Goal: Task Accomplishment & Management: Manage account settings

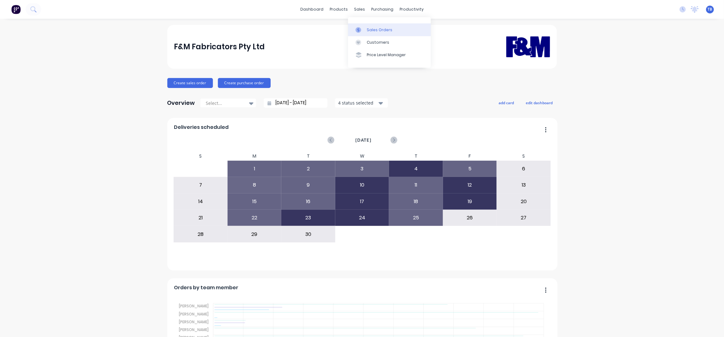
click at [377, 31] on div "Sales Orders" at bounding box center [380, 30] width 26 height 6
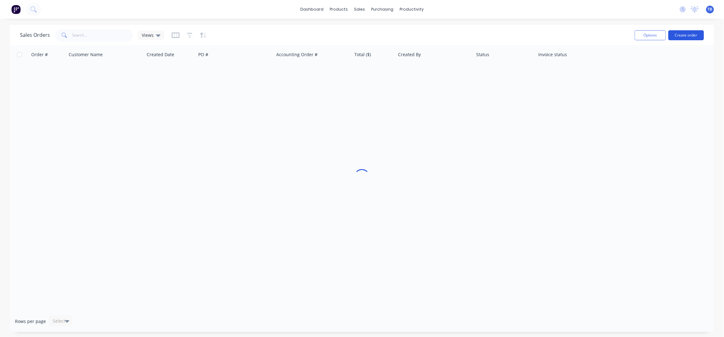
click at [696, 36] on button "Create order" at bounding box center [686, 35] width 36 height 10
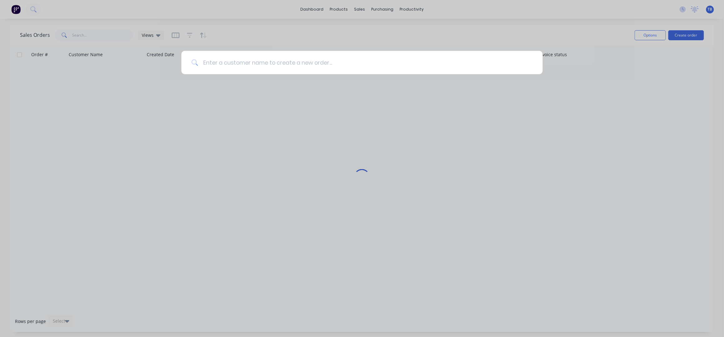
click at [394, 66] on input at bounding box center [365, 62] width 335 height 23
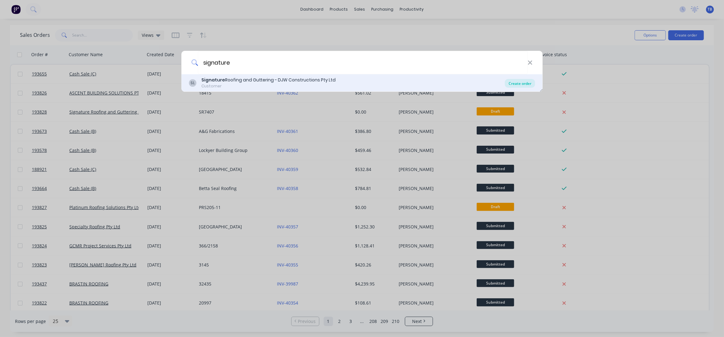
type input "signature"
click at [520, 84] on div "Create order" at bounding box center [520, 83] width 30 height 9
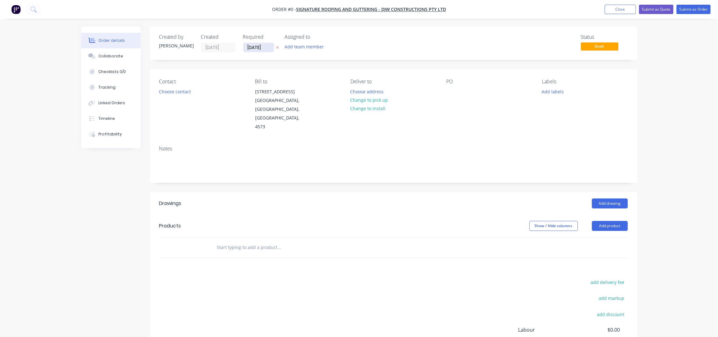
click at [251, 45] on input "[DATE]" at bounding box center [258, 47] width 31 height 9
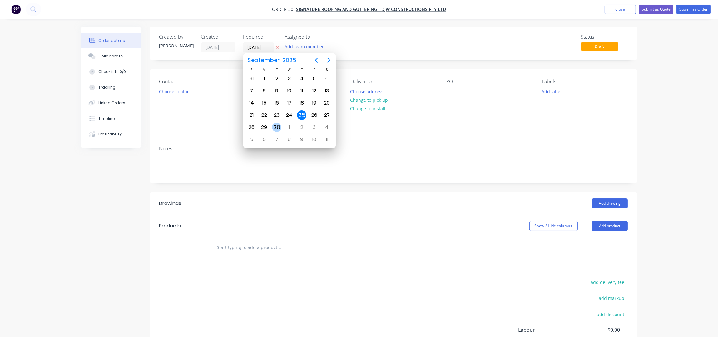
click at [265, 125] on div "29" at bounding box center [263, 127] width 9 height 9
type input "[DATE]"
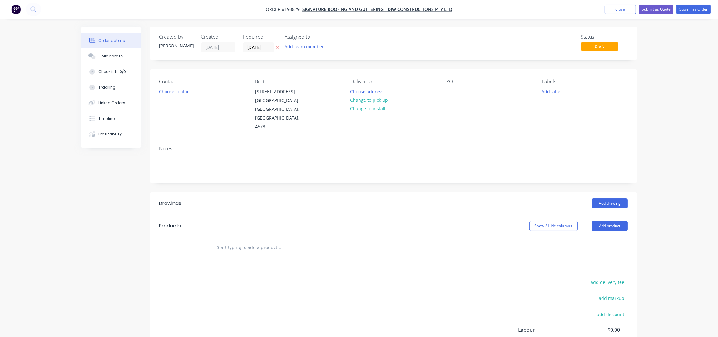
click at [176, 93] on button "Choose contact" at bounding box center [174, 91] width 38 height 8
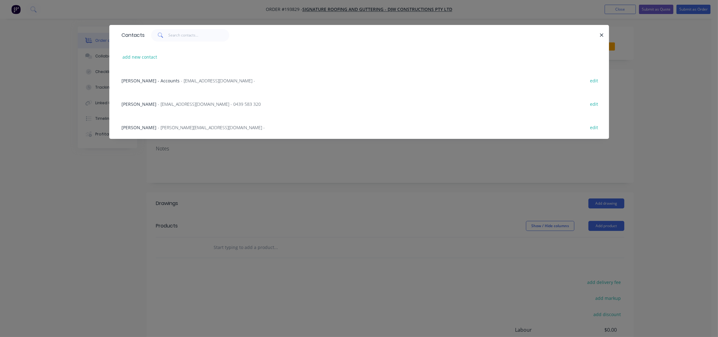
click at [158, 105] on span "- orders@signatureroofing.com.au - 0439 583 320" at bounding box center [209, 104] width 103 height 6
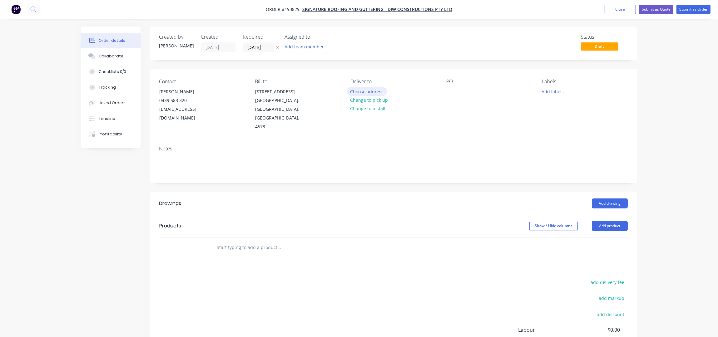
click at [381, 91] on button "Choose address" at bounding box center [367, 91] width 40 height 8
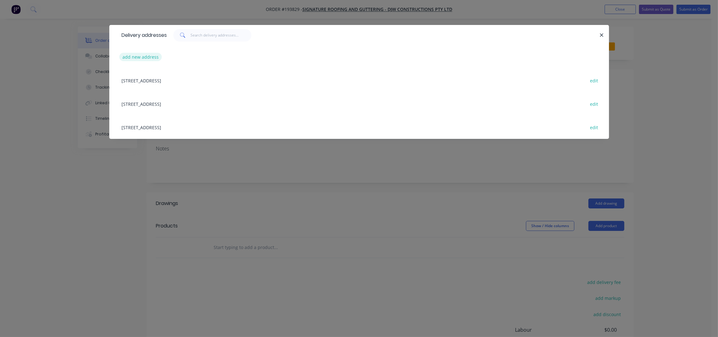
click at [149, 56] on button "add new address" at bounding box center [140, 57] width 43 height 8
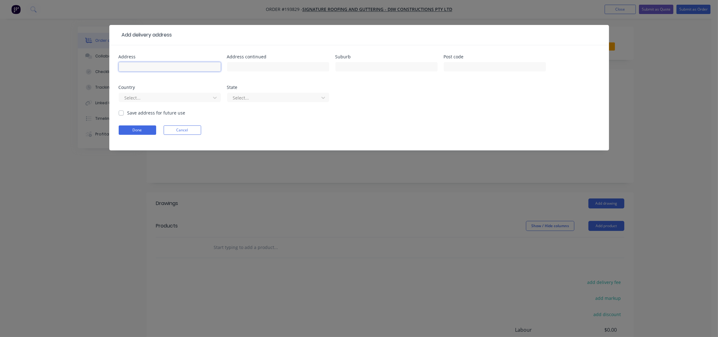
click at [148, 64] on input "text" at bounding box center [170, 66] width 102 height 9
type input "14 manton street"
type input "MORNINGSIDE"
click at [135, 125] on form "Address 14 manton street Address continued Suburb MORNINGSIDE Post code Country…" at bounding box center [359, 103] width 481 height 96
click at [139, 126] on button "Done" at bounding box center [137, 130] width 37 height 9
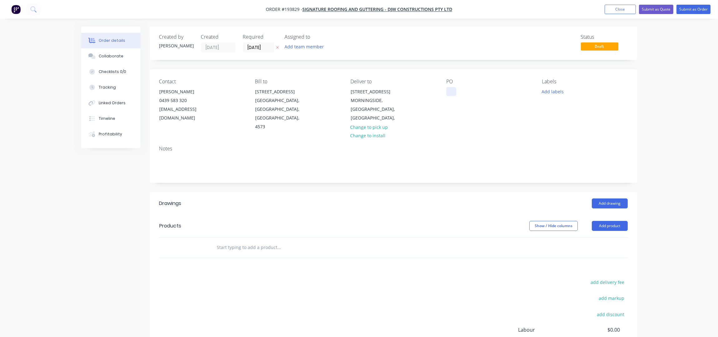
drag, startPoint x: 455, startPoint y: 92, endPoint x: 457, endPoint y: 95, distance: 4.0
click at [455, 92] on div at bounding box center [451, 91] width 10 height 9
click at [553, 93] on button "Add labels" at bounding box center [552, 91] width 29 height 8
click at [572, 182] on div "2nd Run" at bounding box center [569, 185] width 20 height 7
click at [482, 181] on div "Created by Taylor Created 25/09/25 Required 29/09/25 Assigned to Add team membe…" at bounding box center [393, 218] width 487 height 382
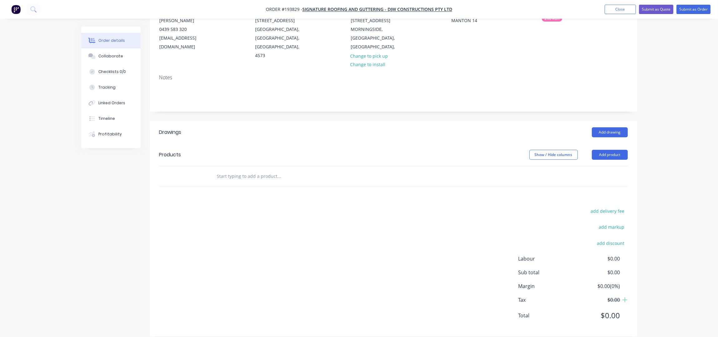
scroll to position [72, 0]
click at [605, 150] on button "Add product" at bounding box center [610, 154] width 36 height 10
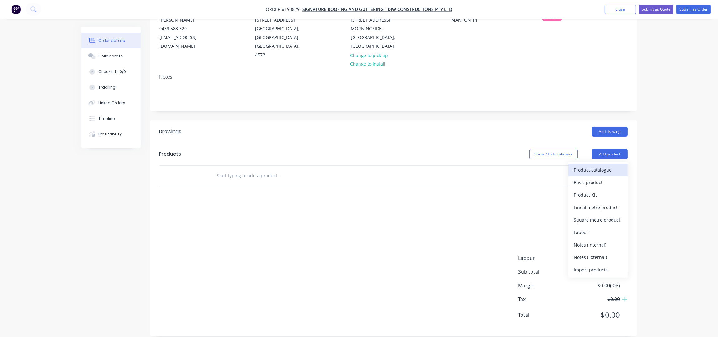
click at [601, 165] on div "Product catalogue" at bounding box center [598, 169] width 48 height 9
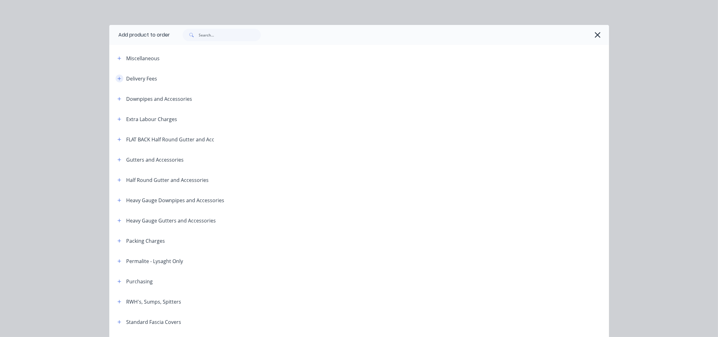
click at [117, 79] on icon "button" at bounding box center [119, 78] width 4 height 4
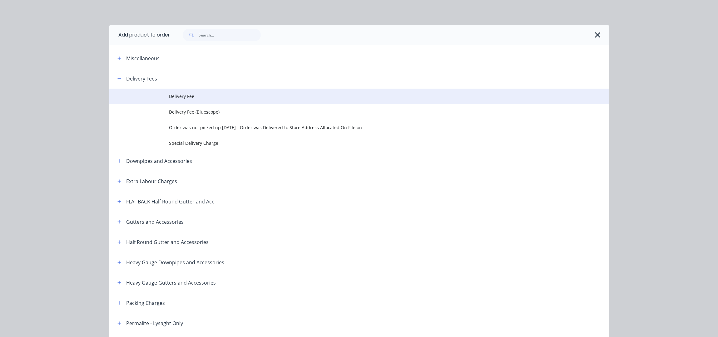
click at [187, 95] on span "Delivery Fee" at bounding box center [345, 96] width 352 height 7
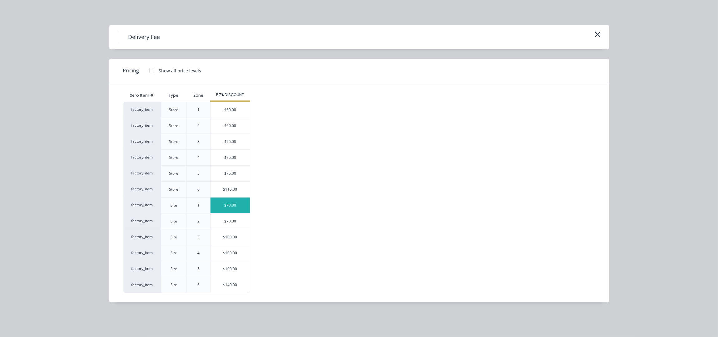
click at [228, 210] on div "$70.00" at bounding box center [229, 206] width 39 height 16
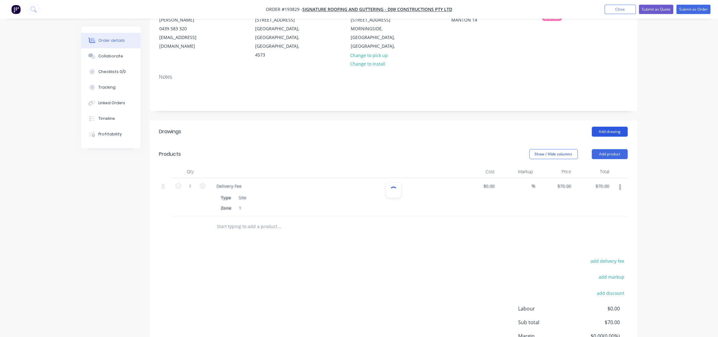
click at [600, 127] on button "Add drawing" at bounding box center [610, 132] width 36 height 10
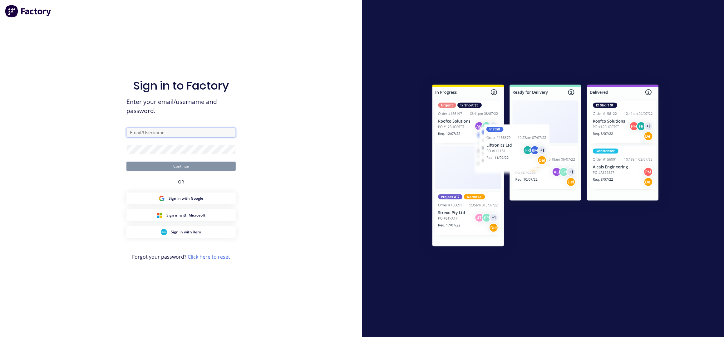
type input "taylor@fmfabricators.com.au"
click at [168, 165] on button "Continue" at bounding box center [180, 166] width 109 height 9
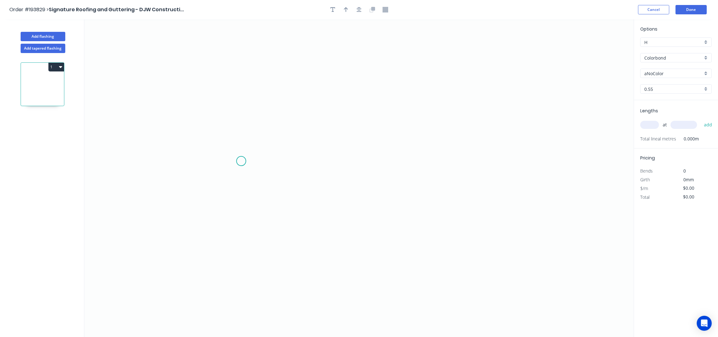
click at [225, 170] on icon "0" at bounding box center [358, 178] width 549 height 318
click at [253, 131] on icon "0" at bounding box center [358, 178] width 549 height 318
click at [479, 136] on icon "0 ?" at bounding box center [358, 178] width 549 height 318
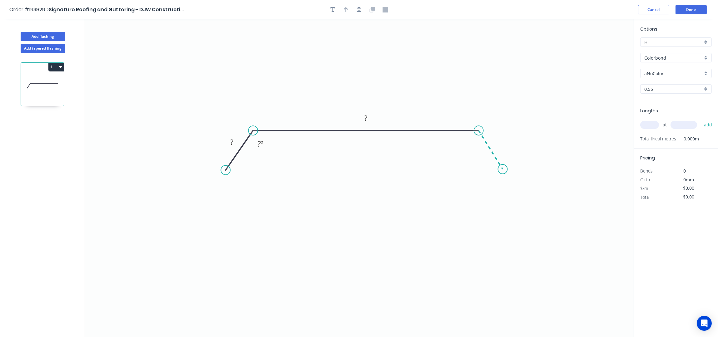
click at [504, 170] on icon "0 ? ? ? º" at bounding box center [358, 178] width 549 height 318
click at [233, 141] on rect at bounding box center [231, 142] width 12 height 9
type input "$10.08"
click at [357, 10] on icon "button" at bounding box center [359, 10] width 5 height 6
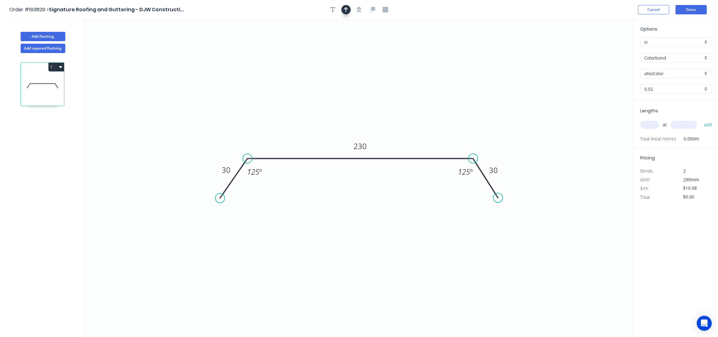
click at [348, 10] on button "button" at bounding box center [345, 9] width 9 height 9
drag, startPoint x: 603, startPoint y: 50, endPoint x: 310, endPoint y: 146, distance: 308.2
click at [312, 132] on icon at bounding box center [315, 122] width 6 height 20
click at [658, 73] on input "aNoColor" at bounding box center [673, 73] width 58 height 7
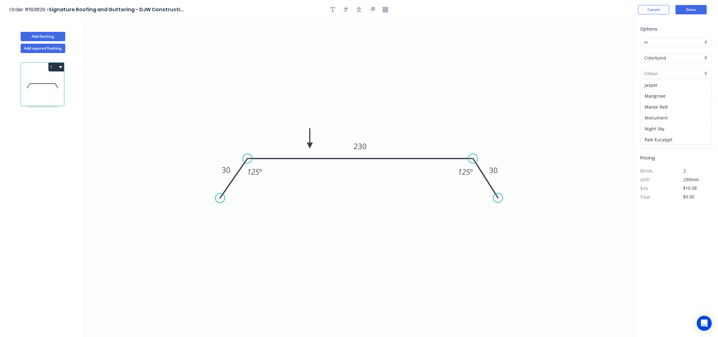
click at [666, 120] on div "Monument" at bounding box center [675, 117] width 71 height 11
type input "Monument"
click at [649, 129] on input "text" at bounding box center [649, 125] width 19 height 8
type input "2"
type input "7300"
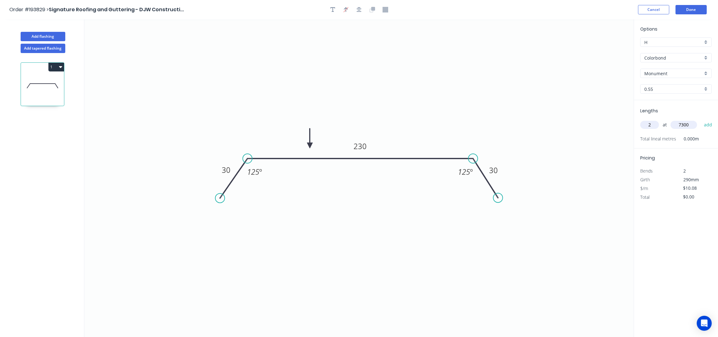
click at [701, 120] on button "add" at bounding box center [708, 125] width 15 height 11
type input "$147.17"
type input "1"
type input "3000"
click at [701, 120] on button "add" at bounding box center [708, 125] width 15 height 11
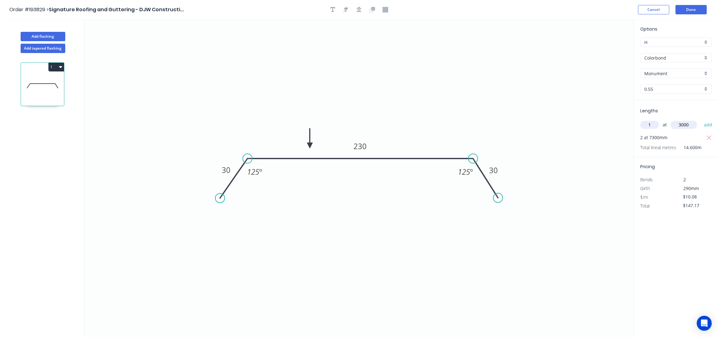
type input "$177.41"
click at [701, 7] on button "Done" at bounding box center [690, 9] width 31 height 9
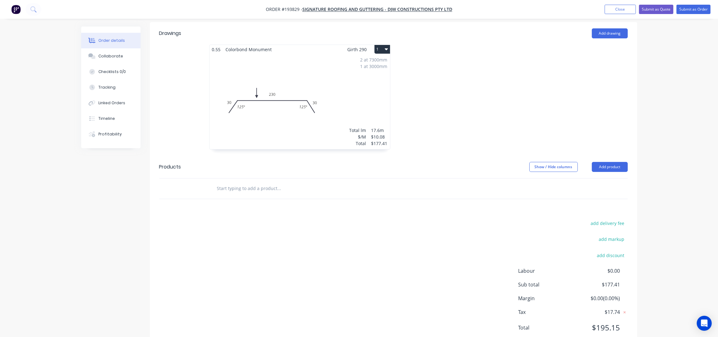
scroll to position [183, 0]
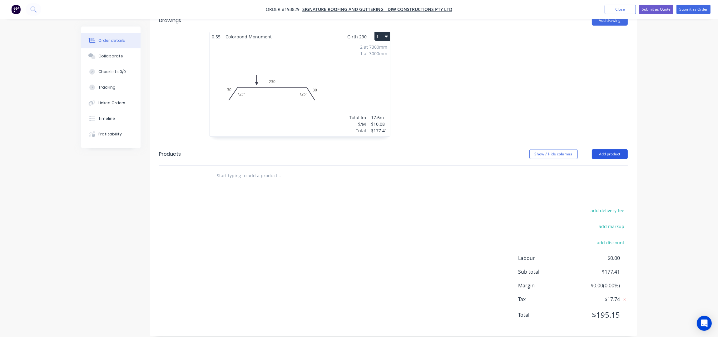
click at [603, 149] on button "Add product" at bounding box center [610, 154] width 36 height 10
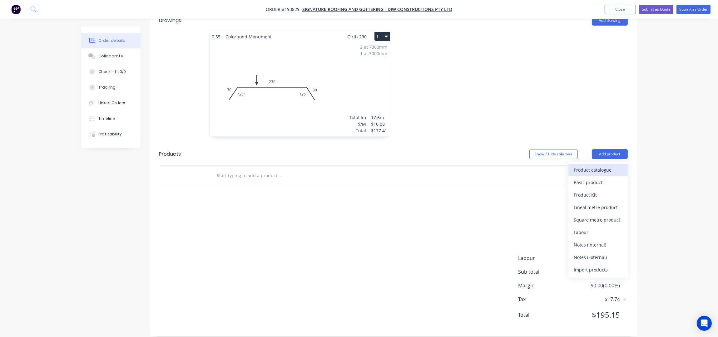
click at [579, 165] on div "Product catalogue" at bounding box center [598, 169] width 48 height 9
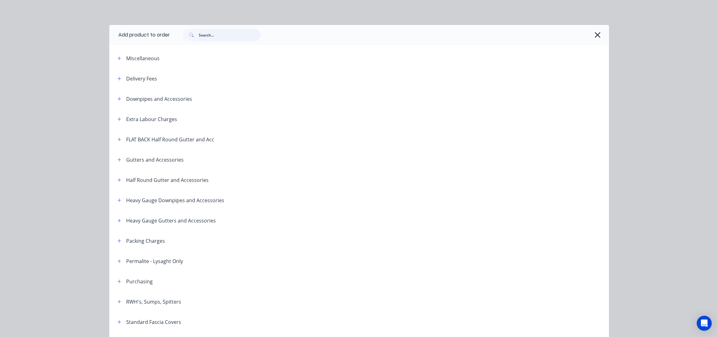
click at [219, 36] on input "text" at bounding box center [230, 35] width 62 height 12
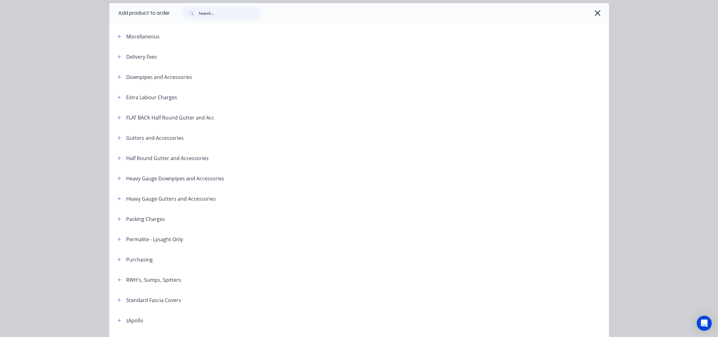
scroll to position [41, 0]
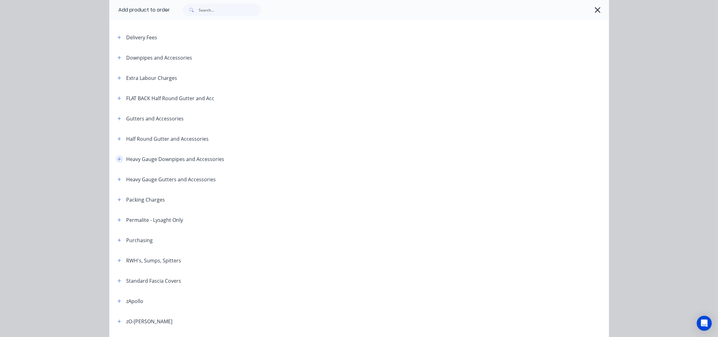
click at [116, 160] on button "button" at bounding box center [120, 159] width 8 height 8
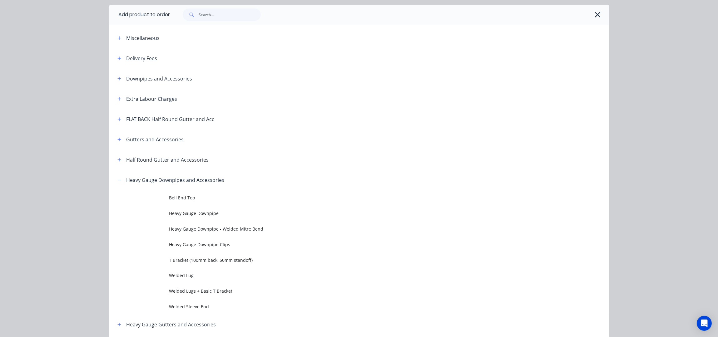
scroll to position [0, 0]
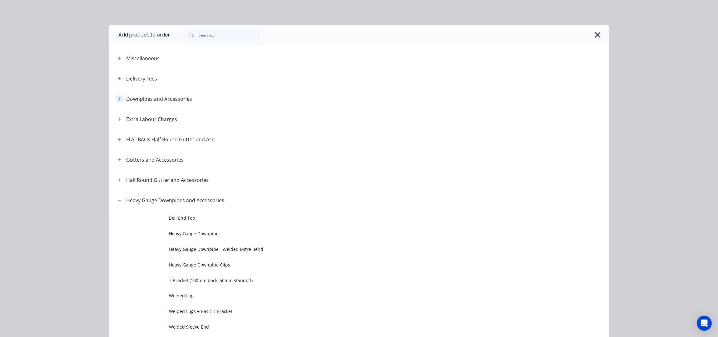
click at [117, 97] on icon "button" at bounding box center [119, 99] width 4 height 4
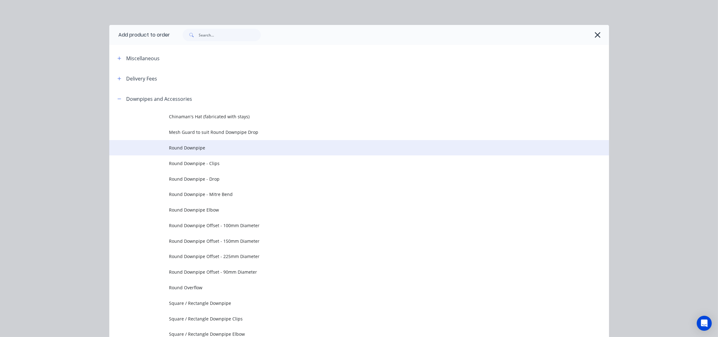
click at [206, 147] on span "Round Downpipe" at bounding box center [345, 148] width 352 height 7
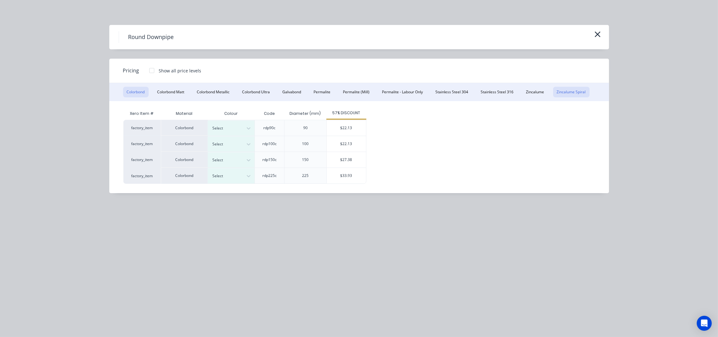
click at [556, 92] on button "Zincalume Spiral" at bounding box center [571, 92] width 37 height 11
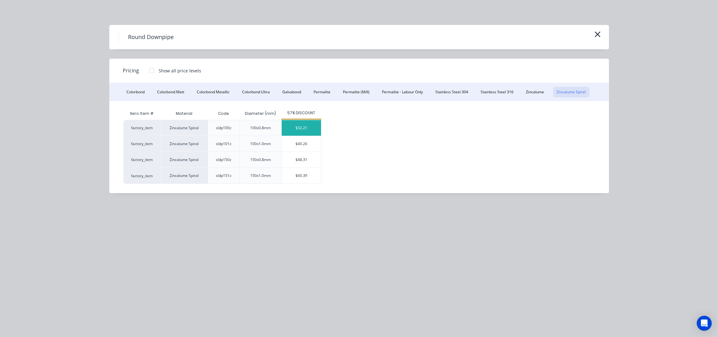
click at [304, 128] on div "$32.21" at bounding box center [301, 128] width 39 height 16
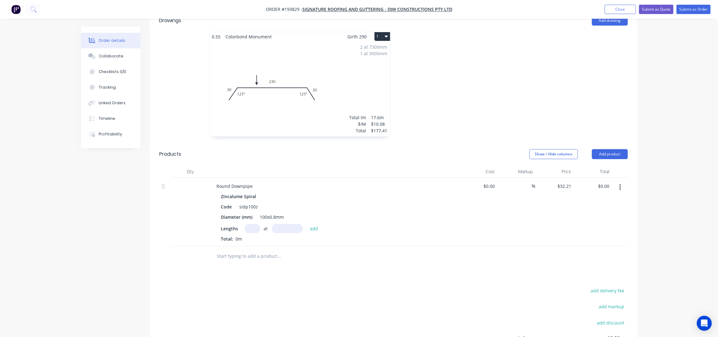
click at [248, 224] on input "text" at bounding box center [252, 228] width 16 height 9
type input "3"
type input "2100"
click at [307, 224] on button "add" at bounding box center [314, 228] width 15 height 8
type input "$202.92"
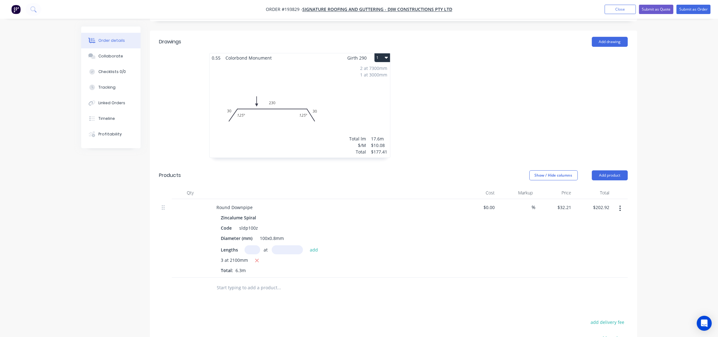
scroll to position [142, 0]
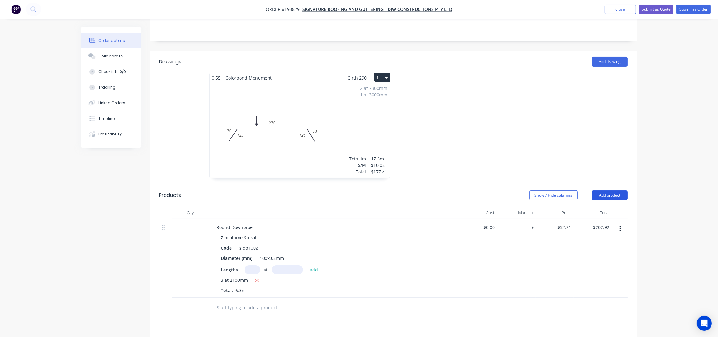
click at [617, 190] on button "Add product" at bounding box center [610, 195] width 36 height 10
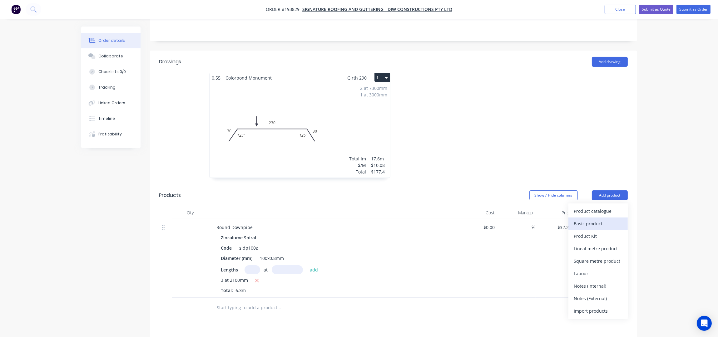
click at [590, 219] on div "Basic product" at bounding box center [598, 223] width 48 height 9
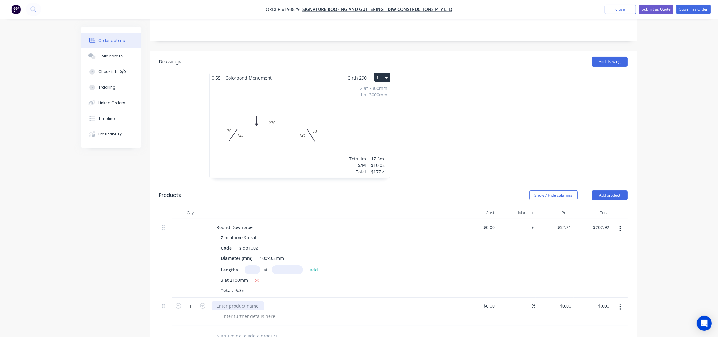
click at [229, 302] on div at bounding box center [238, 306] width 52 height 9
click at [255, 312] on div at bounding box center [249, 316] width 64 height 9
click at [239, 312] on div at bounding box center [249, 316] width 64 height 9
click at [651, 240] on div "Order details Collaborate Checklists 0/0 Tracking Linked Orders Timeline Profit…" at bounding box center [359, 181] width 718 height 647
click at [204, 303] on icon "button" at bounding box center [203, 306] width 6 height 6
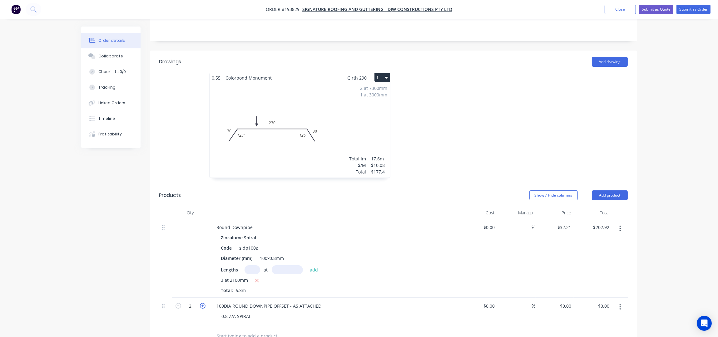
click at [204, 303] on icon "button" at bounding box center [203, 306] width 6 height 6
type input "3"
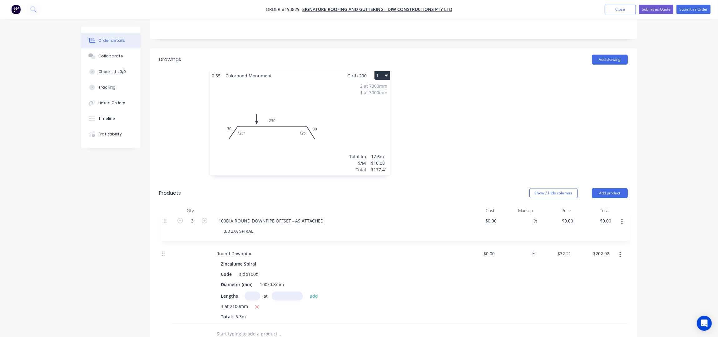
drag, startPoint x: 164, startPoint y: 299, endPoint x: 165, endPoint y: 216, distance: 83.1
click at [165, 217] on div "Round Downpipe Zincalume Spiral Code sldp100z Diameter (mm) 100x0.8mm Lengths a…" at bounding box center [393, 270] width 468 height 107
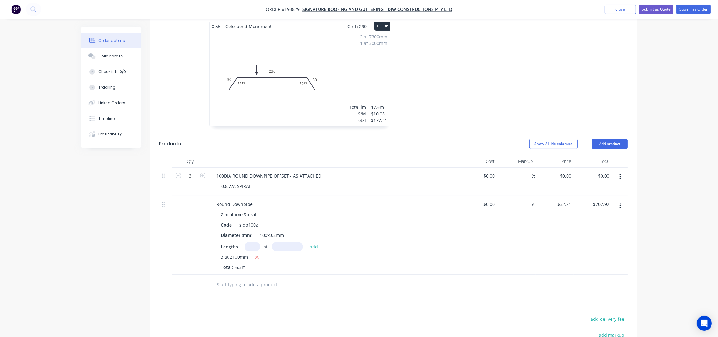
scroll to position [268, 0]
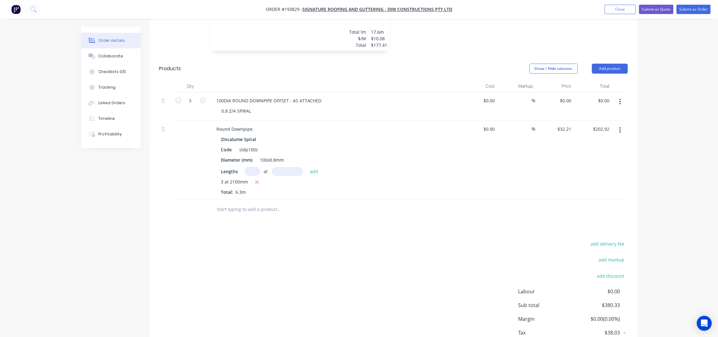
click at [235, 203] on input "text" at bounding box center [279, 209] width 125 height 12
click at [608, 64] on button "Add product" at bounding box center [610, 69] width 36 height 10
click at [604, 80] on div "Product catalogue" at bounding box center [598, 84] width 48 height 9
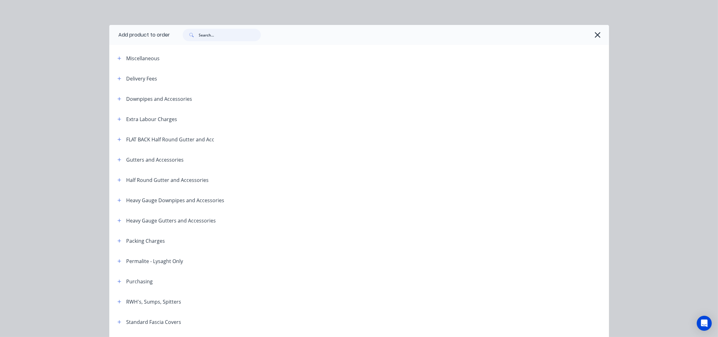
click at [215, 37] on input "text" at bounding box center [230, 35] width 62 height 12
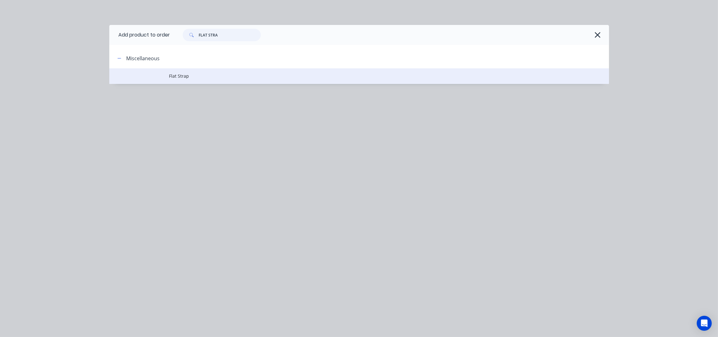
type input "FLAT STRA"
click at [192, 80] on td "Flat Strap" at bounding box center [389, 76] width 440 height 16
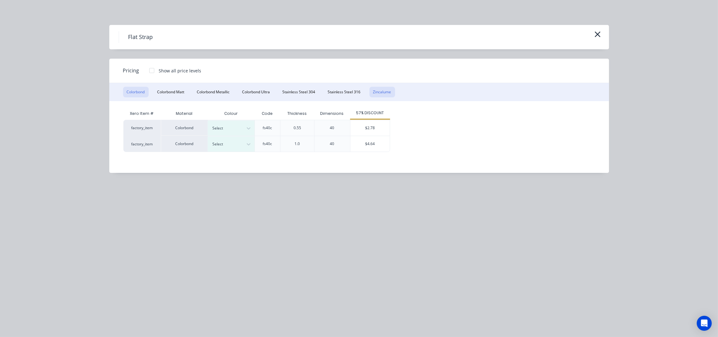
click at [370, 87] on button "Zincalume" at bounding box center [382, 92] width 26 height 11
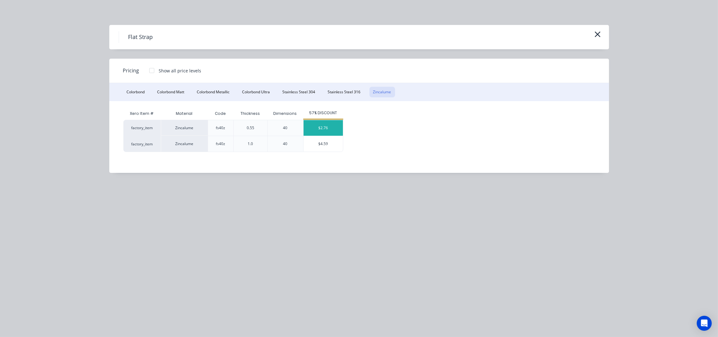
click at [323, 123] on div "$2.76" at bounding box center [322, 128] width 39 height 16
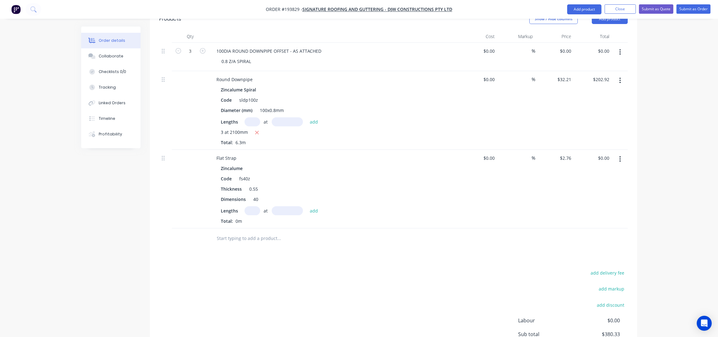
scroll to position [352, 0]
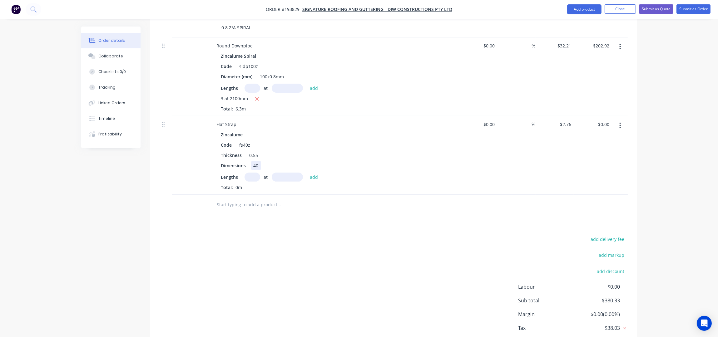
click at [258, 161] on div "40" at bounding box center [256, 165] width 10 height 9
click at [236, 120] on div "Flat Strap" at bounding box center [227, 124] width 30 height 9
click at [254, 173] on input "text" at bounding box center [252, 177] width 16 height 9
type input "6"
type input "500"
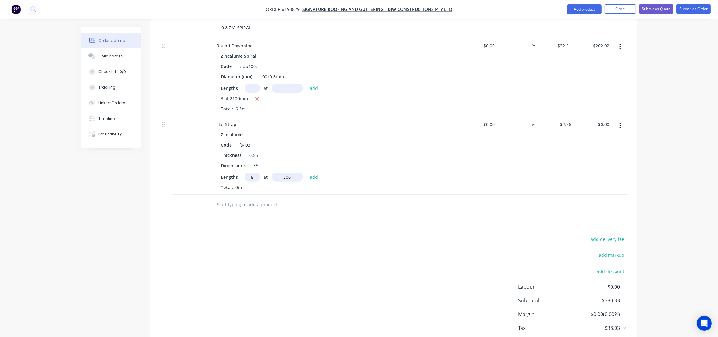
click at [307, 173] on button "add" at bounding box center [314, 177] width 15 height 8
type input "$16.56"
click at [235, 120] on div "Flat Strap" at bounding box center [227, 124] width 30 height 9
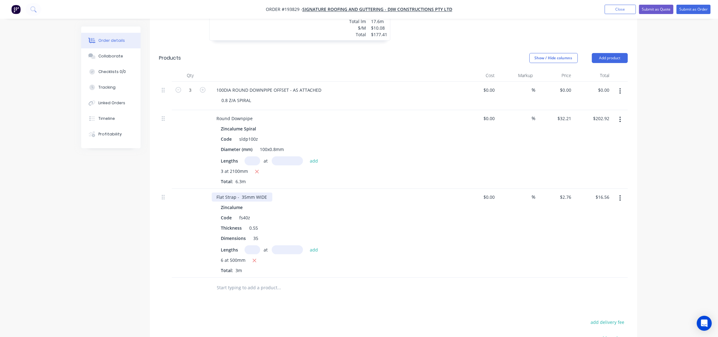
scroll to position [224, 0]
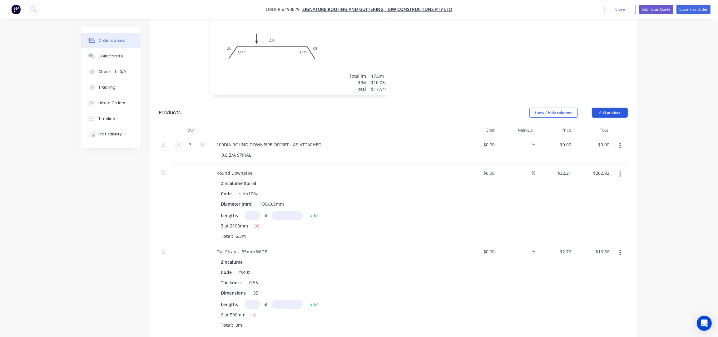
click at [609, 108] on button "Add product" at bounding box center [610, 113] width 36 height 10
click at [607, 124] on div "Product catalogue" at bounding box center [598, 128] width 48 height 9
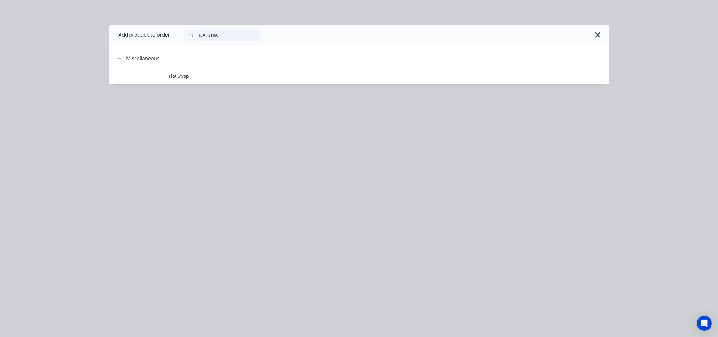
drag, startPoint x: 131, startPoint y: 33, endPoint x: 81, endPoint y: 42, distance: 51.0
click at [81, 42] on div "Add product to order FLAT STRA Miscellaneous Flat Strap" at bounding box center [359, 168] width 718 height 337
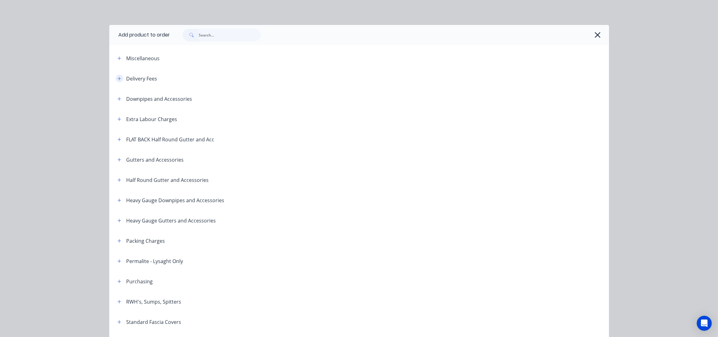
click at [117, 78] on icon "button" at bounding box center [119, 78] width 4 height 4
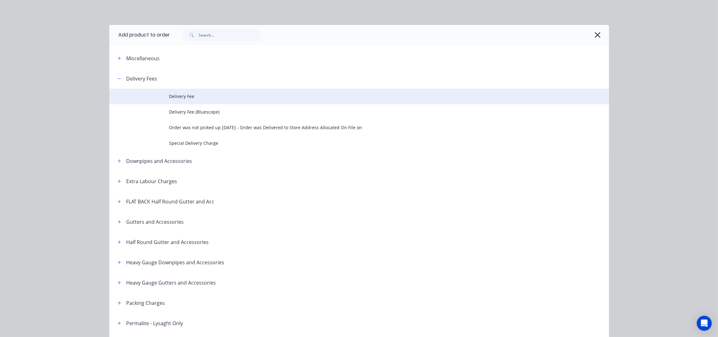
click at [191, 101] on td "Delivery Fee" at bounding box center [389, 97] width 440 height 16
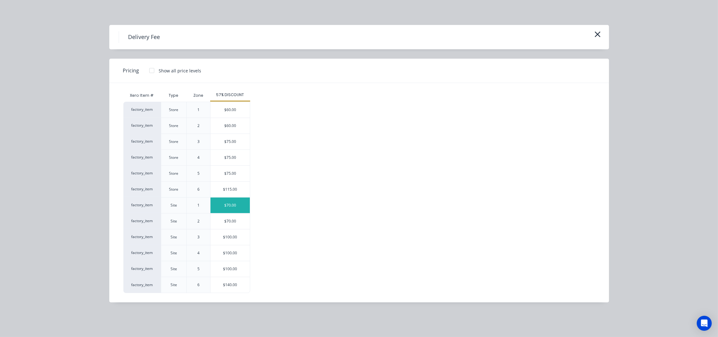
click at [241, 210] on div "$70.00" at bounding box center [229, 206] width 39 height 16
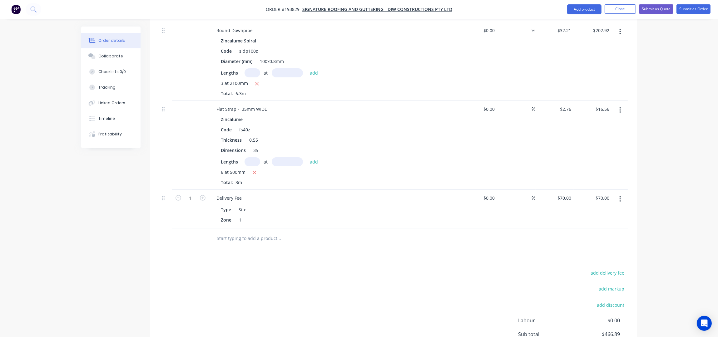
scroll to position [430, 0]
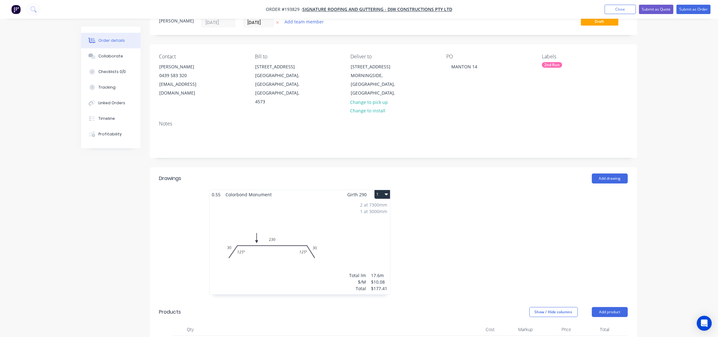
scroll to position [0, 0]
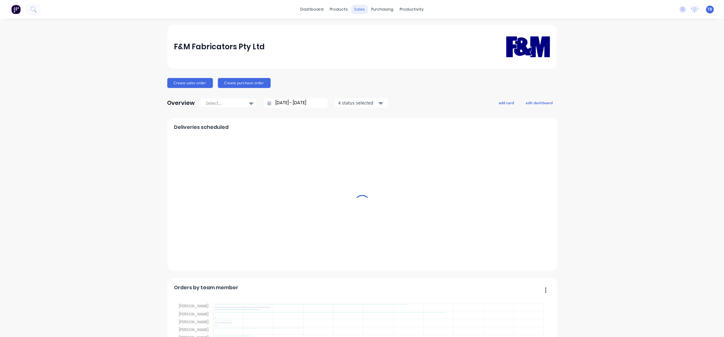
click at [357, 10] on div "sales" at bounding box center [359, 9] width 17 height 9
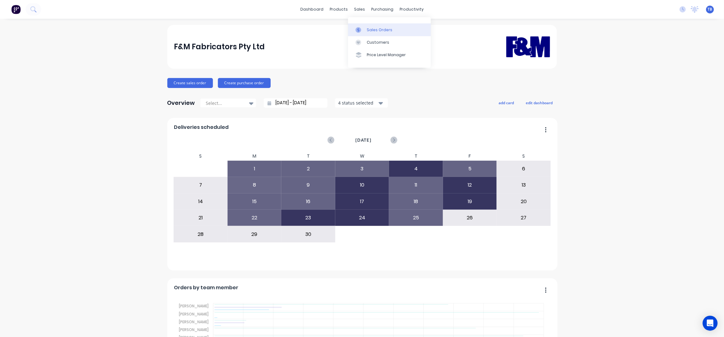
click at [375, 26] on link "Sales Orders" at bounding box center [389, 29] width 83 height 12
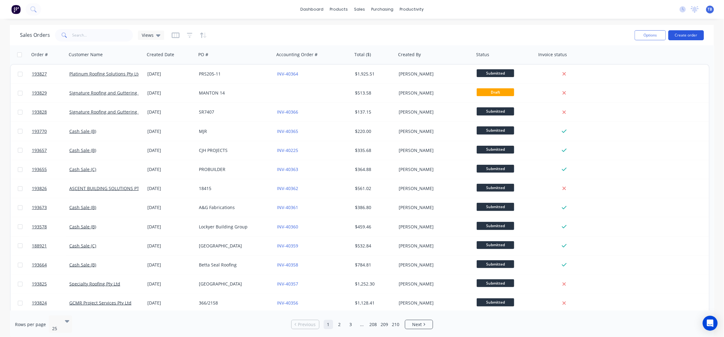
click at [692, 34] on button "Create order" at bounding box center [686, 35] width 36 height 10
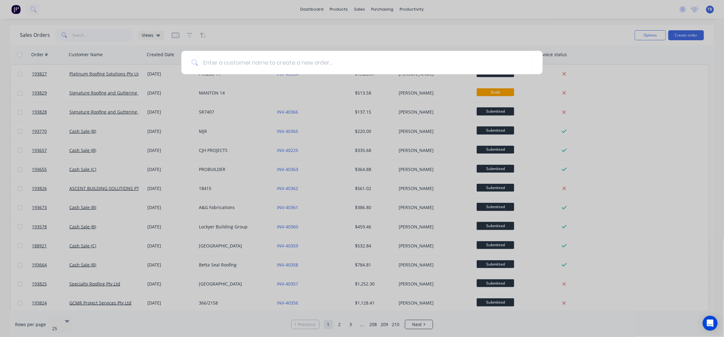
click at [311, 45] on div at bounding box center [362, 168] width 724 height 337
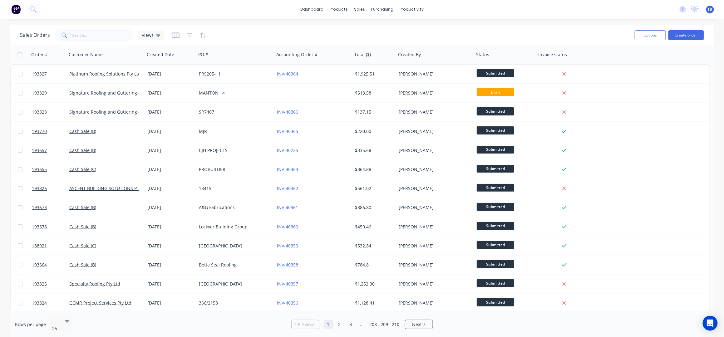
click at [214, 36] on div "Sales Orders Views" at bounding box center [325, 34] width 610 height 15
click at [85, 38] on input "text" at bounding box center [102, 35] width 61 height 12
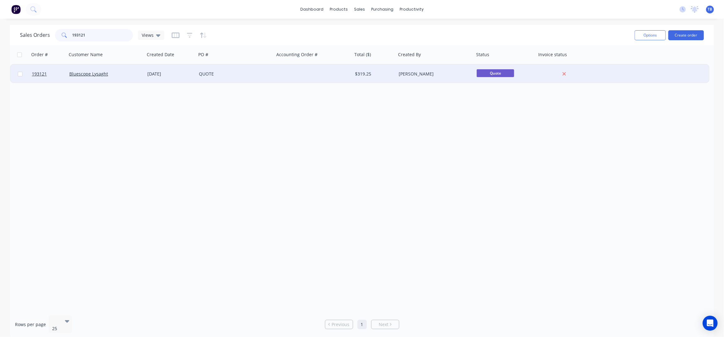
type input "193121"
click at [278, 75] on div at bounding box center [313, 74] width 78 height 19
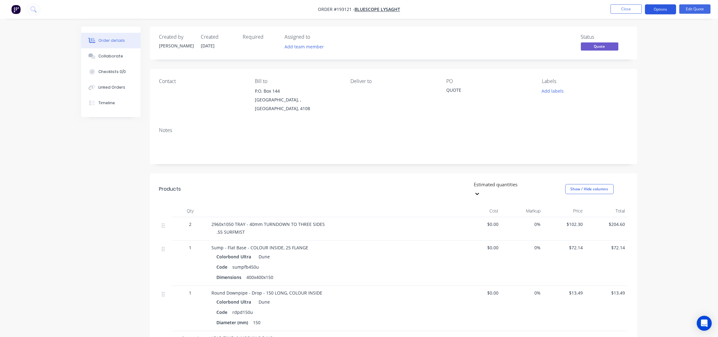
click at [652, 6] on button "Options" at bounding box center [660, 9] width 31 height 10
click at [640, 78] on div "Convert to Order" at bounding box center [641, 75] width 57 height 9
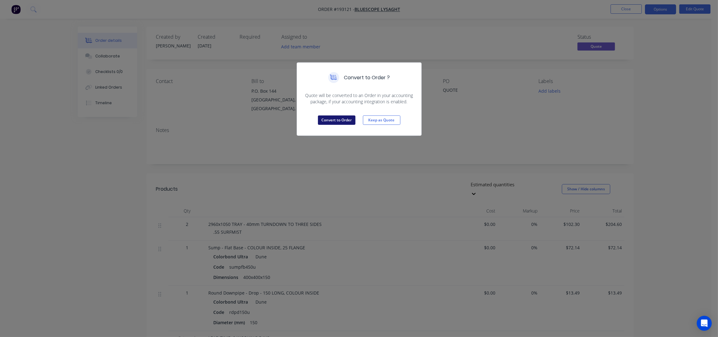
click at [332, 120] on button "Convert to Order" at bounding box center [336, 120] width 37 height 9
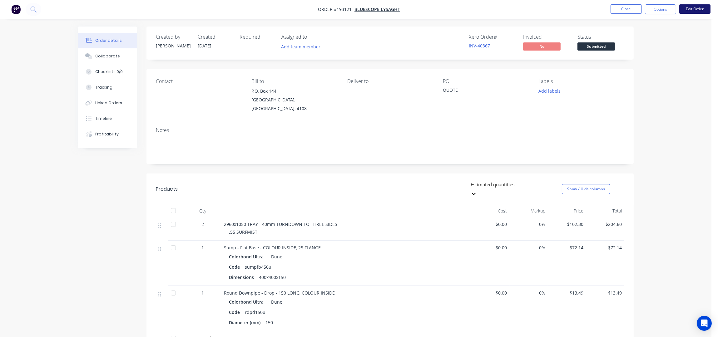
click at [687, 12] on button "Edit Order" at bounding box center [694, 8] width 31 height 9
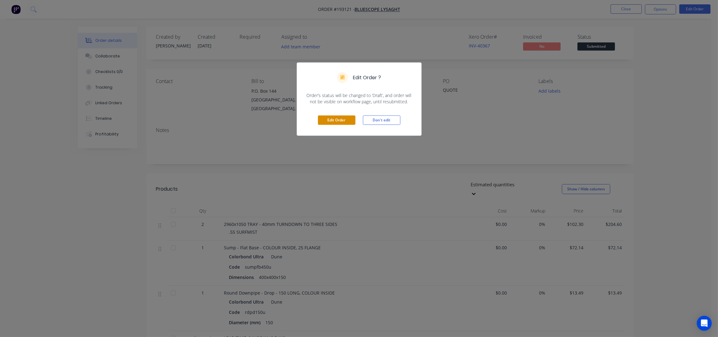
click at [337, 117] on button "Edit Order" at bounding box center [336, 120] width 37 height 9
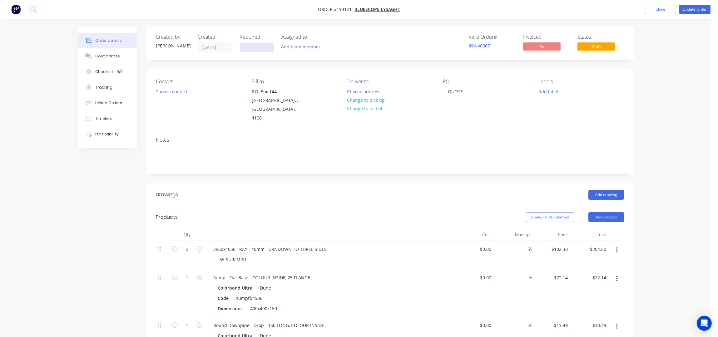
click at [243, 47] on input at bounding box center [257, 47] width 34 height 9
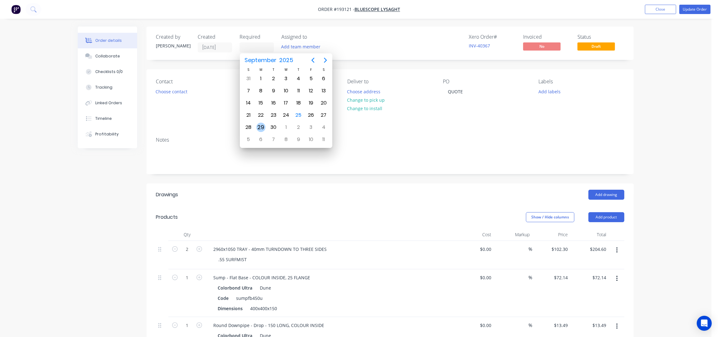
click at [263, 127] on div "29" at bounding box center [260, 127] width 9 height 9
type input "[DATE]"
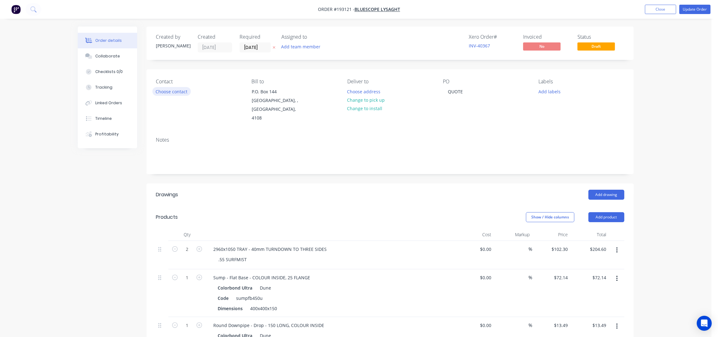
click at [184, 95] on button "Choose contact" at bounding box center [171, 91] width 38 height 8
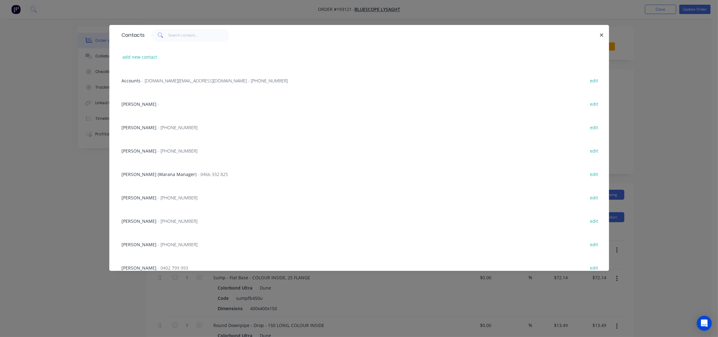
click at [143, 245] on span "NATALIE BULL" at bounding box center [139, 245] width 35 height 6
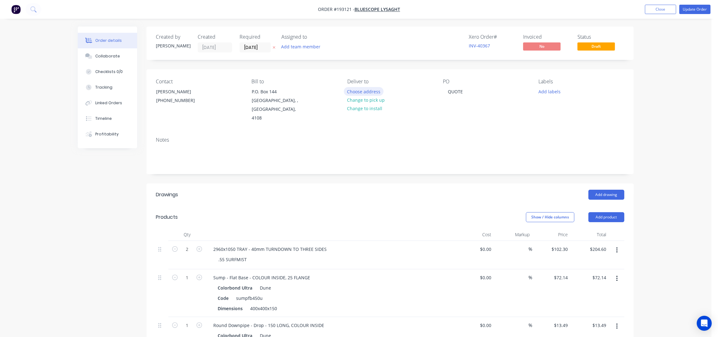
click at [368, 92] on button "Choose address" at bounding box center [364, 91] width 40 height 8
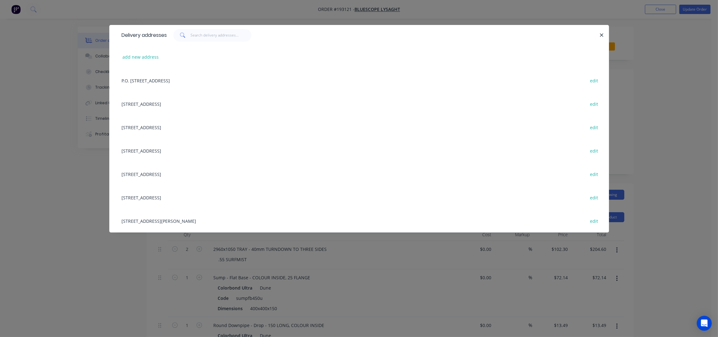
click at [160, 224] on div "UNIT 4, 125 KERRY RD, (STORE), ARCHERFIELD, Queensland, Australia, 4108 edit" at bounding box center [359, 220] width 481 height 23
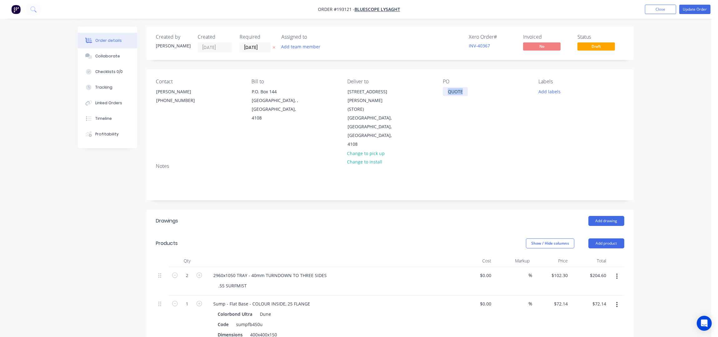
drag, startPoint x: 466, startPoint y: 91, endPoint x: 415, endPoint y: 96, distance: 51.4
click at [415, 95] on div "Contact NATALIE BULL (07) 3365 7736 Bill to P.O. Box 144 Archerfield, , Austral…" at bounding box center [389, 113] width 487 height 89
click at [498, 132] on div "Contact NATALIE BULL (07) 3365 7736 Bill to P.O. Box 144 Archerfield, , Austral…" at bounding box center [389, 113] width 487 height 89
drag, startPoint x: 558, startPoint y: 86, endPoint x: 557, endPoint y: 91, distance: 5.1
click at [558, 86] on div "Labels Add labels" at bounding box center [582, 114] width 86 height 70
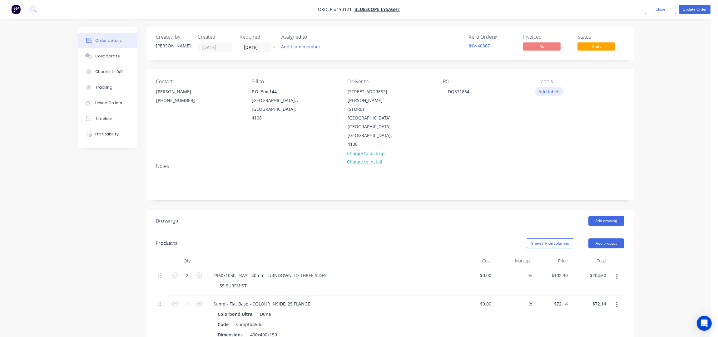
click at [557, 91] on button "Add labels" at bounding box center [549, 91] width 29 height 8
click at [564, 164] on div "ACA Store" at bounding box center [566, 164] width 23 height 7
click at [452, 178] on div "Notes" at bounding box center [389, 179] width 487 height 42
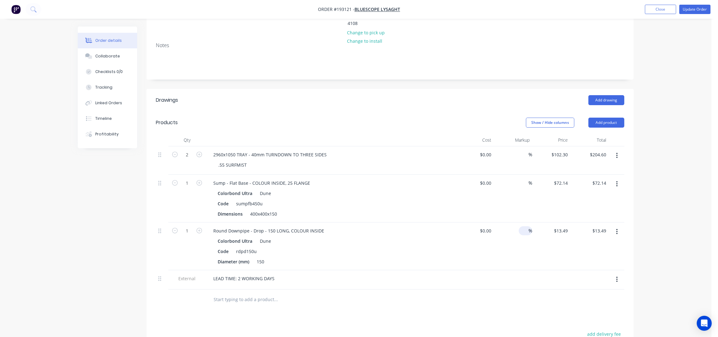
scroll to position [166, 0]
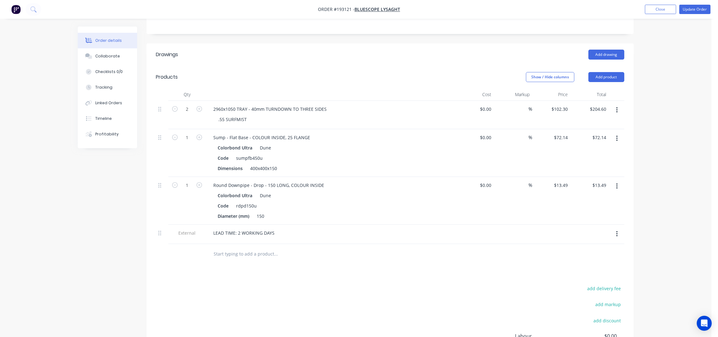
click at [618, 229] on button "button" at bounding box center [616, 234] width 15 height 11
click at [580, 258] on div "Delete" at bounding box center [594, 262] width 48 height 9
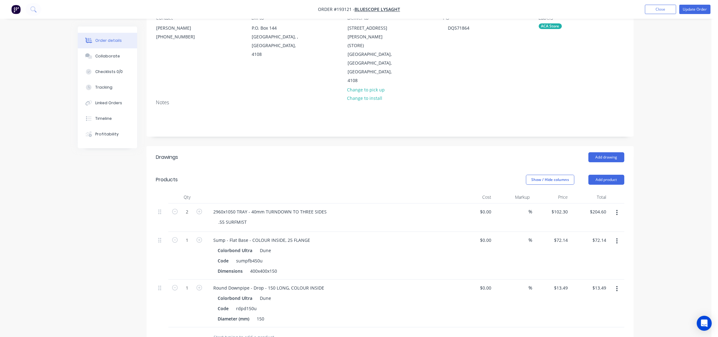
scroll to position [0, 0]
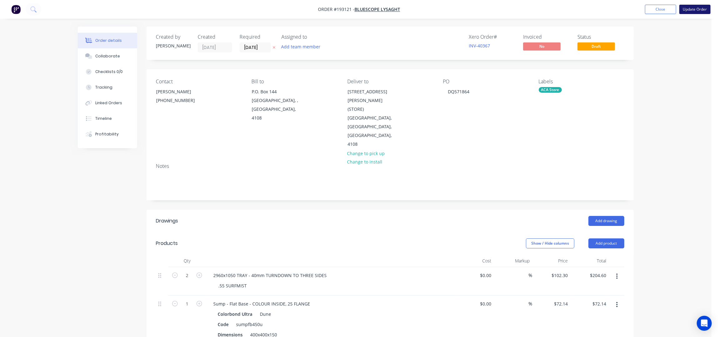
click at [689, 10] on button "Update Order" at bounding box center [694, 9] width 31 height 9
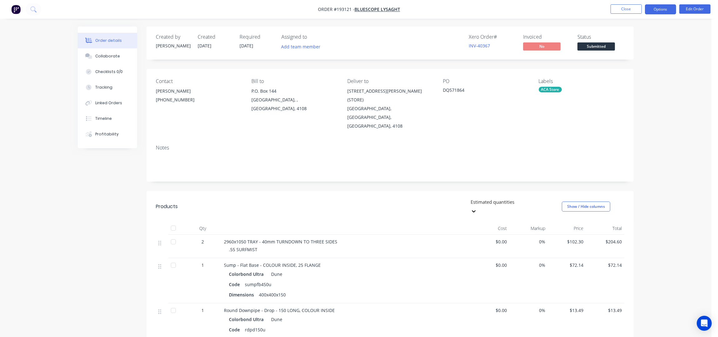
click at [662, 9] on button "Options" at bounding box center [660, 9] width 31 height 10
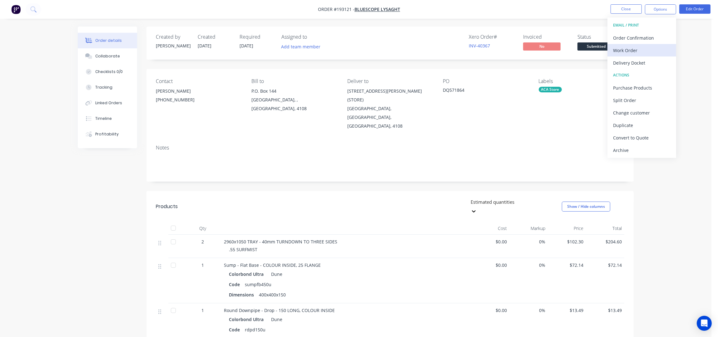
click at [618, 51] on div "Work Order" at bounding box center [641, 50] width 57 height 9
click at [624, 59] on div "Without pricing" at bounding box center [641, 62] width 57 height 9
click at [635, 10] on button "Close" at bounding box center [625, 8] width 31 height 9
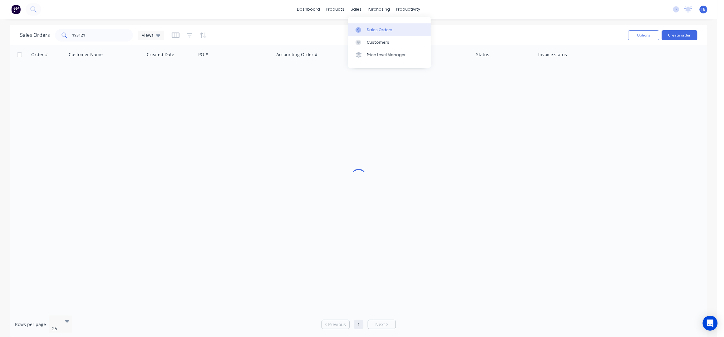
drag, startPoint x: 374, startPoint y: 27, endPoint x: 417, endPoint y: 32, distance: 44.0
click at [374, 27] on div "Sales Orders" at bounding box center [380, 30] width 26 height 6
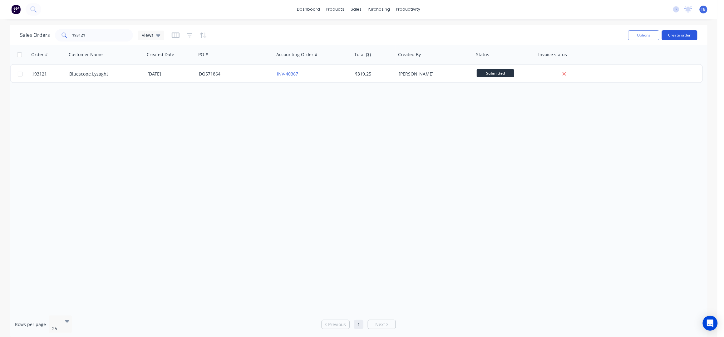
click at [679, 38] on button "Create order" at bounding box center [680, 35] width 36 height 10
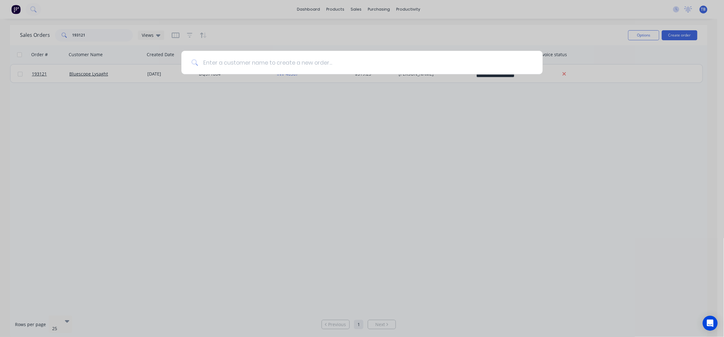
click at [290, 67] on input at bounding box center [365, 62] width 335 height 23
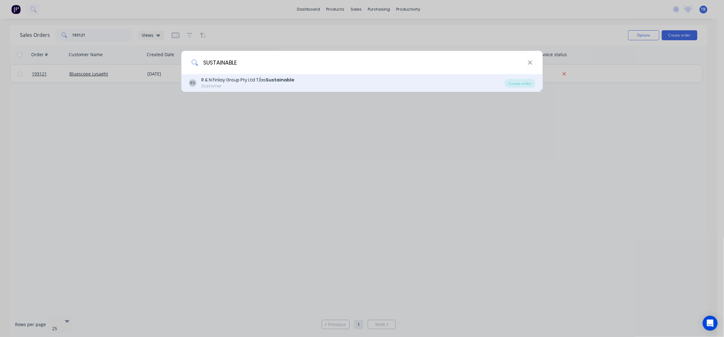
type input "SUSTAINABLE"
click at [290, 79] on b "Sustainable" at bounding box center [280, 80] width 29 height 6
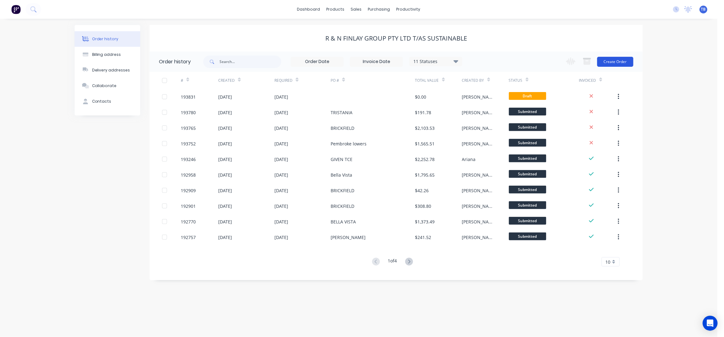
click at [619, 62] on button "Create Order" at bounding box center [615, 62] width 36 height 10
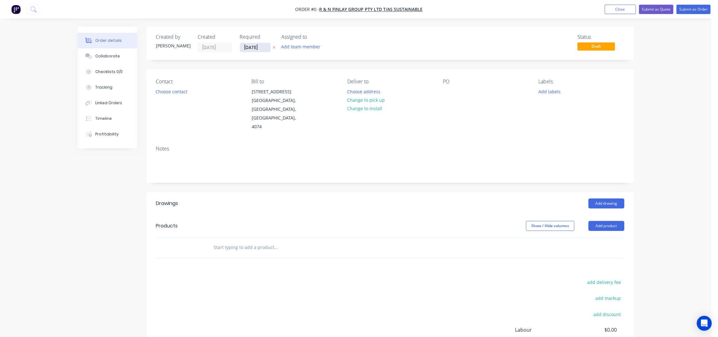
click at [250, 46] on input "[DATE]" at bounding box center [255, 47] width 31 height 9
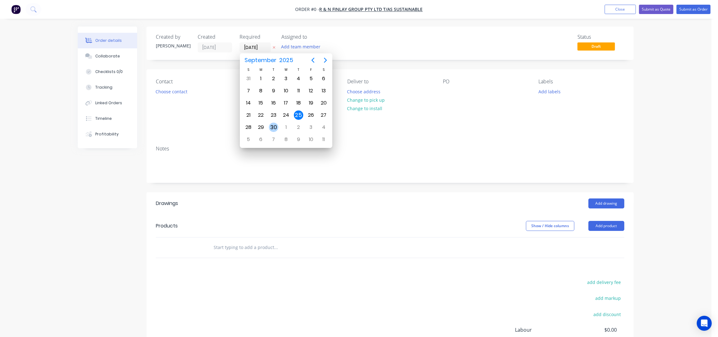
click at [273, 127] on div "30" at bounding box center [273, 127] width 9 height 9
type input "30/09/25"
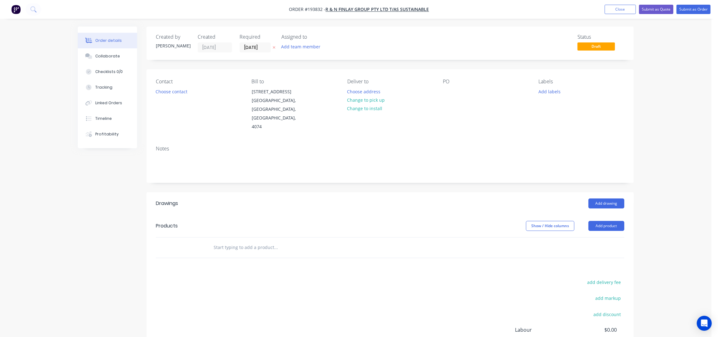
click at [166, 94] on button "Choose contact" at bounding box center [171, 91] width 38 height 8
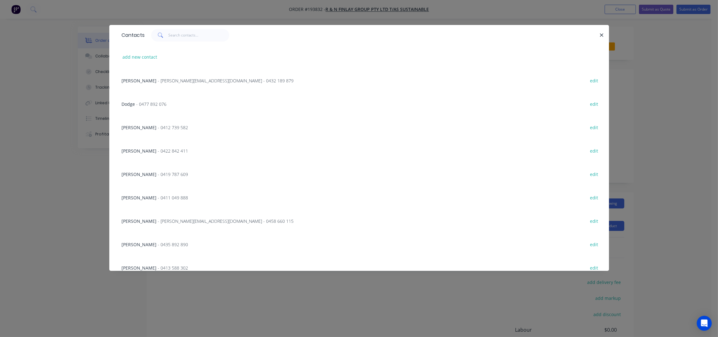
click at [158, 219] on span "- matthew@sustainablecladding.com.au - 0458 660 115" at bounding box center [226, 221] width 136 height 6
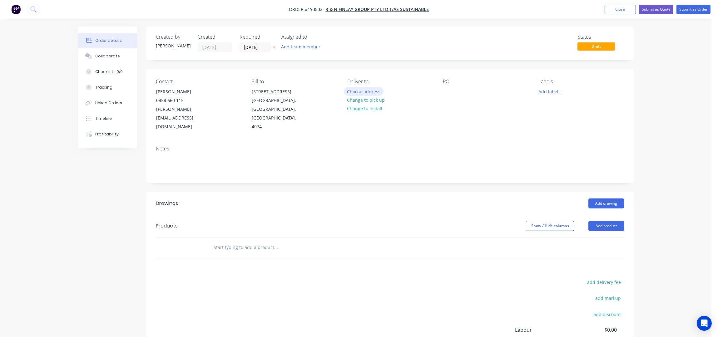
click at [353, 90] on button "Choose address" at bounding box center [364, 91] width 40 height 8
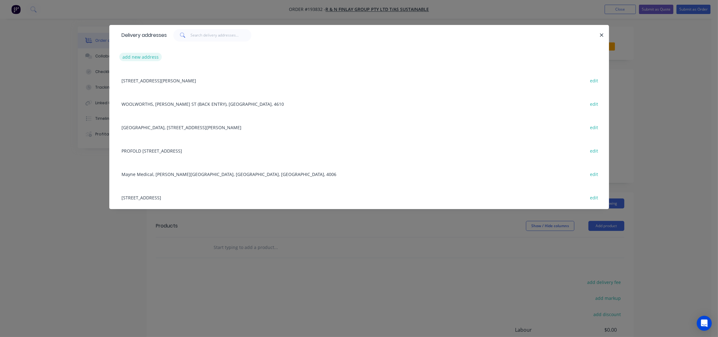
click at [129, 60] on button "add new address" at bounding box center [140, 57] width 43 height 8
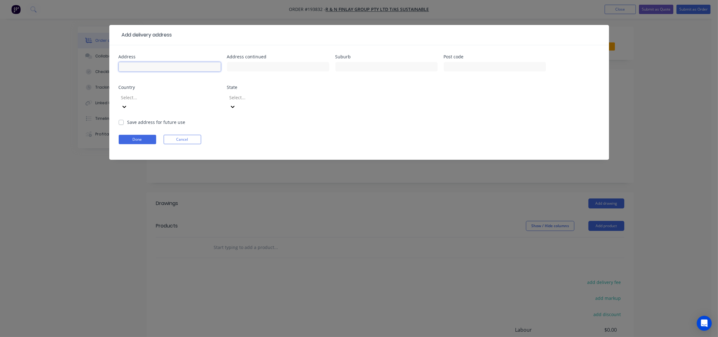
click at [130, 68] on input "text" at bounding box center [170, 66] width 102 height 9
type input "302 GIVEN TERRACE"
type input "PADDINGTON"
click at [143, 135] on button "Done" at bounding box center [137, 139] width 37 height 9
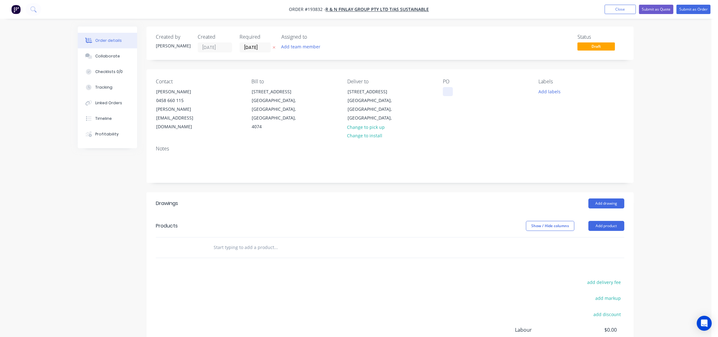
drag, startPoint x: 446, startPoint y: 90, endPoint x: 495, endPoint y: 119, distance: 56.7
click at [446, 89] on div at bounding box center [448, 91] width 10 height 9
click at [497, 118] on div "Contact MATT COWPER 0458 660 115 matthew@sustainablecladding.com.au Bill to Uni…" at bounding box center [389, 104] width 487 height 71
click at [549, 95] on button "Add labels" at bounding box center [549, 91] width 29 height 8
click at [568, 182] on div "2nd Run" at bounding box center [565, 185] width 20 height 7
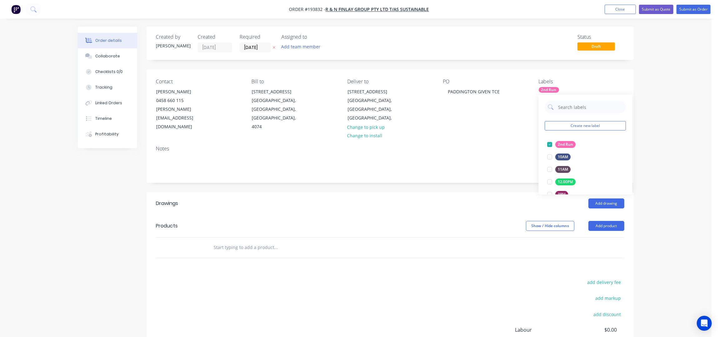
drag, startPoint x: 457, startPoint y: 174, endPoint x: 466, endPoint y: 173, distance: 9.1
click at [460, 173] on div "Created by Taylor Created 25/09/25 Required 30/09/25 Assigned to Add team membe…" at bounding box center [389, 218] width 487 height 382
click at [615, 221] on button "Add product" at bounding box center [606, 226] width 36 height 10
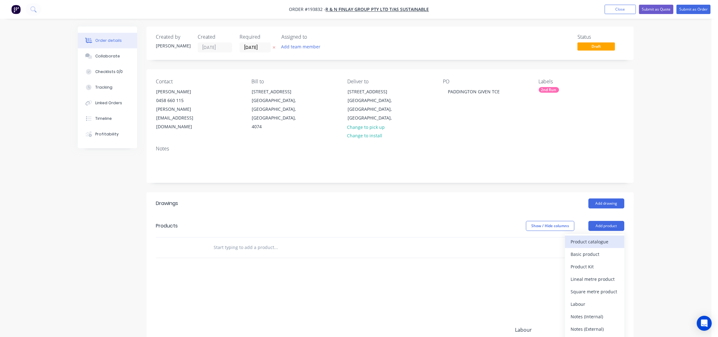
click at [615, 237] on div "Product catalogue" at bounding box center [594, 241] width 48 height 9
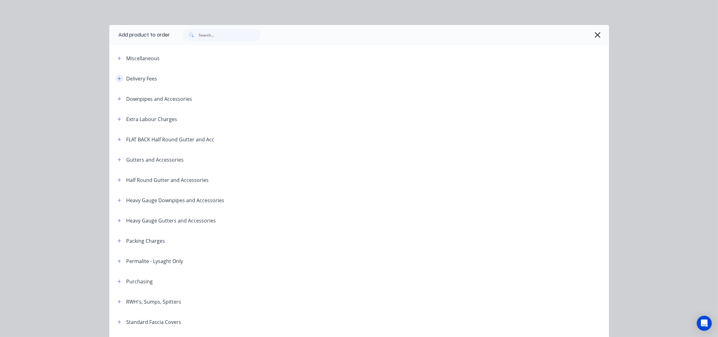
click at [117, 76] on icon "button" at bounding box center [119, 78] width 4 height 4
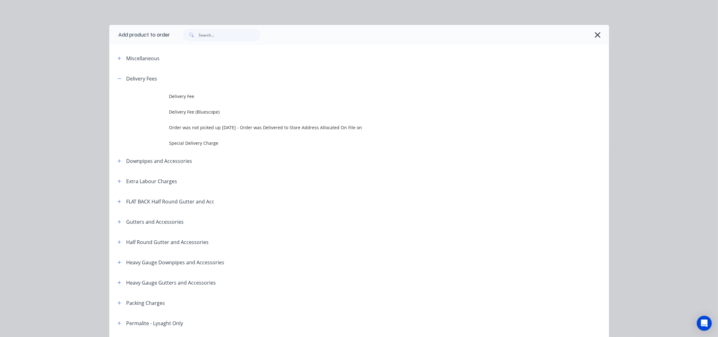
click at [162, 87] on header "Delivery Fees" at bounding box center [359, 78] width 500 height 20
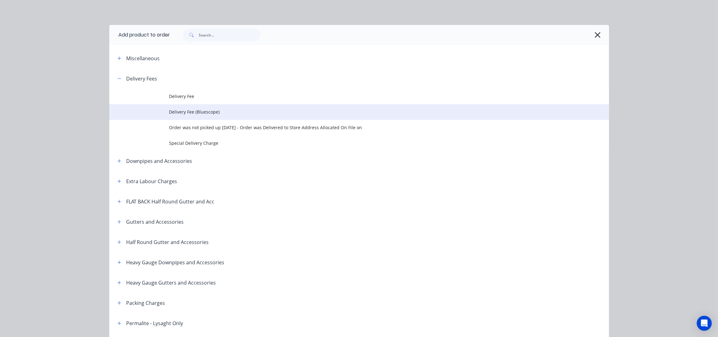
click at [189, 104] on td "Delivery Fee (Bluescope)" at bounding box center [389, 112] width 440 height 16
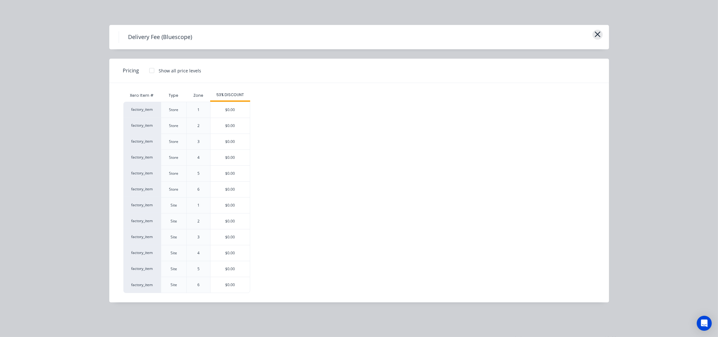
click at [597, 35] on icon "button" at bounding box center [597, 34] width 7 height 9
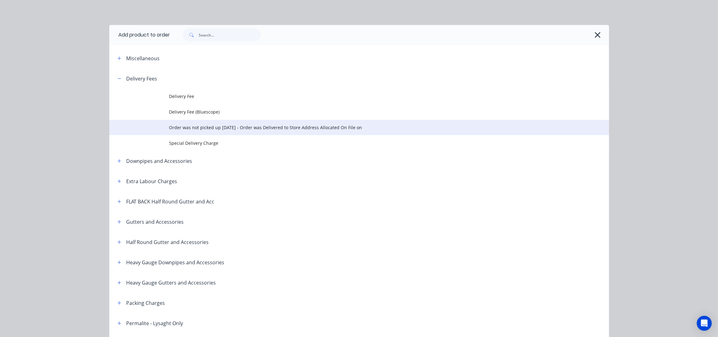
scroll to position [68, 0]
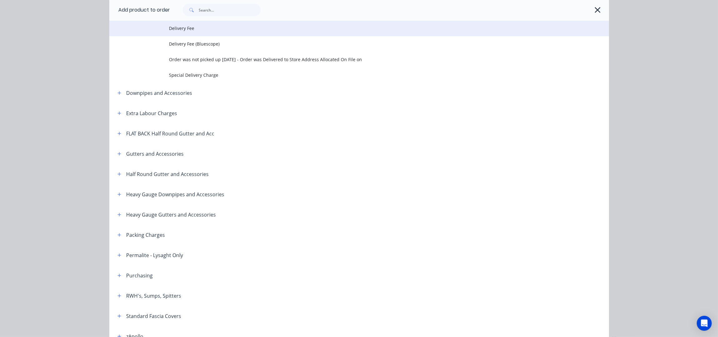
click at [186, 27] on span "Delivery Fee" at bounding box center [345, 28] width 352 height 7
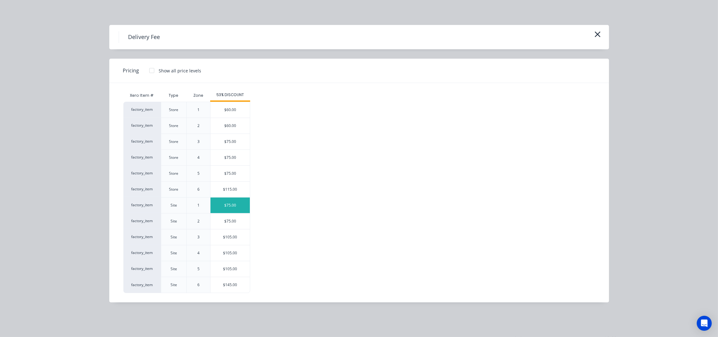
click at [231, 204] on div "$75.00" at bounding box center [229, 206] width 39 height 16
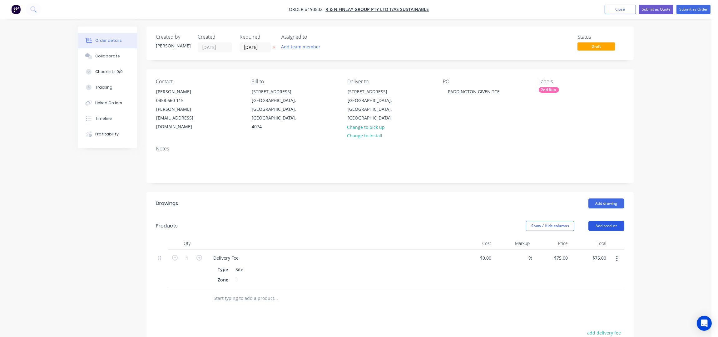
click at [609, 221] on button "Add product" at bounding box center [606, 226] width 36 height 10
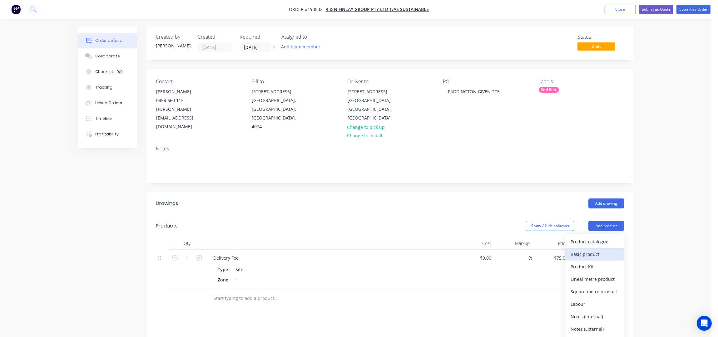
click at [587, 250] on div "Basic product" at bounding box center [594, 254] width 48 height 9
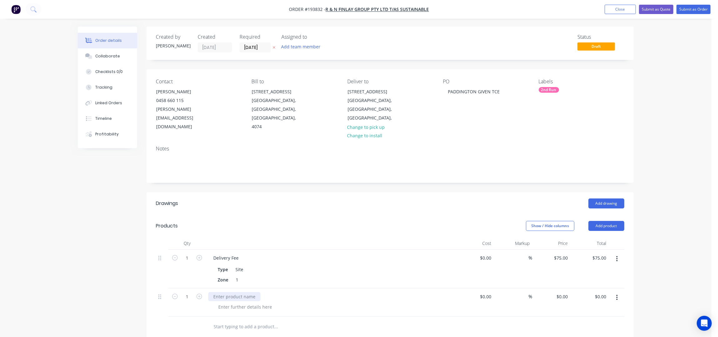
click at [237, 292] on div at bounding box center [234, 296] width 52 height 9
click at [248, 303] on div at bounding box center [245, 307] width 64 height 9
click at [237, 303] on div at bounding box center [245, 307] width 64 height 9
click at [202, 293] on button "button" at bounding box center [199, 296] width 8 height 7
click at [200, 294] on icon "button" at bounding box center [199, 297] width 6 height 6
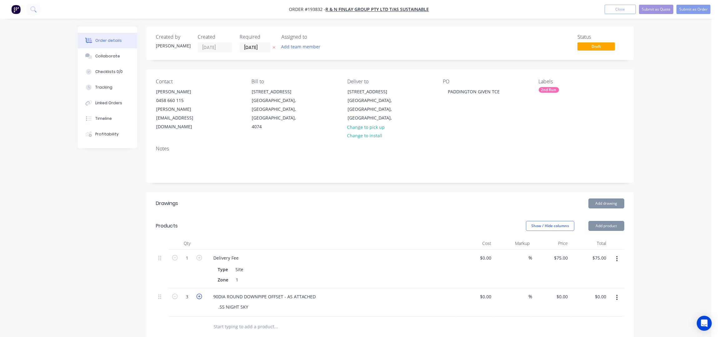
click at [200, 294] on icon "button" at bounding box center [199, 297] width 6 height 6
type input "6"
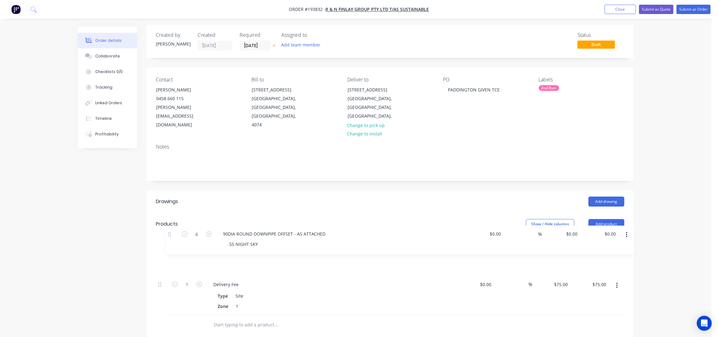
drag, startPoint x: 160, startPoint y: 281, endPoint x: 171, endPoint y: 230, distance: 52.0
click at [171, 235] on div "Qty Cost Markup Price Total 1 Delivery Fee Type Site Zone 1 $0.00 $0.00 % $75.0…" at bounding box center [390, 275] width 468 height 80
click at [255, 319] on input "text" at bounding box center [275, 325] width 125 height 12
click at [618, 252] on button "button" at bounding box center [616, 257] width 15 height 11
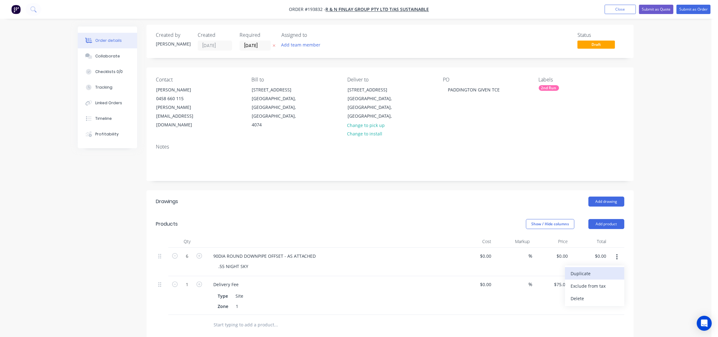
click at [596, 269] on div "Duplicate" at bounding box center [594, 273] width 48 height 9
click at [200, 320] on icon "button" at bounding box center [199, 323] width 6 height 6
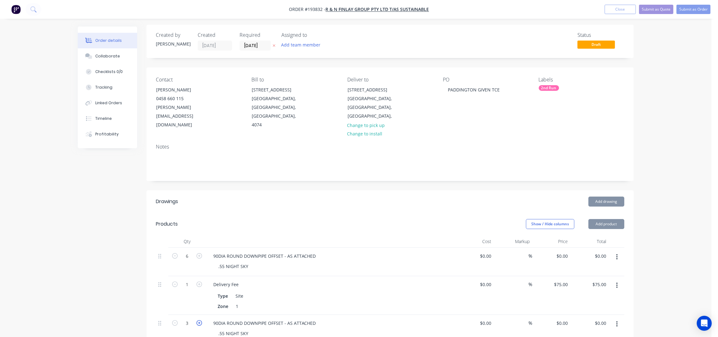
click at [200, 320] on icon "button" at bounding box center [199, 323] width 6 height 6
type input "5"
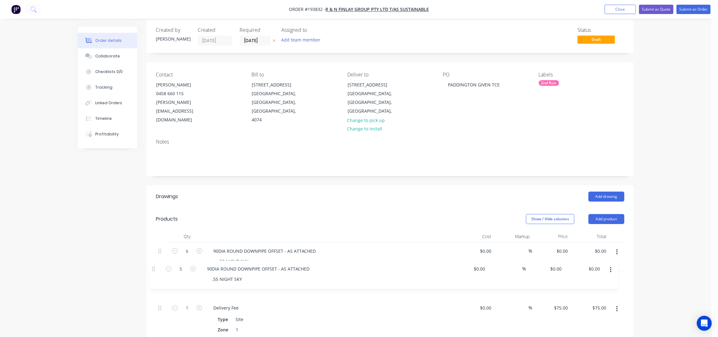
drag, startPoint x: 156, startPoint y: 277, endPoint x: 157, endPoint y: 256, distance: 21.6
click at [157, 256] on div "6 90DIA ROUND DOWNPIPE OFFSET - AS ATTACHED .55 NIGHT SKY $0.00 $0.00 % $0.00 $…" at bounding box center [390, 291] width 468 height 96
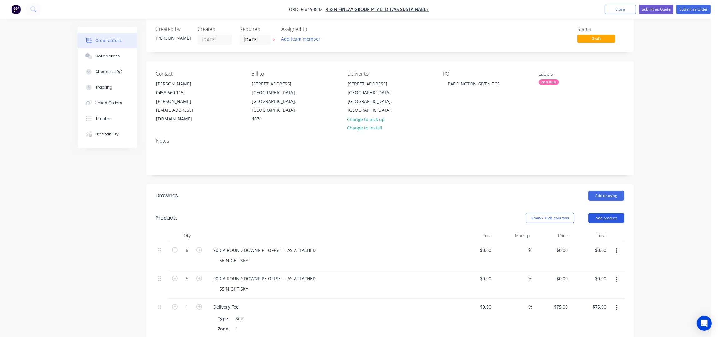
click at [605, 213] on button "Add product" at bounding box center [606, 218] width 36 height 10
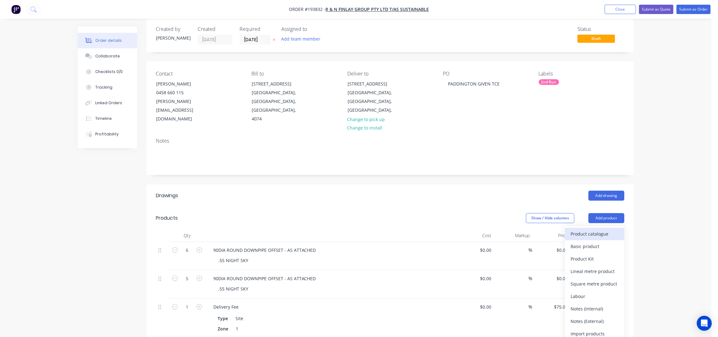
click at [600, 229] on div "Product catalogue" at bounding box center [594, 233] width 48 height 9
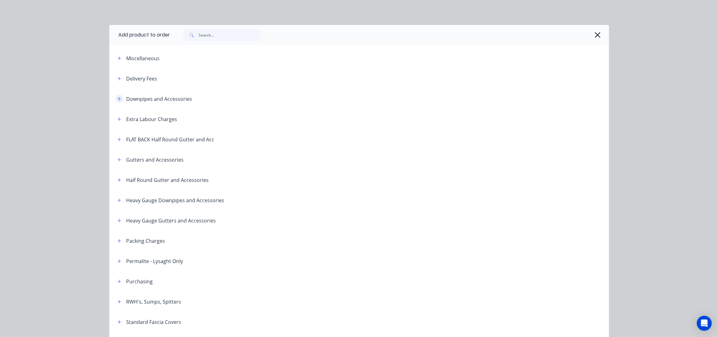
click at [117, 99] on icon "button" at bounding box center [118, 98] width 3 height 3
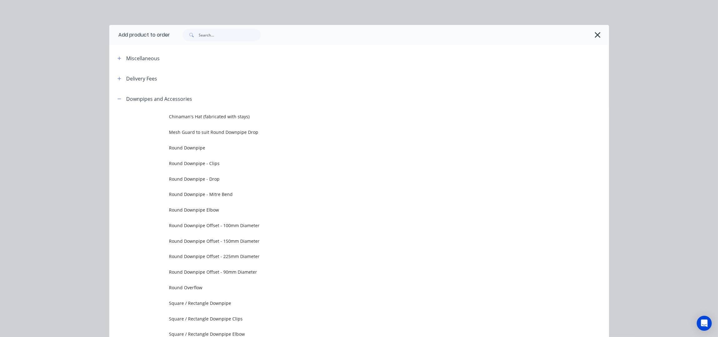
click at [169, 112] on td "Chinaman's Hat (fabricated with stays)" at bounding box center [389, 117] width 440 height 16
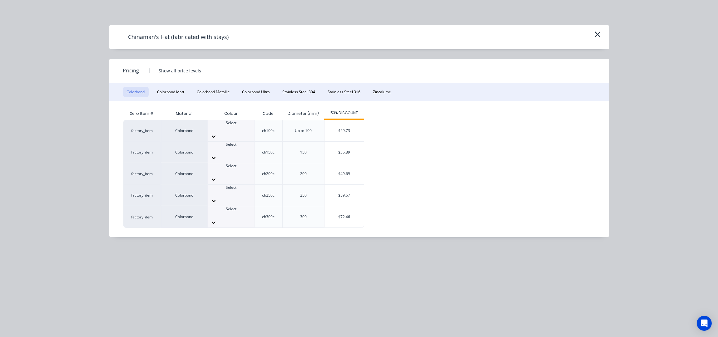
click at [591, 36] on div "Chinaman's Hat (fabricated with stays)" at bounding box center [359, 37] width 481 height 12
click at [600, 35] on icon "button" at bounding box center [597, 34] width 7 height 9
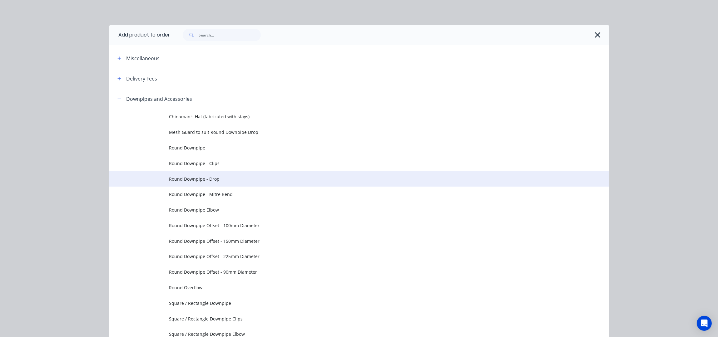
scroll to position [88, 0]
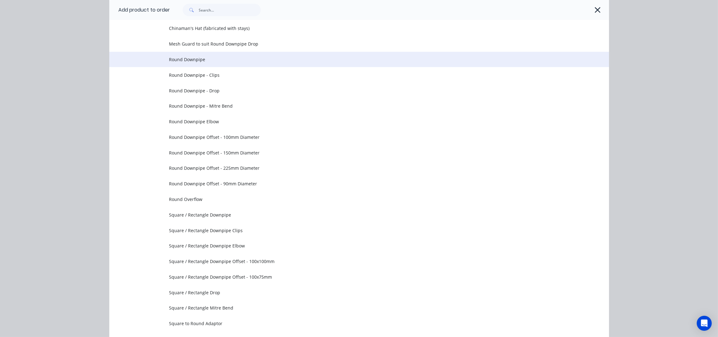
click at [217, 62] on td "Round Downpipe" at bounding box center [389, 60] width 440 height 16
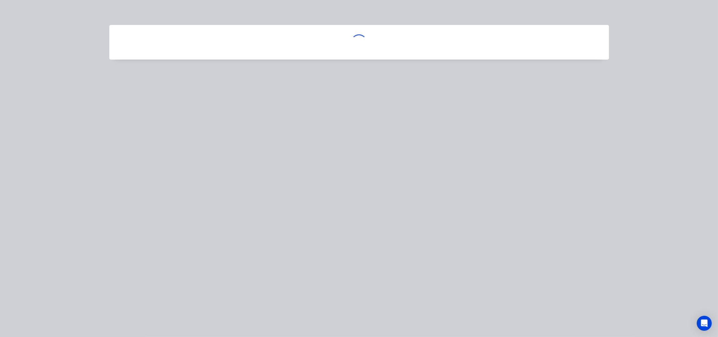
scroll to position [0, 0]
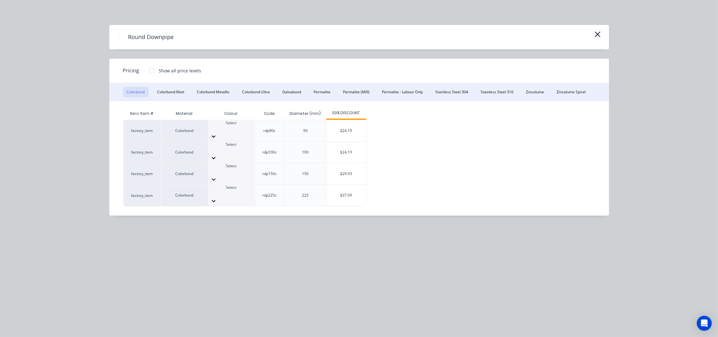
click at [221, 132] on div "Select" at bounding box center [231, 130] width 47 height 21
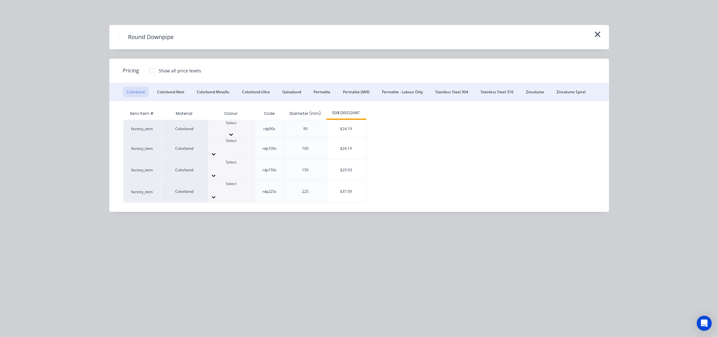
scroll to position [125, 0]
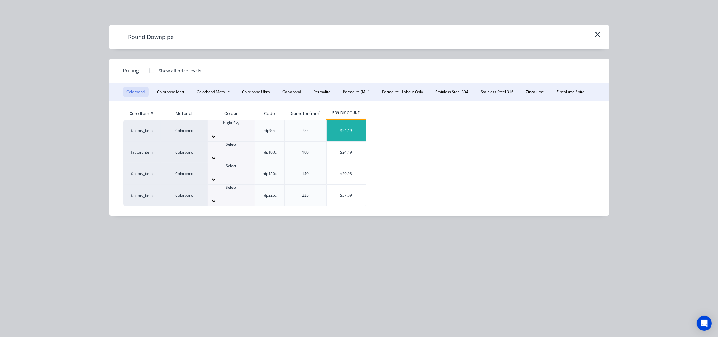
click at [346, 125] on div "$24.19" at bounding box center [346, 130] width 39 height 21
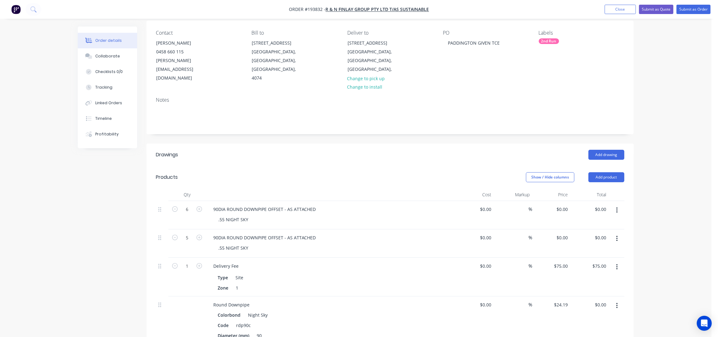
scroll to position [91, 0]
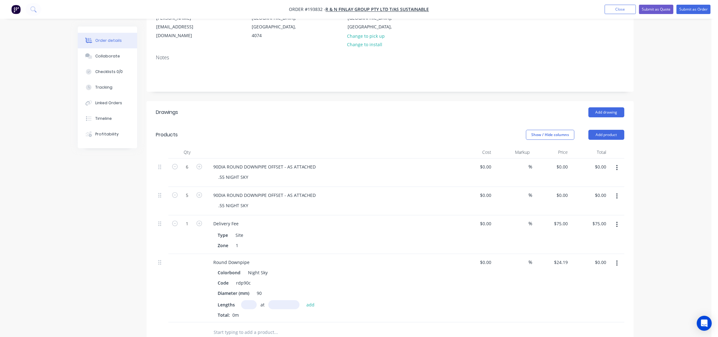
click at [248, 300] on input "text" at bounding box center [249, 304] width 16 height 9
type input "34"
type input "2400"
click at [303, 300] on button "add" at bounding box center [310, 304] width 15 height 8
type input "$1,973.90"
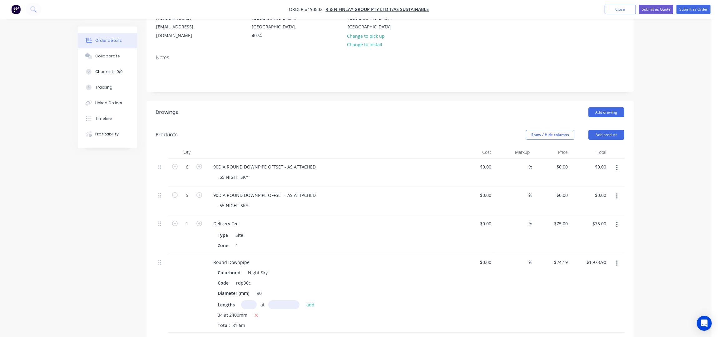
scroll to position [94, 0]
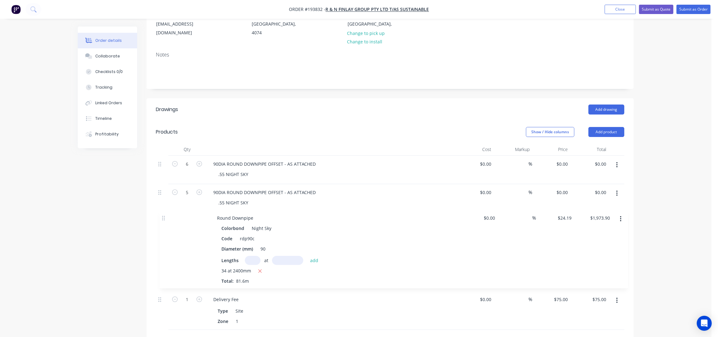
drag, startPoint x: 163, startPoint y: 249, endPoint x: 166, endPoint y: 205, distance: 43.8
click at [166, 205] on div "6 90DIA ROUND DOWNPIPE OFFSET - AS ATTACHED .55 NIGHT SKY $0.00 $0.00 % $0.00 $…" at bounding box center [390, 243] width 468 height 174
click at [605, 127] on button "Add product" at bounding box center [606, 132] width 36 height 10
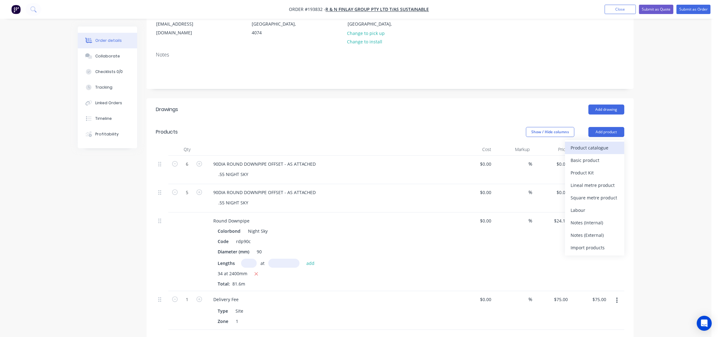
click at [593, 143] on div "Product catalogue" at bounding box center [594, 147] width 48 height 9
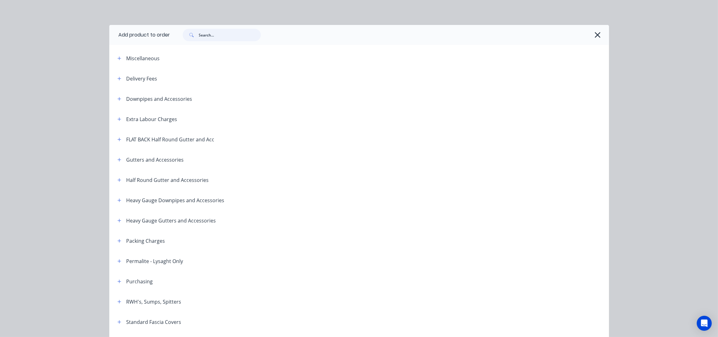
click at [202, 32] on input "text" at bounding box center [230, 35] width 62 height 12
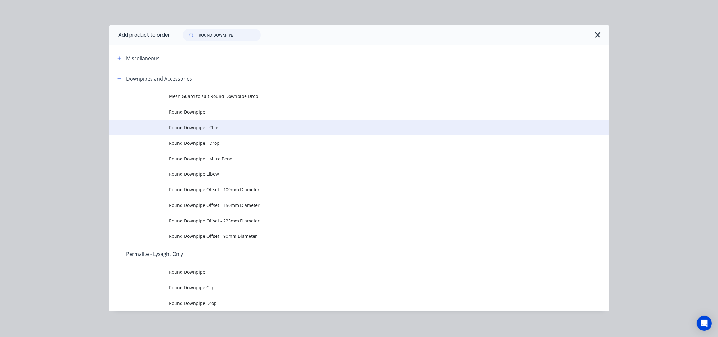
type input "ROUND DOWNPIPE"
click at [229, 132] on td "Round Downpipe - Clips" at bounding box center [389, 128] width 440 height 16
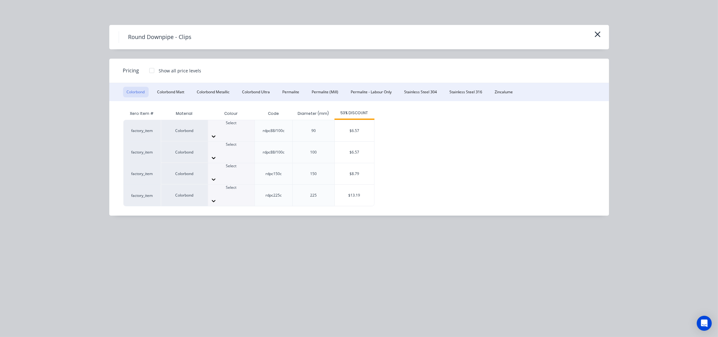
click at [239, 129] on div at bounding box center [231, 129] width 47 height 6
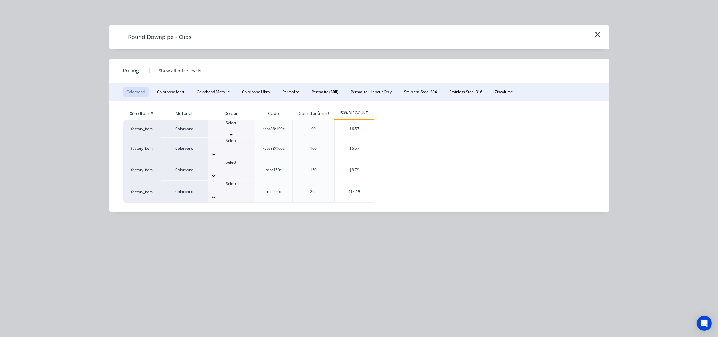
scroll to position [166, 0]
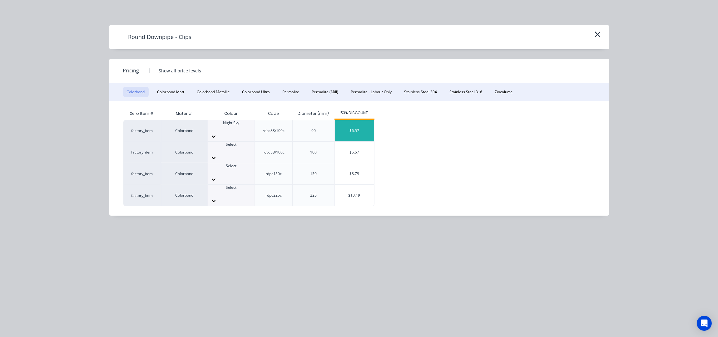
click at [349, 129] on div "$6.57" at bounding box center [354, 130] width 39 height 21
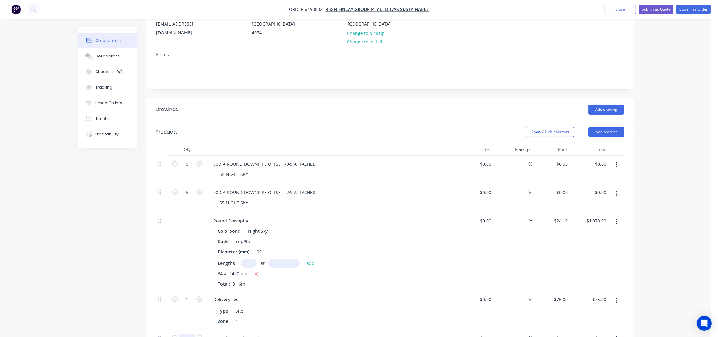
click at [191, 334] on input "1" at bounding box center [187, 338] width 16 height 9
type input "70"
type input "$459.90"
click at [75, 289] on div "Order details Collaborate Checklists 0/0 Tracking Linked Orders Timeline Profit…" at bounding box center [355, 245] width 568 height 625
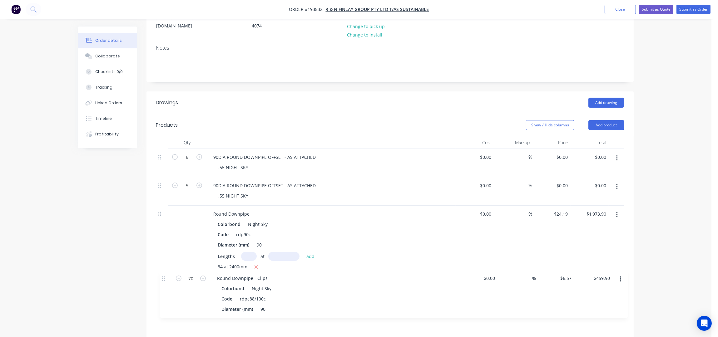
drag, startPoint x: 161, startPoint y: 323, endPoint x: 165, endPoint y: 267, distance: 56.4
click at [165, 267] on div "6 90DIA ROUND DOWNPIPE OFFSET - AS ATTACHED .55 NIGHT SKY $0.00 $0.00 % $0.00 $…" at bounding box center [390, 260] width 468 height 222
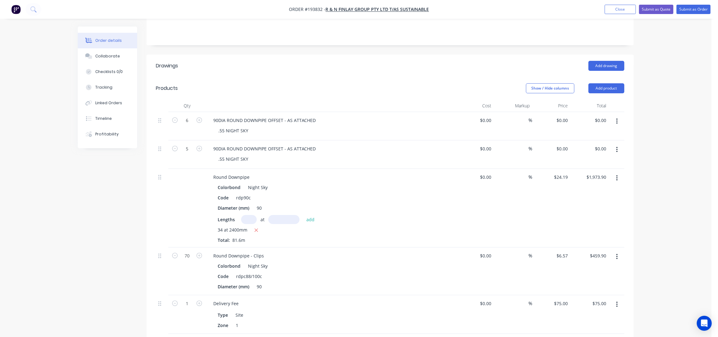
scroll to position [255, 0]
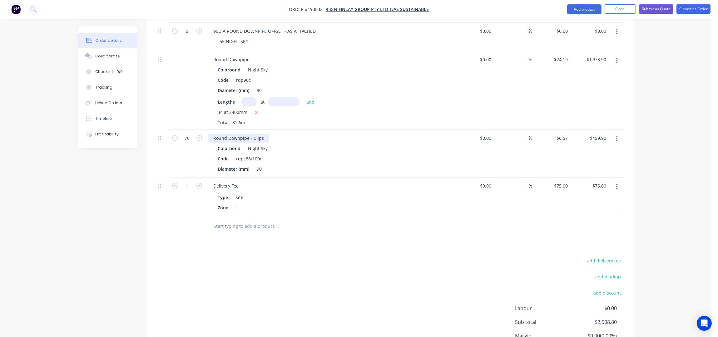
click at [264, 134] on div "Round Downpipe - Clips" at bounding box center [238, 138] width 61 height 9
click at [658, 86] on div "Order details Collaborate Checklists 0/0 Tracking Linked Orders Timeline Profit…" at bounding box center [355, 70] width 711 height 651
click at [659, 126] on div "Order details Collaborate Checklists 0/0 Tracking Linked Orders Timeline Profit…" at bounding box center [355, 70] width 711 height 651
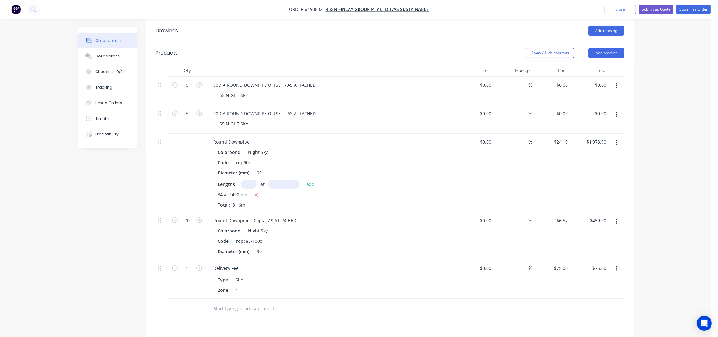
scroll to position [172, 0]
click at [162, 81] on div at bounding box center [161, 85] width 7 height 8
click at [617, 81] on button "button" at bounding box center [616, 86] width 15 height 11
click at [591, 99] on div "Duplicate" at bounding box center [594, 103] width 48 height 9
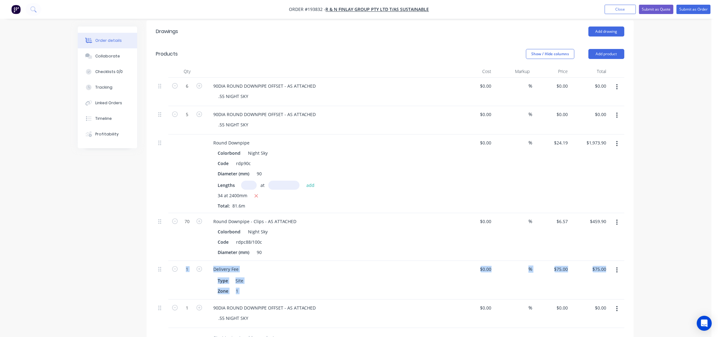
drag, startPoint x: 157, startPoint y: 290, endPoint x: 163, endPoint y: 269, distance: 21.3
click at [163, 269] on div "6 90DIA ROUND DOWNPIPE OFFSET - AS ATTACHED .55 NIGHT SKY $0.00 $0.00 % $0.00 $…" at bounding box center [390, 203] width 468 height 250
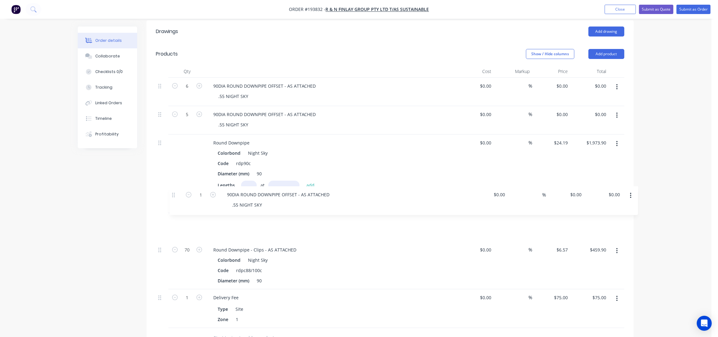
scroll to position [173, 0]
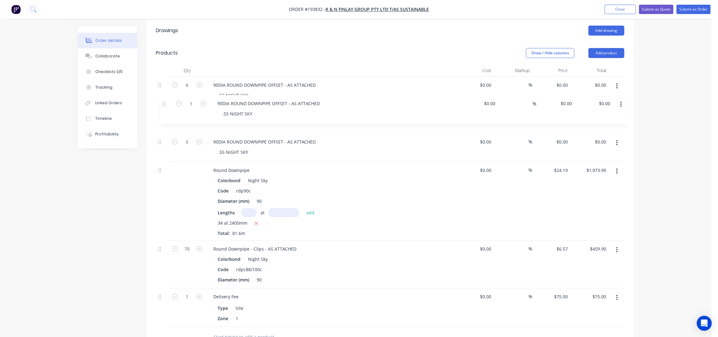
drag, startPoint x: 163, startPoint y: 294, endPoint x: 166, endPoint y: 96, distance: 197.3
click at [166, 96] on div "6 90DIA ROUND DOWNPIPE OFFSET - AS ATTACHED .55 NIGHT SKY $0.00 $0.00 % $0.00 $…" at bounding box center [390, 202] width 468 height 250
click at [197, 111] on icon "button" at bounding box center [199, 114] width 6 height 6
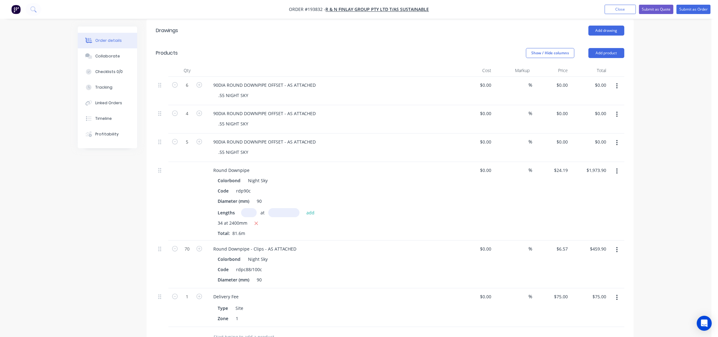
click at [619, 109] on button "button" at bounding box center [616, 114] width 15 height 11
click at [607, 126] on div "Duplicate" at bounding box center [594, 130] width 48 height 9
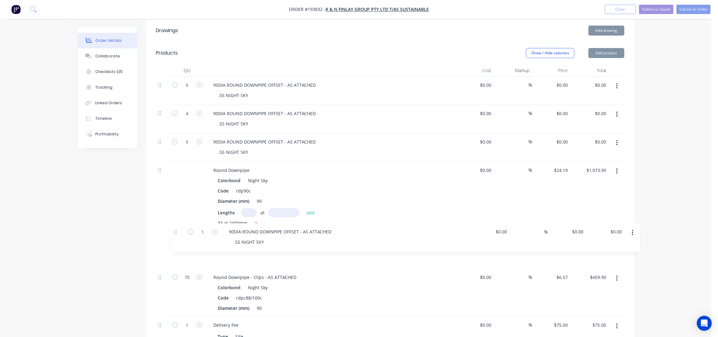
scroll to position [175, 0]
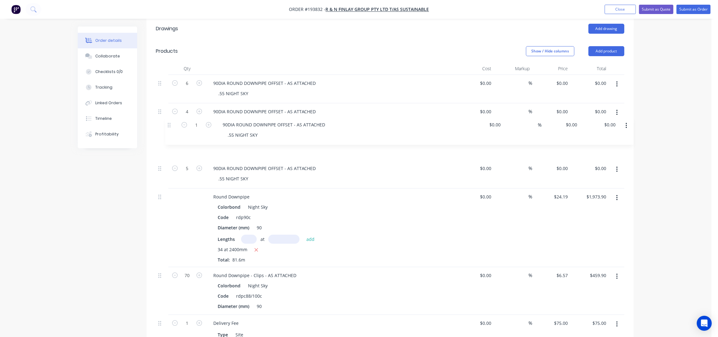
drag, startPoint x: 162, startPoint y: 320, endPoint x: 172, endPoint y: 121, distance: 198.5
click at [172, 121] on div "6 90DIA ROUND DOWNPIPE OFFSET - AS ATTACHED .55 NIGHT SKY $0.00 $0.00 % $0.00 $…" at bounding box center [390, 214] width 468 height 279
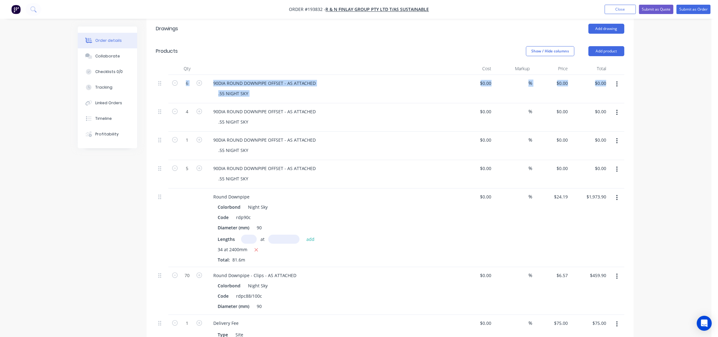
click at [666, 67] on div "Order details Collaborate Checklists 0/0 Tracking Linked Orders Timeline Profit…" at bounding box center [355, 179] width 711 height 708
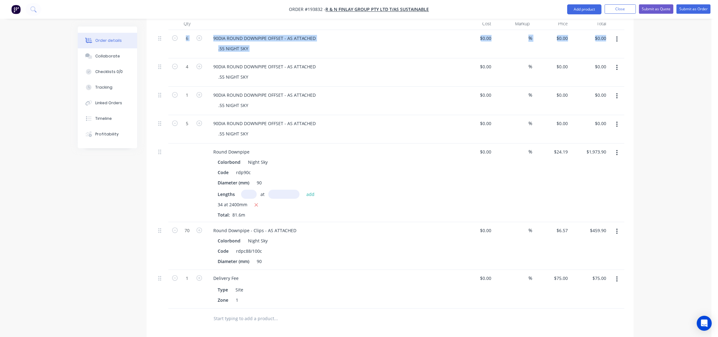
scroll to position [258, 0]
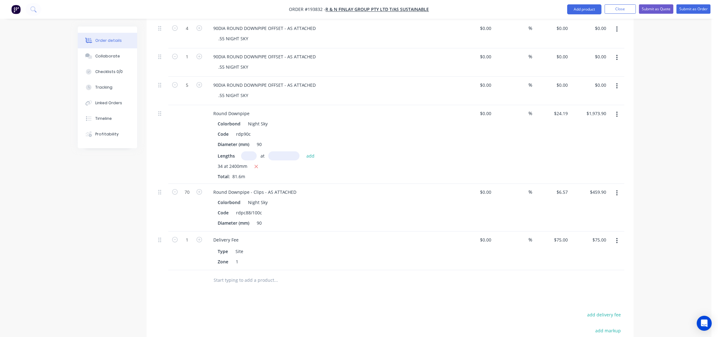
click at [648, 94] on div "Order details Collaborate Checklists 0/0 Tracking Linked Orders Timeline Profit…" at bounding box center [355, 96] width 711 height 708
click at [648, 102] on div "Order details Collaborate Checklists 0/0 Tracking Linked Orders Timeline Profit…" at bounding box center [355, 96] width 711 height 708
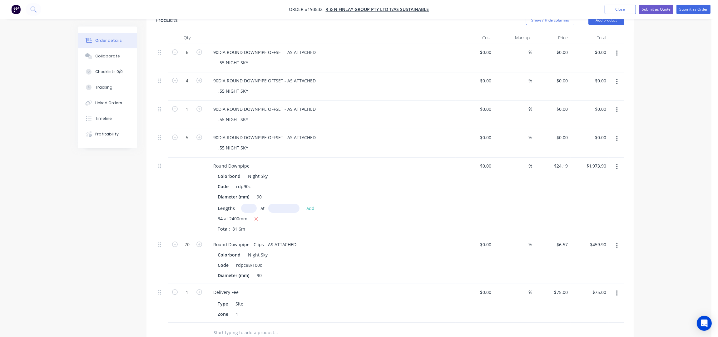
scroll to position [133, 0]
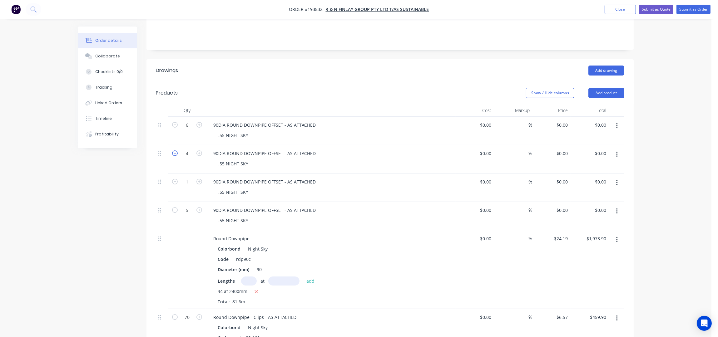
click at [177, 150] on icon "button" at bounding box center [175, 153] width 6 height 6
click at [654, 127] on div "Order details Collaborate Checklists 0/0 Tracking Linked Orders Timeline Profit…" at bounding box center [355, 221] width 711 height 708
click at [656, 126] on div "Order details Collaborate Checklists 0/0 Tracking Linked Orders Timeline Profit…" at bounding box center [355, 221] width 711 height 708
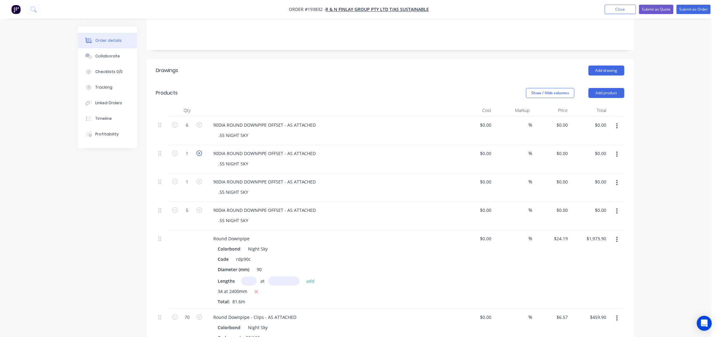
click at [200, 150] on icon "button" at bounding box center [199, 153] width 6 height 6
type input "4"
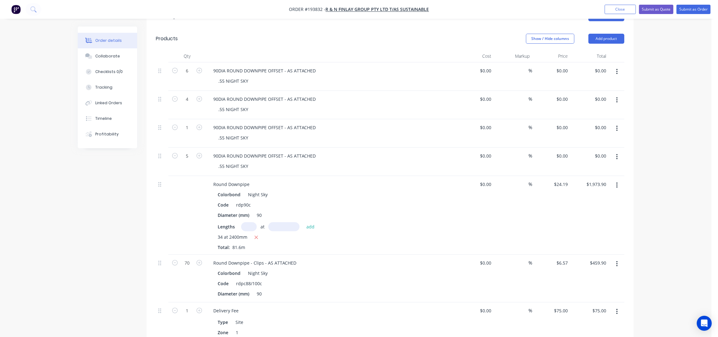
scroll to position [104, 0]
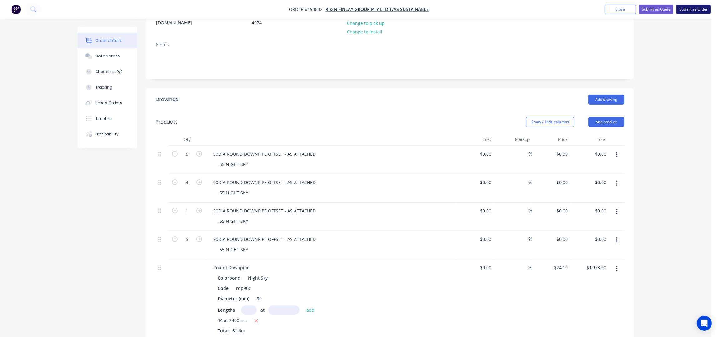
click at [692, 7] on button "Submit as Order" at bounding box center [693, 9] width 34 height 9
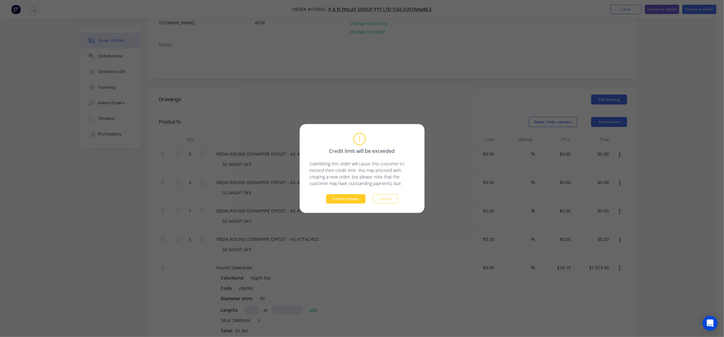
click at [353, 196] on button "Submit anyway" at bounding box center [345, 198] width 39 height 9
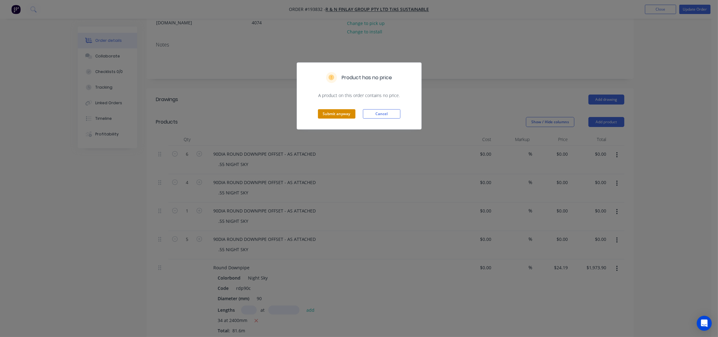
click at [340, 112] on button "Submit anyway" at bounding box center [336, 113] width 37 height 9
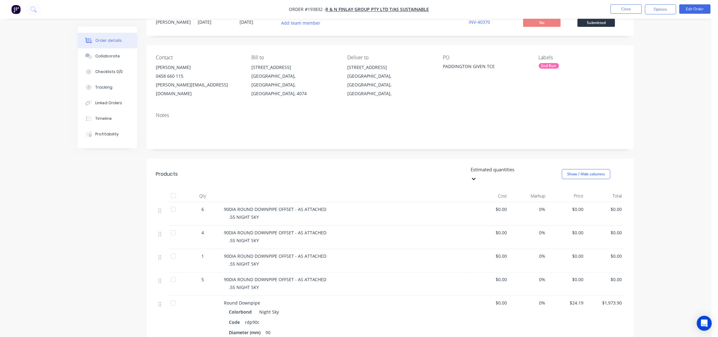
scroll to position [22, 0]
click at [655, 15] on nav "Order #193832 - R & N Finlay Group Pty Ltd T/as Sustainable Close Options Edit …" at bounding box center [359, 9] width 718 height 19
click at [664, 10] on button "Options" at bounding box center [660, 9] width 31 height 10
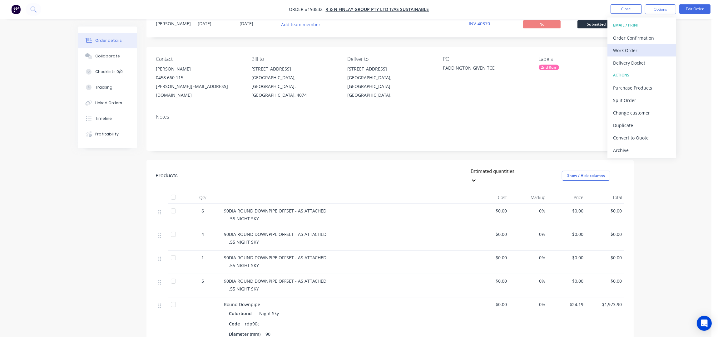
click at [649, 52] on div "Work Order" at bounding box center [641, 50] width 57 height 9
click at [654, 60] on div "Without pricing" at bounding box center [641, 62] width 57 height 9
click at [633, 5] on button "Close" at bounding box center [625, 8] width 31 height 9
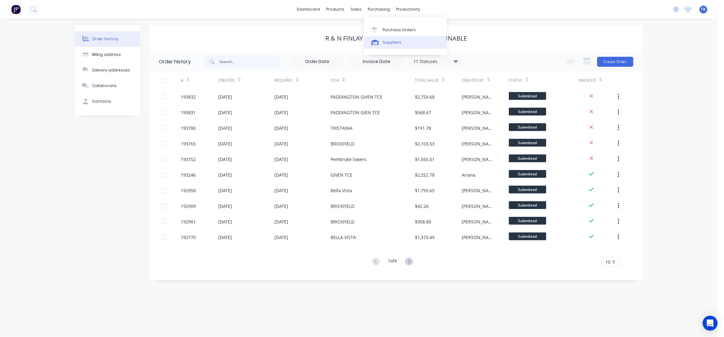
click at [385, 42] on div "Suppliers" at bounding box center [392, 43] width 19 height 6
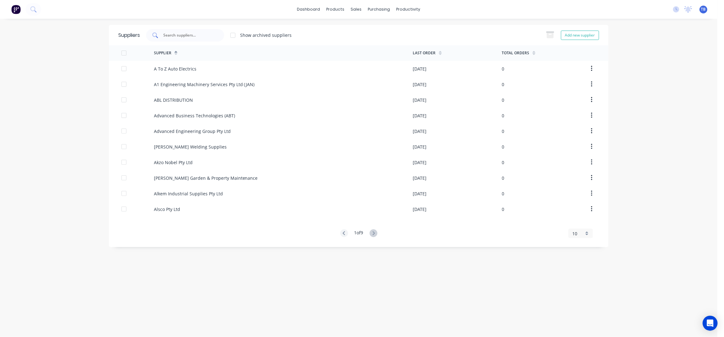
click at [184, 35] on input "text" at bounding box center [189, 35] width 52 height 6
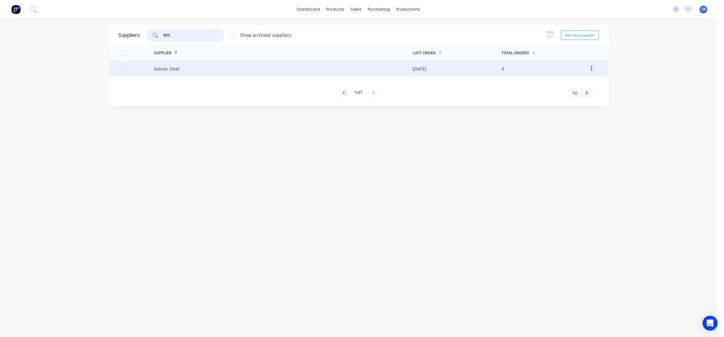
type input "VUL"
click at [206, 67] on div "Vulcan Steel" at bounding box center [283, 69] width 259 height 16
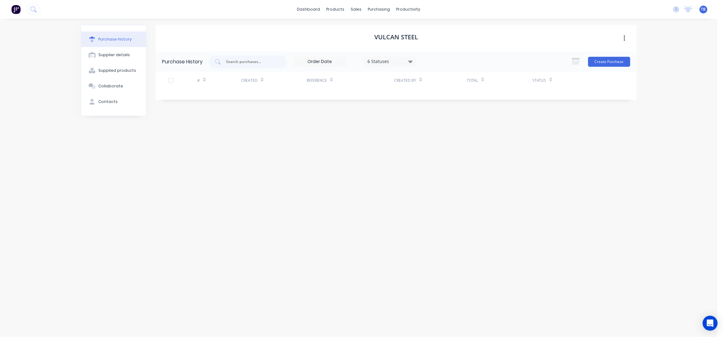
click at [393, 57] on div "6 Statuses" at bounding box center [389, 61] width 53 height 9
click at [432, 93] on div at bounding box center [432, 90] width 12 height 12
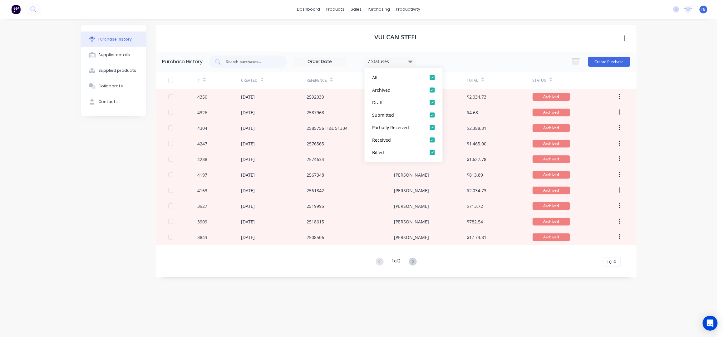
click at [513, 44] on div "Vulcan Steel" at bounding box center [396, 38] width 481 height 27
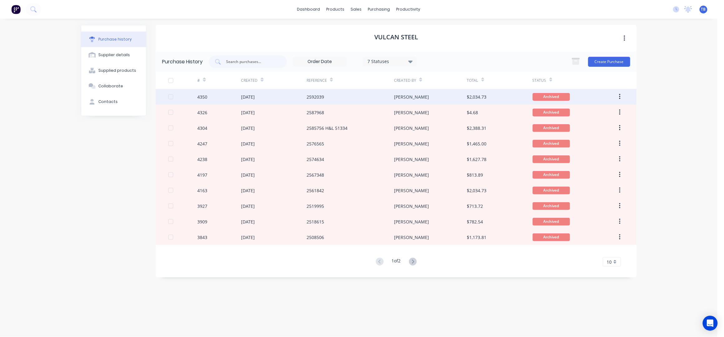
click at [353, 94] on div "2592039" at bounding box center [350, 97] width 87 height 16
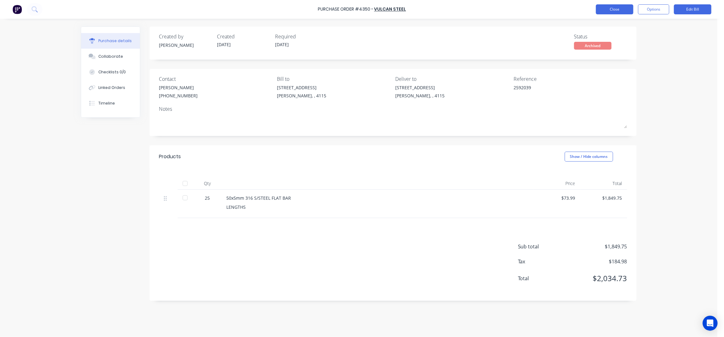
click at [605, 12] on button "Close" at bounding box center [614, 9] width 37 height 10
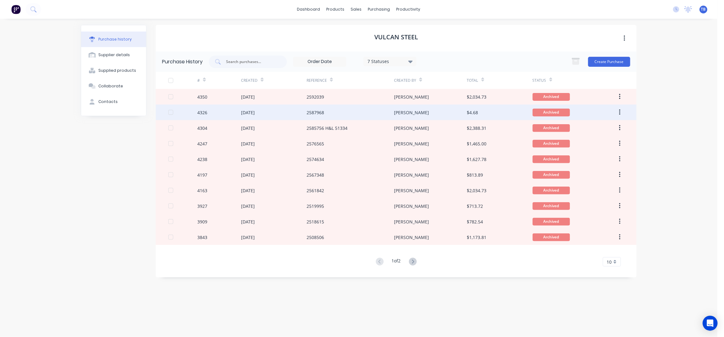
click at [330, 109] on div "2587968" at bounding box center [350, 113] width 87 height 16
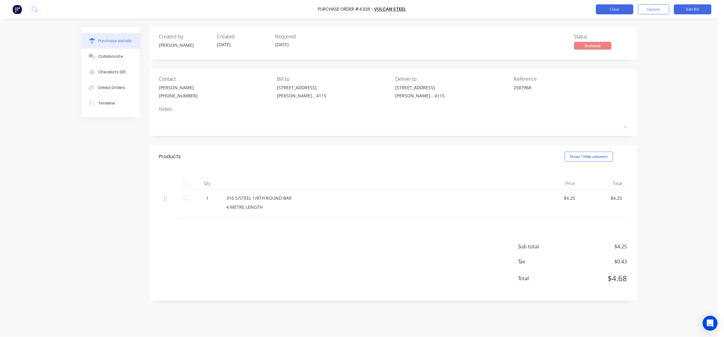
click at [607, 9] on button "Close" at bounding box center [614, 9] width 37 height 10
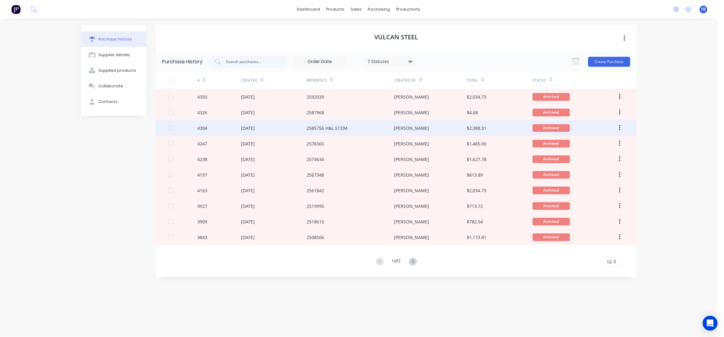
click at [420, 134] on div "[PERSON_NAME]" at bounding box center [430, 128] width 73 height 16
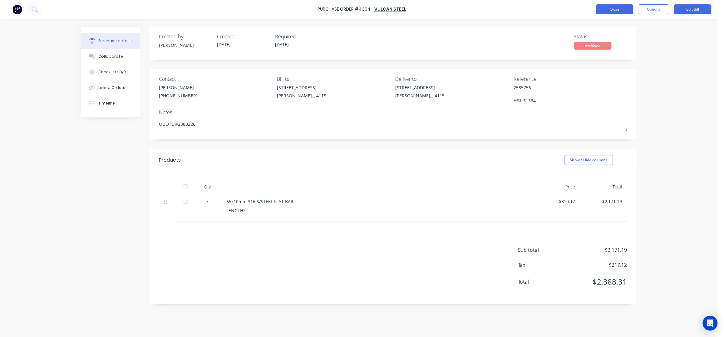
click at [610, 7] on button "Close" at bounding box center [614, 9] width 37 height 10
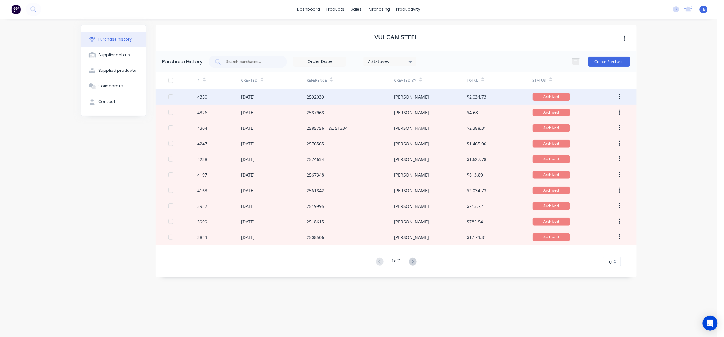
click at [375, 92] on div "2592039" at bounding box center [350, 97] width 87 height 16
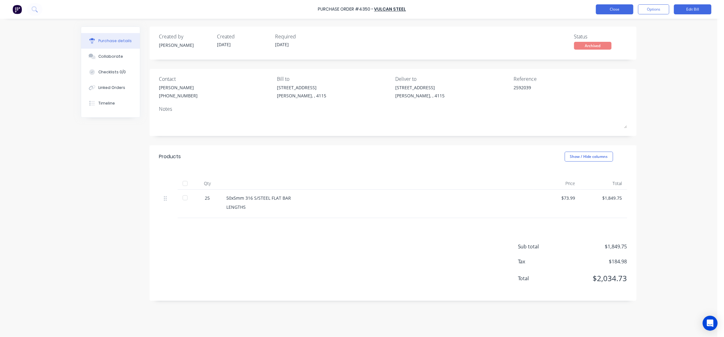
click at [619, 12] on button "Close" at bounding box center [614, 9] width 37 height 10
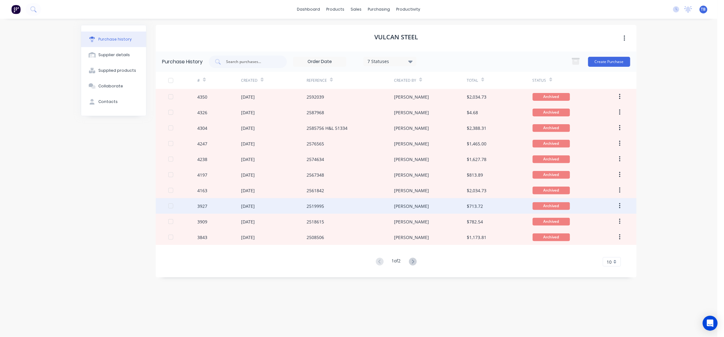
click at [362, 200] on div "2519995" at bounding box center [350, 206] width 87 height 16
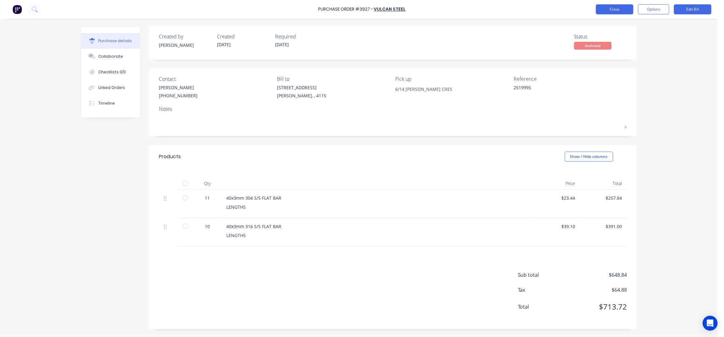
click at [617, 8] on button "Close" at bounding box center [614, 9] width 37 height 10
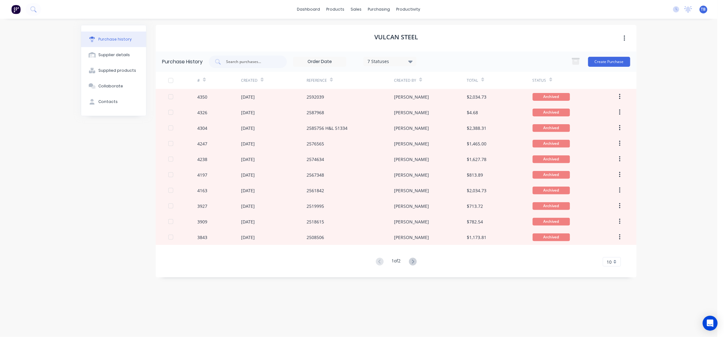
click at [688, 80] on div "dashboard products sales purchasing productivity dashboard products Product Cat…" at bounding box center [358, 168] width 717 height 337
click at [367, 30] on div "Sales Orders" at bounding box center [380, 30] width 26 height 6
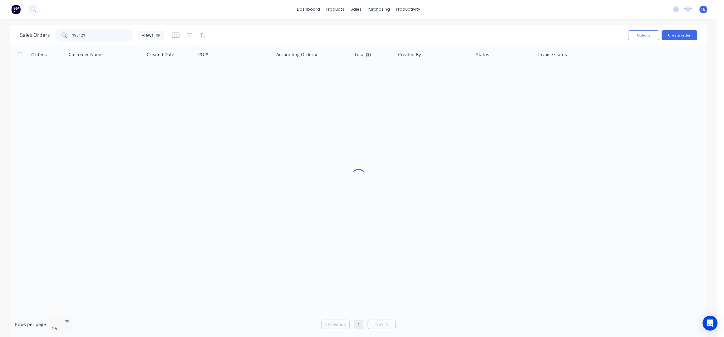
drag, startPoint x: 104, startPoint y: 40, endPoint x: 27, endPoint y: 37, distance: 77.5
click at [27, 37] on div "Sales Orders 193121 Views" at bounding box center [92, 35] width 144 height 12
click at [676, 35] on button "Create order" at bounding box center [680, 35] width 36 height 10
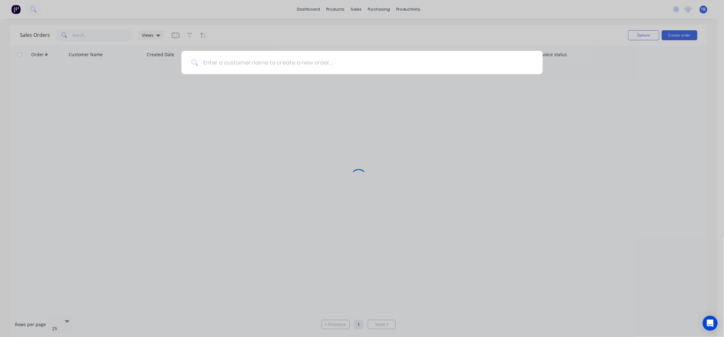
click at [311, 65] on input at bounding box center [365, 62] width 335 height 23
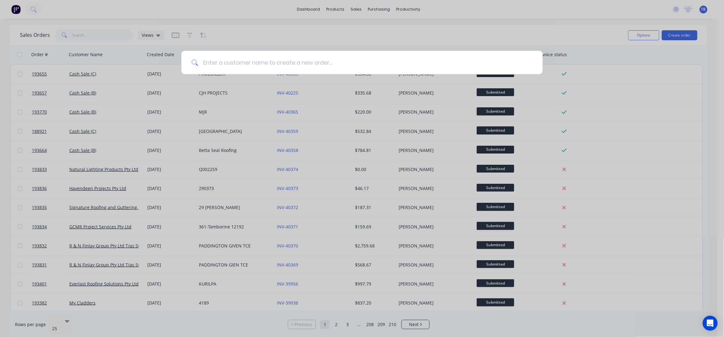
click at [309, 65] on input at bounding box center [365, 62] width 335 height 23
click at [291, 65] on input at bounding box center [365, 62] width 335 height 23
type input "O"
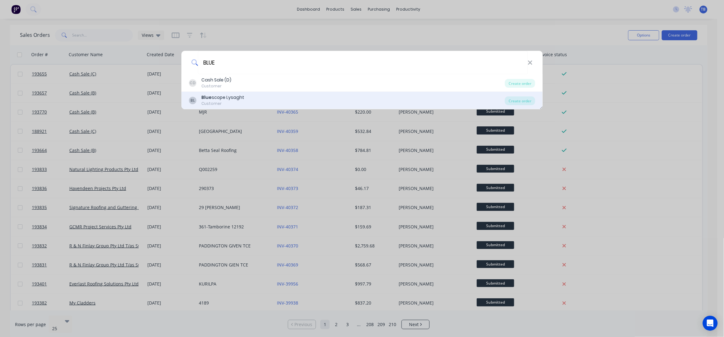
type input "BLUE"
click at [270, 100] on div "BL Blue scope Lysaght Customer" at bounding box center [347, 100] width 316 height 12
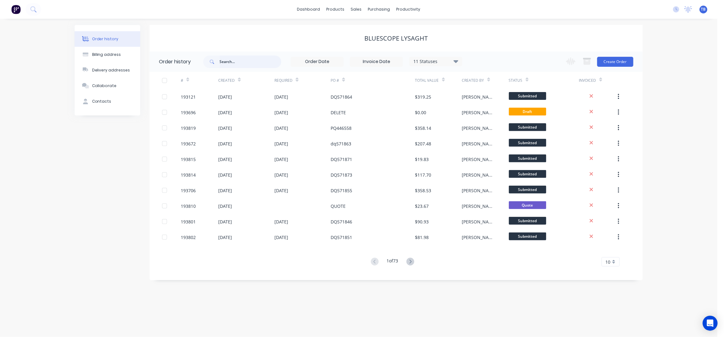
click at [229, 65] on input "text" at bounding box center [250, 62] width 62 height 12
type input "193666"
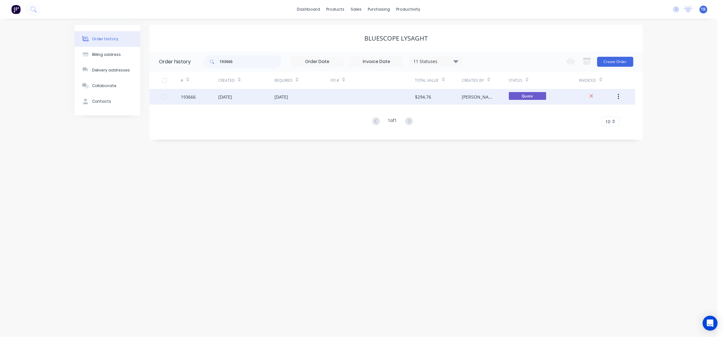
click at [374, 96] on div at bounding box center [373, 97] width 84 height 16
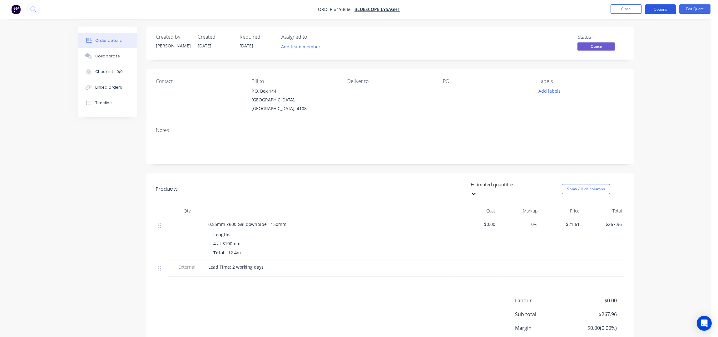
click at [662, 9] on button "Options" at bounding box center [660, 9] width 31 height 10
click at [649, 73] on div "Convert to Order" at bounding box center [641, 75] width 57 height 9
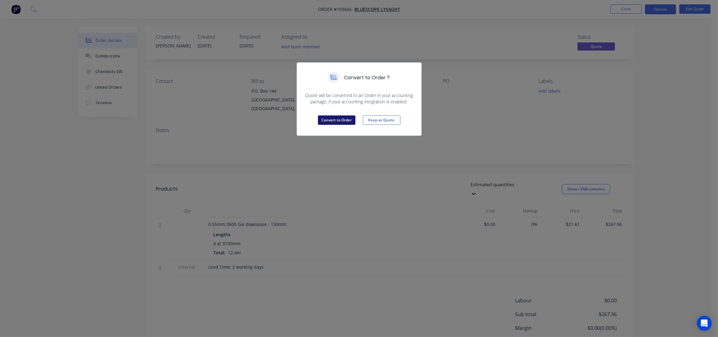
click at [325, 123] on button "Convert to Order" at bounding box center [336, 120] width 37 height 9
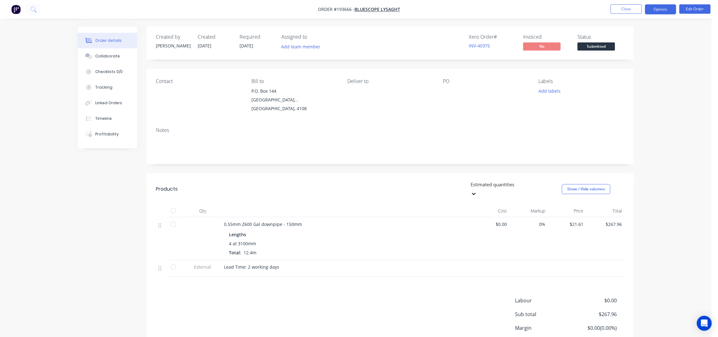
click at [653, 5] on button "Options" at bounding box center [660, 9] width 31 height 10
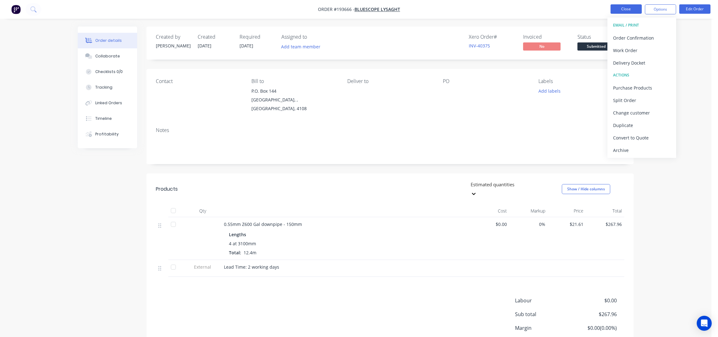
click at [622, 7] on button "Close" at bounding box center [625, 8] width 31 height 9
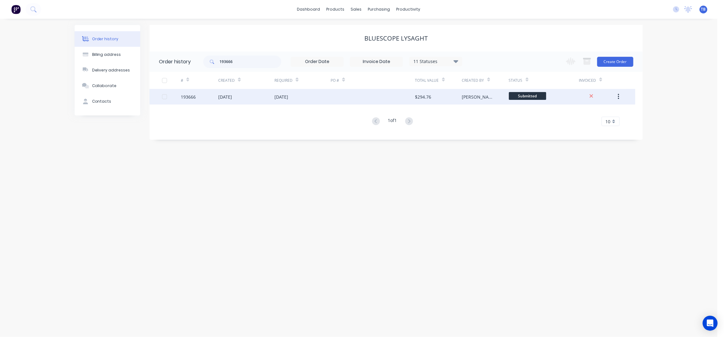
click at [324, 101] on div "[DATE]" at bounding box center [302, 97] width 56 height 16
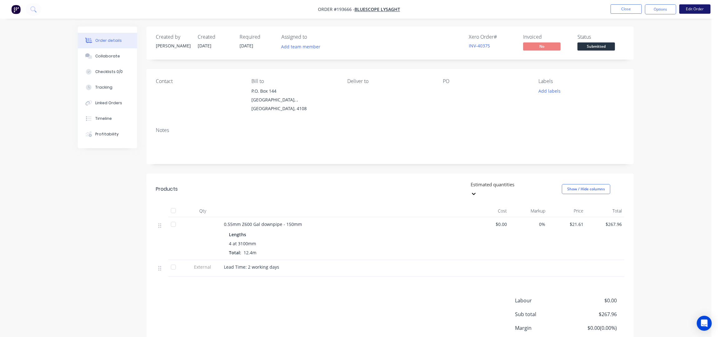
click at [686, 9] on button "Edit Order" at bounding box center [694, 8] width 31 height 9
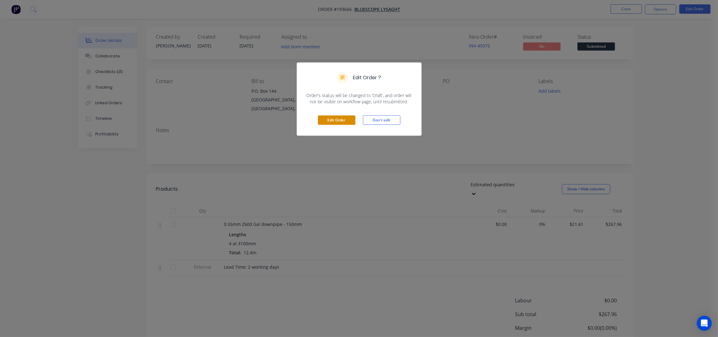
click at [343, 120] on button "Edit Order" at bounding box center [336, 120] width 37 height 9
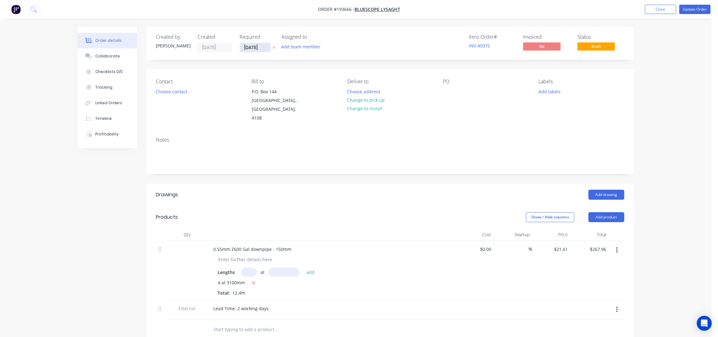
click at [248, 46] on input "23/09/25" at bounding box center [255, 47] width 31 height 9
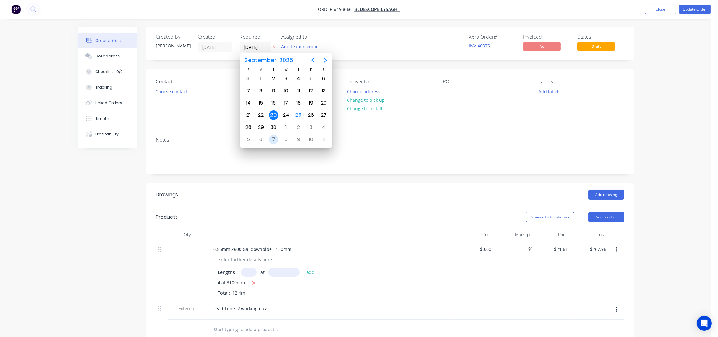
click at [269, 139] on div "7" at bounding box center [273, 139] width 9 height 9
type input "07/10/25"
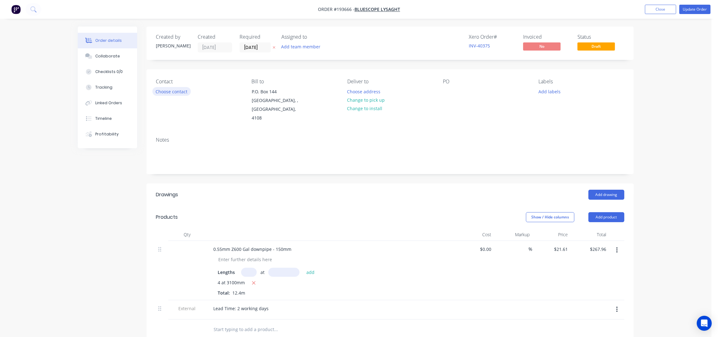
click at [154, 92] on button "Choose contact" at bounding box center [171, 91] width 38 height 8
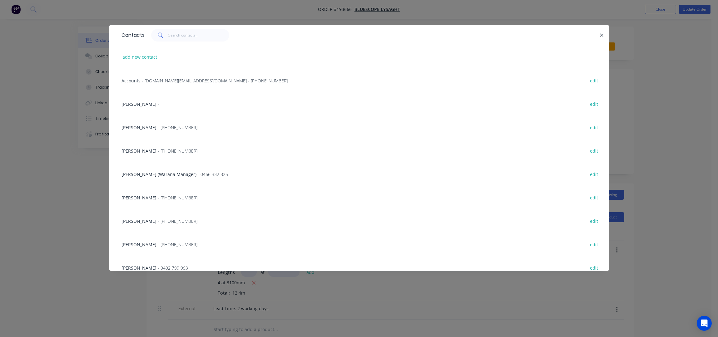
click at [153, 149] on span "[PERSON_NAME]" at bounding box center [139, 151] width 35 height 6
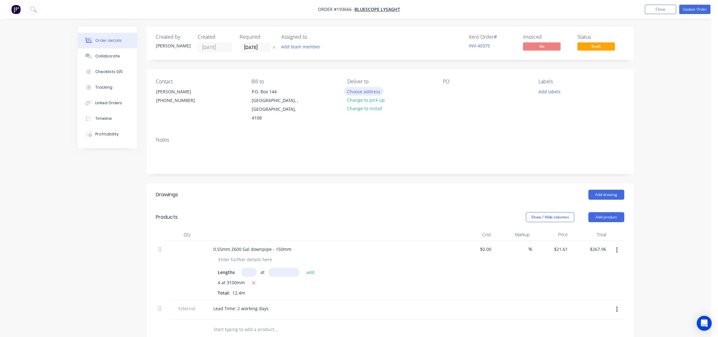
click at [352, 91] on button "Choose address" at bounding box center [364, 91] width 40 height 8
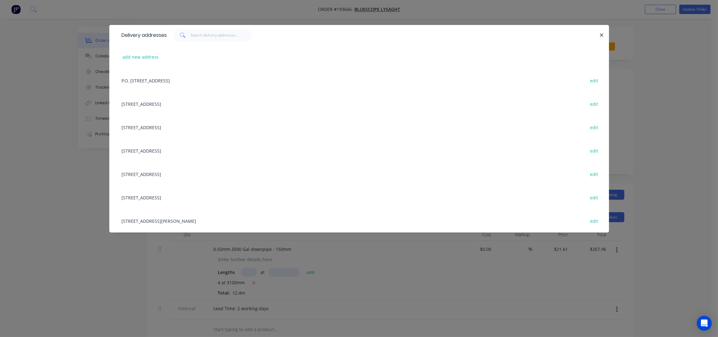
click at [169, 218] on div "UNIT 4, 125 KERRY RD, (STORE), ARCHERFIELD, Queensland, Australia, 4108 edit" at bounding box center [359, 220] width 481 height 23
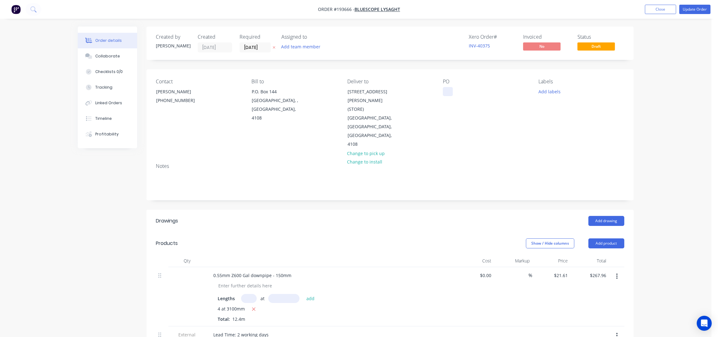
click at [451, 91] on div at bounding box center [448, 91] width 10 height 9
click at [539, 91] on button "Add labels" at bounding box center [549, 91] width 29 height 8
click at [566, 138] on div "ACA Store" at bounding box center [566, 139] width 23 height 7
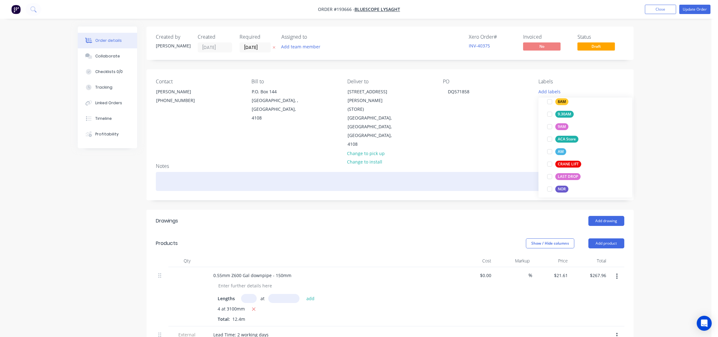
scroll to position [8, 0]
drag, startPoint x: 409, startPoint y: 156, endPoint x: 417, endPoint y: 160, distance: 9.4
click at [409, 172] on div at bounding box center [390, 181] width 468 height 19
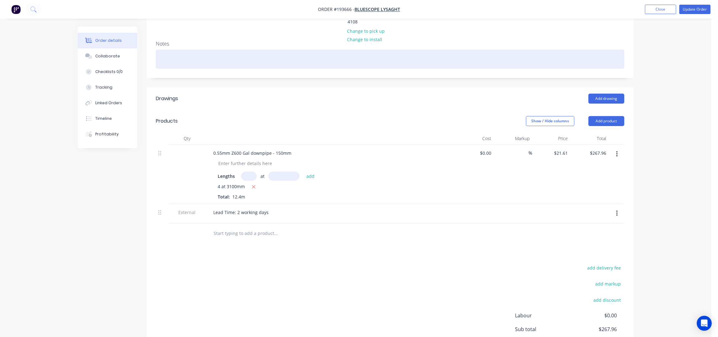
scroll to position [125, 0]
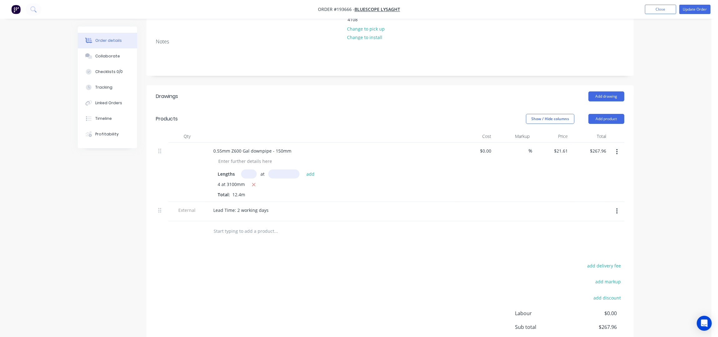
click at [312, 114] on div "Show / Hide columns Add product" at bounding box center [439, 119] width 369 height 10
click at [613, 114] on button "Add product" at bounding box center [606, 119] width 36 height 10
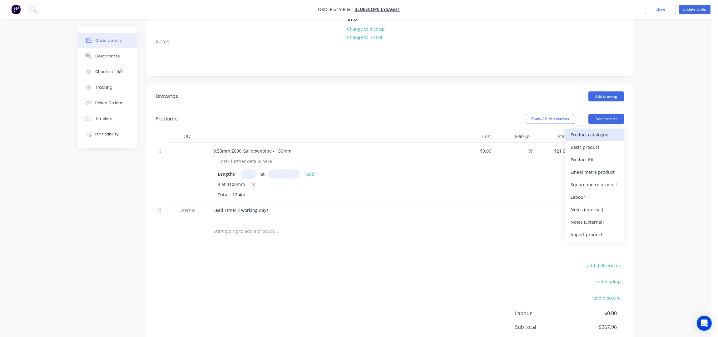
click at [606, 130] on div "Product catalogue" at bounding box center [594, 134] width 48 height 9
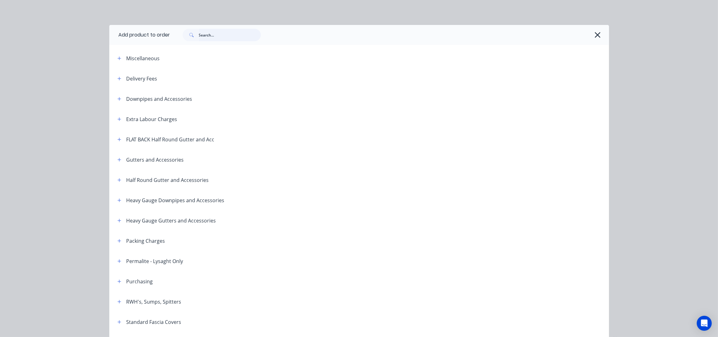
click at [200, 35] on input "text" at bounding box center [230, 35] width 62 height 12
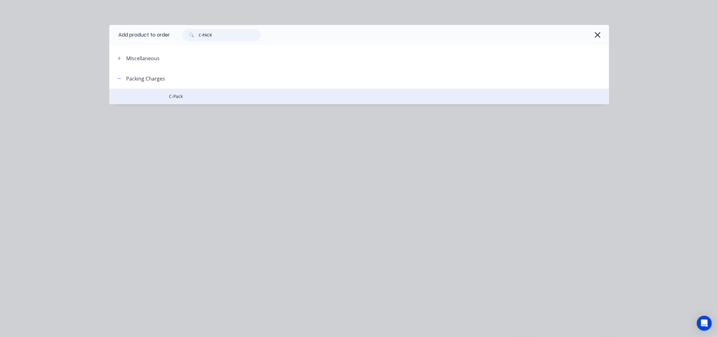
type input "C-PACK"
click at [174, 95] on span "C-Pack" at bounding box center [345, 96] width 352 height 7
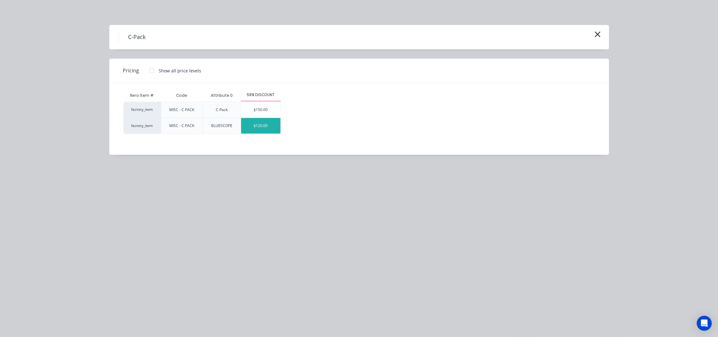
click at [268, 124] on div "$120.00" at bounding box center [260, 126] width 39 height 16
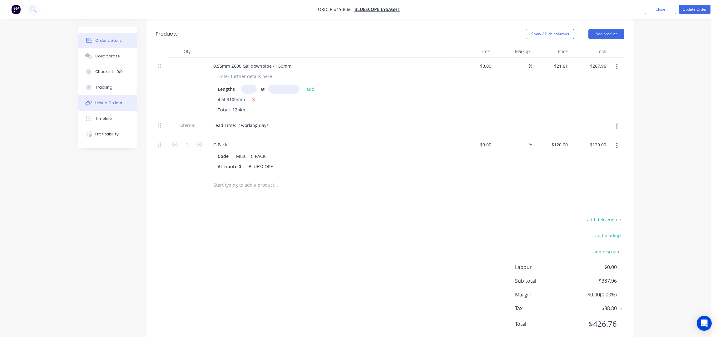
scroll to position [210, 0]
click at [618, 121] on button "button" at bounding box center [616, 126] width 15 height 11
click at [586, 149] on button "Delete" at bounding box center [594, 155] width 59 height 12
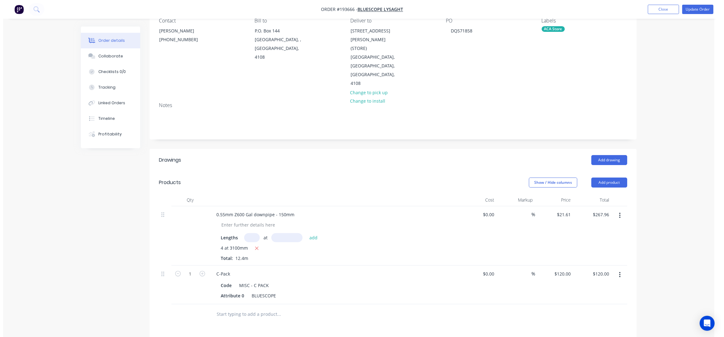
scroll to position [0, 0]
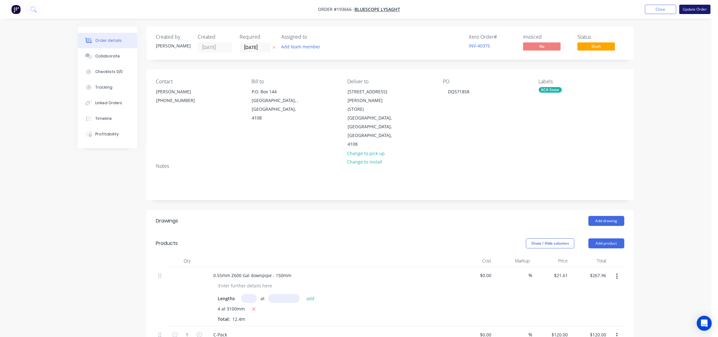
click at [700, 8] on button "Update Order" at bounding box center [694, 9] width 31 height 9
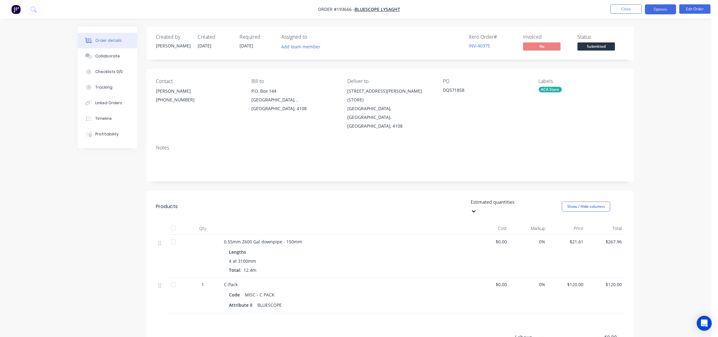
click at [660, 12] on button "Options" at bounding box center [660, 9] width 31 height 10
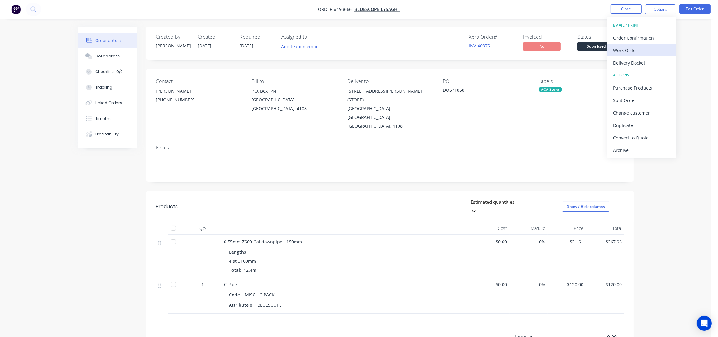
click at [620, 54] on div "Work Order" at bounding box center [641, 50] width 57 height 9
click at [620, 64] on div "Without pricing" at bounding box center [641, 62] width 57 height 9
click at [619, 10] on button "Close" at bounding box center [625, 8] width 31 height 9
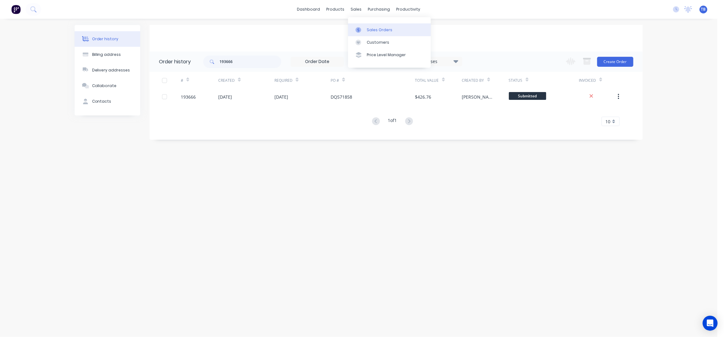
click at [372, 27] on div "Sales Orders" at bounding box center [380, 30] width 26 height 6
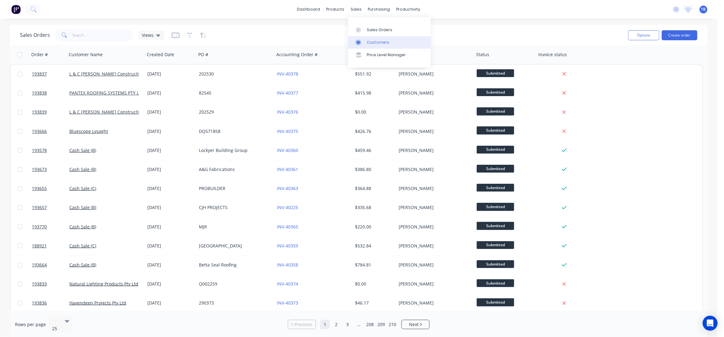
click at [388, 38] on link "Customers" at bounding box center [389, 42] width 83 height 12
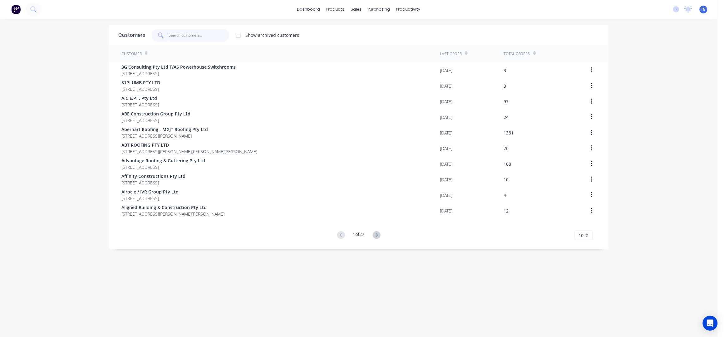
click at [194, 31] on input "text" at bounding box center [199, 35] width 61 height 12
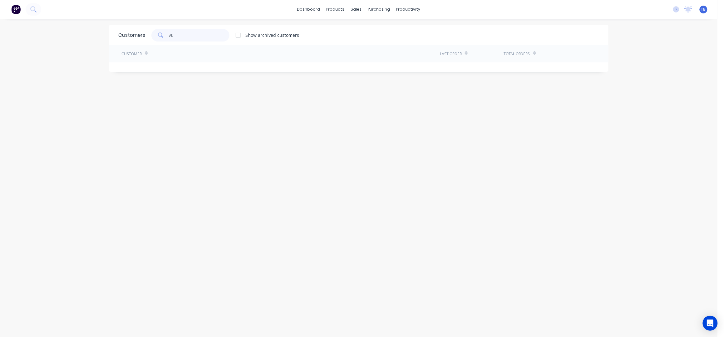
type input "3"
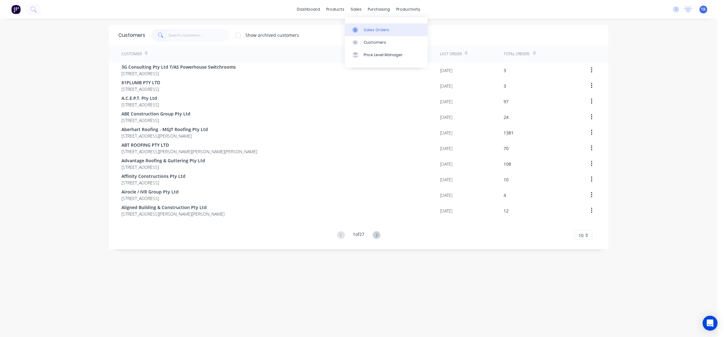
click at [368, 27] on link "Sales Orders" at bounding box center [386, 29] width 83 height 12
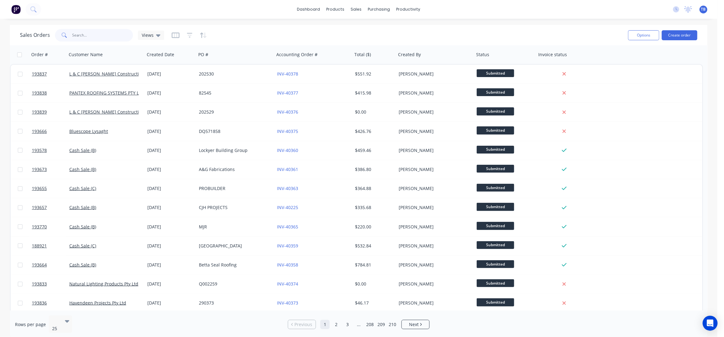
click at [90, 38] on input "text" at bounding box center [102, 35] width 61 height 12
click at [92, 37] on input "text" at bounding box center [102, 35] width 61 height 12
click at [87, 35] on input "text" at bounding box center [102, 35] width 61 height 12
click at [81, 29] on input "text" at bounding box center [102, 35] width 61 height 12
click at [101, 39] on input "text" at bounding box center [102, 35] width 61 height 12
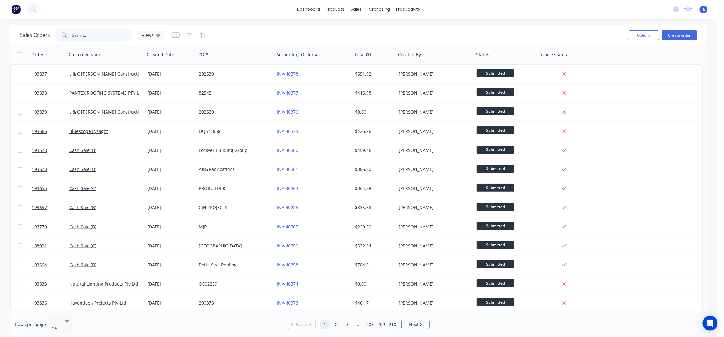
click at [101, 39] on input "text" at bounding box center [102, 35] width 61 height 12
click at [377, 27] on div "Sales Orders" at bounding box center [380, 30] width 26 height 6
click at [85, 32] on input "text" at bounding box center [102, 35] width 61 height 12
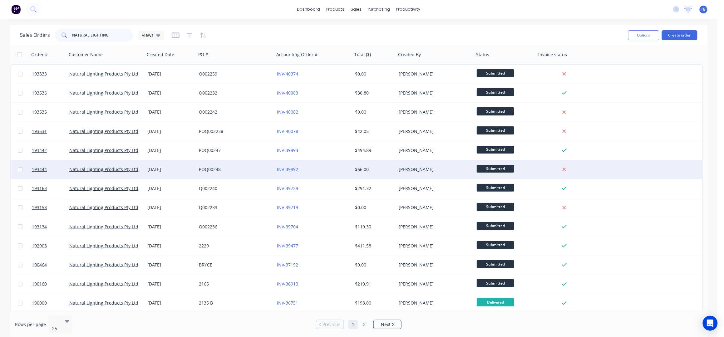
type input "NATURAL LIGHTING"
click at [232, 173] on div "POQ00248" at bounding box center [235, 169] width 78 height 19
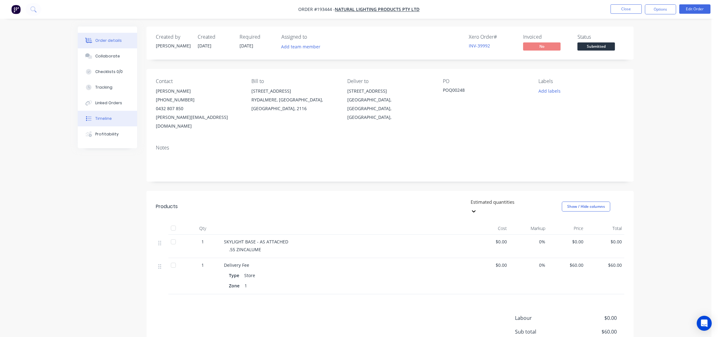
click at [110, 116] on div "Timeline" at bounding box center [103, 119] width 17 height 6
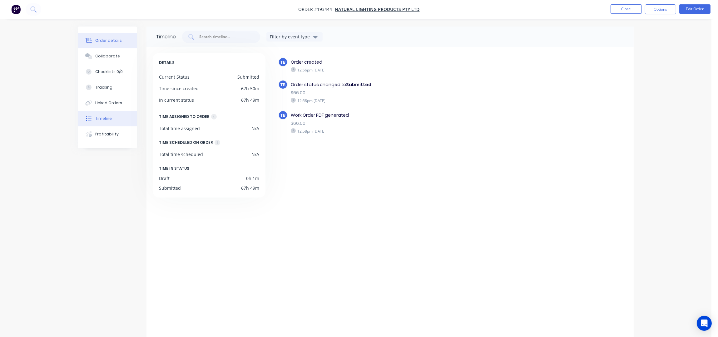
click at [117, 38] on div "Order details" at bounding box center [108, 41] width 27 height 6
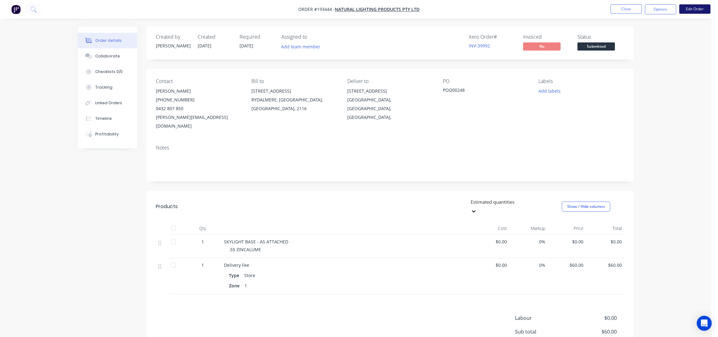
click at [697, 4] on button "Edit Order" at bounding box center [694, 8] width 31 height 9
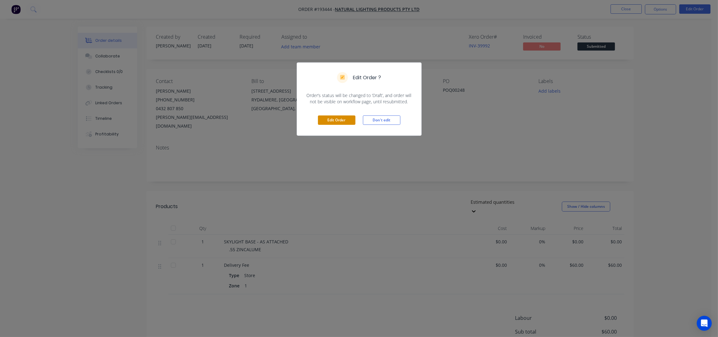
click at [328, 120] on button "Edit Order" at bounding box center [336, 120] width 37 height 9
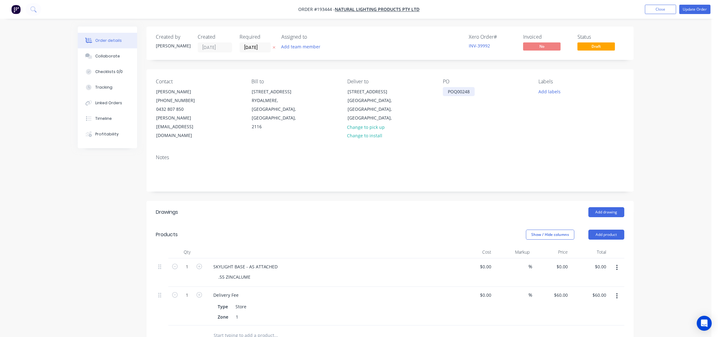
click at [458, 94] on div "POQ00248" at bounding box center [459, 91] width 32 height 9
click at [463, 94] on div "POQ00248" at bounding box center [459, 91] width 32 height 9
click at [691, 7] on button "Update Order" at bounding box center [694, 9] width 31 height 9
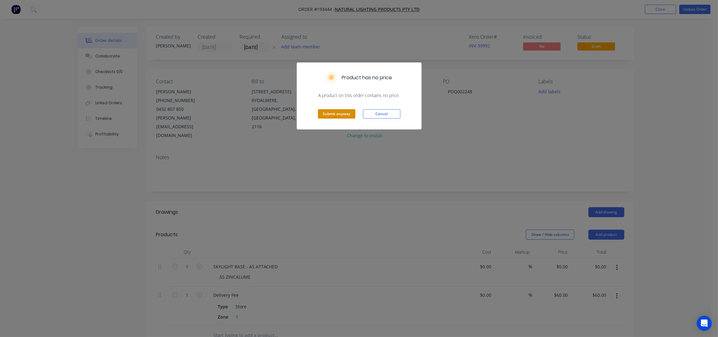
click at [342, 111] on button "Submit anyway" at bounding box center [336, 113] width 37 height 9
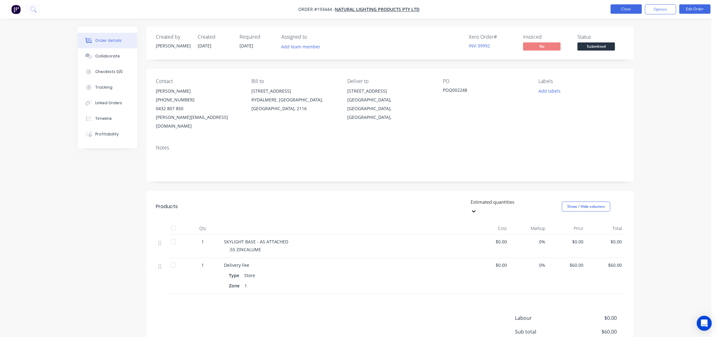
click at [631, 11] on button "Close" at bounding box center [625, 8] width 31 height 9
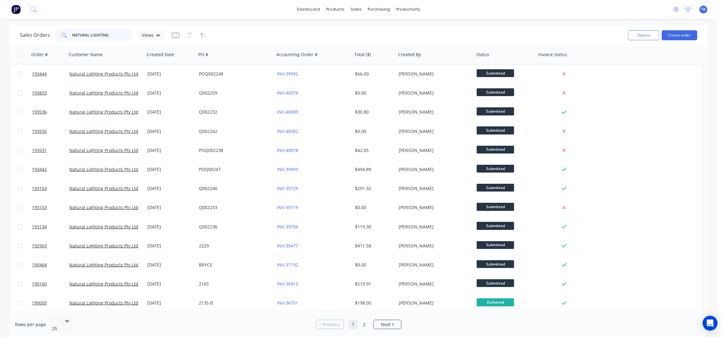
drag, startPoint x: 79, startPoint y: 34, endPoint x: 7, endPoint y: 35, distance: 71.2
click at [7, 34] on div "Sales Orders NATURAL LIGHTING Views Options Create order Order # Customer Name …" at bounding box center [358, 182] width 717 height 314
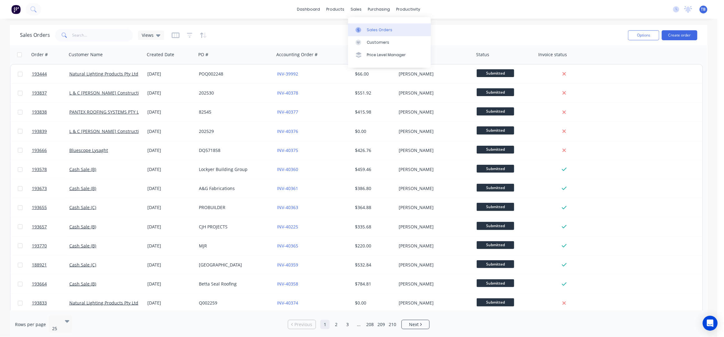
click at [376, 29] on div "Sales Orders" at bounding box center [380, 30] width 26 height 6
click at [372, 37] on link "Customers" at bounding box center [389, 42] width 83 height 12
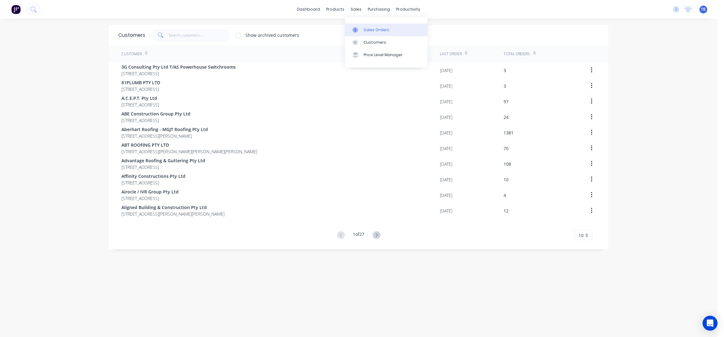
click at [370, 25] on link "Sales Orders" at bounding box center [386, 29] width 83 height 12
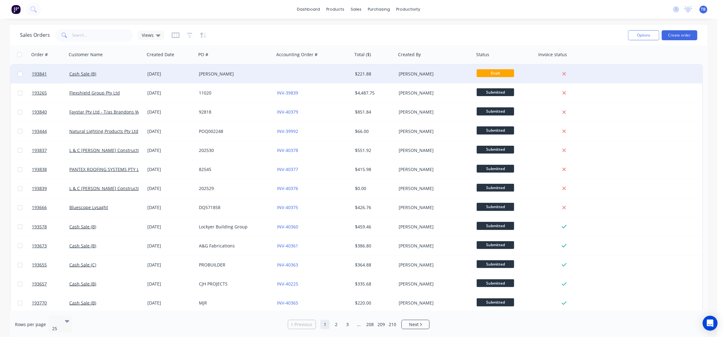
click at [276, 71] on div at bounding box center [313, 74] width 78 height 19
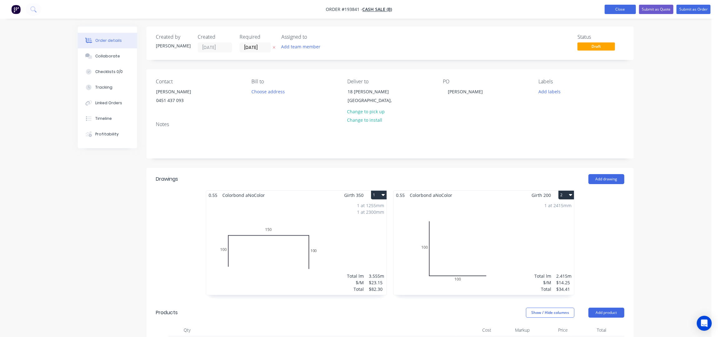
click at [612, 11] on button "Close" at bounding box center [619, 9] width 31 height 9
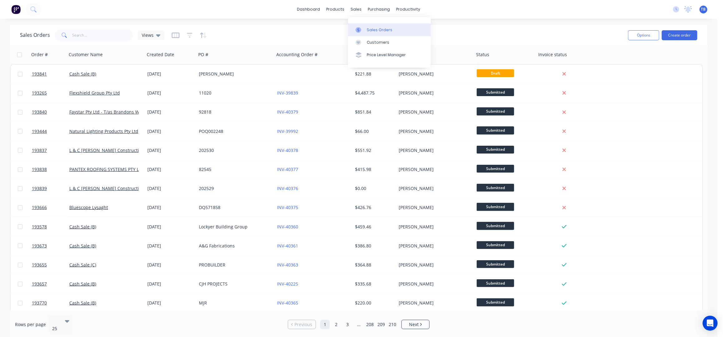
click at [384, 31] on div "Sales Orders" at bounding box center [380, 30] width 26 height 6
click at [99, 37] on input "text" at bounding box center [102, 35] width 61 height 12
click at [523, 27] on div "Sales Orders Views" at bounding box center [321, 34] width 603 height 15
click at [381, 27] on link "Sales Orders" at bounding box center [389, 29] width 83 height 12
click at [376, 25] on link "Sales Orders" at bounding box center [389, 29] width 83 height 12
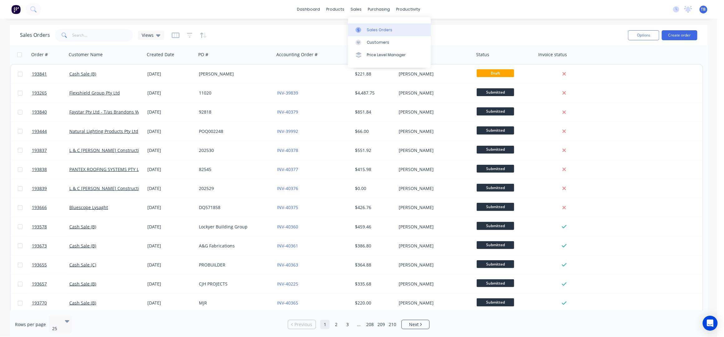
click at [367, 26] on link "Sales Orders" at bounding box center [389, 29] width 83 height 12
click at [85, 42] on div "Sales Orders Views" at bounding box center [321, 34] width 603 height 15
click at [84, 38] on input "text" at bounding box center [102, 35] width 61 height 12
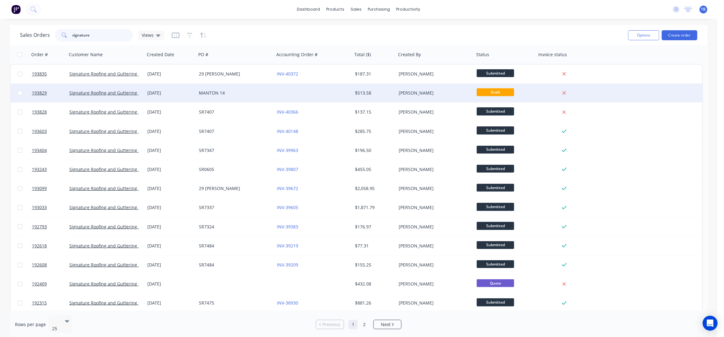
type input "signature"
click at [310, 100] on div at bounding box center [313, 93] width 78 height 19
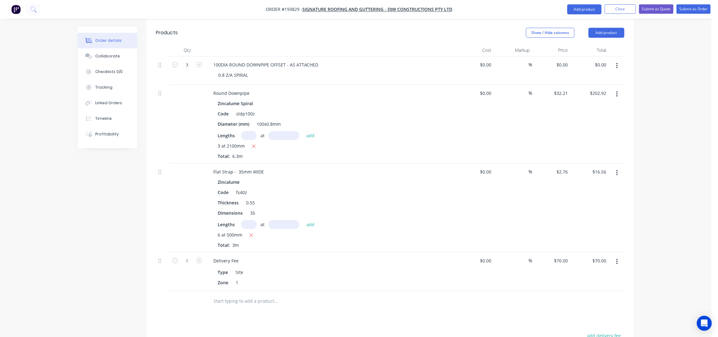
scroll to position [416, 0]
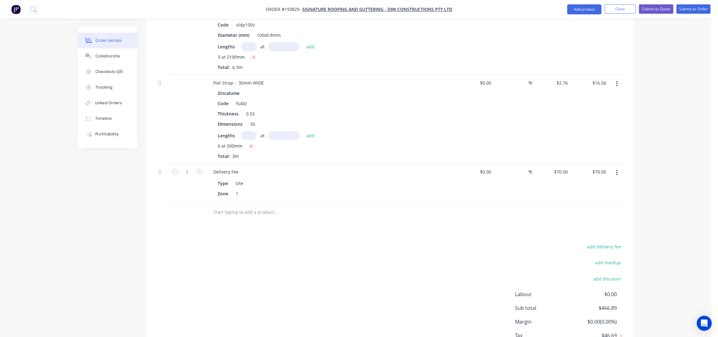
scroll to position [430, 0]
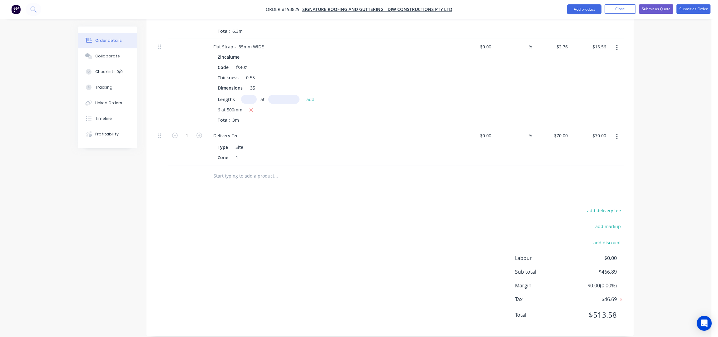
click at [340, 212] on div "add delivery fee add markup add discount Labour $0.00 Sub total $466.89 Margin …" at bounding box center [390, 266] width 468 height 121
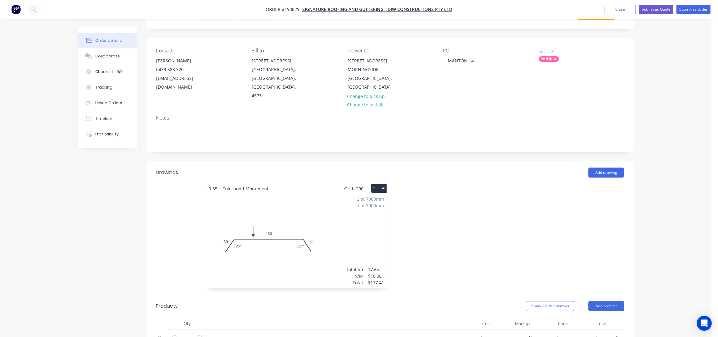
scroll to position [0, 0]
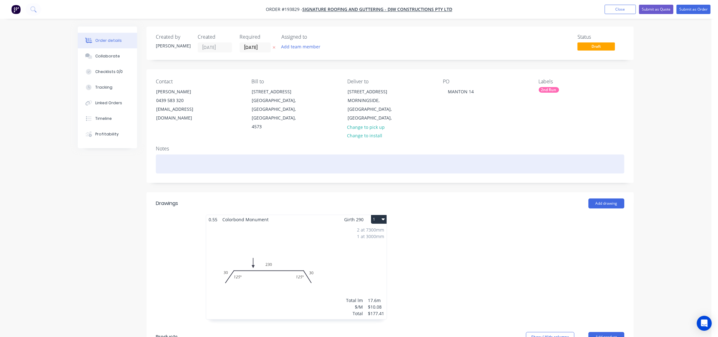
click at [494, 165] on div at bounding box center [390, 164] width 468 height 19
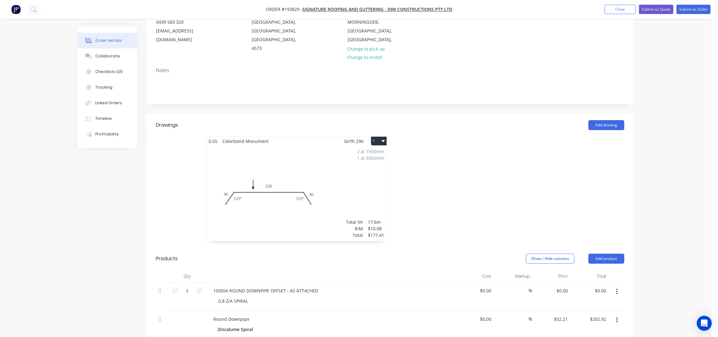
scroll to position [83, 0]
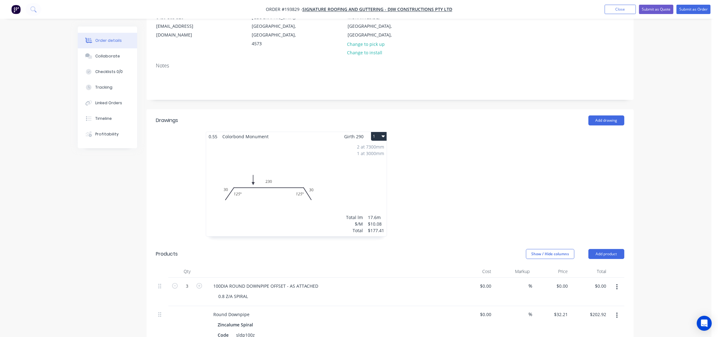
click at [369, 96] on div "Created by Taylor Created 25/09/25 Required 29/09/25 Assigned to Add team membe…" at bounding box center [389, 312] width 487 height 739
click at [468, 151] on div at bounding box center [483, 187] width 187 height 111
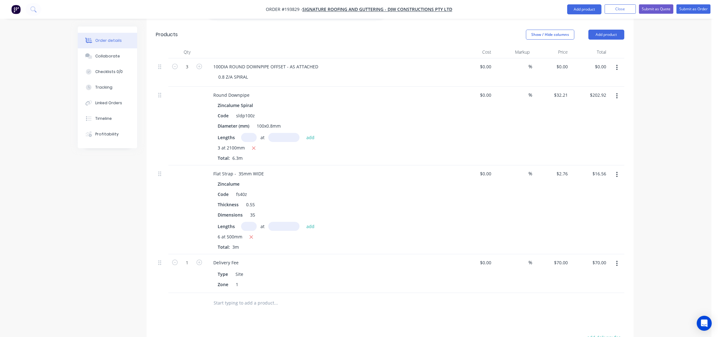
scroll to position [375, 0]
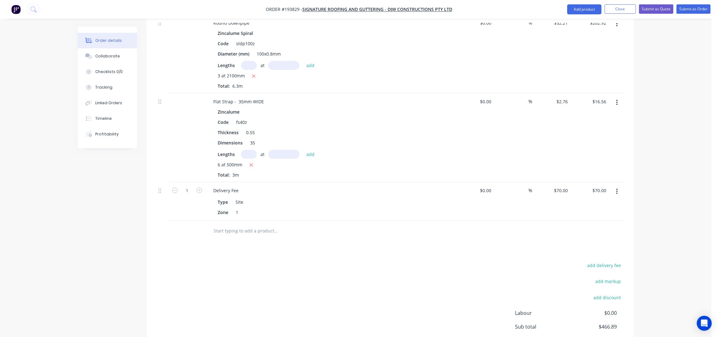
click at [255, 225] on input "text" at bounding box center [275, 231] width 125 height 12
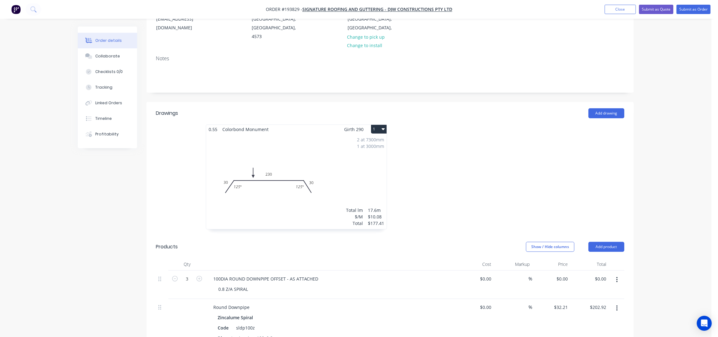
scroll to position [83, 0]
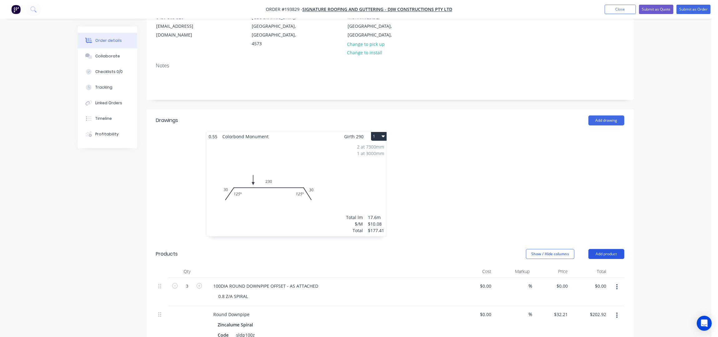
click at [605, 249] on button "Add product" at bounding box center [606, 254] width 36 height 10
click at [606, 265] on div "Product catalogue" at bounding box center [594, 269] width 48 height 9
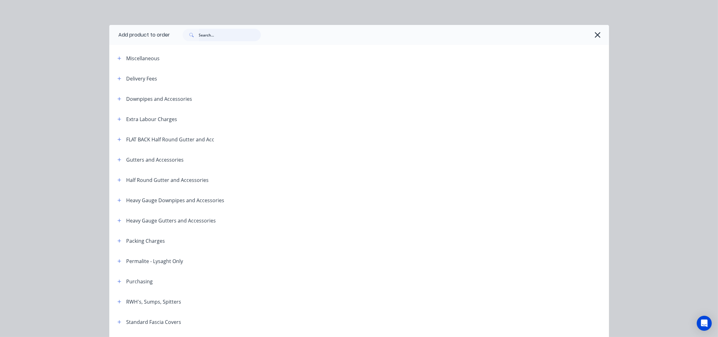
click at [214, 37] on input "text" at bounding box center [230, 35] width 62 height 12
click at [599, 35] on div at bounding box center [389, 35] width 439 height 20
click at [595, 33] on icon "button" at bounding box center [597, 35] width 7 height 9
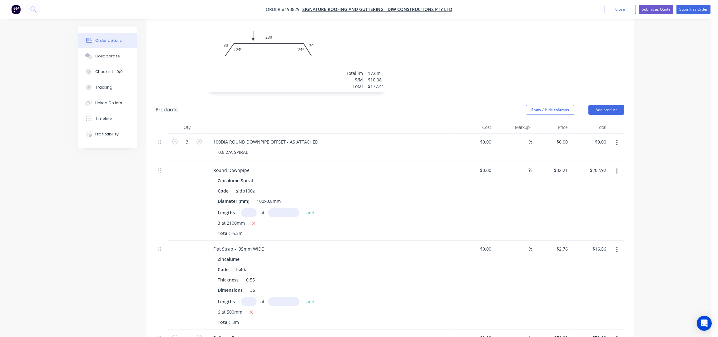
scroll to position [208, 0]
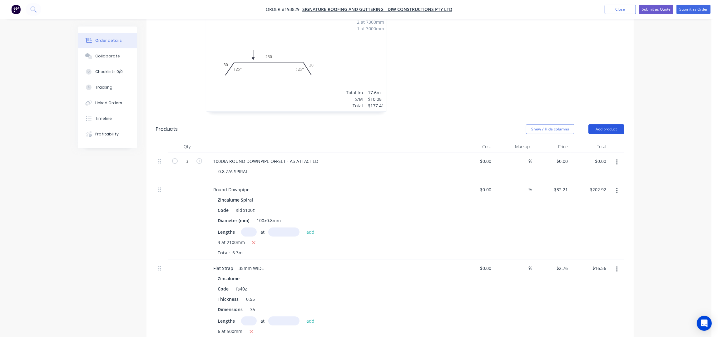
click at [619, 124] on button "Add product" at bounding box center [606, 129] width 36 height 10
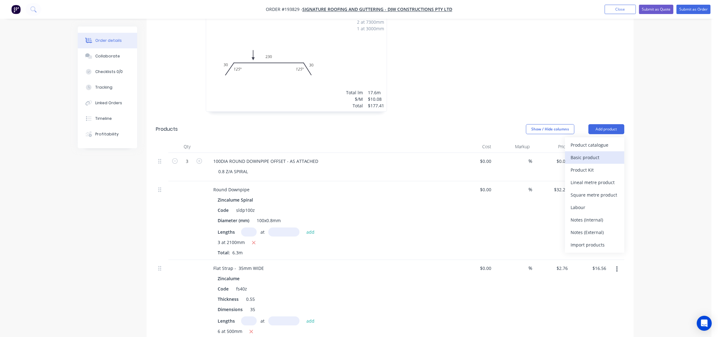
click at [598, 153] on div "Basic product" at bounding box center [594, 157] width 48 height 9
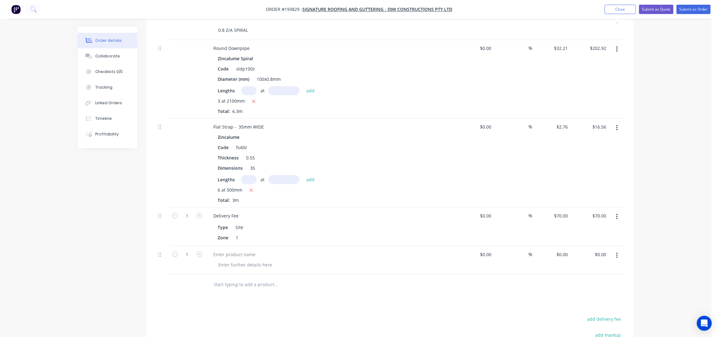
scroll to position [416, 0]
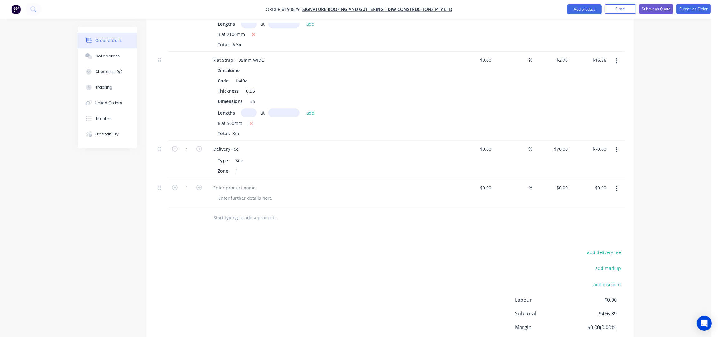
click at [617, 185] on icon "button" at bounding box center [617, 188] width 2 height 7
click at [589, 226] on div "Delete" at bounding box center [594, 230] width 48 height 9
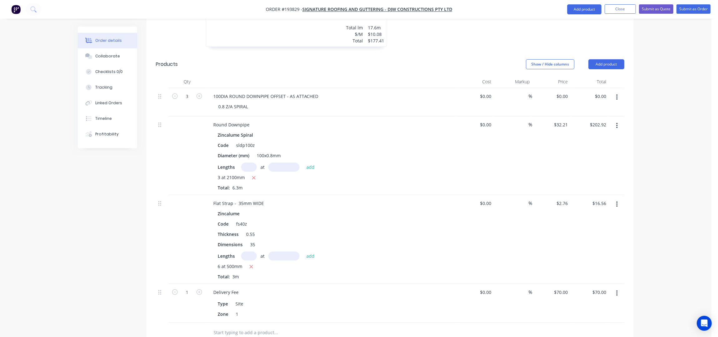
scroll to position [250, 0]
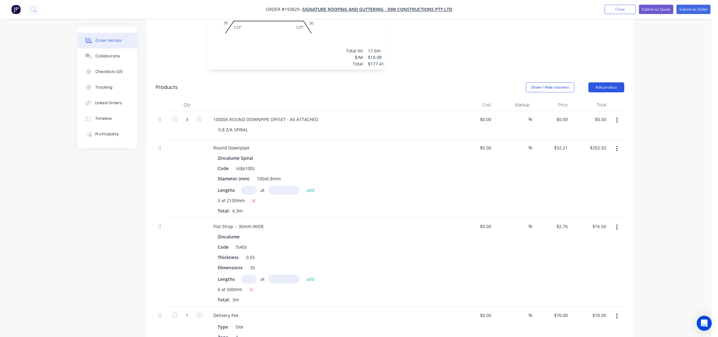
click at [614, 82] on button "Add product" at bounding box center [606, 87] width 36 height 10
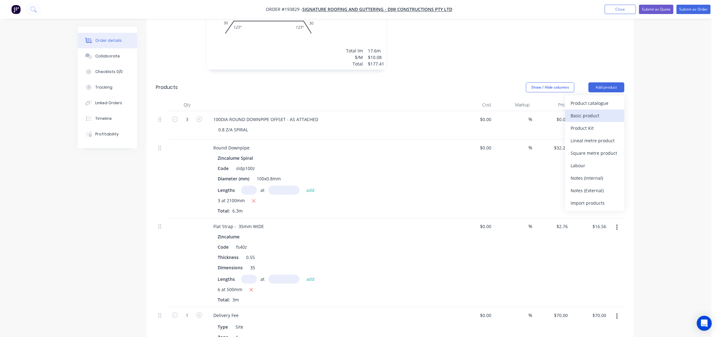
click at [589, 111] on div "Basic product" at bounding box center [594, 115] width 48 height 9
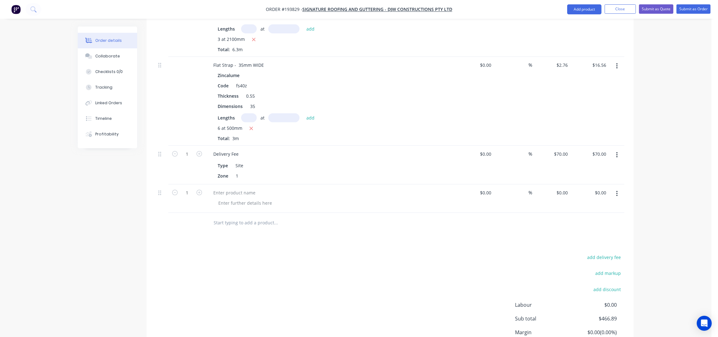
scroll to position [416, 0]
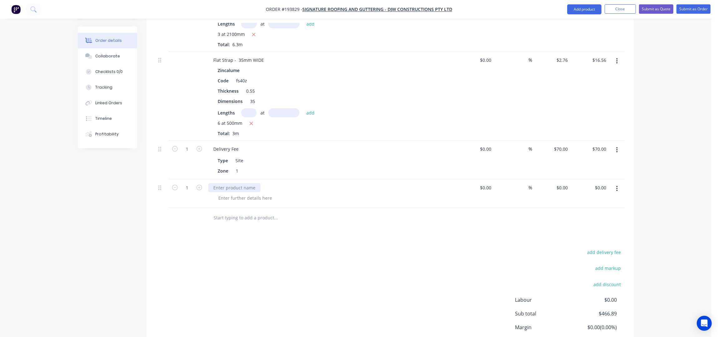
click at [240, 183] on div at bounding box center [234, 187] width 52 height 9
click at [241, 194] on div at bounding box center [245, 198] width 64 height 9
click at [246, 194] on div at bounding box center [245, 198] width 64 height 9
click at [199, 183] on form "1" at bounding box center [187, 187] width 32 height 9
click at [199, 185] on icon "button" at bounding box center [199, 188] width 6 height 6
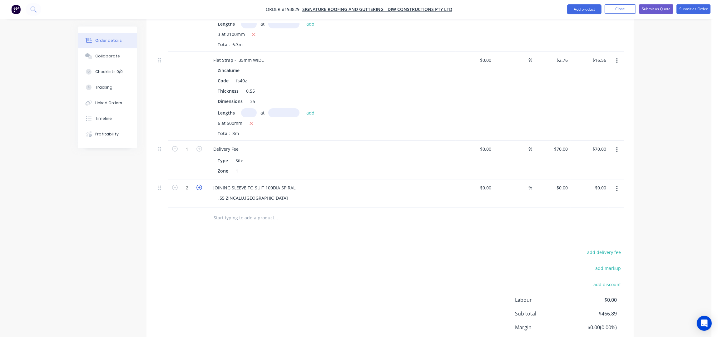
click at [199, 185] on icon "button" at bounding box center [199, 188] width 6 height 6
type input "3"
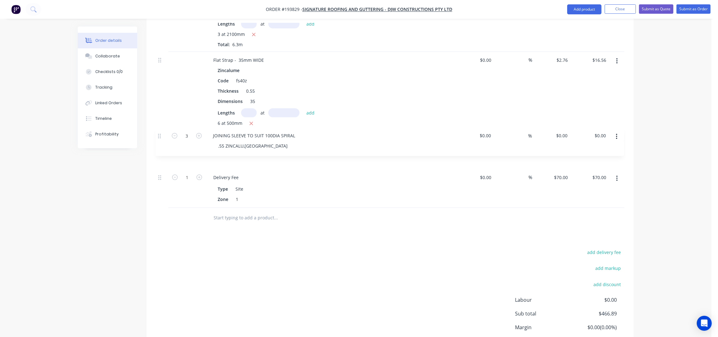
drag, startPoint x: 161, startPoint y: 179, endPoint x: 161, endPoint y: 127, distance: 51.2
click at [161, 129] on div "3 100DIA ROUND DOWNPIPE OFFSET - AS ATTACHED 0.8 Z/A SPIRAL $0.00 $0.00 % $0.00…" at bounding box center [390, 76] width 468 height 263
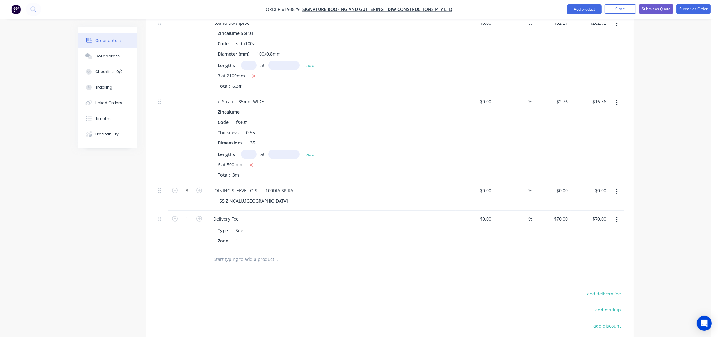
scroll to position [458, 0]
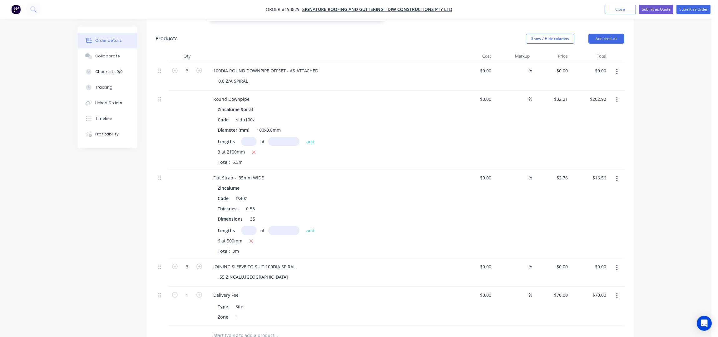
scroll to position [208, 0]
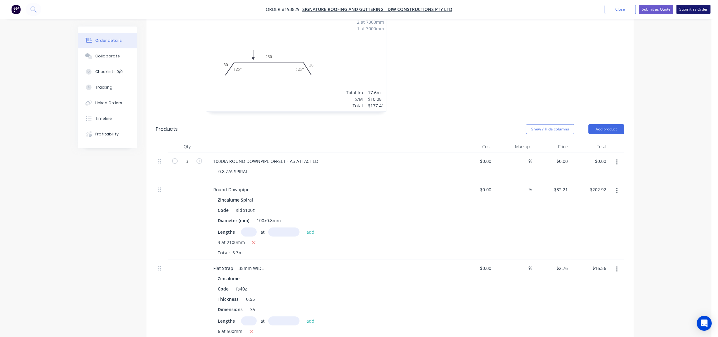
click at [704, 10] on button "Submit as Order" at bounding box center [693, 9] width 34 height 9
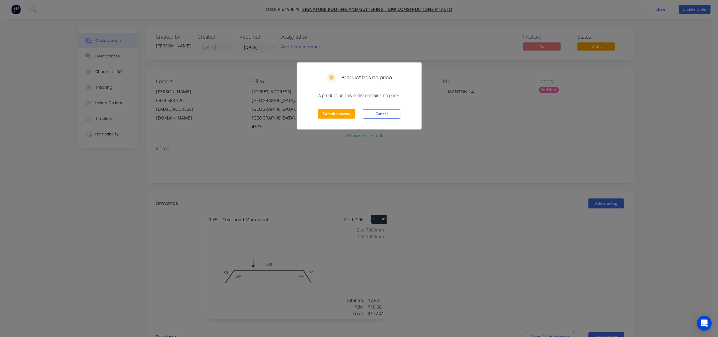
click at [344, 109] on div "Submit anyway Cancel" at bounding box center [359, 114] width 124 height 31
click at [346, 113] on button "Submit anyway" at bounding box center [336, 113] width 37 height 9
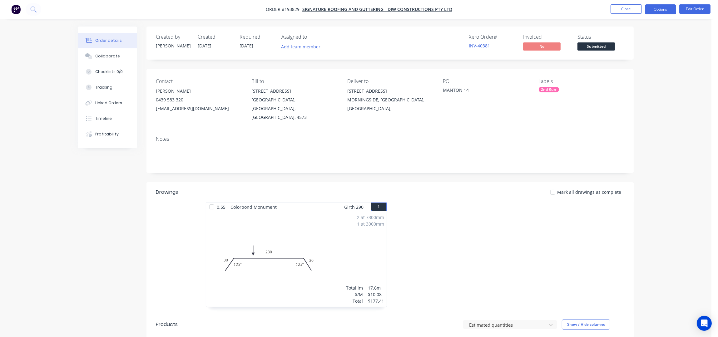
click at [663, 12] on button "Options" at bounding box center [660, 9] width 31 height 10
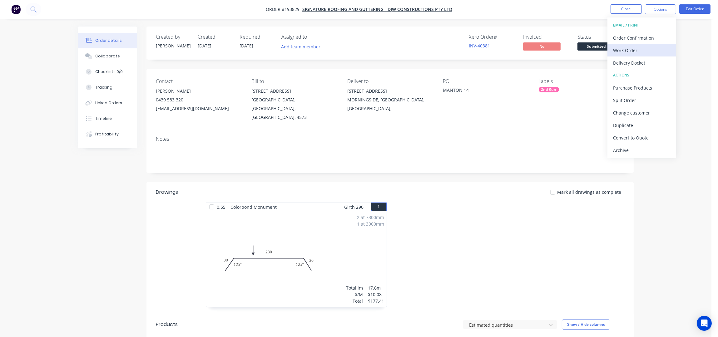
click at [634, 49] on div "Work Order" at bounding box center [641, 50] width 57 height 9
click at [617, 65] on div "Without pricing" at bounding box center [641, 62] width 57 height 9
click at [625, 7] on button "Close" at bounding box center [625, 8] width 31 height 9
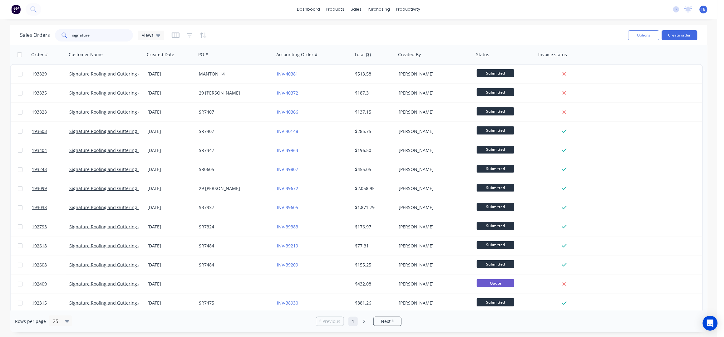
drag, startPoint x: 62, startPoint y: 37, endPoint x: 34, endPoint y: 37, distance: 28.7
click at [34, 37] on div "Sales Orders signature Views" at bounding box center [92, 35] width 144 height 12
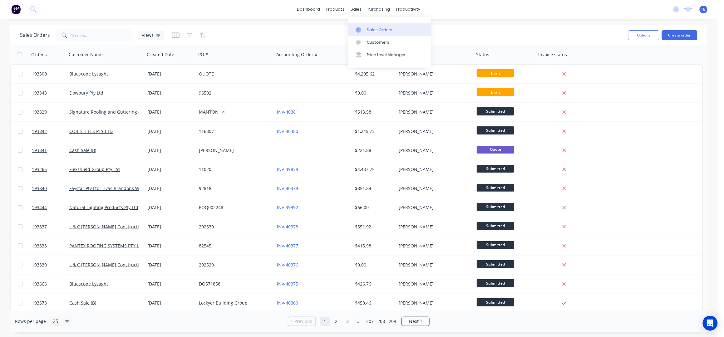
click at [370, 29] on div "Sales Orders" at bounding box center [380, 30] width 26 height 6
click at [686, 32] on button "Create order" at bounding box center [680, 35] width 36 height 10
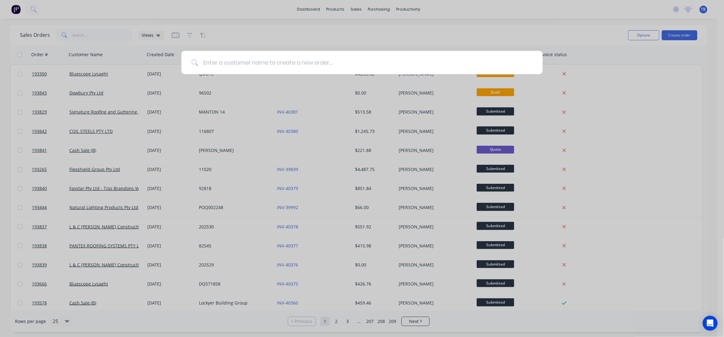
click at [233, 65] on input at bounding box center [365, 62] width 335 height 23
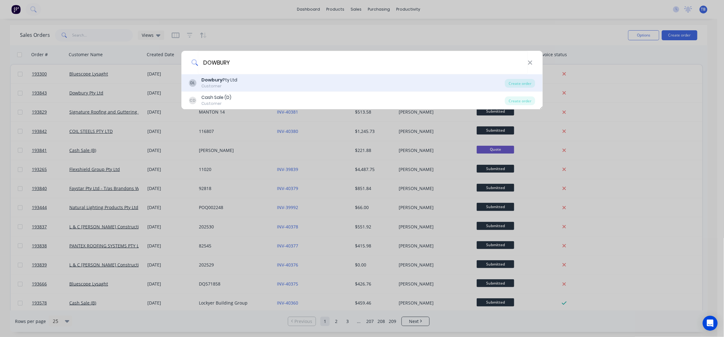
type input "DOWBURY"
click at [260, 80] on div "DL Dowbury Pty Ltd Customer" at bounding box center [347, 83] width 316 height 12
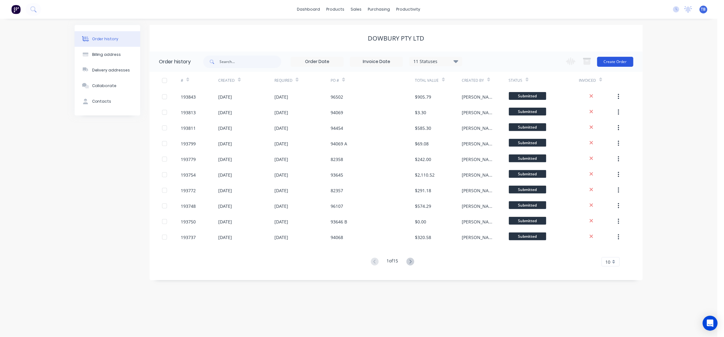
click at [616, 57] on button "Create Order" at bounding box center [615, 62] width 36 height 10
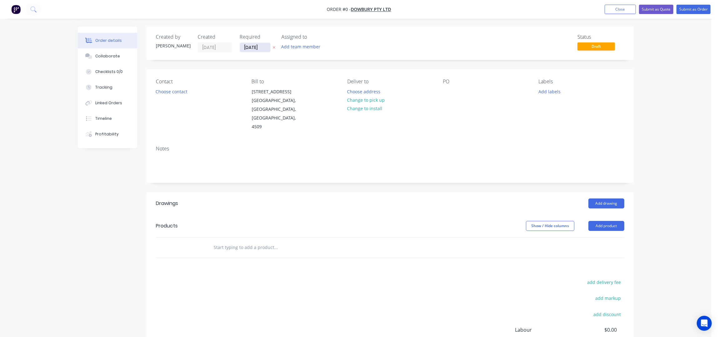
click at [249, 48] on input "[DATE]" at bounding box center [255, 47] width 31 height 9
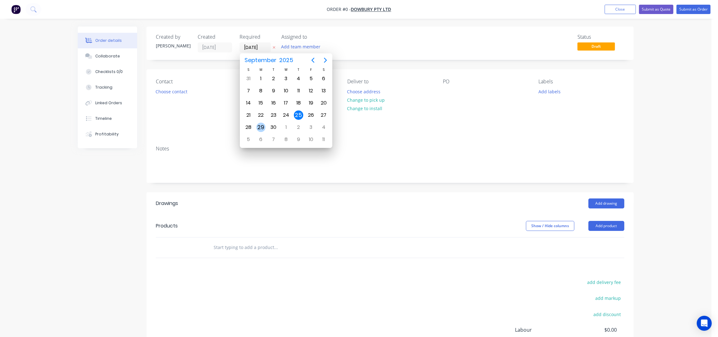
click at [259, 124] on div "29" at bounding box center [260, 127] width 9 height 9
type input "[DATE]"
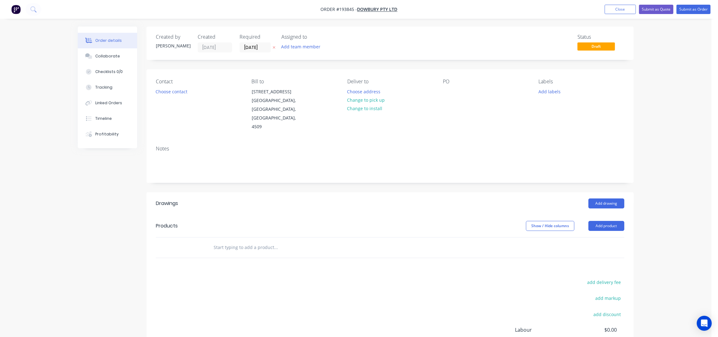
click at [59, 189] on div "Order details Collaborate Checklists 0/0 Tracking Linked Orders Timeline Profit…" at bounding box center [355, 208] width 711 height 417
click at [172, 91] on button "Choose contact" at bounding box center [171, 91] width 38 height 8
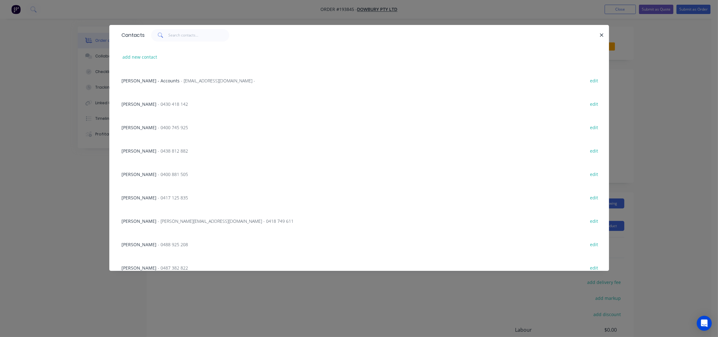
click at [144, 168] on div "CAMERON - 0400 881 505 edit" at bounding box center [359, 173] width 481 height 23
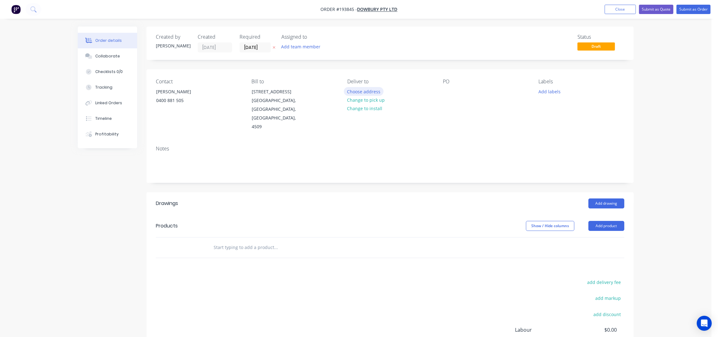
click at [363, 89] on button "Choose address" at bounding box center [364, 91] width 40 height 8
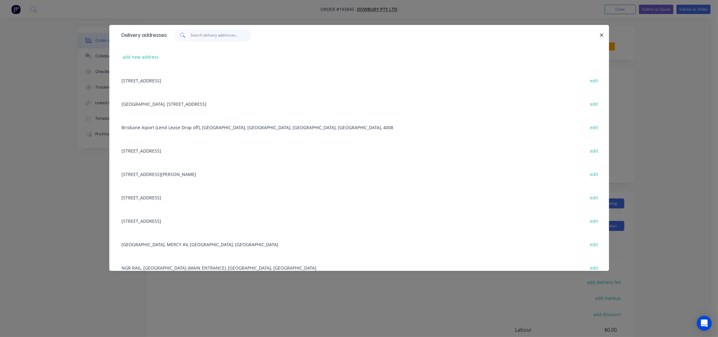
click at [199, 31] on input "text" at bounding box center [220, 35] width 61 height 12
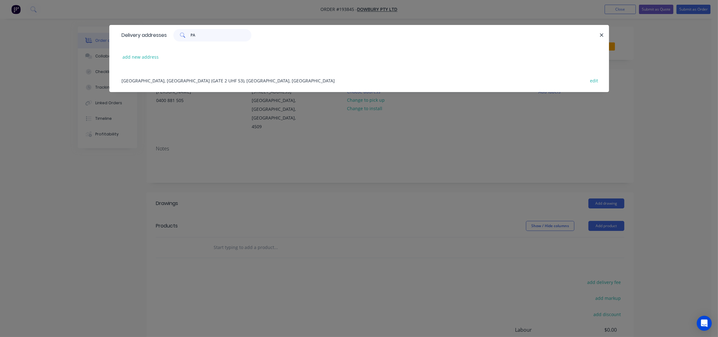
type input "PA"
click at [204, 83] on div "PA HOSPITAL, IPSWICH RD (GATE 2 UHF 53), BURANDA, Australia edit" at bounding box center [359, 80] width 481 height 23
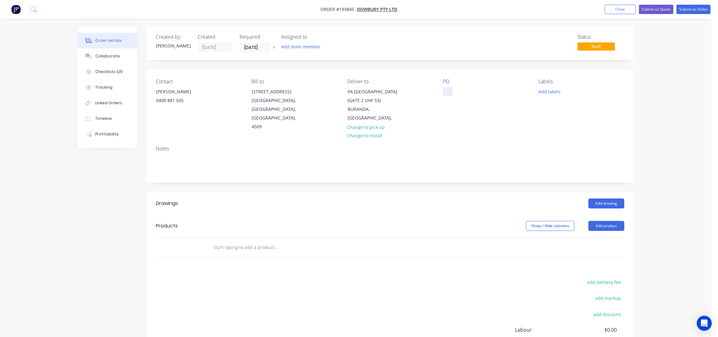
click at [448, 91] on div at bounding box center [448, 91] width 10 height 9
click at [471, 98] on div "PO 96501" at bounding box center [486, 105] width 86 height 53
click at [611, 221] on button "Add product" at bounding box center [606, 226] width 36 height 10
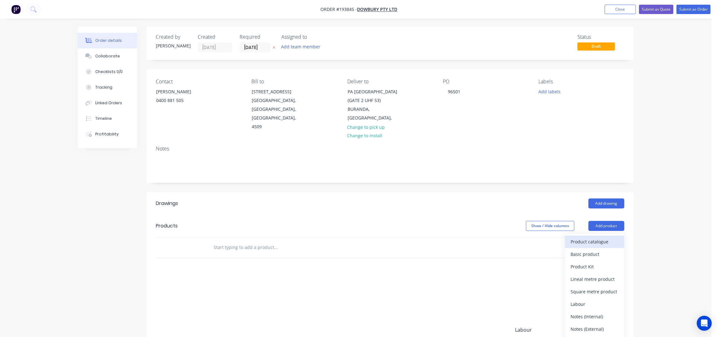
click at [609, 237] on div "Product catalogue" at bounding box center [594, 241] width 48 height 9
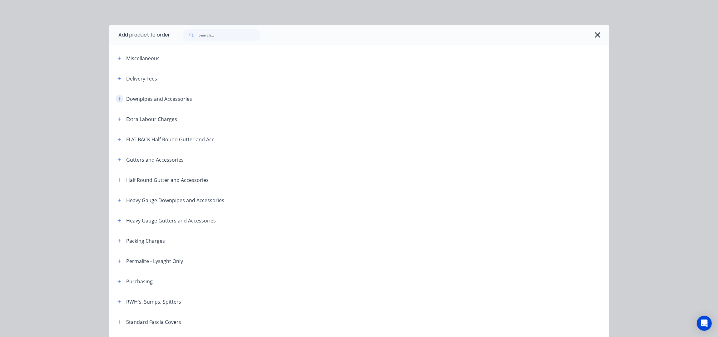
click at [116, 101] on button "button" at bounding box center [120, 99] width 8 height 8
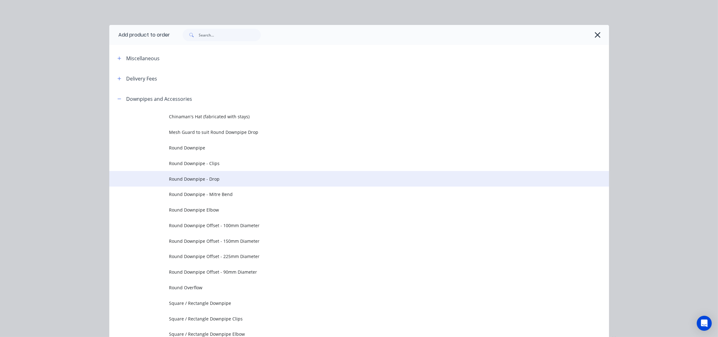
click at [226, 179] on span "Round Downpipe - Drop" at bounding box center [345, 179] width 352 height 7
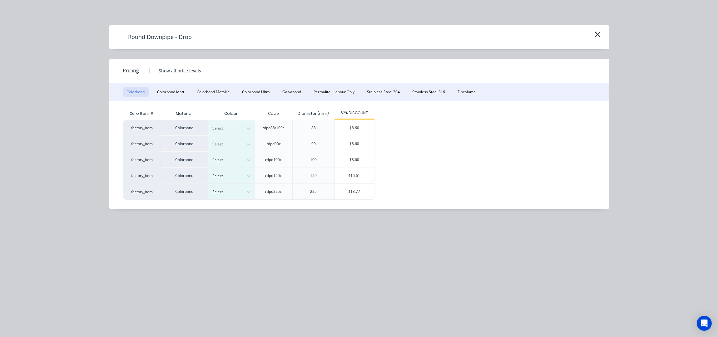
click at [460, 97] on div "Colorbond Colorbond Matt Colorbond Metallic Colorbond Ultra Galvabond Permalite…" at bounding box center [359, 92] width 500 height 18
click at [486, 71] on div "Pricing Show all price levels" at bounding box center [359, 71] width 500 height 24
click at [474, 91] on button "Zincalume" at bounding box center [467, 92] width 26 height 11
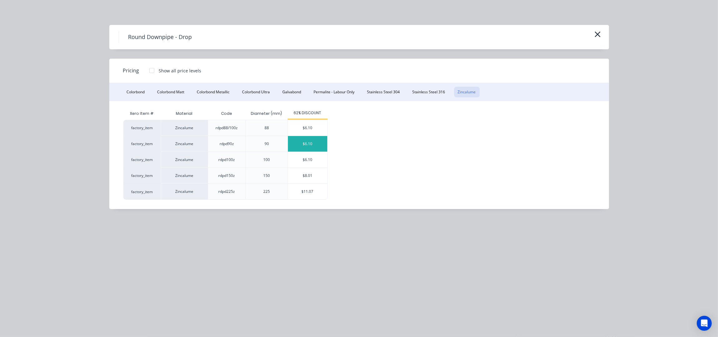
click at [315, 149] on div "$6.10" at bounding box center [307, 144] width 39 height 16
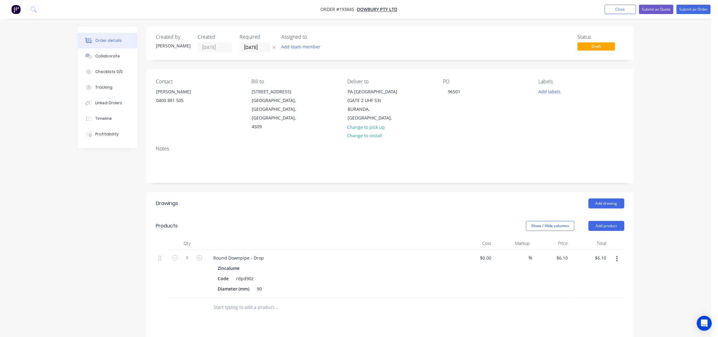
click at [288, 221] on div "Show / Hide columns Add product" at bounding box center [439, 226] width 369 height 10
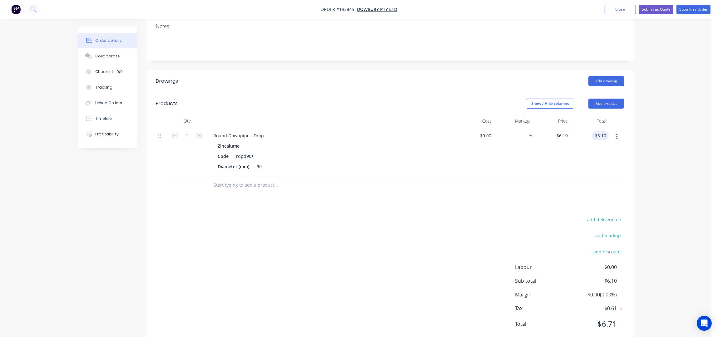
scroll to position [125, 0]
click at [610, 74] on button "Add drawing" at bounding box center [606, 79] width 36 height 10
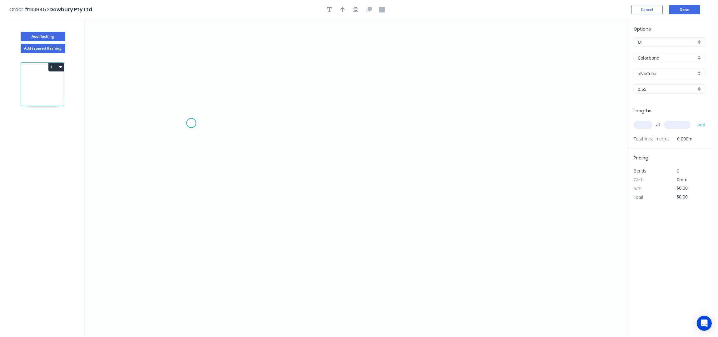
click at [191, 123] on icon "0" at bounding box center [355, 178] width 543 height 318
click at [281, 124] on icon "0" at bounding box center [355, 178] width 543 height 318
click at [282, 179] on icon "0 ?" at bounding box center [355, 178] width 543 height 318
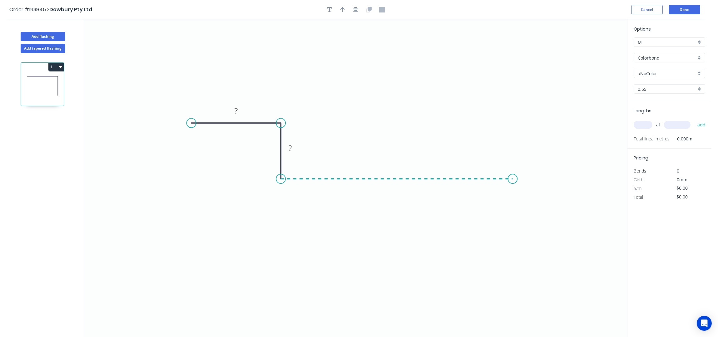
click at [513, 189] on icon "0 ? ?" at bounding box center [355, 178] width 543 height 318
click at [513, 119] on icon "0 ? ? ?" at bounding box center [355, 178] width 543 height 318
click at [564, 120] on icon "0 ? ? ? ?" at bounding box center [355, 178] width 543 height 318
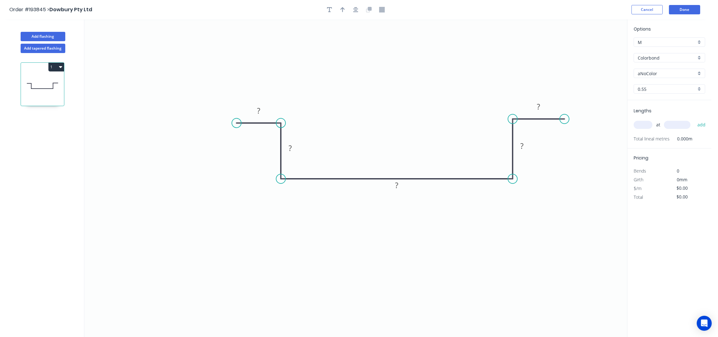
drag, startPoint x: 191, startPoint y: 122, endPoint x: 236, endPoint y: 126, distance: 45.4
click at [236, 126] on circle at bounding box center [236, 122] width 9 height 9
click at [355, 11] on icon "button" at bounding box center [355, 9] width 5 height 5
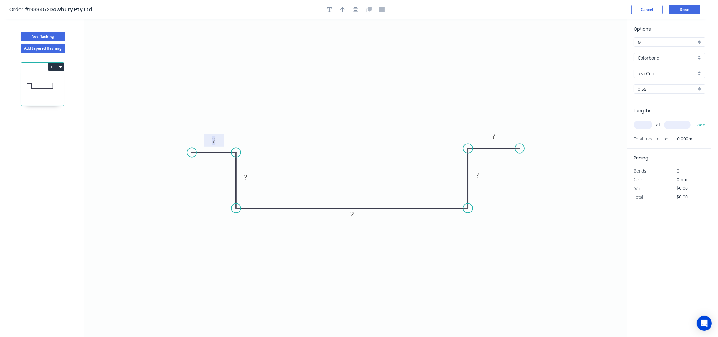
click at [214, 139] on tspan "?" at bounding box center [213, 140] width 3 height 10
type input "$12.03"
click at [342, 10] on icon "button" at bounding box center [342, 10] width 4 height 6
drag, startPoint x: 594, startPoint y: 52, endPoint x: 337, endPoint y: 152, distance: 276.3
click at [337, 120] on icon at bounding box center [340, 110] width 6 height 20
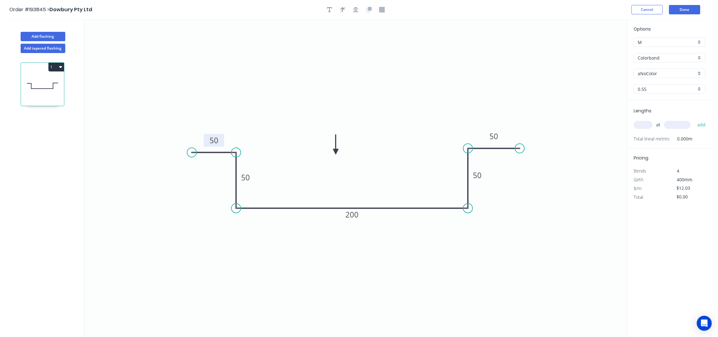
click at [645, 57] on input "Colorbond" at bounding box center [667, 58] width 58 height 7
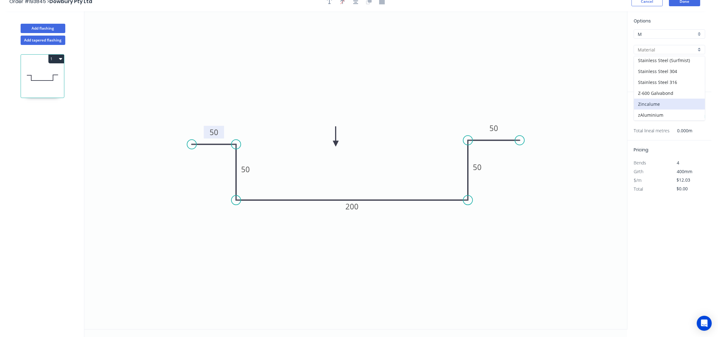
scroll to position [12, 0]
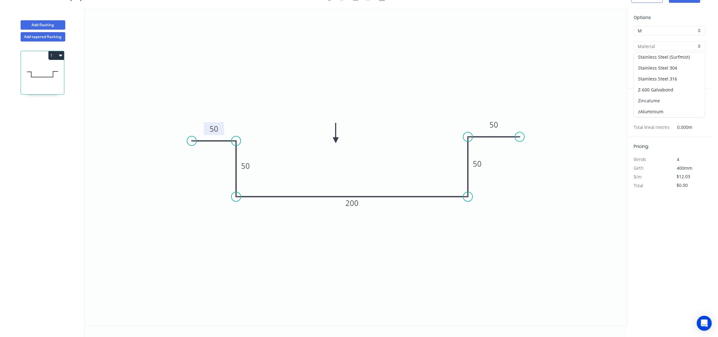
click at [671, 102] on div "Zincalume" at bounding box center [669, 100] width 71 height 11
type input "Zincalume"
type input "$11.18"
click at [647, 74] on input "0.55" at bounding box center [667, 77] width 58 height 7
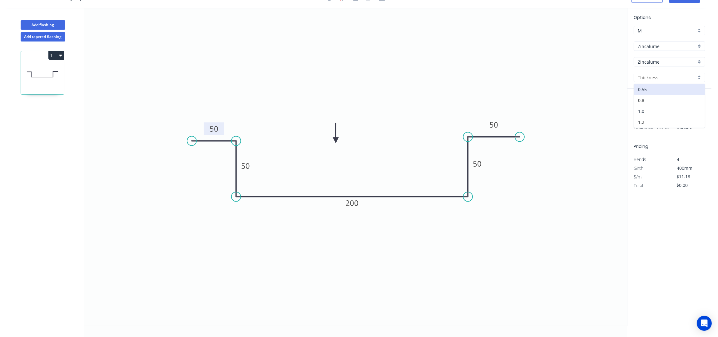
click at [658, 108] on div "1.0" at bounding box center [669, 111] width 71 height 11
type input "1.0"
type input "$19.88"
click at [640, 117] on input "text" at bounding box center [642, 113] width 19 height 8
type input "1"
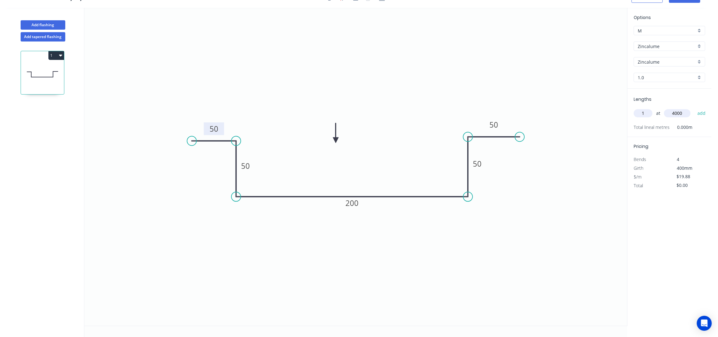
type input "4000"
click at [694, 108] on button "add" at bounding box center [701, 113] width 15 height 11
type input "$79.52"
click at [52, 26] on button "Add flashing" at bounding box center [43, 24] width 45 height 9
type input "$0.00"
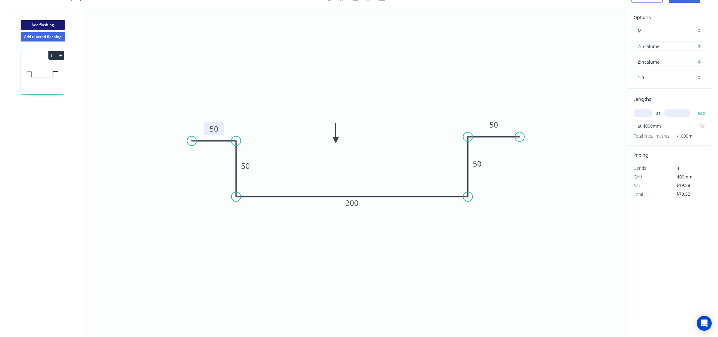
type input "$0.00"
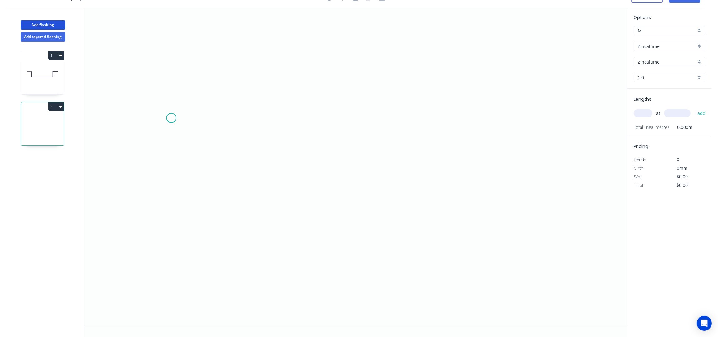
click at [171, 118] on icon "0" at bounding box center [355, 167] width 543 height 318
click at [246, 124] on icon "0" at bounding box center [355, 167] width 543 height 318
drag, startPoint x: 249, startPoint y: 124, endPoint x: 248, endPoint y: 116, distance: 7.8
click at [248, 116] on circle at bounding box center [247, 117] width 9 height 9
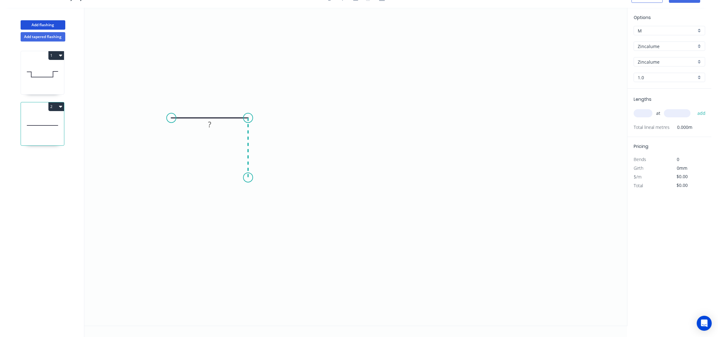
click at [249, 178] on icon "0 ?" at bounding box center [355, 167] width 543 height 318
click at [448, 187] on icon "0 ? ?" at bounding box center [355, 167] width 543 height 318
click at [446, 116] on icon "0 ? ? ?" at bounding box center [355, 167] width 543 height 318
drag, startPoint x: 449, startPoint y: 118, endPoint x: 449, endPoint y: 110, distance: 8.1
click at [449, 110] on circle at bounding box center [448, 112] width 9 height 9
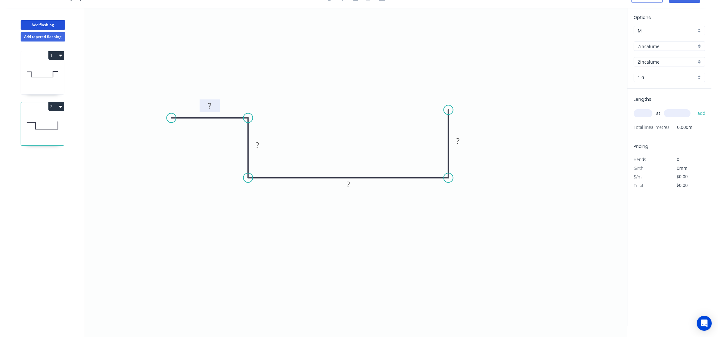
click at [217, 104] on rect at bounding box center [209, 106] width 20 height 13
click at [214, 104] on rect at bounding box center [209, 106] width 12 height 9
type input "$15.60"
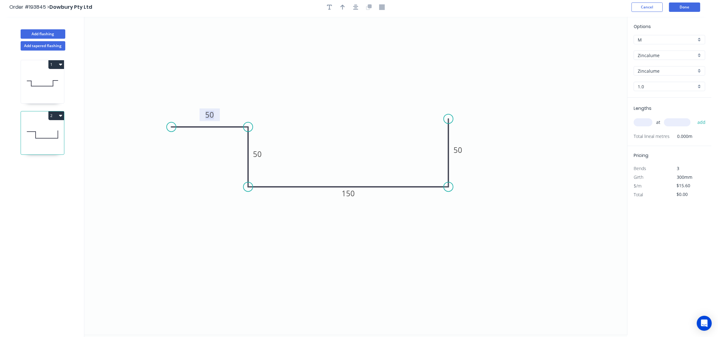
scroll to position [0, 0]
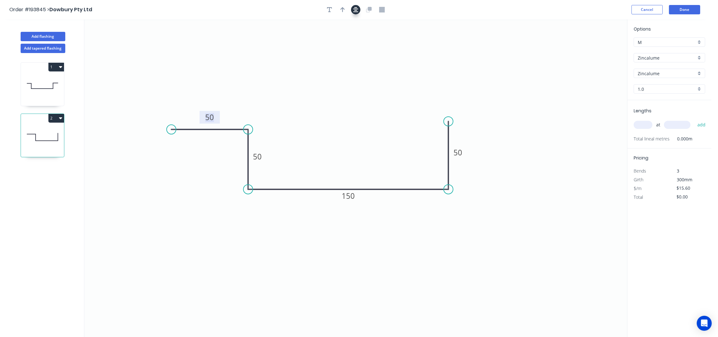
click at [354, 9] on icon "button" at bounding box center [355, 9] width 5 height 5
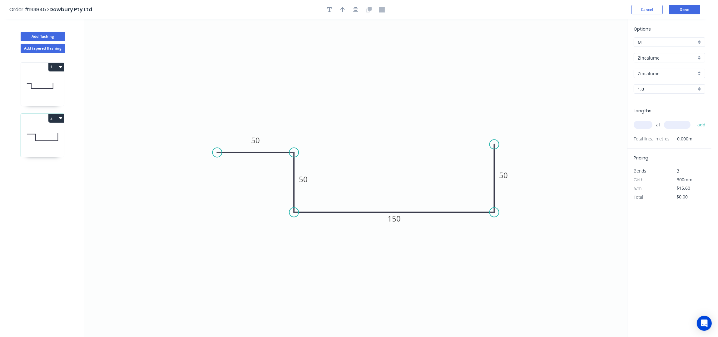
click at [644, 125] on input "text" at bounding box center [642, 125] width 19 height 8
type input "1"
type input "6000"
click at [694, 120] on button "add" at bounding box center [701, 125] width 15 height 11
type input "$93.60"
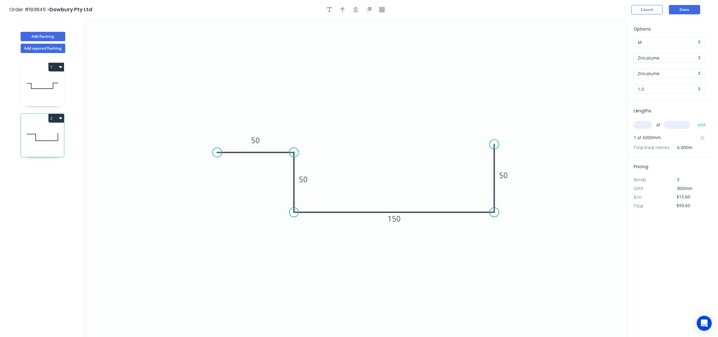
drag, startPoint x: 470, startPoint y: 57, endPoint x: 480, endPoint y: 57, distance: 9.1
click at [470, 57] on icon "0 50 50 150 50" at bounding box center [355, 178] width 543 height 318
click at [682, 9] on button "Done" at bounding box center [684, 9] width 31 height 9
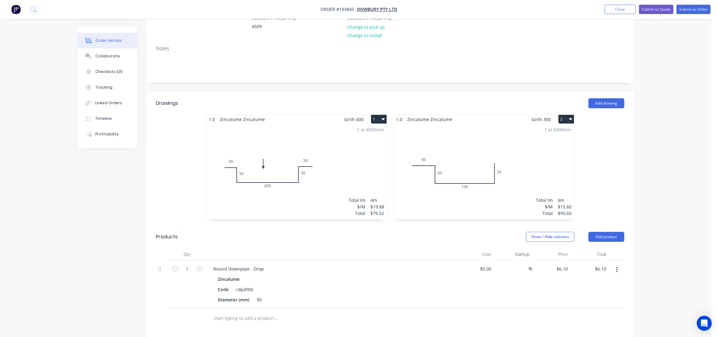
scroll to position [166, 0]
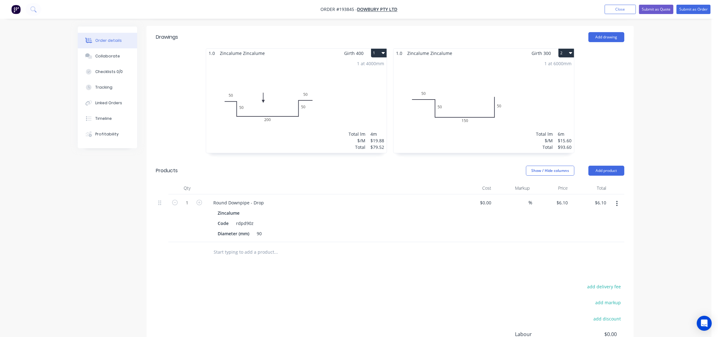
click at [495, 58] on div "1 at 6000mm Total lm $/M Total 6m $15.60 $93.60" at bounding box center [483, 105] width 180 height 95
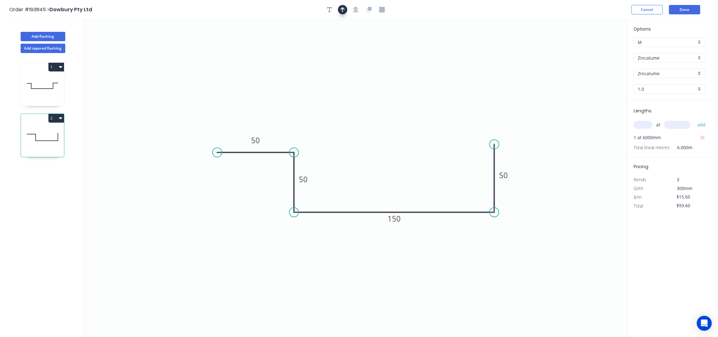
click at [344, 7] on button "button" at bounding box center [342, 9] width 9 height 9
drag, startPoint x: 593, startPoint y: 48, endPoint x: 401, endPoint y: 148, distance: 217.0
click at [399, 139] on icon at bounding box center [402, 129] width 6 height 20
click at [690, 7] on button "Done" at bounding box center [684, 9] width 31 height 9
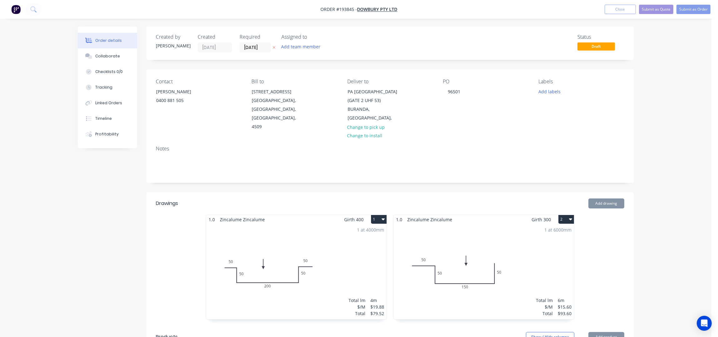
type input "$6.10"
click at [687, 11] on button "Submit as Order" at bounding box center [693, 9] width 34 height 9
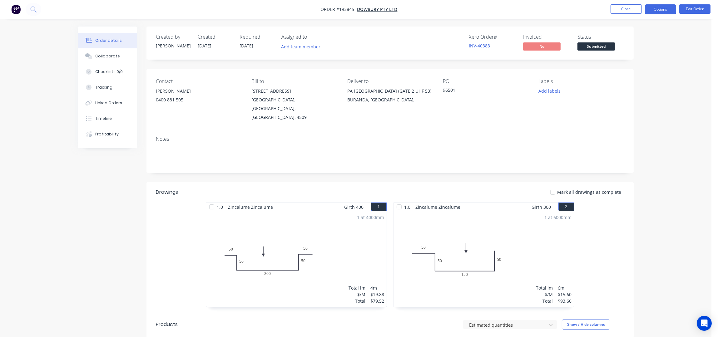
click at [657, 11] on button "Options" at bounding box center [660, 9] width 31 height 10
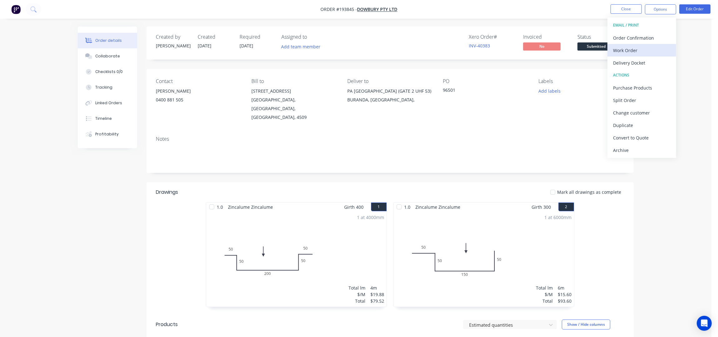
click at [638, 55] on div "Work Order" at bounding box center [641, 50] width 57 height 9
click at [640, 63] on div "Without pricing" at bounding box center [641, 62] width 57 height 9
click at [618, 11] on button "Close" at bounding box center [625, 8] width 31 height 9
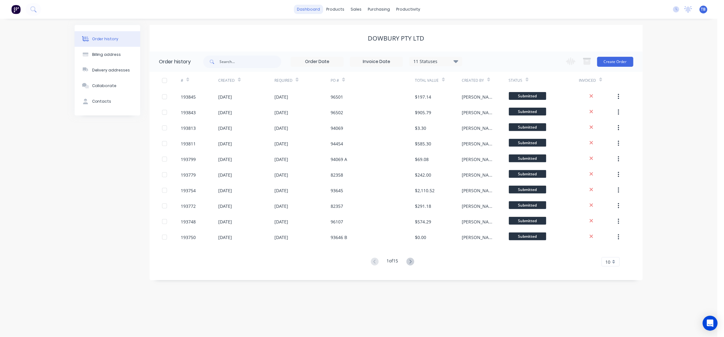
click at [315, 7] on link "dashboard" at bounding box center [308, 9] width 29 height 9
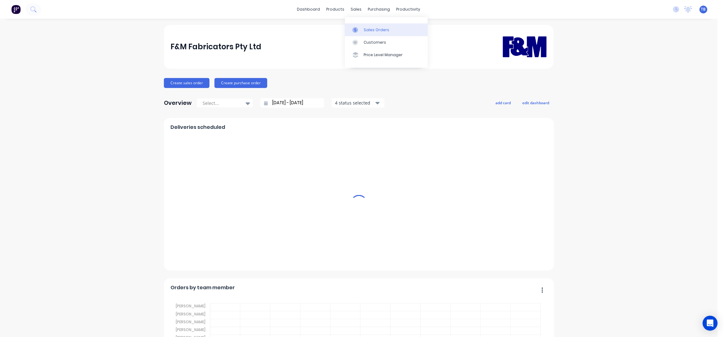
click at [395, 29] on link "Sales Orders" at bounding box center [386, 29] width 83 height 12
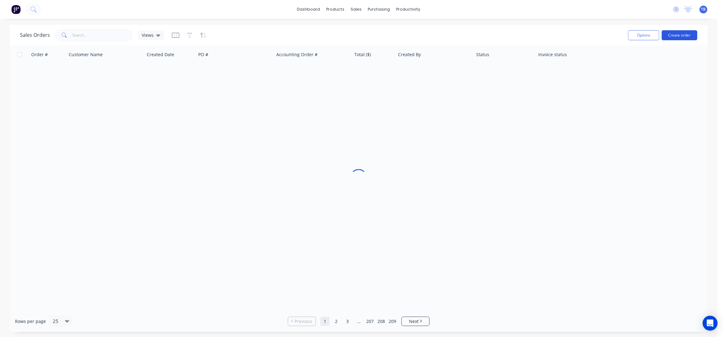
click at [675, 37] on button "Create order" at bounding box center [680, 35] width 36 height 10
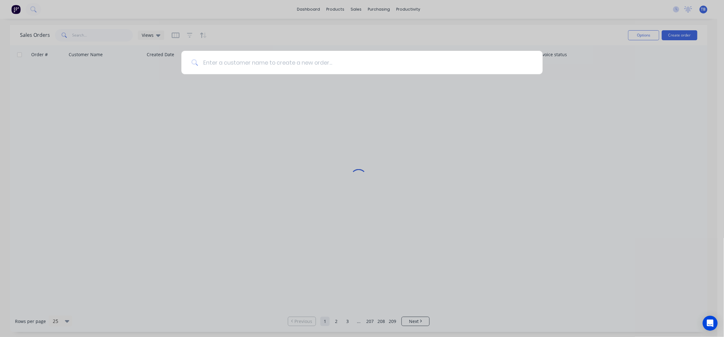
click at [433, 57] on input at bounding box center [365, 62] width 335 height 23
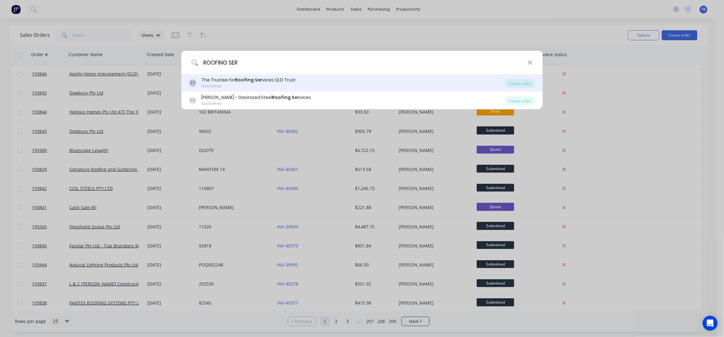
type input "ROOFING SER"
click at [298, 86] on div "TT The Trustee for Roofing Ser vices QLD Trust Customer" at bounding box center [347, 83] width 316 height 12
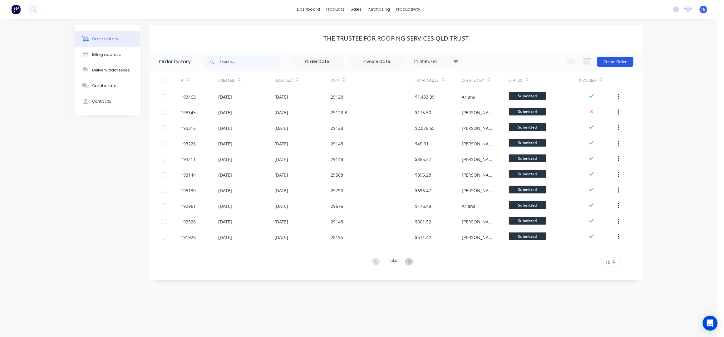
click at [618, 63] on button "Create Order" at bounding box center [615, 62] width 36 height 10
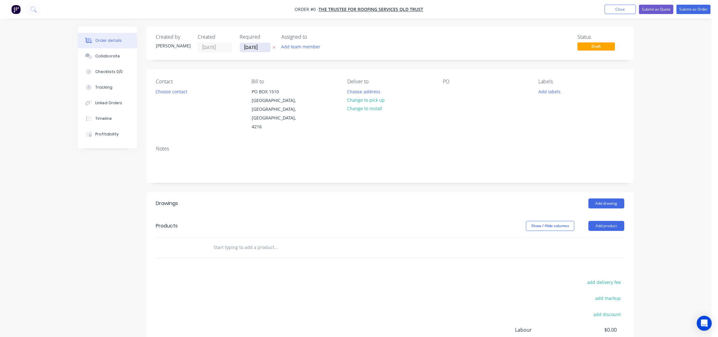
click at [246, 45] on input "[DATE]" at bounding box center [255, 47] width 31 height 9
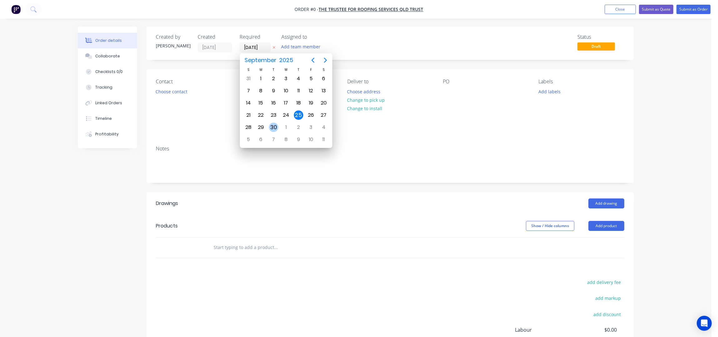
click at [271, 126] on div "30" at bounding box center [273, 127] width 9 height 9
type input "30/09/25"
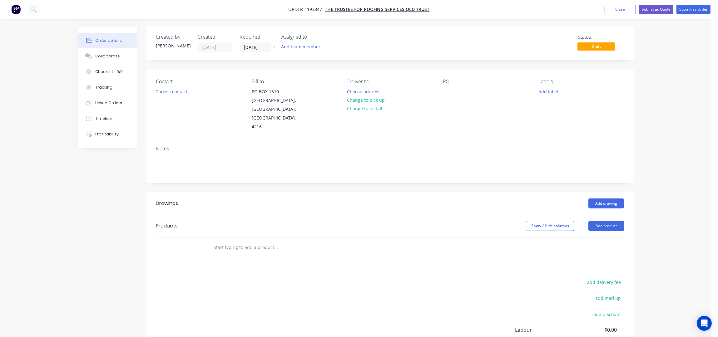
click at [166, 95] on button "Choose contact" at bounding box center [171, 91] width 38 height 8
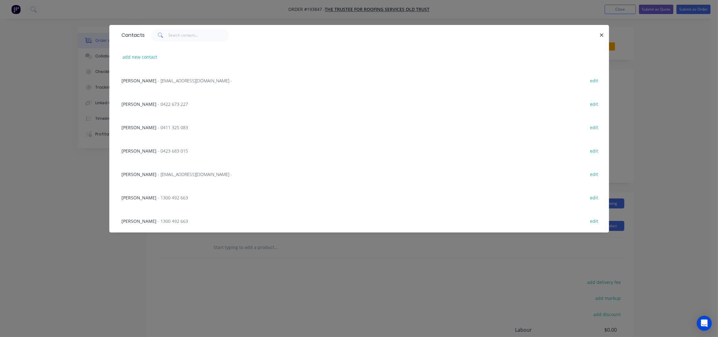
click at [158, 130] on span "- 0411 325 083" at bounding box center [173, 128] width 30 height 6
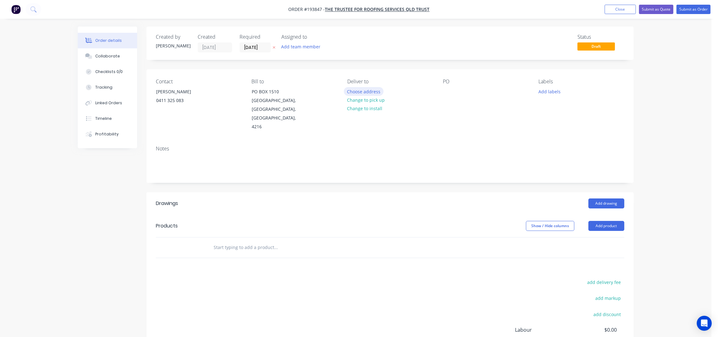
click at [373, 94] on button "Choose address" at bounding box center [364, 91] width 40 height 8
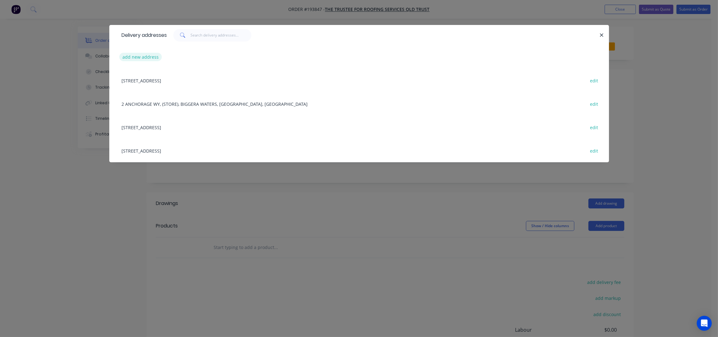
click at [134, 59] on button "add new address" at bounding box center [140, 57] width 43 height 8
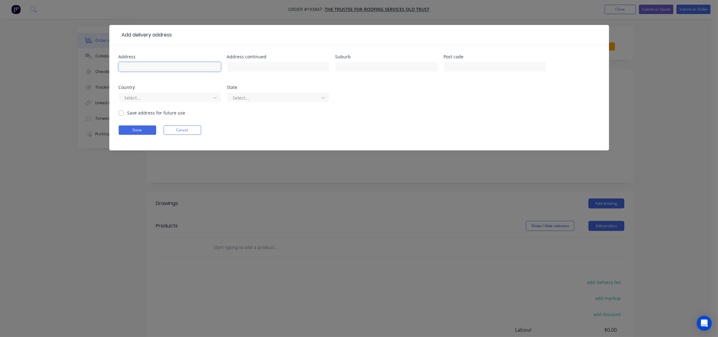
click at [139, 62] on input "text" at bounding box center [170, 66] width 102 height 9
type input "3 BADMINTON STREET"
type input "MOUNT GRAVATT EAST"
click at [147, 129] on button "Done" at bounding box center [137, 130] width 37 height 9
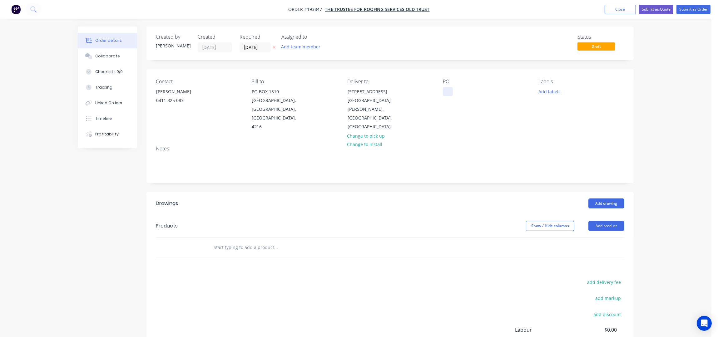
click at [445, 93] on div at bounding box center [448, 91] width 10 height 9
click at [460, 125] on div "Contact DENNIS 0411 325 083 Bill to PO BOX 1510 Runaway Bay, Queensland, Austra…" at bounding box center [389, 104] width 487 height 71
click at [549, 91] on button "Add labels" at bounding box center [549, 91] width 29 height 8
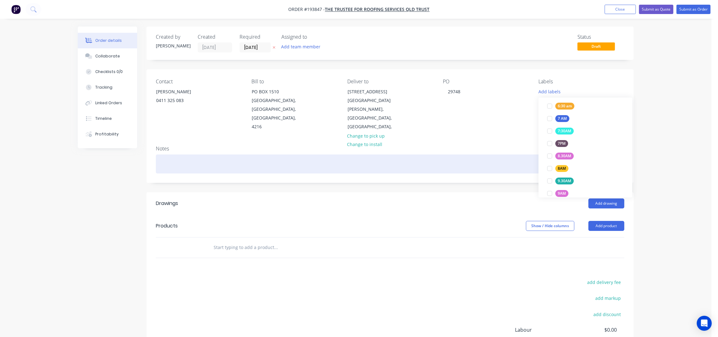
drag, startPoint x: 564, startPoint y: 119, endPoint x: 484, endPoint y: 159, distance: 89.9
click at [564, 119] on div "7 AM" at bounding box center [562, 118] width 14 height 7
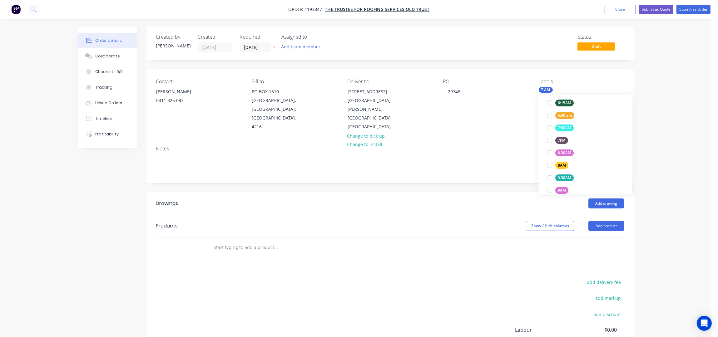
scroll to position [29, 0]
click at [386, 199] on div "Add drawing" at bounding box center [439, 204] width 369 height 10
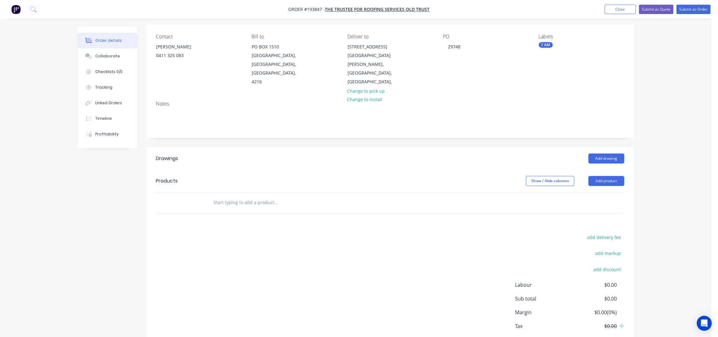
scroll to position [72, 0]
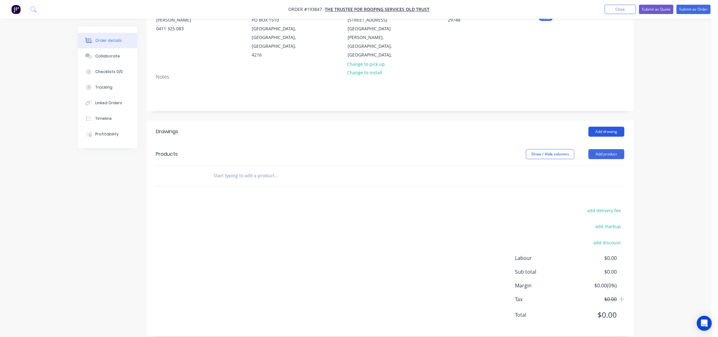
click at [598, 127] on button "Add drawing" at bounding box center [606, 132] width 36 height 10
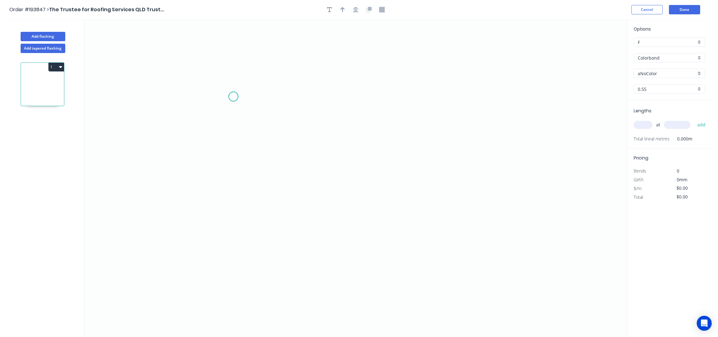
click at [233, 97] on icon "0" at bounding box center [355, 178] width 543 height 318
drag, startPoint x: 233, startPoint y: 216, endPoint x: 428, endPoint y: 221, distance: 195.8
click at [234, 216] on icon "0" at bounding box center [355, 178] width 543 height 318
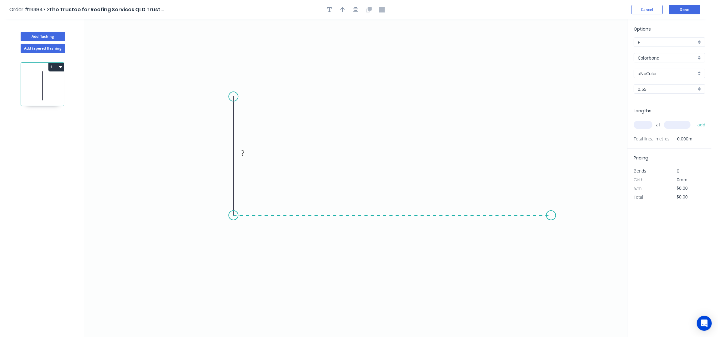
click at [552, 213] on icon "0 ?" at bounding box center [355, 178] width 543 height 318
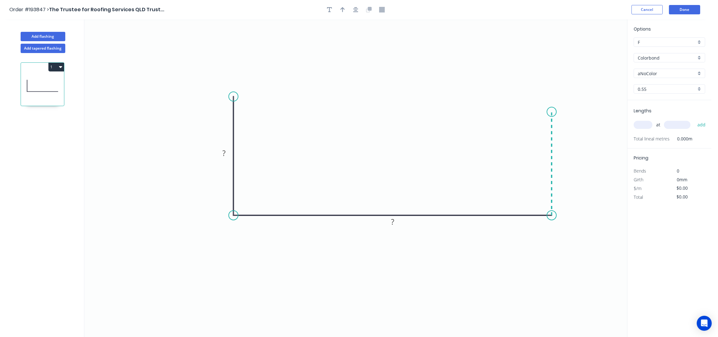
click at [549, 112] on icon "0 ? ?" at bounding box center [355, 178] width 543 height 318
drag, startPoint x: 353, startPoint y: 7, endPoint x: 295, endPoint y: 79, distance: 92.4
click at [353, 7] on icon "button" at bounding box center [355, 10] width 5 height 6
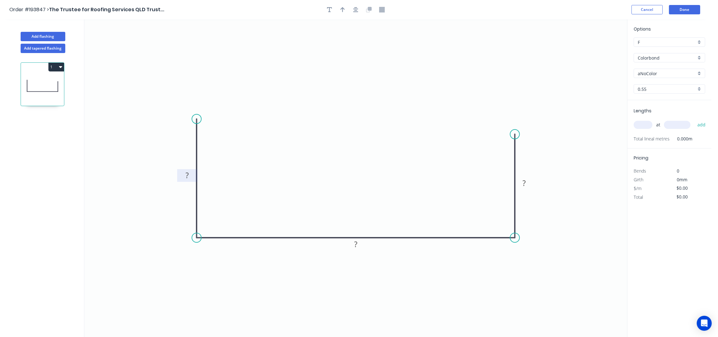
click at [191, 173] on rect at bounding box center [187, 176] width 12 height 9
type input "$25.07"
click at [355, 11] on icon "button" at bounding box center [355, 10] width 5 height 6
drag, startPoint x: 342, startPoint y: 6, endPoint x: 346, endPoint y: 8, distance: 4.5
click at [342, 6] on button "button" at bounding box center [342, 9] width 9 height 9
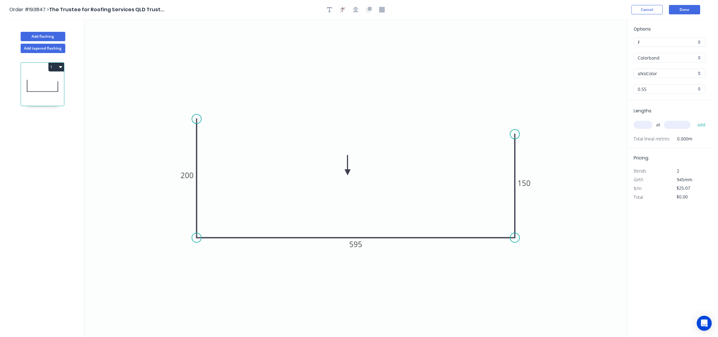
drag, startPoint x: 597, startPoint y: 49, endPoint x: 317, endPoint y: 185, distance: 311.0
click at [345, 175] on icon at bounding box center [348, 165] width 6 height 20
click at [661, 57] on input "Colorbond" at bounding box center [667, 58] width 58 height 7
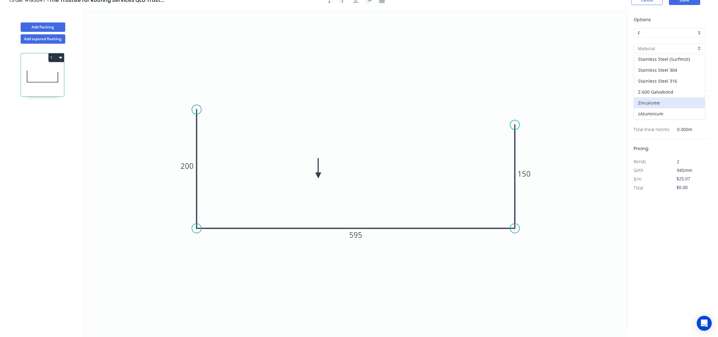
scroll to position [12, 0]
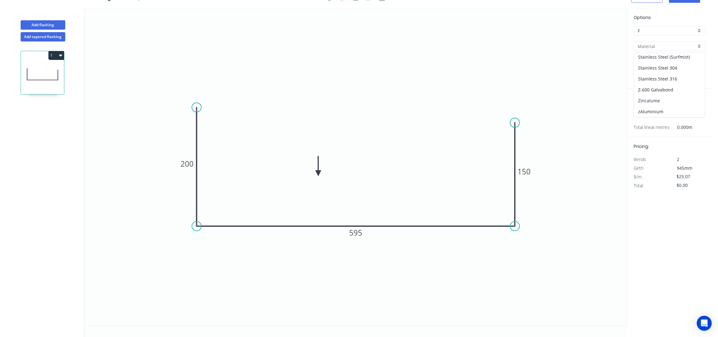
click at [662, 100] on div "Zincalume" at bounding box center [669, 100] width 71 height 11
type input "Zincalume"
type input "$22.57"
click at [643, 111] on input "text" at bounding box center [642, 113] width 19 height 8
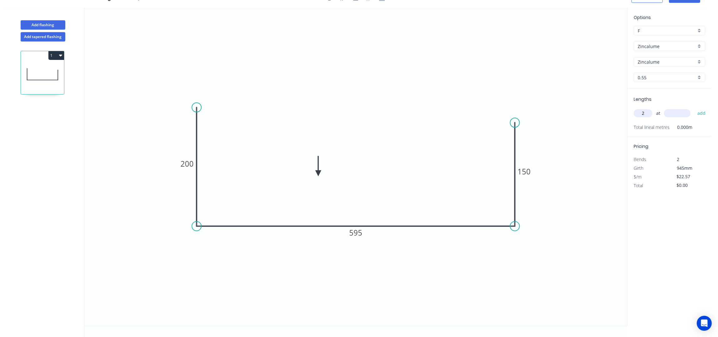
type input "2"
type input "3600"
click at [694, 108] on button "add" at bounding box center [701, 113] width 15 height 11
type input "$162.50"
drag, startPoint x: 41, startPoint y: 24, endPoint x: 54, endPoint y: 36, distance: 17.5
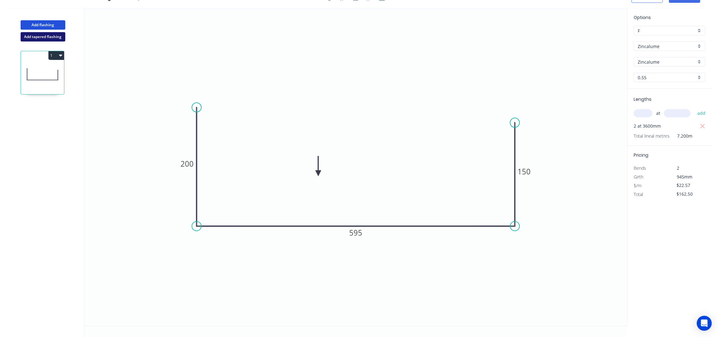
click at [41, 24] on button "Add flashing" at bounding box center [43, 24] width 45 height 9
type input "$0.00"
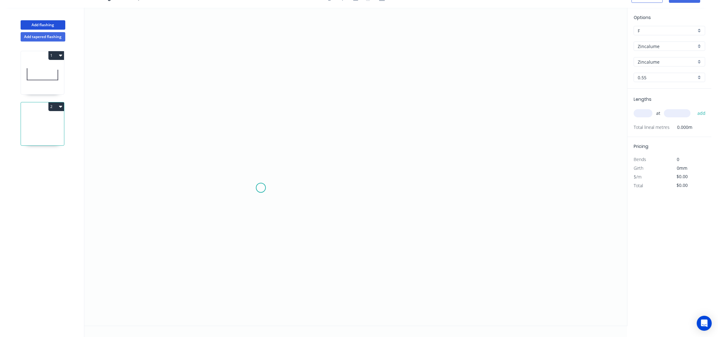
click at [261, 187] on icon "0" at bounding box center [355, 167] width 543 height 318
click at [268, 54] on icon "0" at bounding box center [355, 167] width 543 height 318
click at [354, 60] on icon "0 ?" at bounding box center [355, 167] width 543 height 318
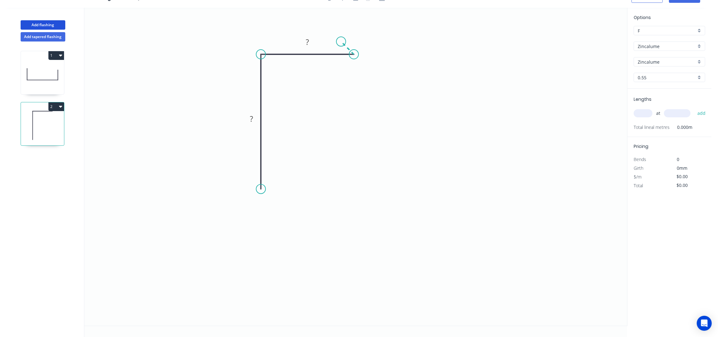
click at [341, 42] on icon "0 ? ?" at bounding box center [355, 167] width 543 height 318
click at [283, 234] on div "Feather" at bounding box center [294, 234] width 63 height 13
click at [274, 211] on div "Flip bend" at bounding box center [294, 212] width 63 height 13
drag, startPoint x: 286, startPoint y: 181, endPoint x: 353, endPoint y: 225, distance: 80.4
click at [350, 225] on rect at bounding box center [338, 221] width 24 height 13
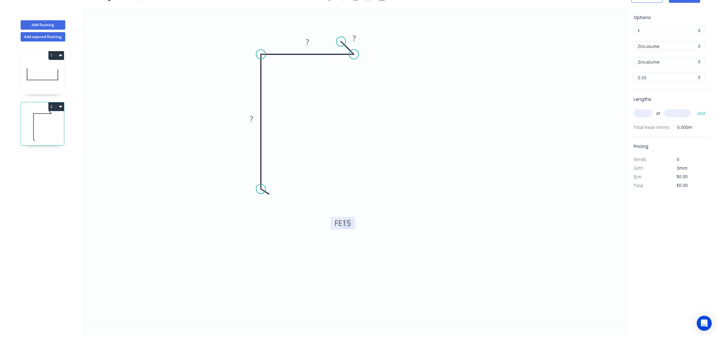
click at [348, 224] on tspan "15" at bounding box center [346, 223] width 9 height 10
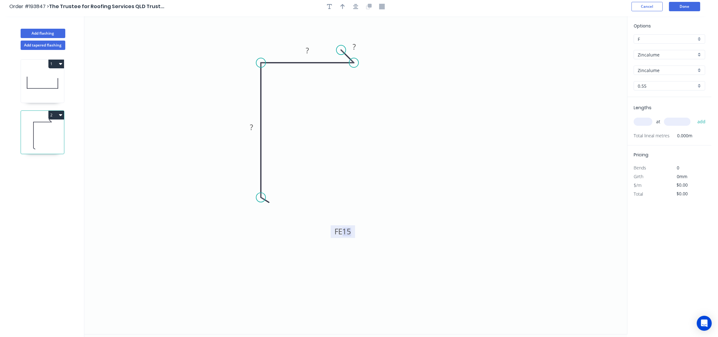
scroll to position [0, 0]
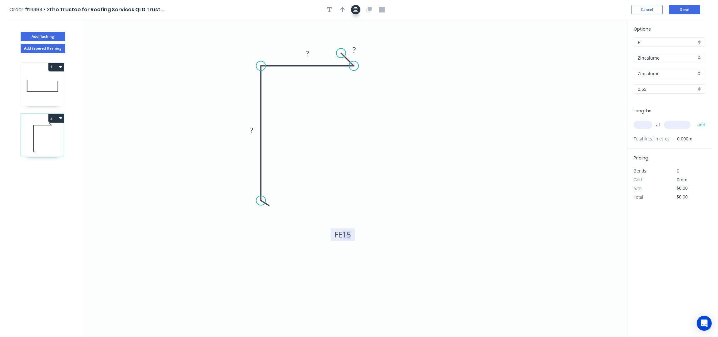
click at [357, 13] on button "button" at bounding box center [355, 9] width 9 height 9
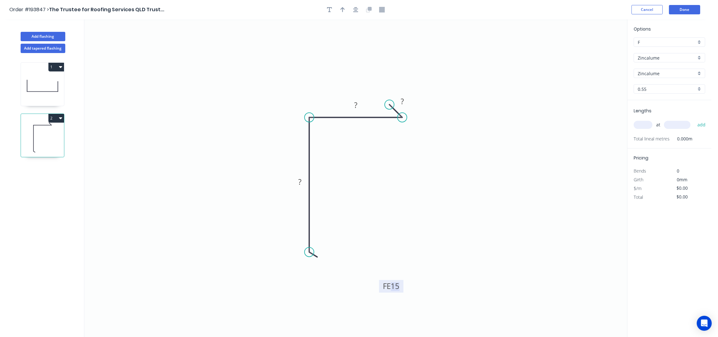
click at [398, 288] on tspan "15" at bounding box center [395, 286] width 9 height 10
type input "$8.78"
drag, startPoint x: 313, startPoint y: 253, endPoint x: 311, endPoint y: 201, distance: 52.2
click at [311, 201] on circle at bounding box center [308, 200] width 9 height 9
click at [342, 9] on icon "button" at bounding box center [342, 9] width 4 height 5
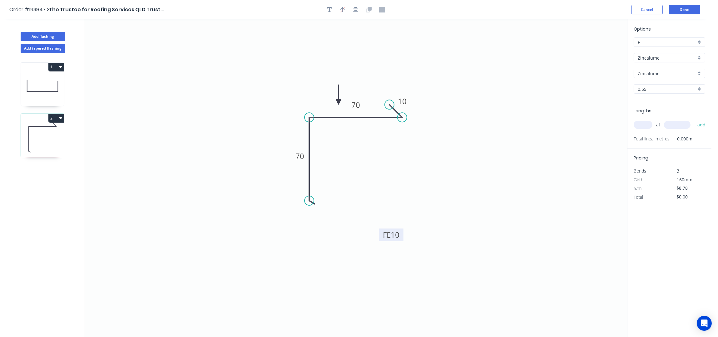
drag, startPoint x: 596, startPoint y: 48, endPoint x: 331, endPoint y: 106, distance: 271.1
click at [336, 104] on icon at bounding box center [339, 95] width 6 height 20
click at [647, 122] on input "text" at bounding box center [642, 125] width 19 height 8
type input "2"
type input "6500"
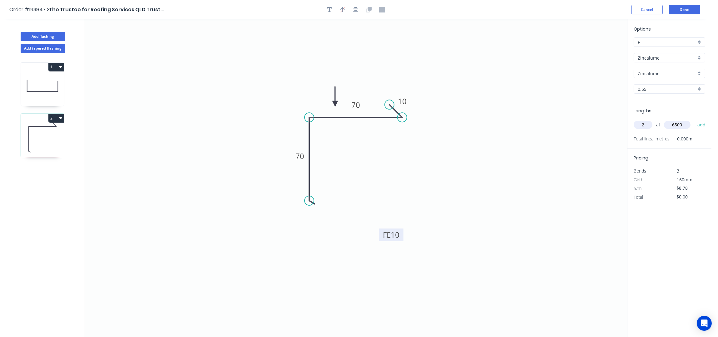
click at [694, 120] on button "add" at bounding box center [701, 125] width 15 height 11
type input "$114.14"
click at [681, 12] on button "Done" at bounding box center [684, 9] width 31 height 9
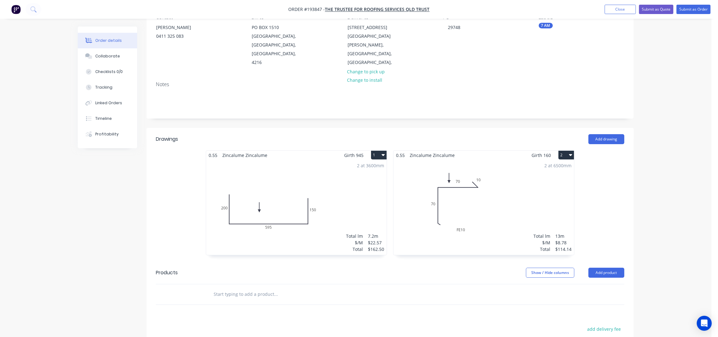
scroll to position [125, 0]
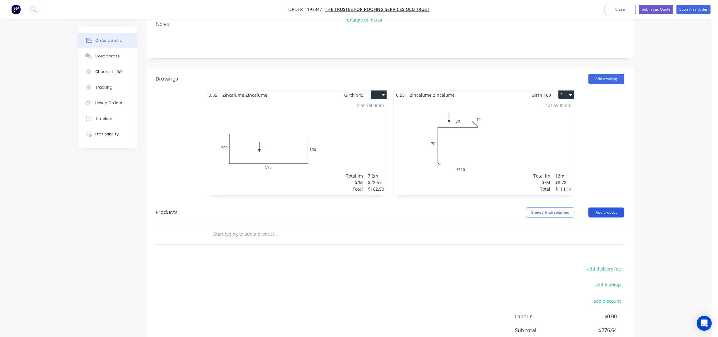
click at [611, 208] on button "Add product" at bounding box center [606, 213] width 36 height 10
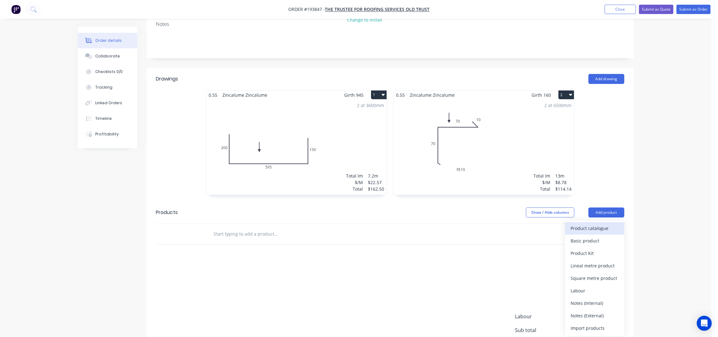
click at [593, 224] on div "Product catalogue" at bounding box center [594, 228] width 48 height 9
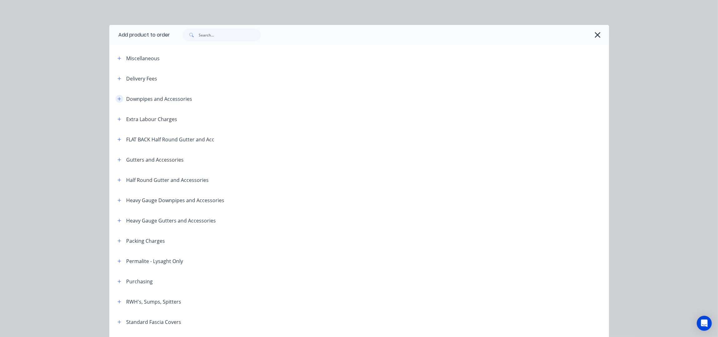
click at [117, 98] on icon "button" at bounding box center [119, 99] width 4 height 4
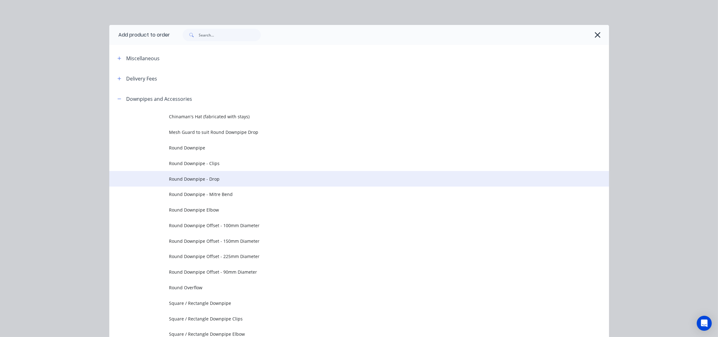
click at [220, 183] on td "Round Downpipe - Drop" at bounding box center [389, 179] width 440 height 16
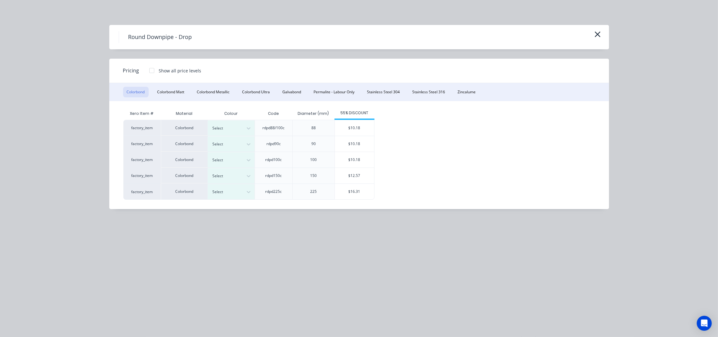
click at [464, 98] on div "Colorbond Colorbond Matt Colorbond Metallic Colorbond Ultra Galvabond Permalite…" at bounding box center [359, 92] width 500 height 18
click at [464, 97] on div "Colorbond Colorbond Matt Colorbond Metallic Colorbond Ultra Galvabond Permalite…" at bounding box center [359, 92] width 500 height 18
click at [464, 93] on button "Zincalume" at bounding box center [467, 92] width 26 height 11
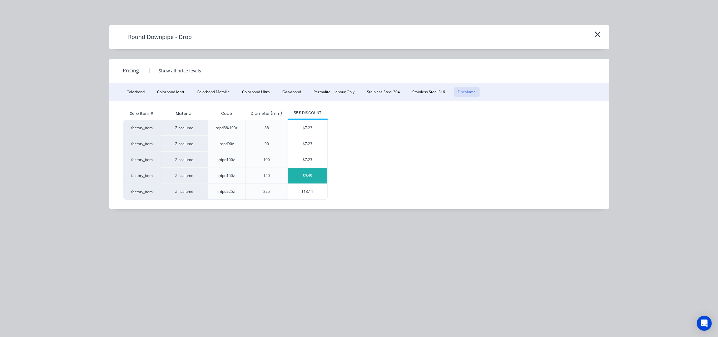
click at [302, 175] on div "$9.49" at bounding box center [307, 176] width 39 height 16
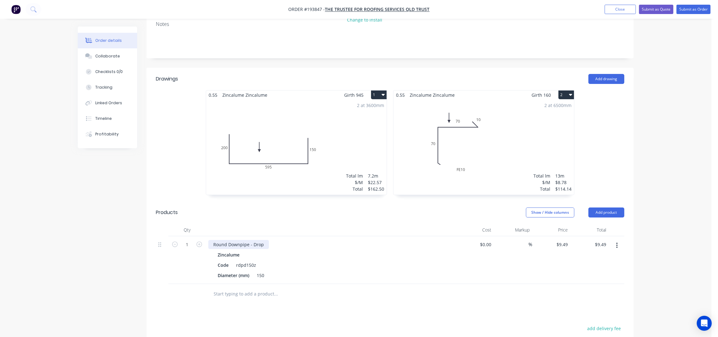
click at [262, 240] on div "Round Downpipe - Drop" at bounding box center [238, 244] width 61 height 9
click at [227, 212] on header "Products Show / Hide columns Add product" at bounding box center [389, 212] width 487 height 22
click at [598, 208] on button "Add product" at bounding box center [606, 213] width 36 height 10
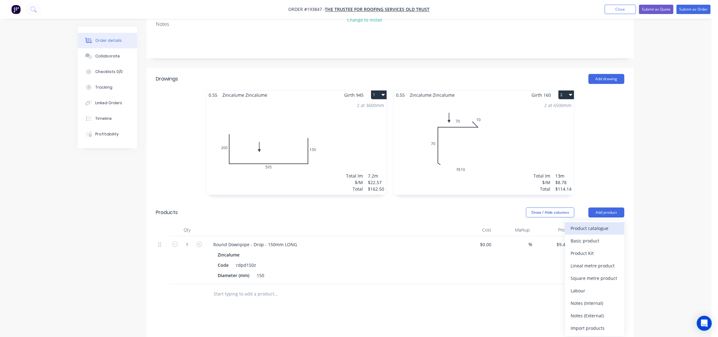
click at [600, 224] on div "Product catalogue" at bounding box center [594, 228] width 48 height 9
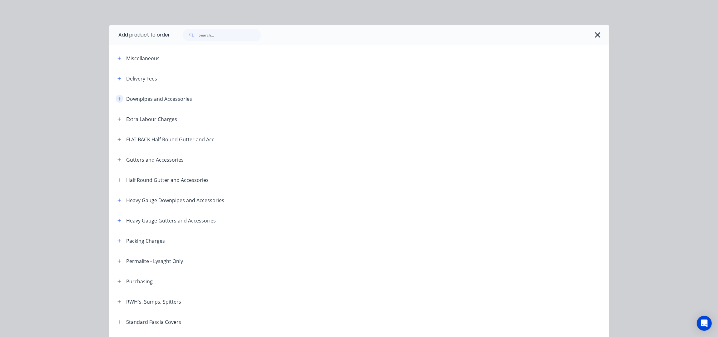
click at [118, 100] on button "button" at bounding box center [120, 99] width 8 height 8
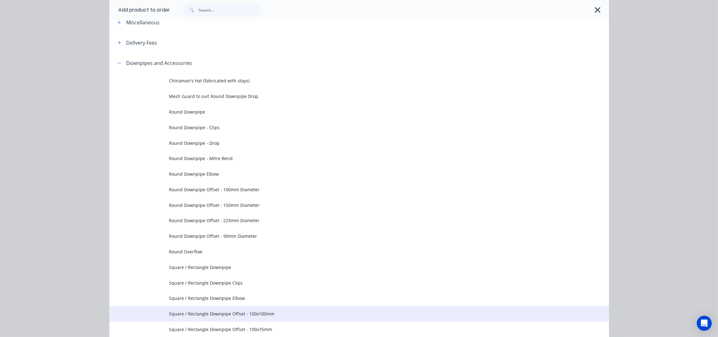
scroll to position [83, 0]
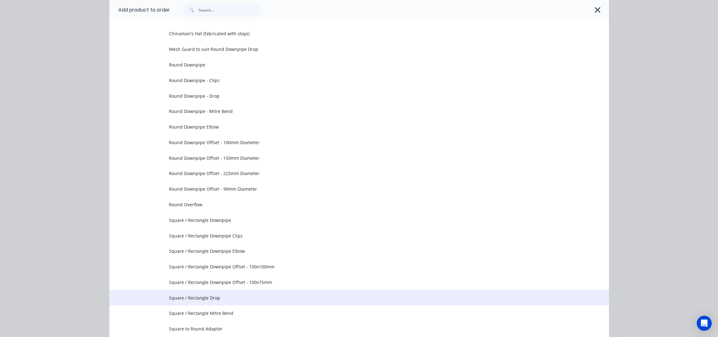
click at [229, 296] on span "Square / Rectangle Drop" at bounding box center [345, 298] width 352 height 7
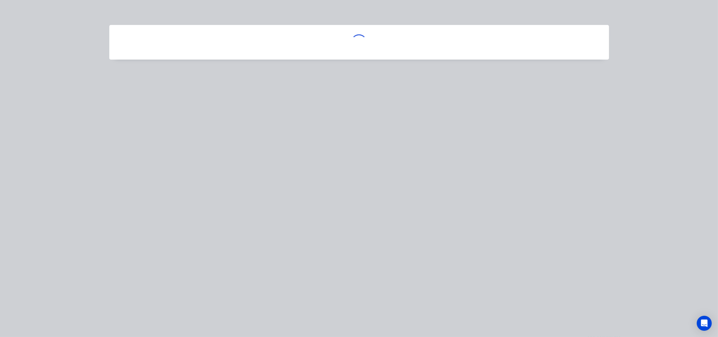
scroll to position [0, 0]
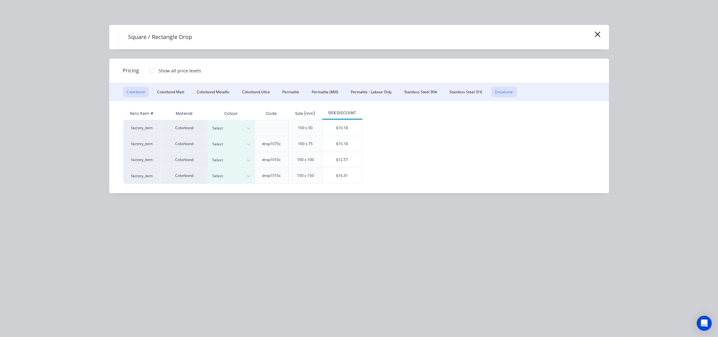
click at [502, 91] on button "Zincalume" at bounding box center [504, 92] width 26 height 11
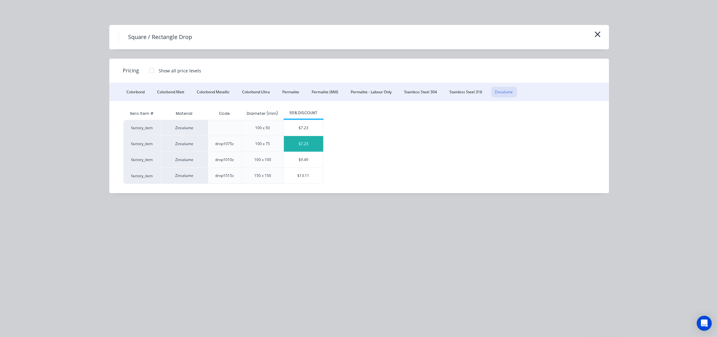
click at [302, 142] on div "$7.23" at bounding box center [303, 144] width 39 height 16
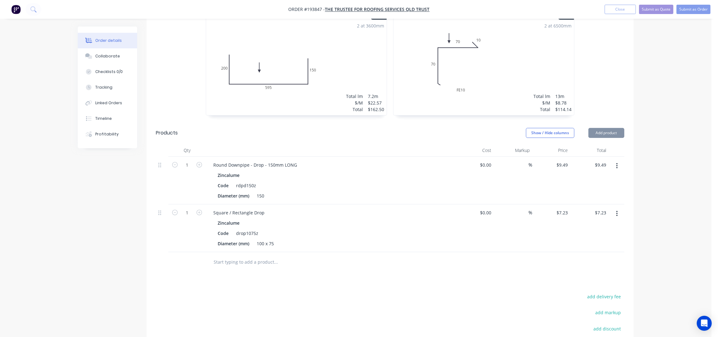
scroll to position [291, 0]
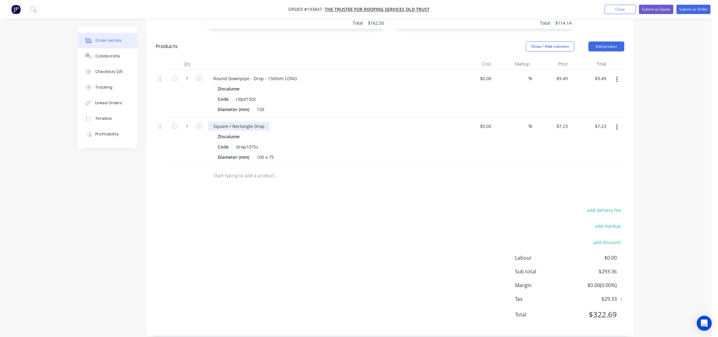
click at [265, 122] on div "Square / Rectangle Drop" at bounding box center [238, 126] width 61 height 9
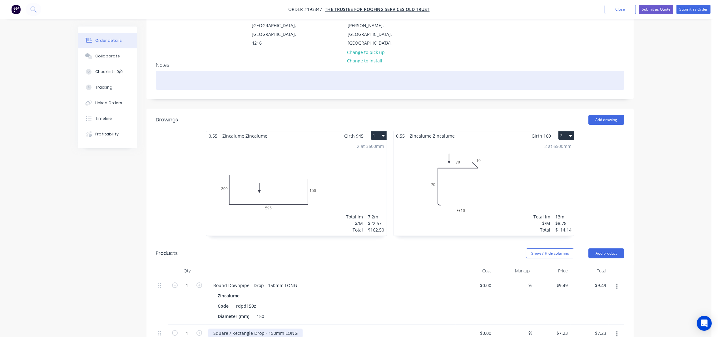
scroll to position [166, 0]
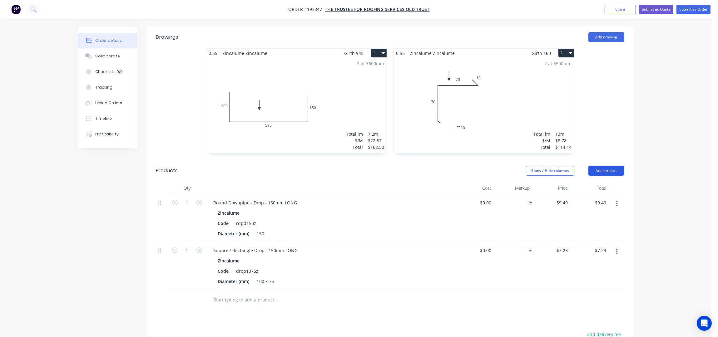
click at [616, 166] on button "Add product" at bounding box center [606, 171] width 36 height 10
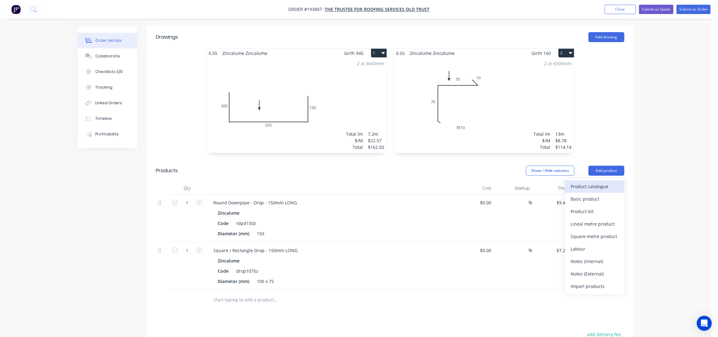
click at [612, 182] on div "Product catalogue" at bounding box center [594, 186] width 48 height 9
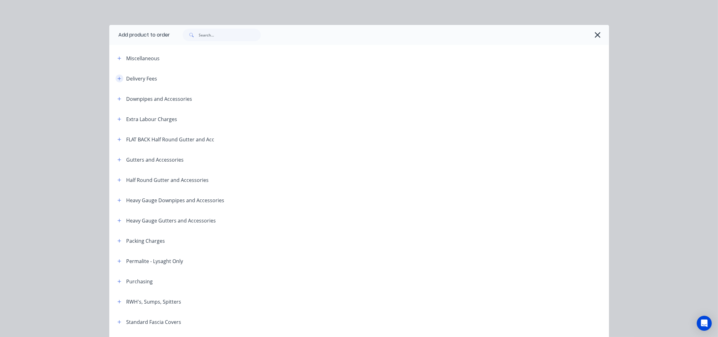
click at [117, 77] on icon "button" at bounding box center [119, 78] width 4 height 4
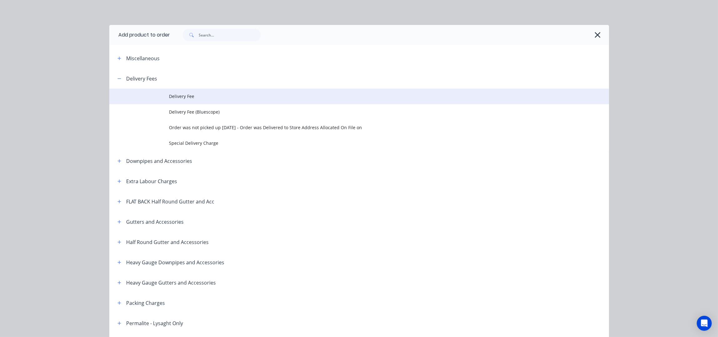
click at [212, 99] on span "Delivery Fee" at bounding box center [345, 96] width 352 height 7
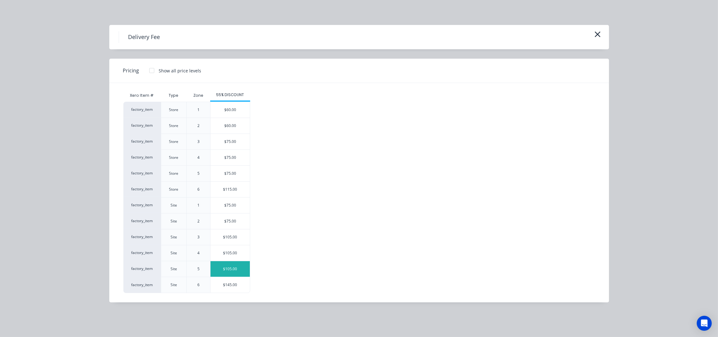
scroll to position [208, 0]
click at [239, 209] on div "$75.00" at bounding box center [229, 206] width 39 height 16
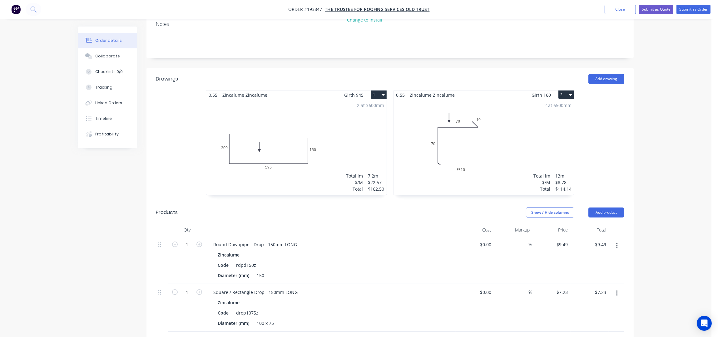
scroll to position [291, 0]
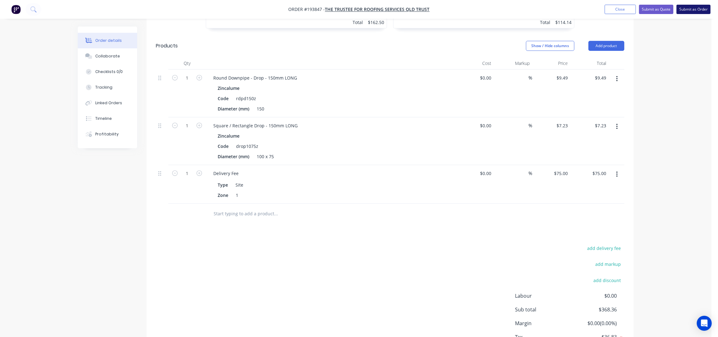
click at [696, 9] on button "Submit as Order" at bounding box center [693, 9] width 34 height 9
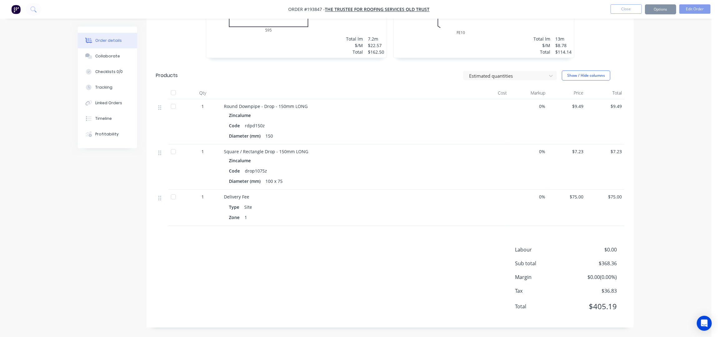
scroll to position [0, 0]
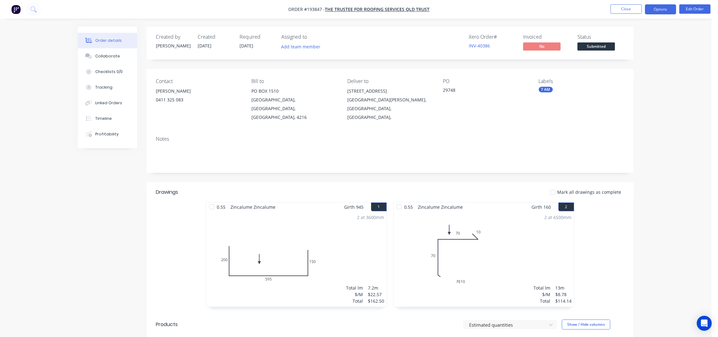
click at [662, 11] on button "Options" at bounding box center [660, 9] width 31 height 10
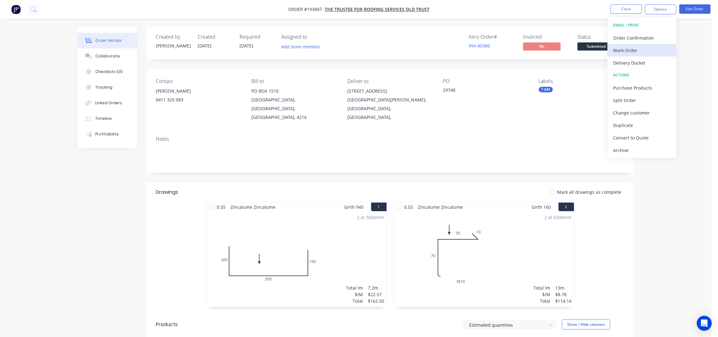
click at [623, 50] on div "Work Order" at bounding box center [641, 50] width 57 height 9
click at [628, 60] on div "Without pricing" at bounding box center [641, 62] width 57 height 9
click at [694, 12] on button "Edit Order" at bounding box center [694, 8] width 31 height 9
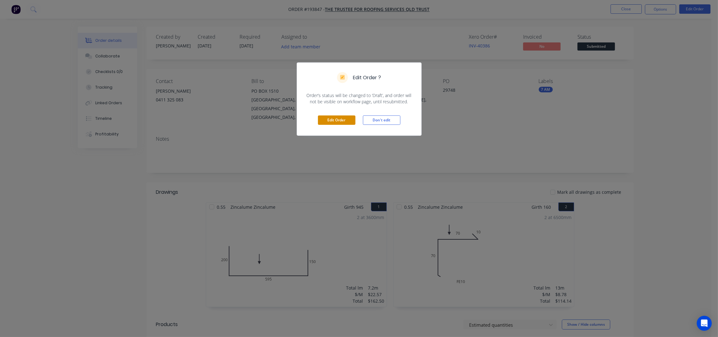
click at [341, 121] on button "Edit Order" at bounding box center [336, 120] width 37 height 9
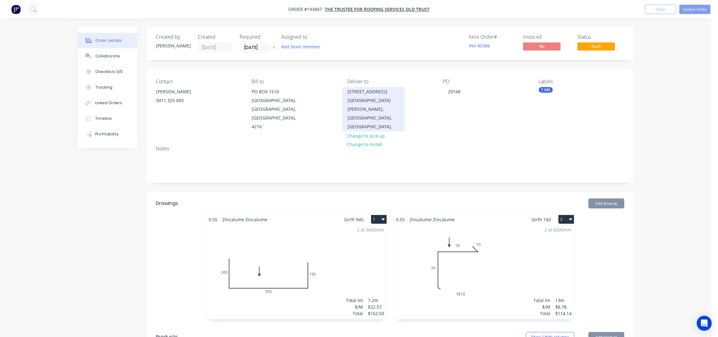
click at [370, 104] on div "MOUNT GRAVATT EAST, Queensland, Australia," at bounding box center [373, 113] width 52 height 35
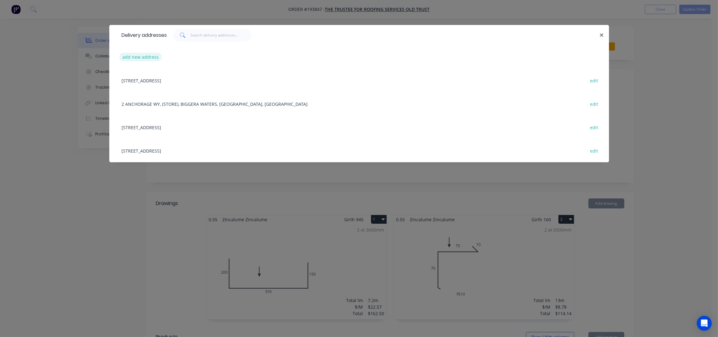
click at [131, 59] on button "add new address" at bounding box center [140, 57] width 43 height 8
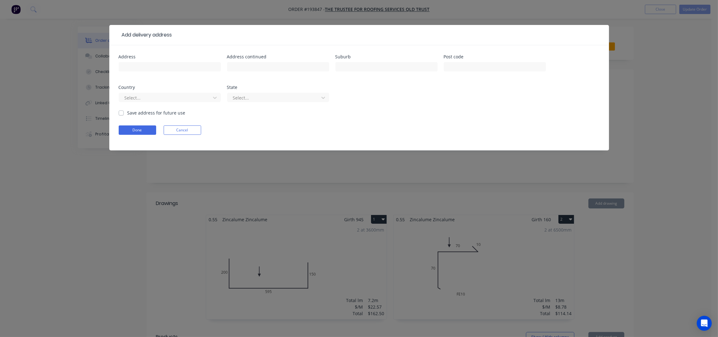
click at [144, 71] on div at bounding box center [170, 70] width 102 height 18
click at [145, 64] on input "text" at bounding box center [170, 66] width 102 height 9
type input "32 BADMINTON STREET"
type input "MOUNT GRAVATT EAST"
click at [177, 96] on div at bounding box center [165, 98] width 83 height 8
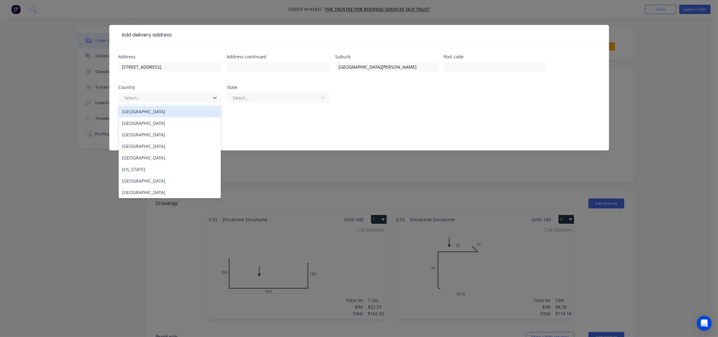
drag, startPoint x: 165, startPoint y: 109, endPoint x: 170, endPoint y: 109, distance: 4.4
click at [165, 109] on div "Australia" at bounding box center [170, 112] width 102 height 12
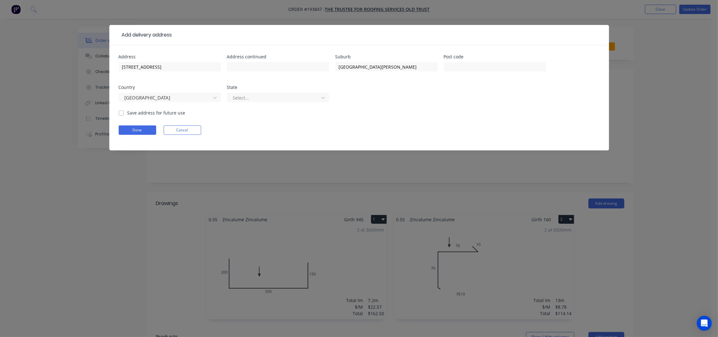
drag, startPoint x: 257, startPoint y: 97, endPoint x: 257, endPoint y: 103, distance: 6.6
click at [257, 96] on div at bounding box center [273, 98] width 83 height 8
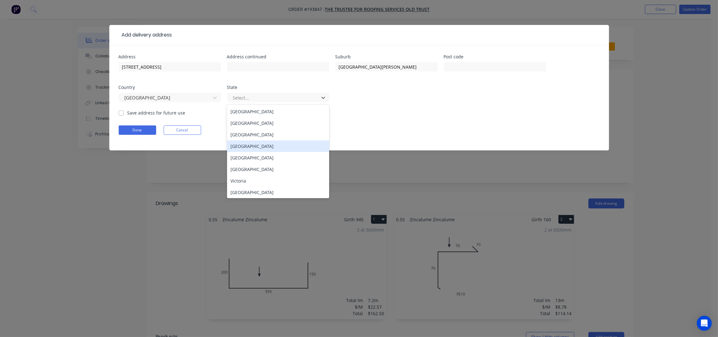
click at [259, 145] on div "Queensland" at bounding box center [278, 146] width 102 height 12
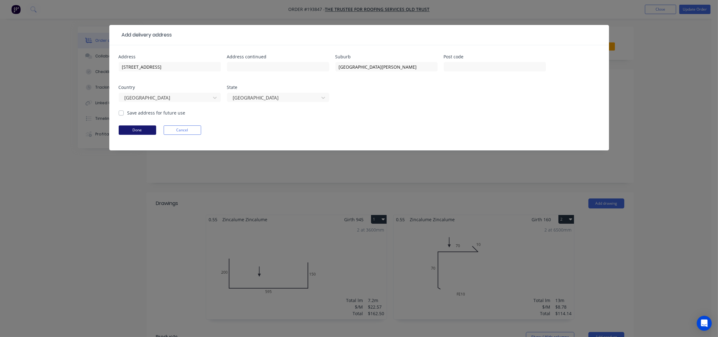
click at [147, 129] on button "Done" at bounding box center [137, 130] width 37 height 9
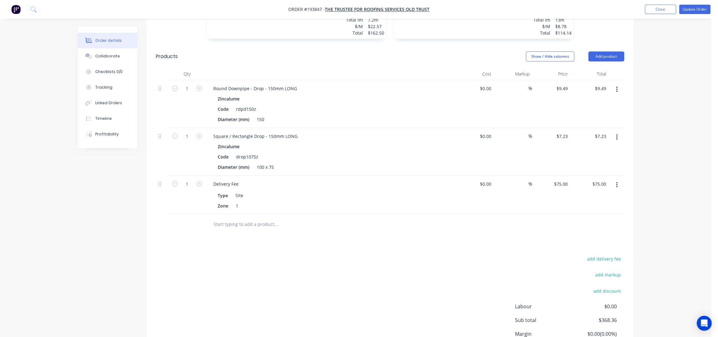
scroll to position [329, 0]
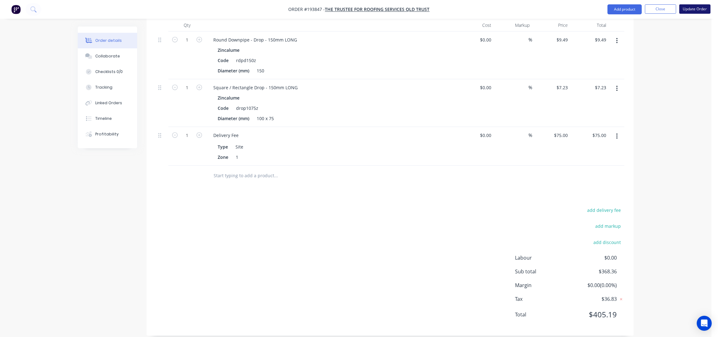
click at [697, 5] on button "Update Order" at bounding box center [694, 8] width 31 height 9
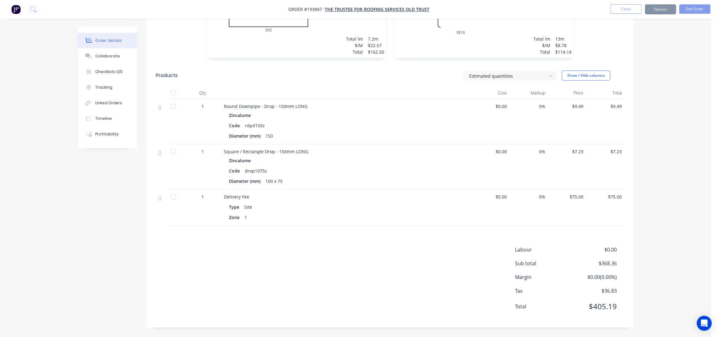
scroll to position [0, 0]
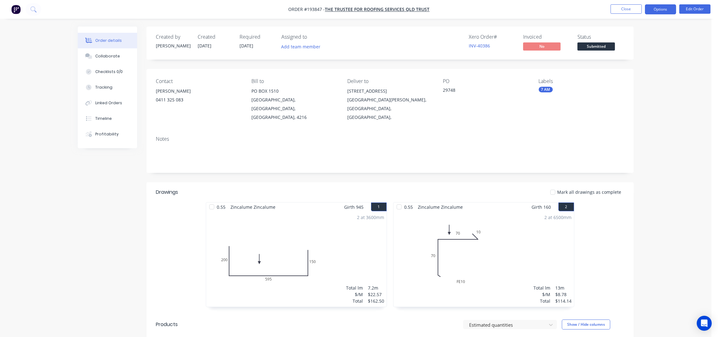
click at [658, 10] on button "Options" at bounding box center [660, 9] width 31 height 10
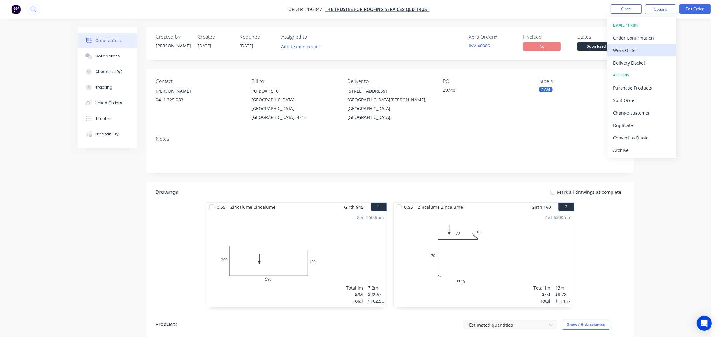
click at [636, 51] on div "Work Order" at bounding box center [641, 50] width 57 height 9
click at [638, 62] on div "Without pricing" at bounding box center [641, 62] width 57 height 9
click at [614, 9] on button "Close" at bounding box center [625, 8] width 31 height 9
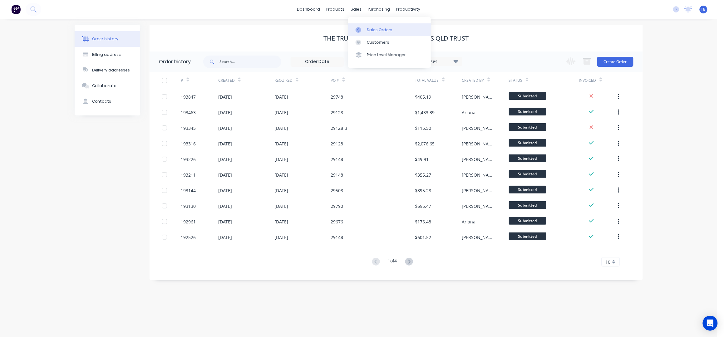
click at [376, 30] on div "Sales Orders" at bounding box center [380, 30] width 26 height 6
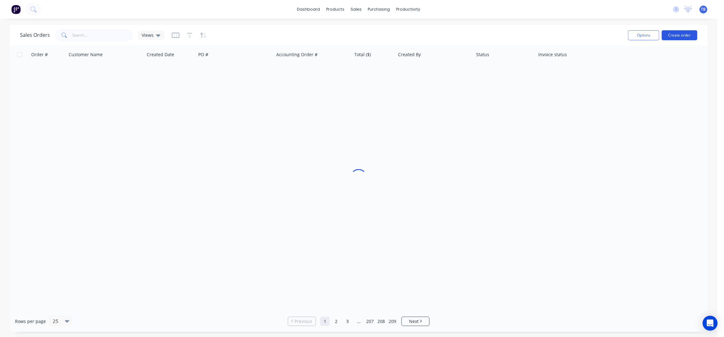
click at [676, 33] on button "Create order" at bounding box center [680, 35] width 36 height 10
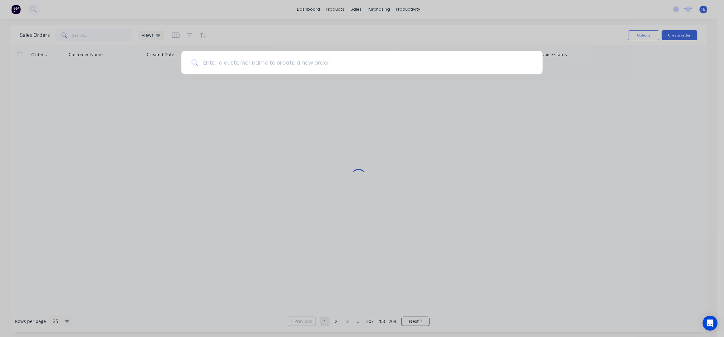
click at [294, 67] on input at bounding box center [365, 62] width 335 height 23
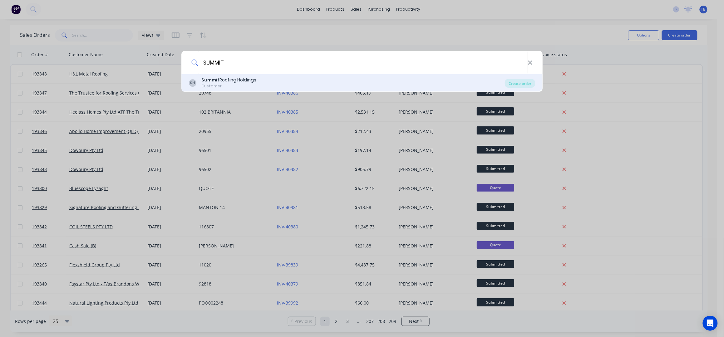
type input "SUMMIT"
click at [279, 79] on div "SH Summit Roofing Holdings Customer" at bounding box center [347, 83] width 316 height 12
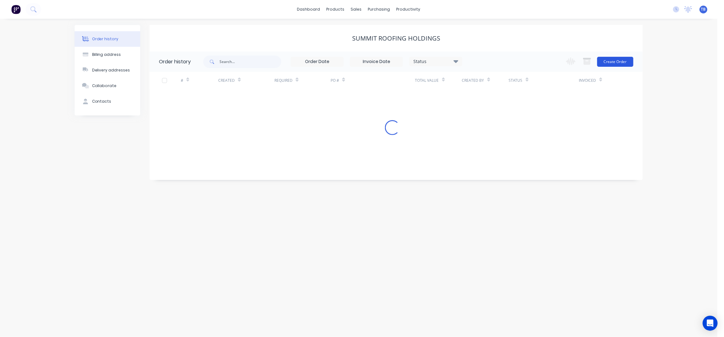
click at [604, 57] on button "Create Order" at bounding box center [615, 62] width 36 height 10
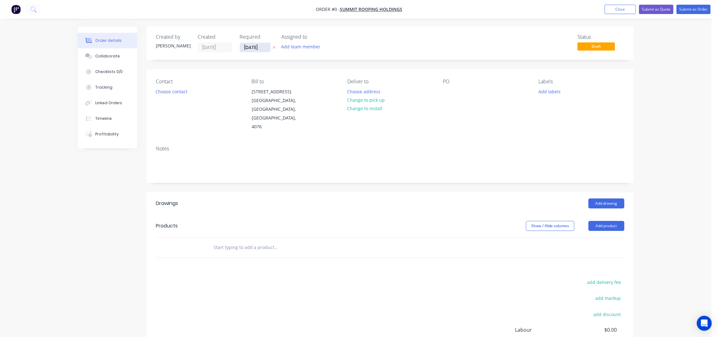
click at [246, 46] on input "[DATE]" at bounding box center [255, 47] width 31 height 9
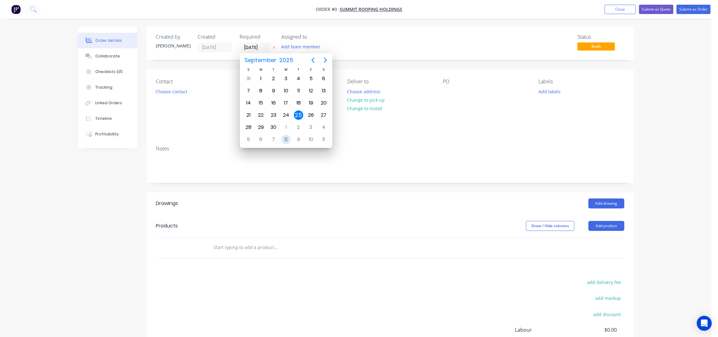
click at [290, 139] on div "8" at bounding box center [286, 140] width 12 height 12
type input "08/10/25"
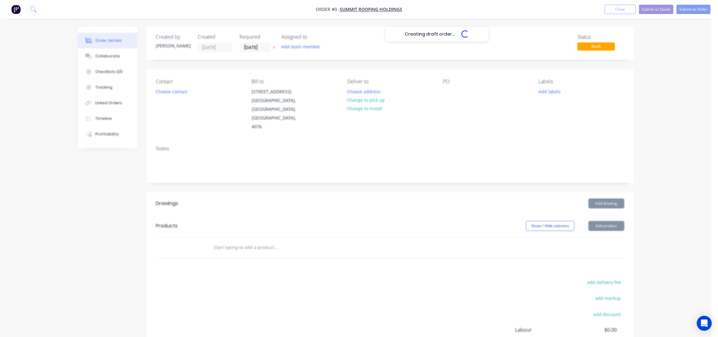
click at [184, 96] on div "Creating draft order... Loading..." at bounding box center [437, 195] width 718 height 337
click at [177, 91] on div "Creating draft order... Loading..." at bounding box center [437, 195] width 718 height 337
click at [171, 91] on button "Choose contact" at bounding box center [171, 91] width 38 height 8
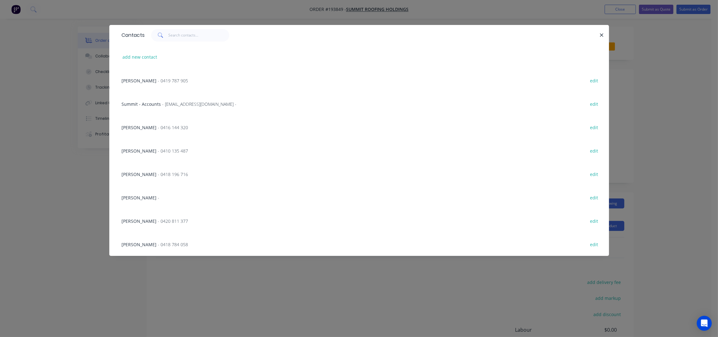
click at [164, 81] on span "- 0419 787 905" at bounding box center [173, 81] width 30 height 6
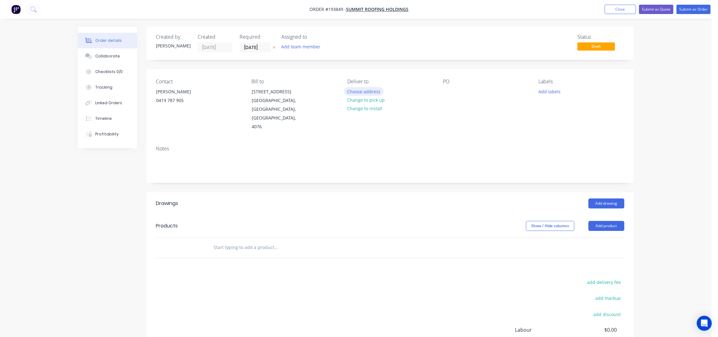
click at [369, 93] on button "Choose address" at bounding box center [364, 91] width 40 height 8
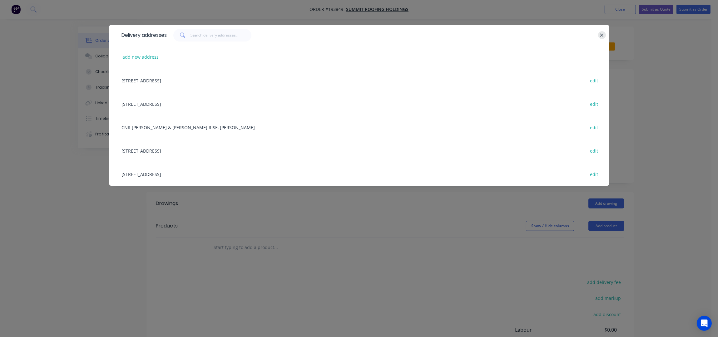
click at [604, 33] on button "button" at bounding box center [602, 35] width 8 height 8
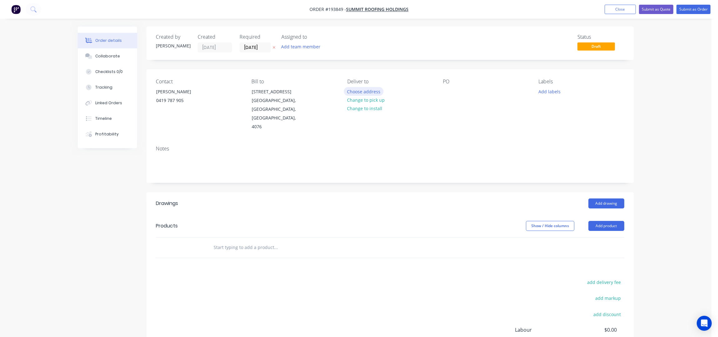
click at [360, 92] on button "Choose address" at bounding box center [364, 91] width 40 height 8
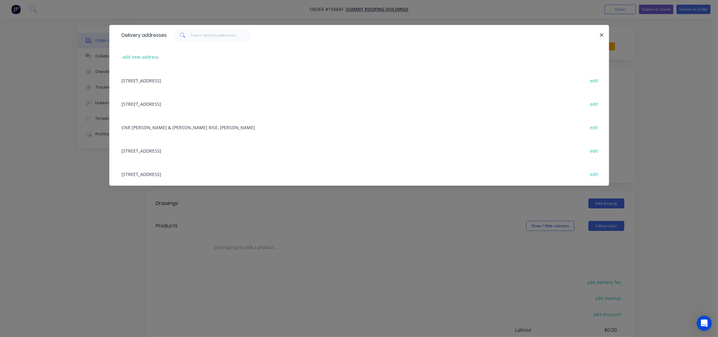
click at [173, 149] on div "150 WHITES RD, GATE 1, LOTA, Queensland, Australia edit" at bounding box center [359, 150] width 481 height 23
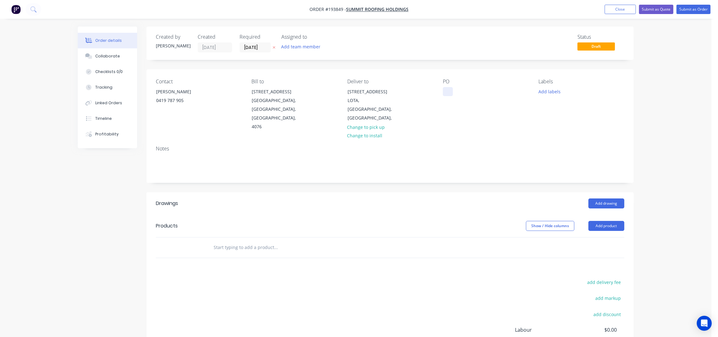
click at [448, 89] on div at bounding box center [448, 91] width 10 height 9
click at [600, 221] on button "Add product" at bounding box center [606, 226] width 36 height 10
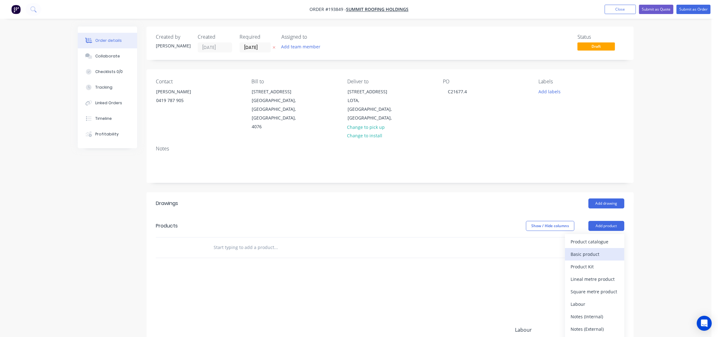
click at [598, 250] on div "Basic product" at bounding box center [594, 254] width 48 height 9
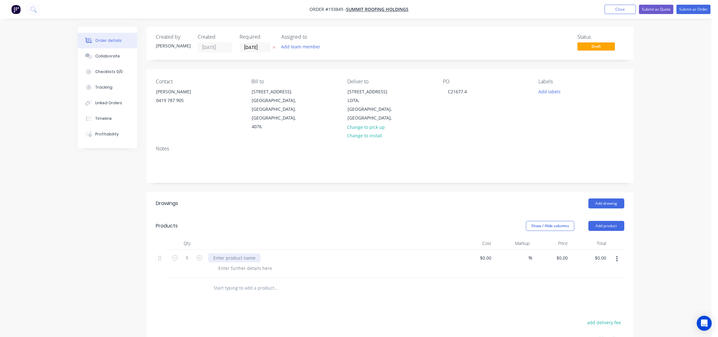
click at [255, 254] on div at bounding box center [234, 258] width 52 height 9
click at [244, 264] on div at bounding box center [245, 268] width 64 height 9
click at [245, 264] on div at bounding box center [245, 268] width 64 height 9
click at [250, 264] on div at bounding box center [245, 268] width 64 height 9
click at [653, 171] on div "Order details Collaborate Checklists 0/0 Tracking Linked Orders Timeline Profit…" at bounding box center [355, 229] width 711 height 458
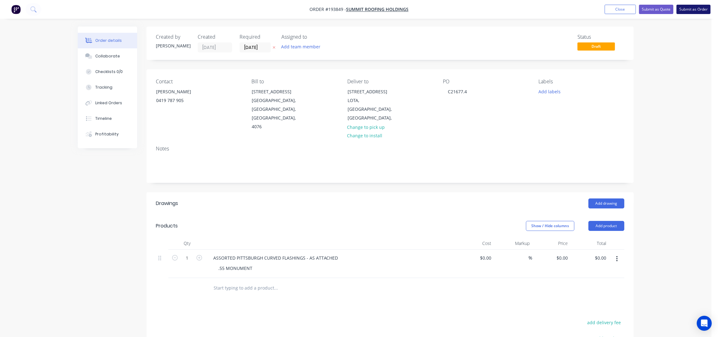
click at [682, 11] on button "Submit as Order" at bounding box center [693, 9] width 34 height 9
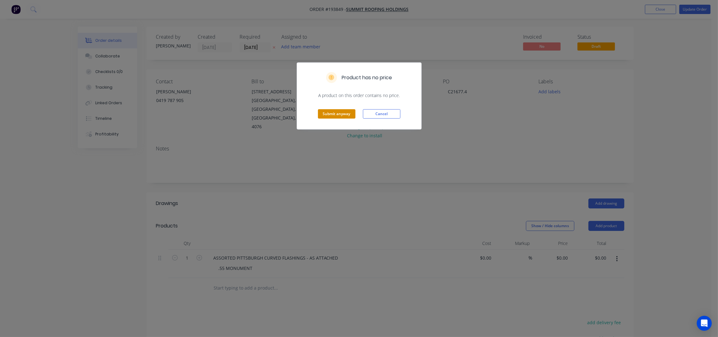
click at [329, 113] on button "Submit anyway" at bounding box center [336, 113] width 37 height 9
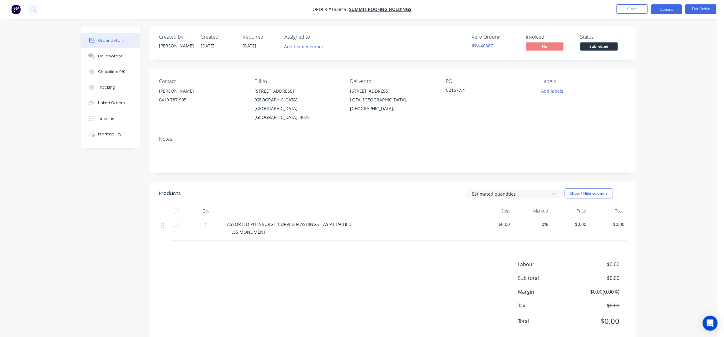
click at [662, 9] on button "Options" at bounding box center [666, 9] width 31 height 10
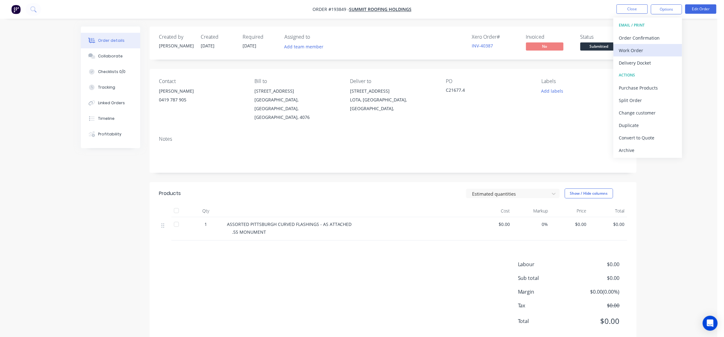
click at [636, 52] on div "Work Order" at bounding box center [647, 50] width 57 height 9
click at [640, 63] on div "Without pricing" at bounding box center [647, 62] width 57 height 9
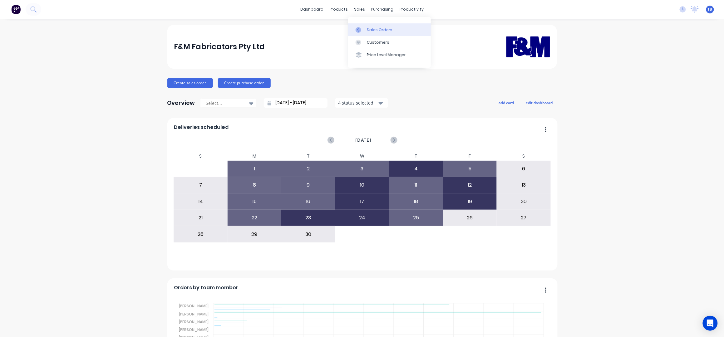
click at [376, 27] on div "Sales Orders" at bounding box center [380, 30] width 26 height 6
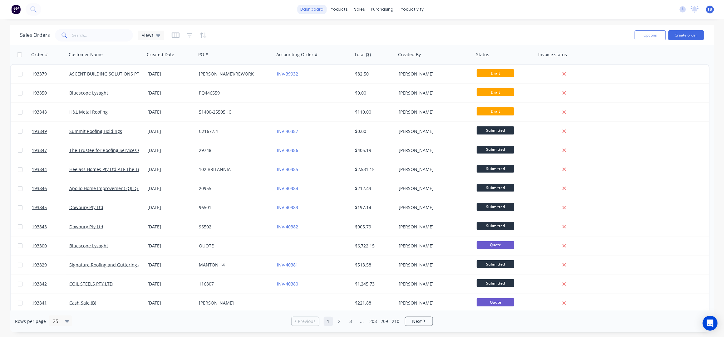
click at [317, 11] on link "dashboard" at bounding box center [311, 9] width 29 height 9
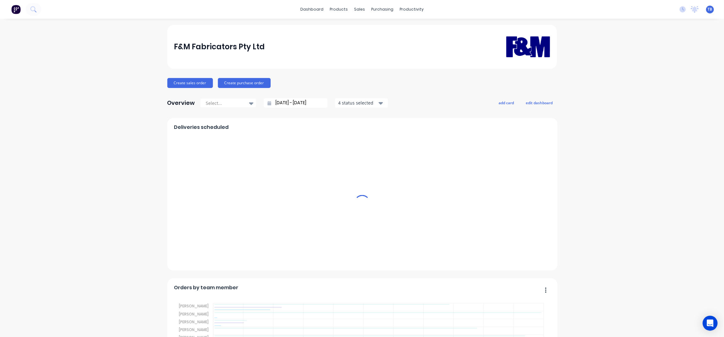
click at [275, 98] on input "[DATE] - [DATE]" at bounding box center [298, 102] width 54 height 9
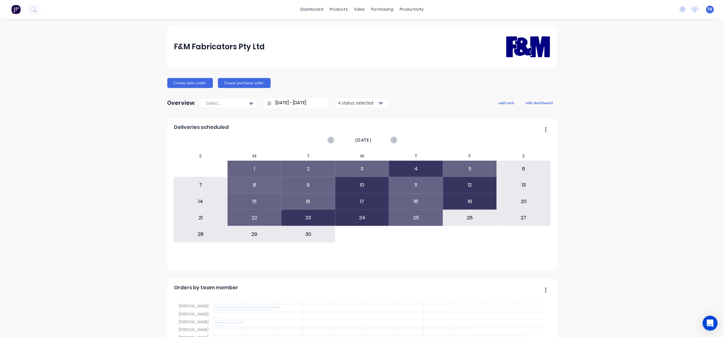
scroll to position [41, 0]
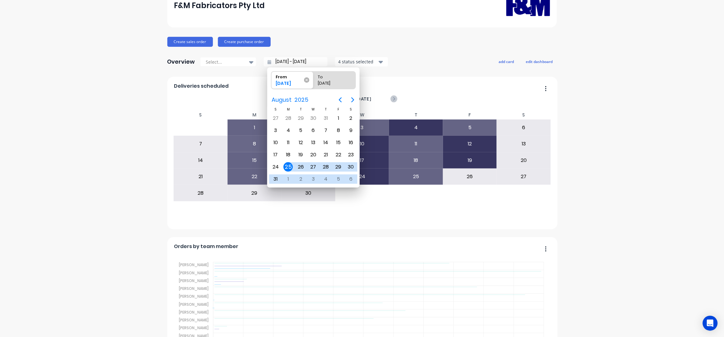
click at [306, 80] on icon at bounding box center [306, 79] width 5 height 5
click at [272, 80] on input "From [DATE]" at bounding box center [271, 79] width 0 height 17
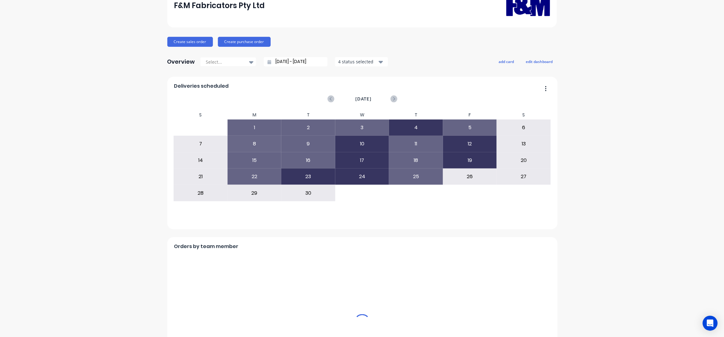
type input "[DATE] - [DATE]"
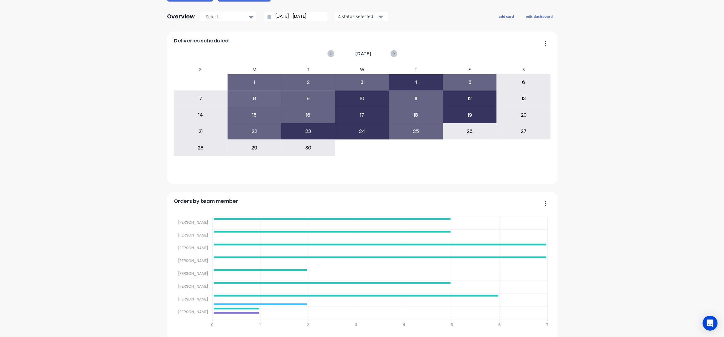
scroll to position [166, 0]
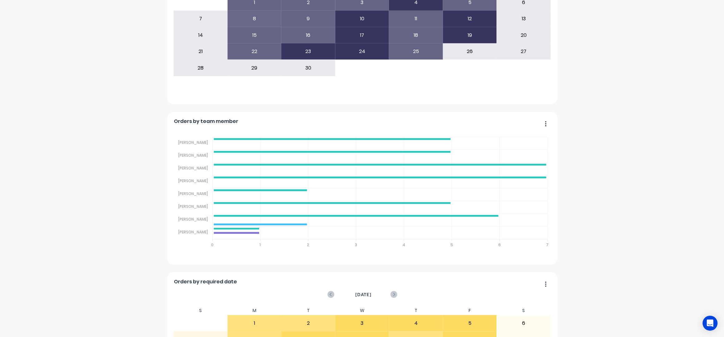
drag, startPoint x: 580, startPoint y: 84, endPoint x: 571, endPoint y: 86, distance: 10.1
click at [580, 83] on div "F&M Fabricators Pty Ltd Create sales order Create purchase order Overview Selec…" at bounding box center [362, 222] width 724 height 727
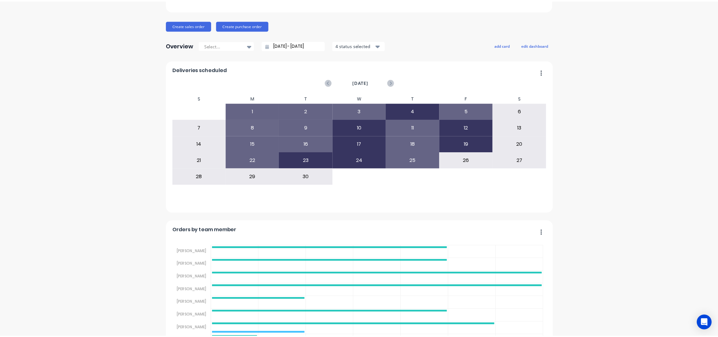
scroll to position [0, 0]
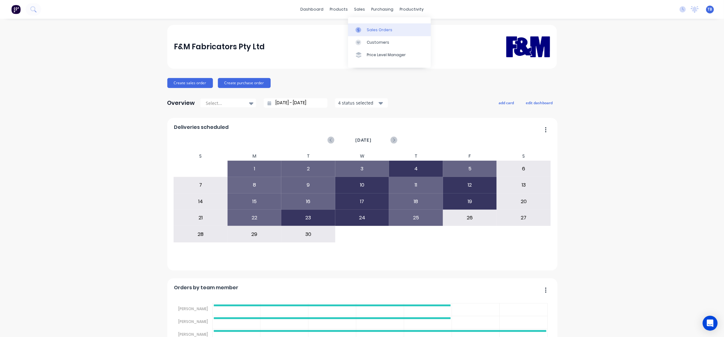
click at [384, 27] on div "Sales Orders" at bounding box center [380, 30] width 26 height 6
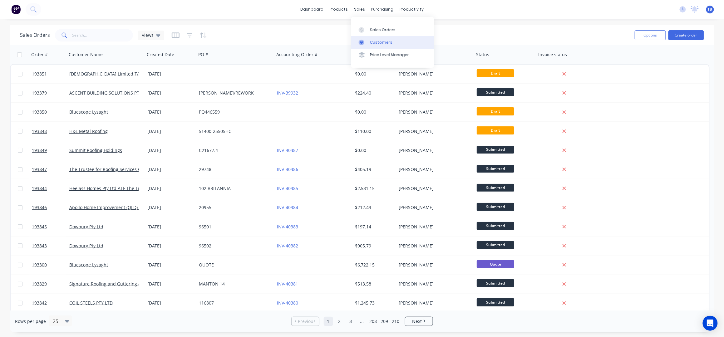
drag, startPoint x: 375, startPoint y: 30, endPoint x: 368, endPoint y: 36, distance: 9.1
click at [375, 30] on div "Sales Orders" at bounding box center [383, 30] width 26 height 6
click at [677, 32] on button "Create order" at bounding box center [686, 35] width 36 height 10
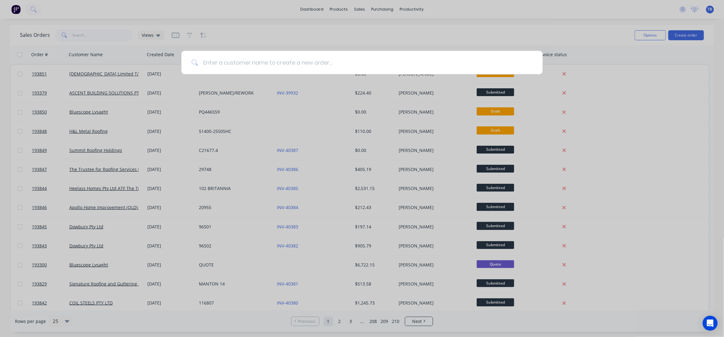
click at [299, 66] on input at bounding box center [365, 62] width 335 height 23
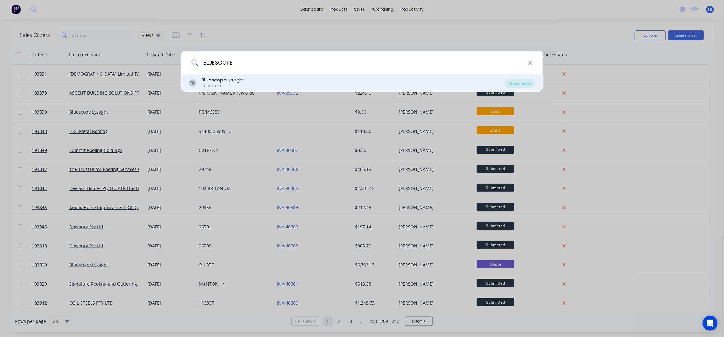
type input "BLUESCOPE"
click at [296, 84] on div "BL Bluescope Lysaght Customer" at bounding box center [347, 83] width 316 height 12
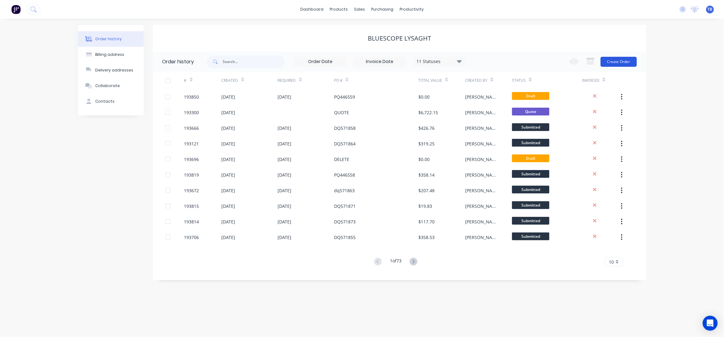
click at [619, 60] on button "Create Order" at bounding box center [619, 62] width 36 height 10
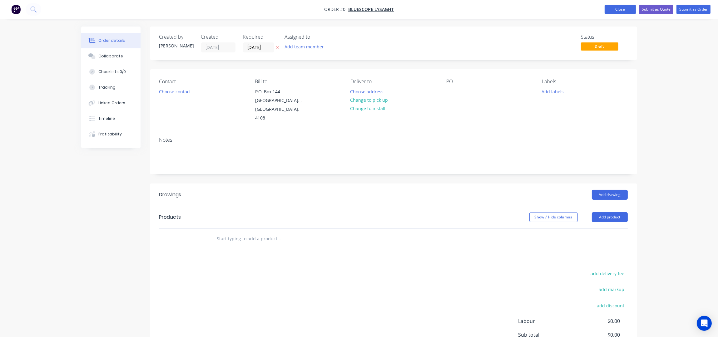
click at [616, 11] on button "Close" at bounding box center [619, 9] width 31 height 9
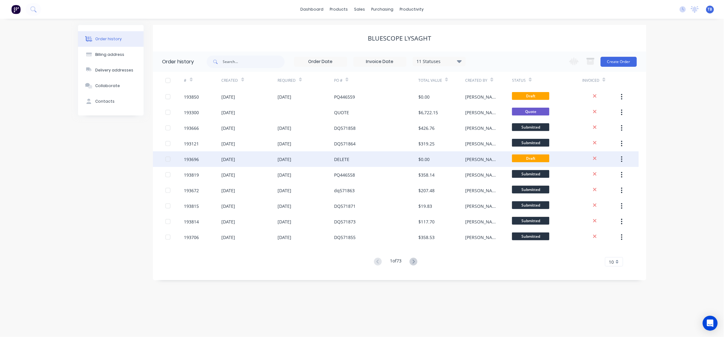
click at [385, 158] on div "DELETE" at bounding box center [376, 159] width 84 height 16
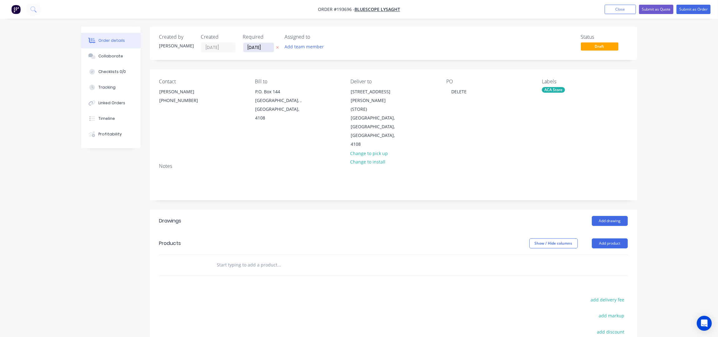
click at [251, 46] on input "[DATE]" at bounding box center [258, 47] width 31 height 9
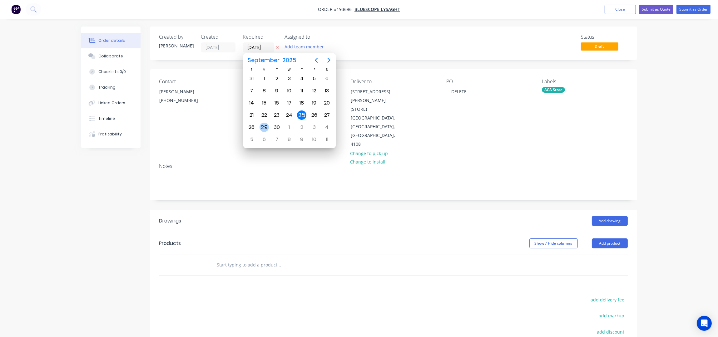
click at [263, 125] on div "29" at bounding box center [263, 127] width 9 height 9
type input "[DATE]"
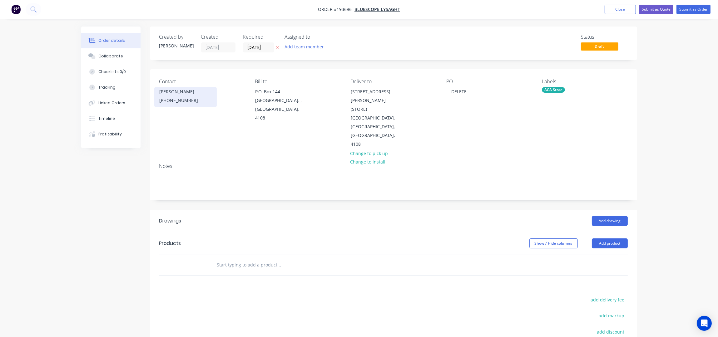
click at [182, 94] on div "[PERSON_NAME]" at bounding box center [186, 91] width 52 height 9
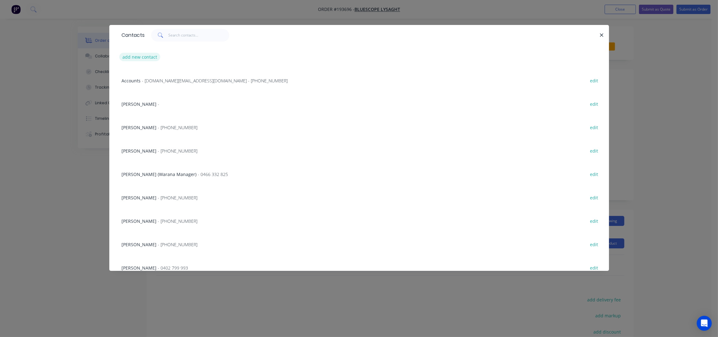
click at [149, 55] on button "add new contact" at bounding box center [139, 57] width 41 height 8
select select "AU"
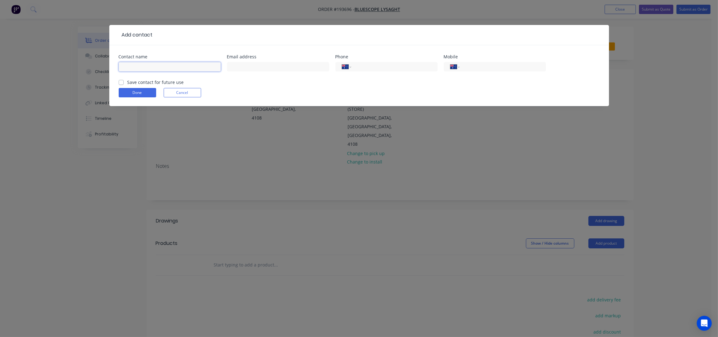
click at [146, 63] on input "text" at bounding box center [170, 66] width 102 height 9
type input "[PERSON_NAME]"
type input "0447 189 508"
click at [132, 94] on button "Done" at bounding box center [137, 92] width 37 height 9
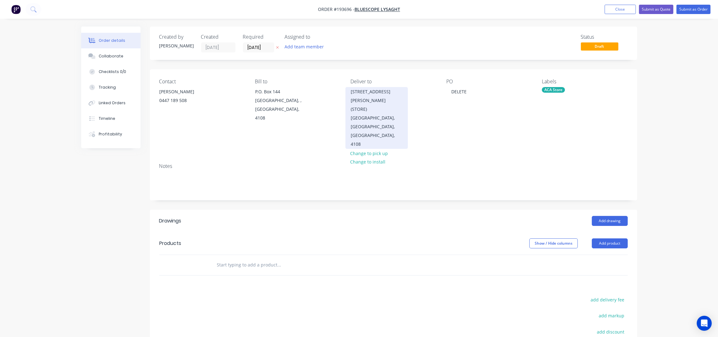
click at [363, 99] on div "[STREET_ADDRESS][PERSON_NAME] (STORE)" at bounding box center [377, 100] width 52 height 26
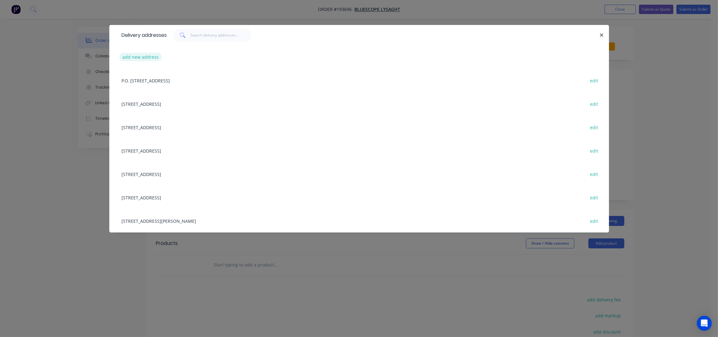
click at [154, 56] on button "add new address" at bounding box center [140, 57] width 43 height 8
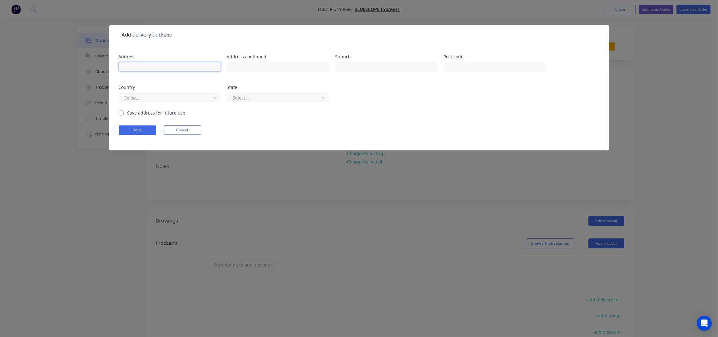
click at [151, 64] on input "text" at bounding box center [170, 66] width 102 height 9
type input "[STREET_ADDRESS]"
type input "BALLINA"
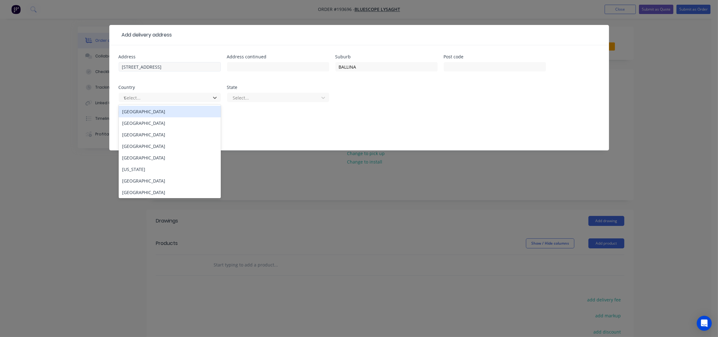
click button "Done" at bounding box center [137, 130] width 37 height 9
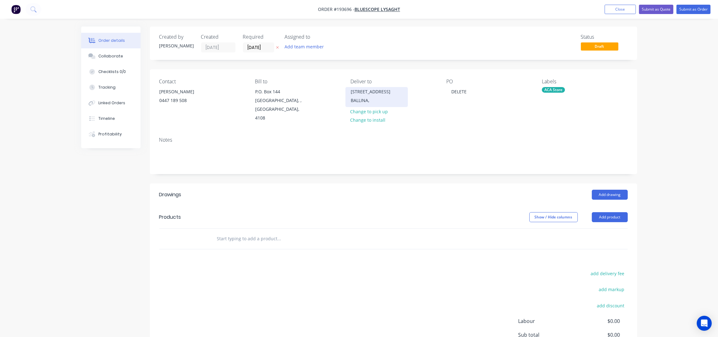
click at [384, 98] on div "BALLINA," at bounding box center [377, 100] width 52 height 9
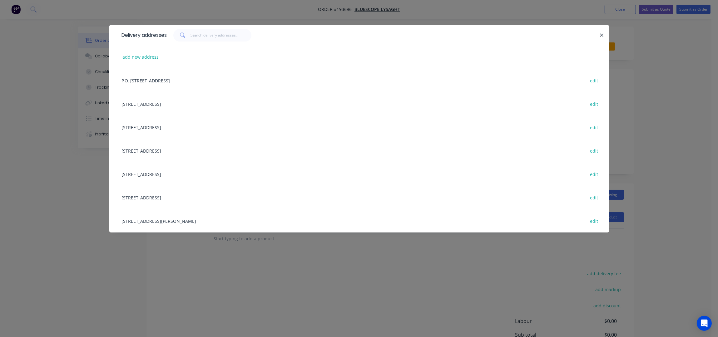
click at [128, 61] on button "add new address" at bounding box center [140, 57] width 43 height 8
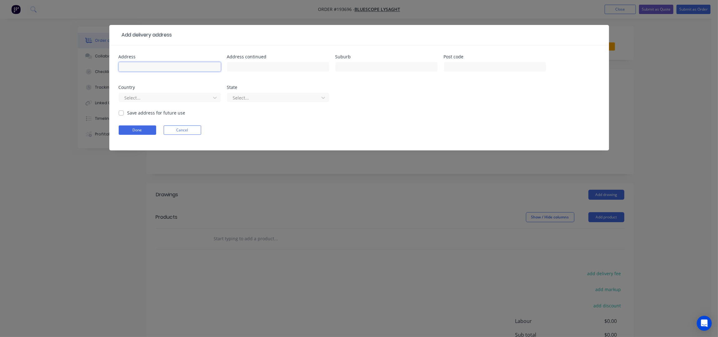
click at [141, 66] on input "text" at bounding box center [170, 66] width 102 height 9
type input "[STREET_ADDRESS]"
type input "BALLINA"
click at [126, 128] on button "Done" at bounding box center [137, 130] width 37 height 9
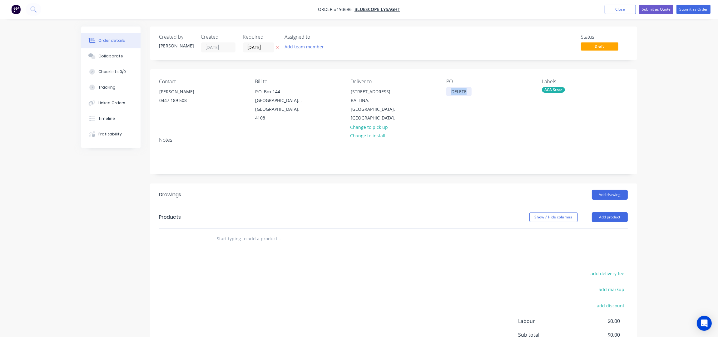
drag, startPoint x: 467, startPoint y: 91, endPoint x: 446, endPoint y: 89, distance: 21.3
click at [446, 89] on div "DELETE" at bounding box center [458, 91] width 25 height 9
click at [549, 90] on div "ACA Store" at bounding box center [553, 90] width 23 height 6
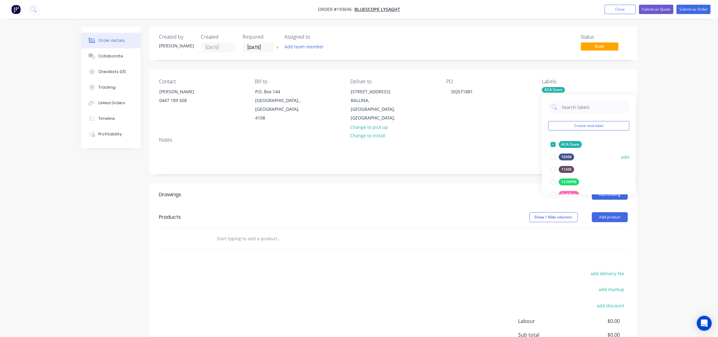
drag, startPoint x: 570, startPoint y: 143, endPoint x: 594, endPoint y: 150, distance: 24.8
click at [570, 143] on div "ACA Store" at bounding box center [570, 144] width 23 height 7
click at [668, 111] on div "Order details Collaborate Checklists 0/0 Tracking Linked Orders Timeline Profit…" at bounding box center [359, 204] width 718 height 409
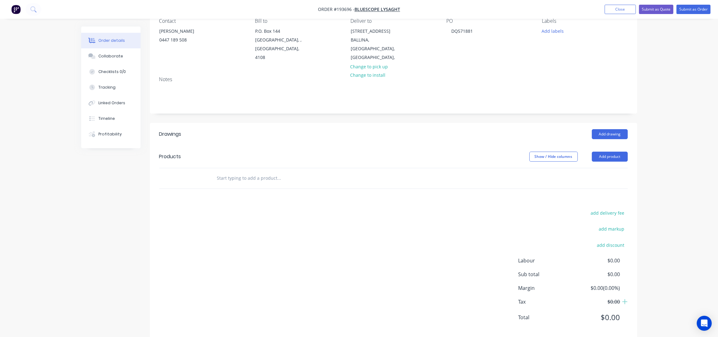
scroll to position [63, 0]
click at [618, 150] on button "Add product" at bounding box center [610, 155] width 36 height 10
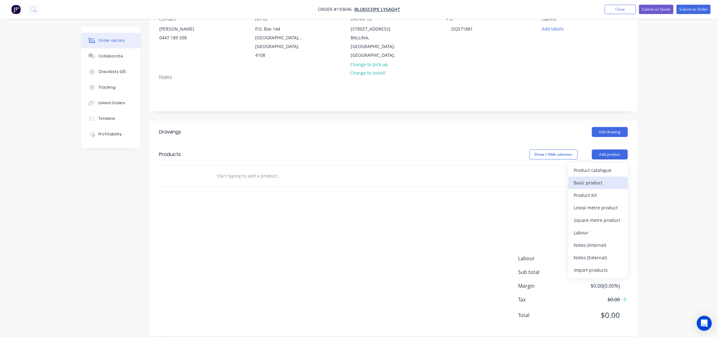
click at [592, 178] on div "Basic product" at bounding box center [598, 182] width 48 height 9
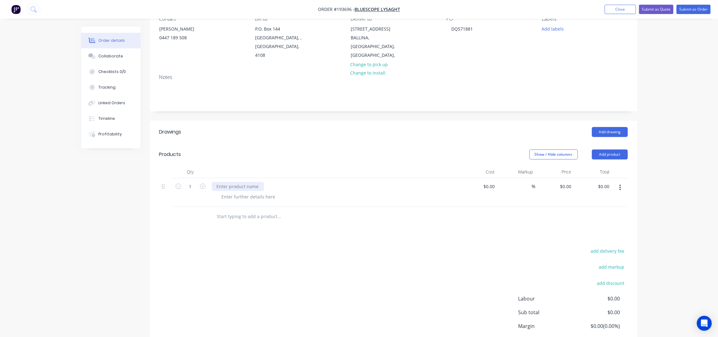
click at [236, 182] on div at bounding box center [238, 186] width 52 height 9
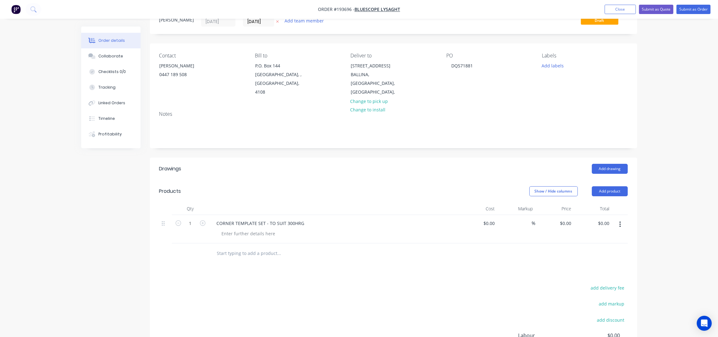
scroll to position [0, 0]
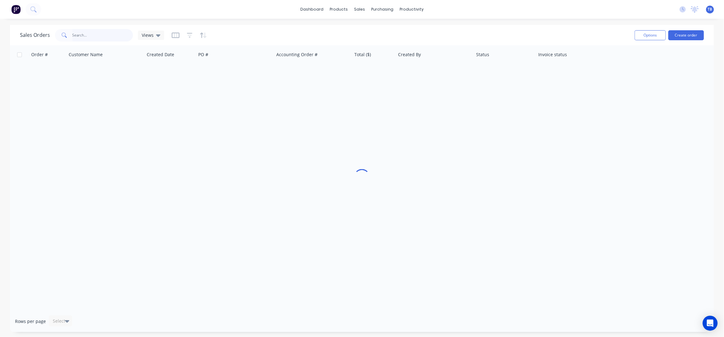
click at [111, 32] on input "text" at bounding box center [102, 35] width 61 height 12
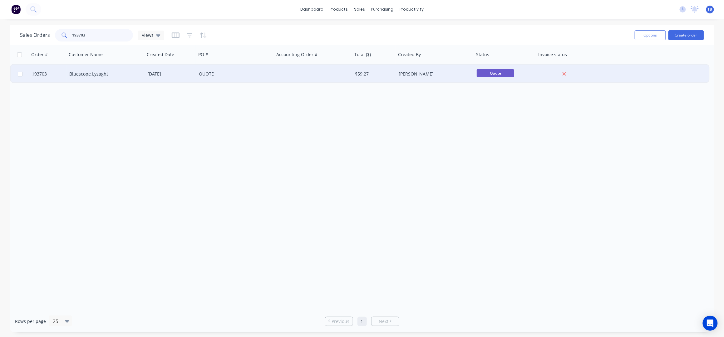
type input "193703"
click at [293, 76] on div at bounding box center [313, 74] width 78 height 19
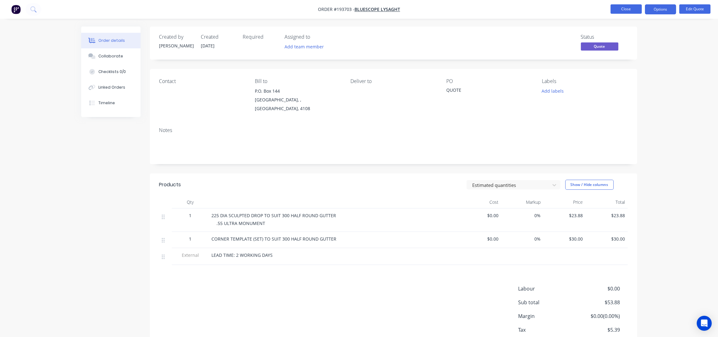
click at [634, 4] on button "Close" at bounding box center [625, 8] width 31 height 9
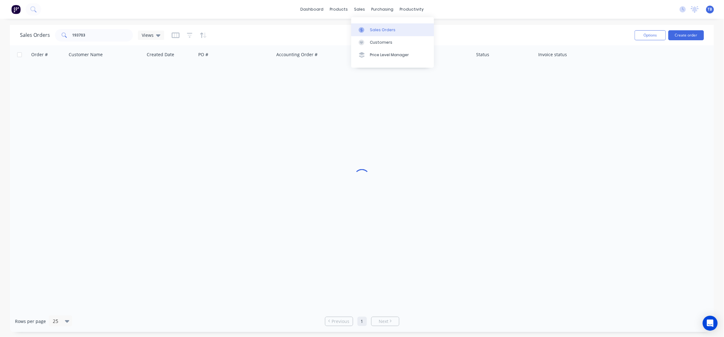
drag, startPoint x: 370, startPoint y: 23, endPoint x: 374, endPoint y: 27, distance: 5.1
click at [370, 23] on link "Sales Orders" at bounding box center [392, 29] width 83 height 12
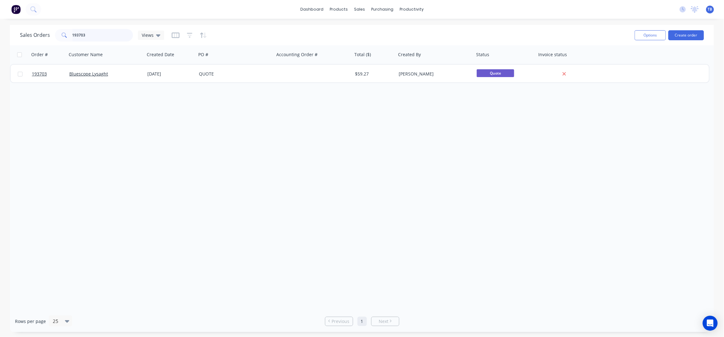
click at [40, 42] on div "Sales Orders 193703 Views" at bounding box center [325, 34] width 610 height 15
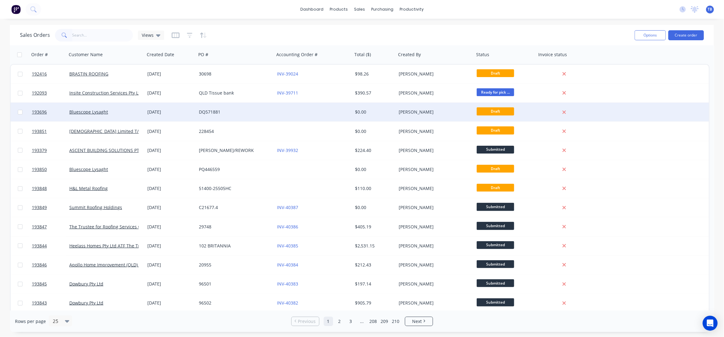
click at [231, 113] on div "DQ571881" at bounding box center [233, 112] width 69 height 6
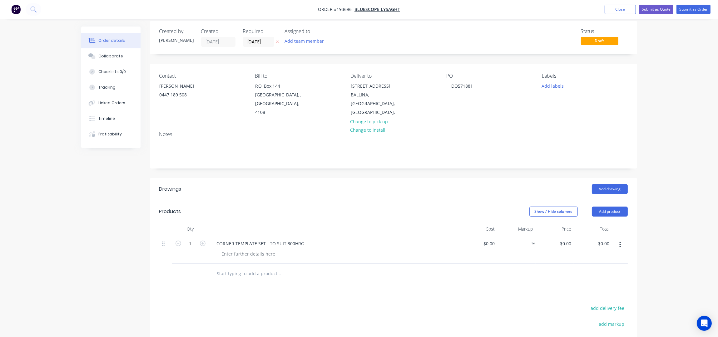
scroll to position [41, 0]
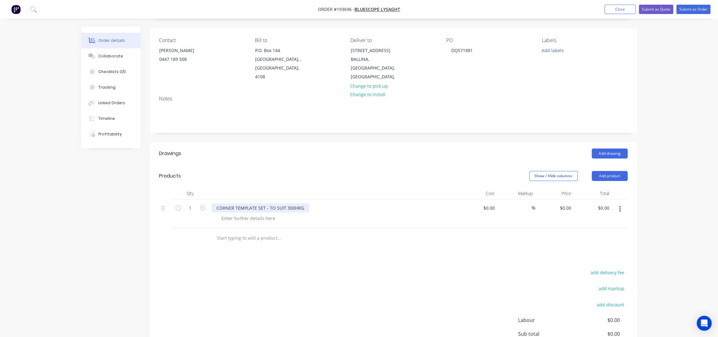
click at [260, 204] on div "CORNER TEMPLATE SET - TO SUIT 300HRG" at bounding box center [261, 208] width 98 height 9
click at [569, 204] on input "0" at bounding box center [569, 208] width 7 height 9
type input "$30.00"
click at [671, 176] on div "Order details Collaborate Checklists 0/0 Tracking Linked Orders Timeline Profit…" at bounding box center [359, 183] width 718 height 449
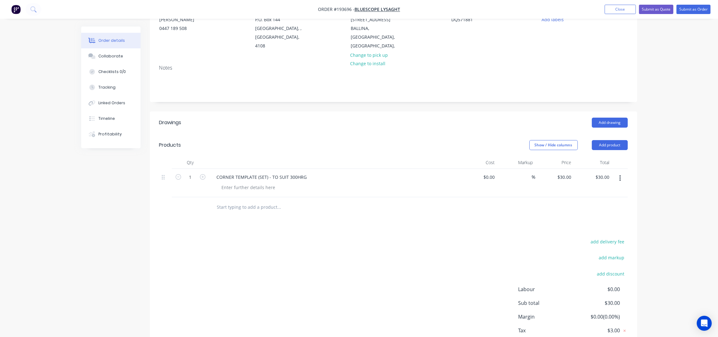
scroll to position [103, 0]
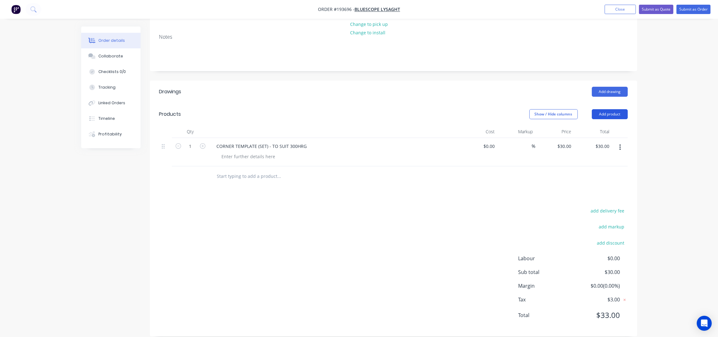
click at [604, 109] on button "Add product" at bounding box center [610, 114] width 36 height 10
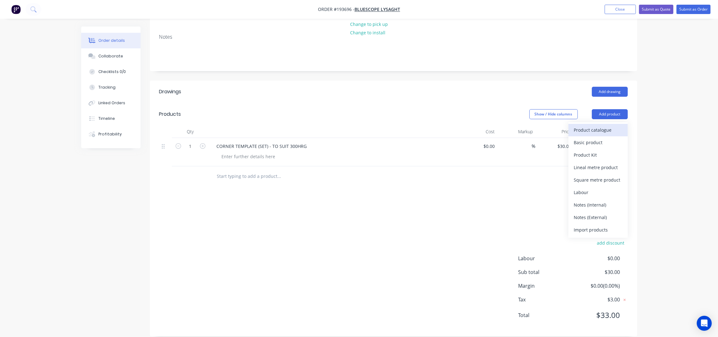
click at [587, 126] on div "Product catalogue" at bounding box center [598, 130] width 48 height 9
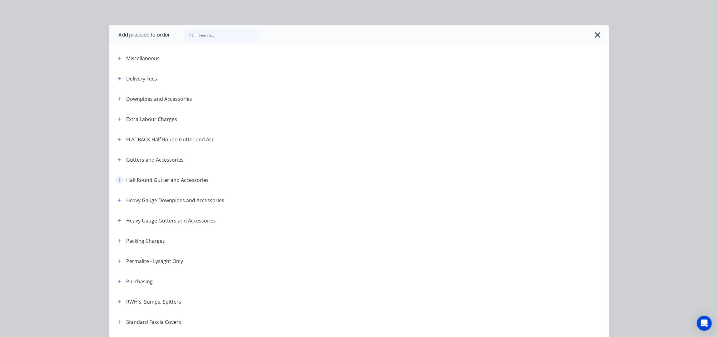
click at [117, 182] on icon "button" at bounding box center [119, 180] width 4 height 4
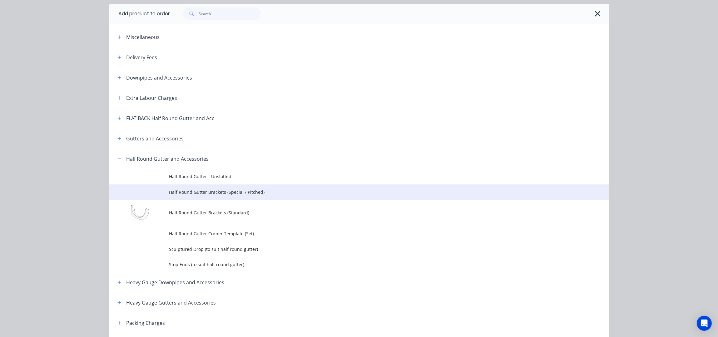
scroll to position [41, 0]
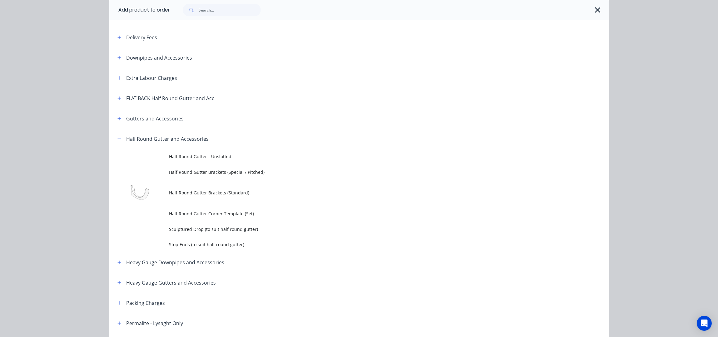
click at [196, 159] on span "Half Round Gutter - Unslotted" at bounding box center [345, 156] width 352 height 7
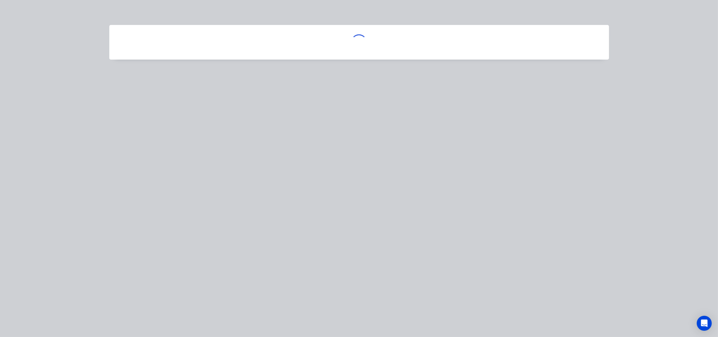
scroll to position [0, 0]
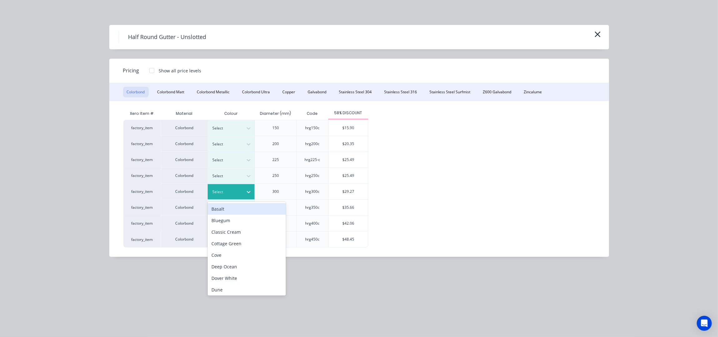
click at [244, 193] on div at bounding box center [248, 192] width 11 height 10
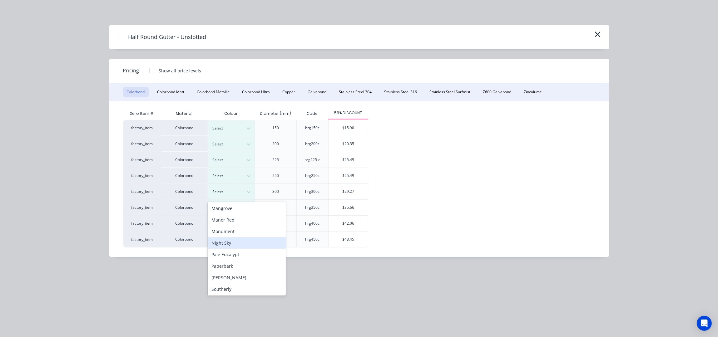
scroll to position [125, 0]
click at [226, 257] on div "Night Sky" at bounding box center [247, 258] width 78 height 12
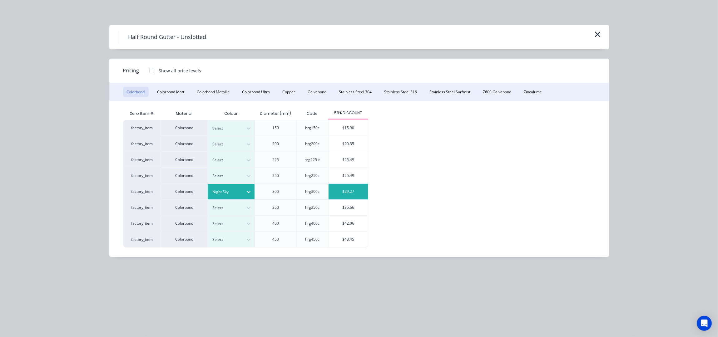
click at [344, 193] on div "$29.27" at bounding box center [347, 192] width 39 height 16
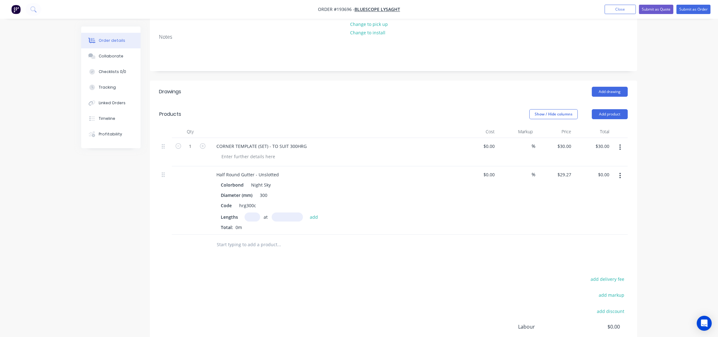
click at [252, 213] on input "text" at bounding box center [252, 217] width 16 height 9
type input "4"
type input "7500"
click at [307, 213] on button "add" at bounding box center [314, 217] width 15 height 8
type input "$878.10"
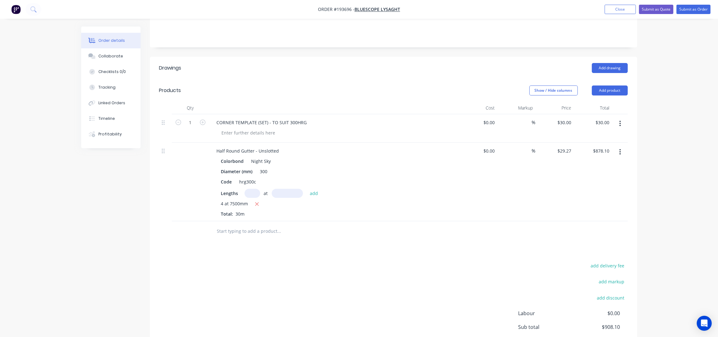
scroll to position [145, 0]
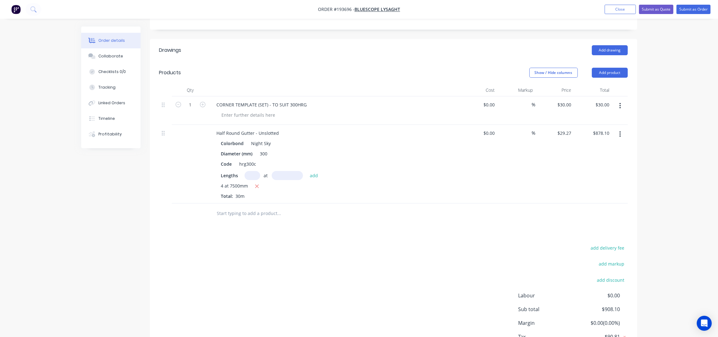
click at [249, 207] on input "text" at bounding box center [279, 213] width 125 height 12
drag, startPoint x: 603, startPoint y: 65, endPoint x: 603, endPoint y: 69, distance: 4.4
click at [603, 68] on button "Add product" at bounding box center [610, 73] width 36 height 10
click at [604, 84] on div "Product catalogue" at bounding box center [598, 88] width 48 height 9
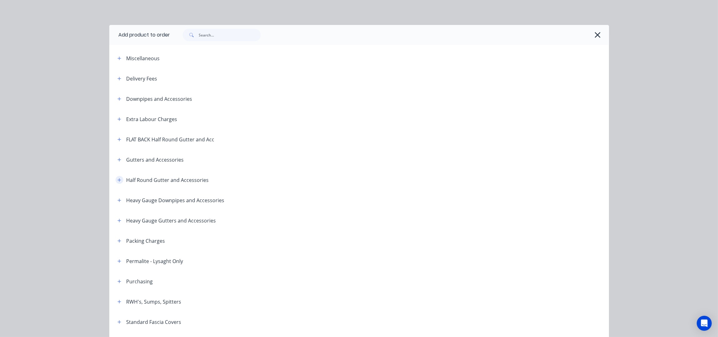
click at [117, 178] on icon "button" at bounding box center [119, 180] width 4 height 4
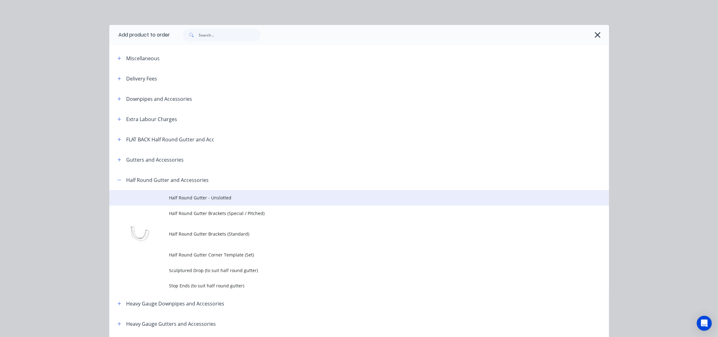
click at [185, 196] on span "Half Round Gutter - Unslotted" at bounding box center [345, 197] width 352 height 7
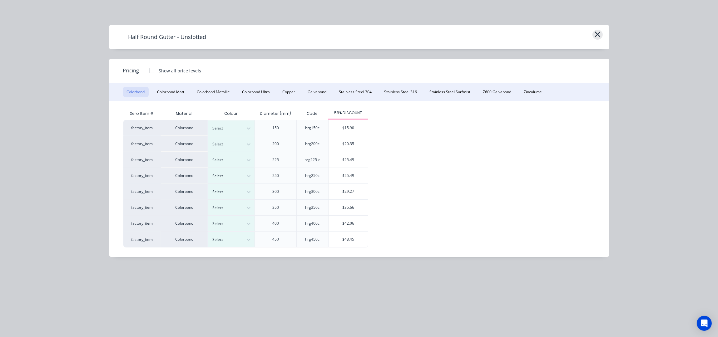
click at [596, 35] on icon "button" at bounding box center [597, 35] width 6 height 6
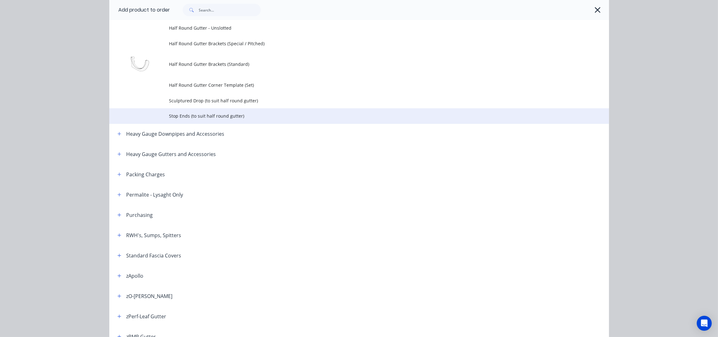
click at [215, 113] on span "Stop Ends (to suit half round gutter)" at bounding box center [345, 116] width 352 height 7
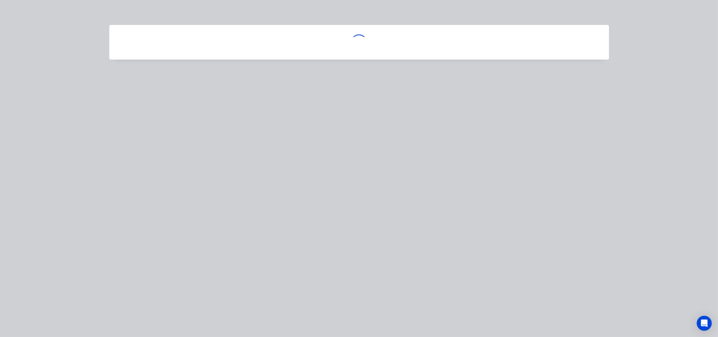
scroll to position [0, 0]
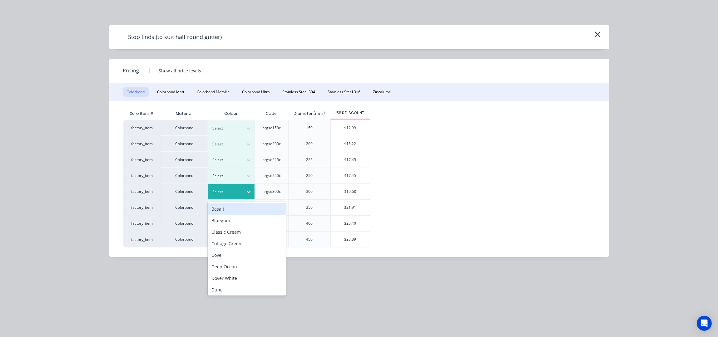
click at [237, 193] on div at bounding box center [226, 192] width 28 height 7
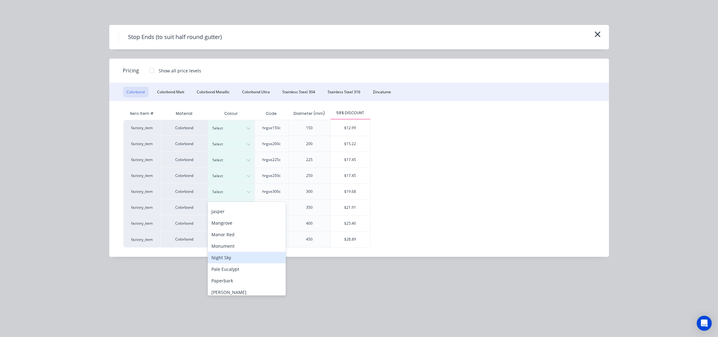
click at [230, 254] on div "Night Sky" at bounding box center [247, 258] width 78 height 12
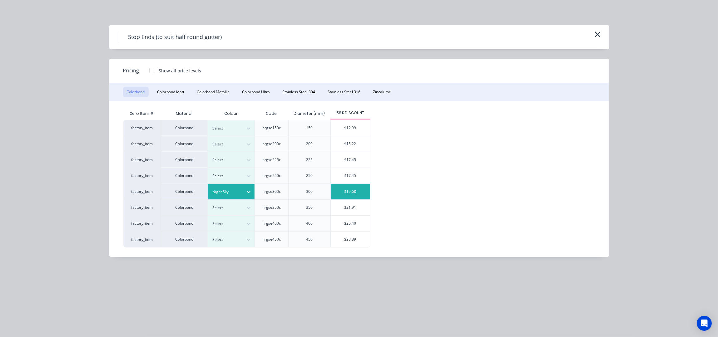
click at [348, 192] on div "$19.68" at bounding box center [350, 192] width 39 height 16
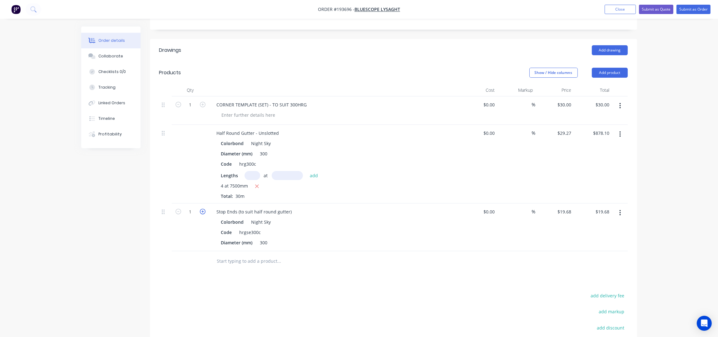
click at [204, 209] on icon "button" at bounding box center [203, 212] width 6 height 6
type input "2"
type input "$39.36"
click at [623, 68] on button "Add product" at bounding box center [610, 73] width 36 height 10
click at [617, 84] on div "Product catalogue" at bounding box center [598, 88] width 48 height 9
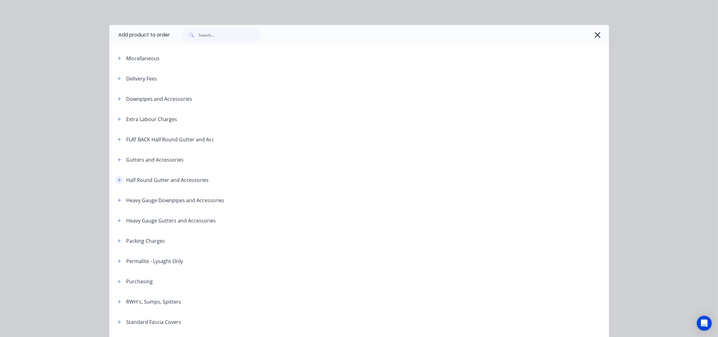
click at [116, 180] on button "button" at bounding box center [120, 180] width 8 height 8
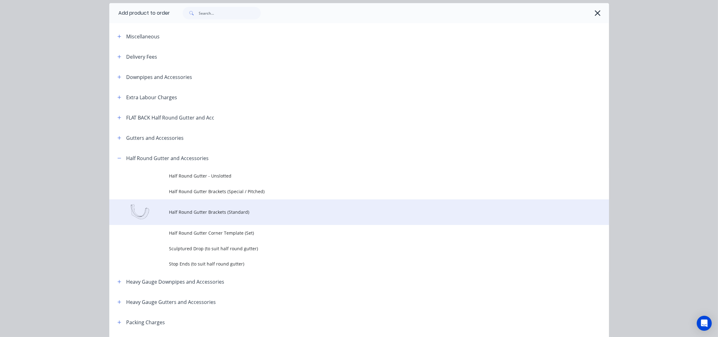
scroll to position [41, 0]
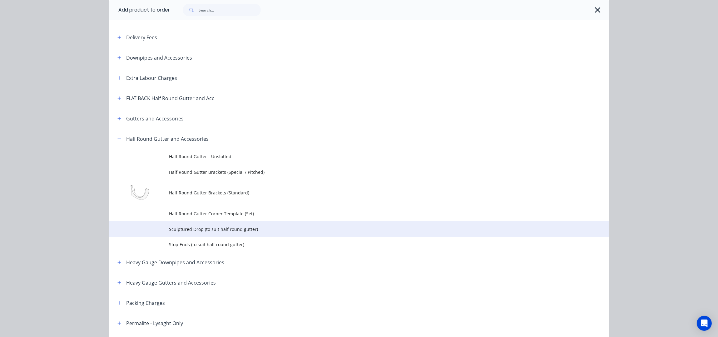
click at [236, 234] on td "Sculptured Drop (to suit half round gutter)" at bounding box center [389, 229] width 440 height 16
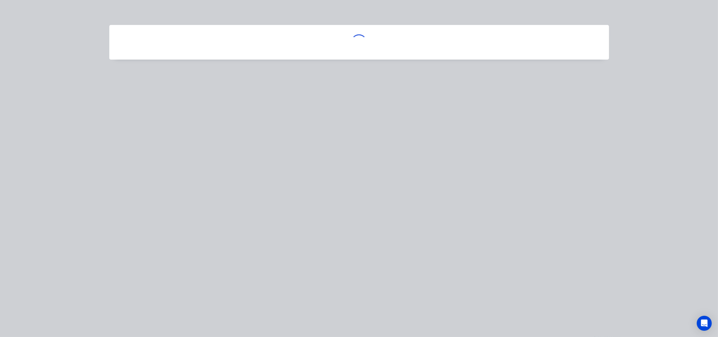
scroll to position [0, 0]
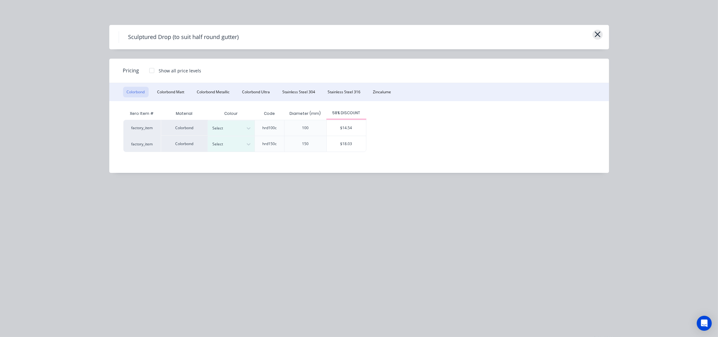
click at [595, 33] on icon "button" at bounding box center [597, 34] width 7 height 9
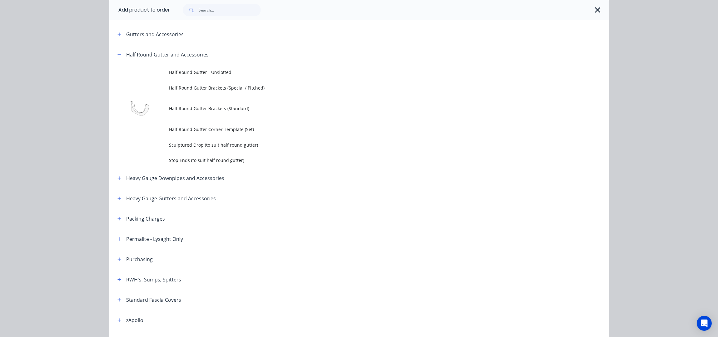
scroll to position [45, 0]
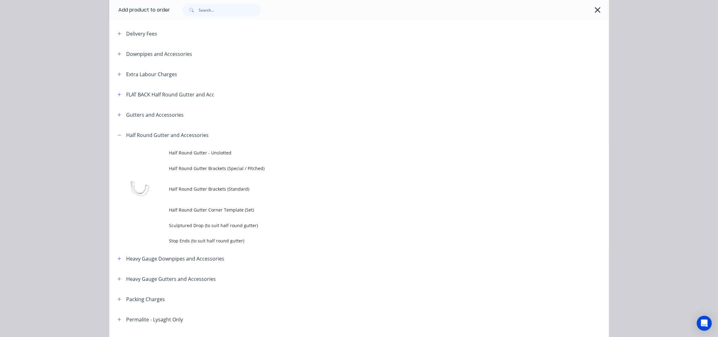
click at [592, 17] on div at bounding box center [389, 10] width 439 height 20
click at [594, 13] on icon "button" at bounding box center [597, 10] width 7 height 9
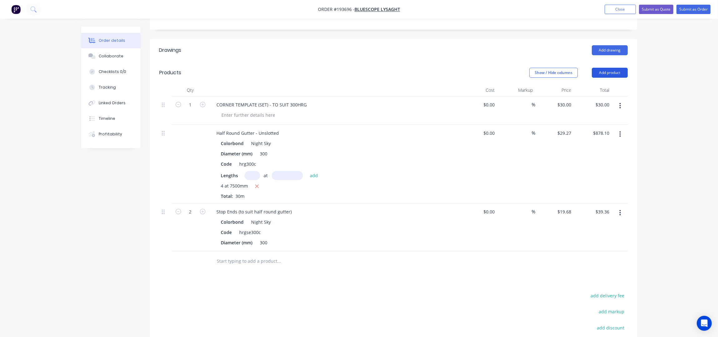
click at [607, 68] on button "Add product" at bounding box center [610, 73] width 36 height 10
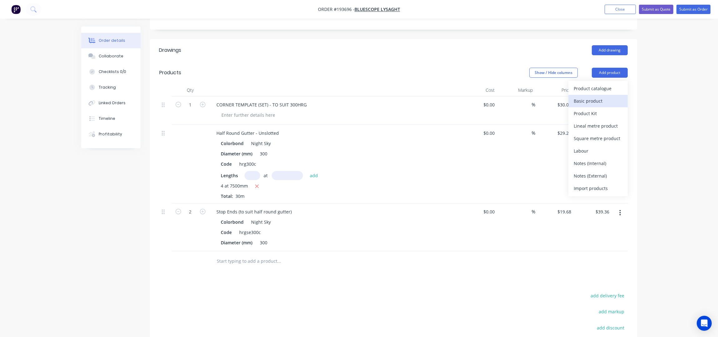
click at [600, 96] on div "Basic product" at bounding box center [598, 100] width 48 height 9
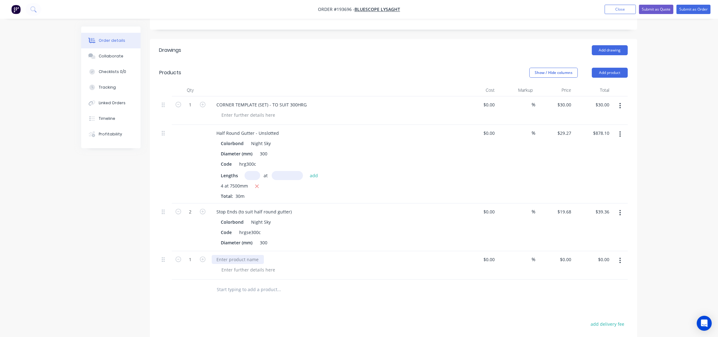
click at [233, 255] on div at bounding box center [238, 259] width 52 height 9
click at [241, 265] on div at bounding box center [249, 269] width 64 height 9
click at [243, 265] on div at bounding box center [249, 269] width 64 height 9
click at [566, 255] on input "0" at bounding box center [569, 259] width 7 height 9
type input "$21.52"
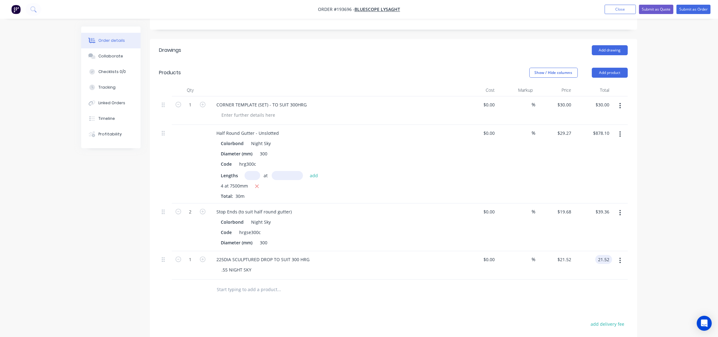
type input "$21.52"
click at [686, 187] on div "Order details Collaborate Checklists 0/0 Tracking Linked Orders Timeline Profit…" at bounding box center [359, 157] width 718 height 604
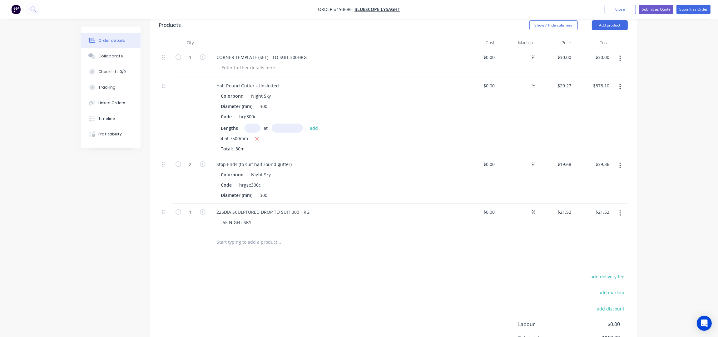
scroll to position [228, 0]
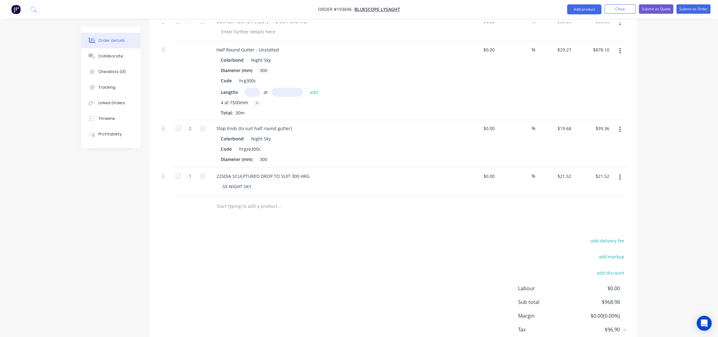
click at [235, 200] on input "text" at bounding box center [279, 206] width 125 height 12
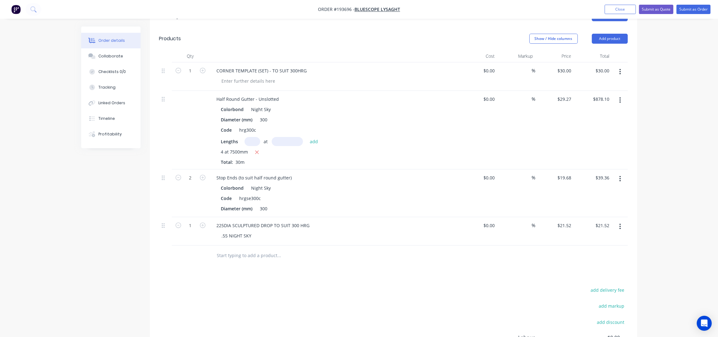
scroll to position [103, 0]
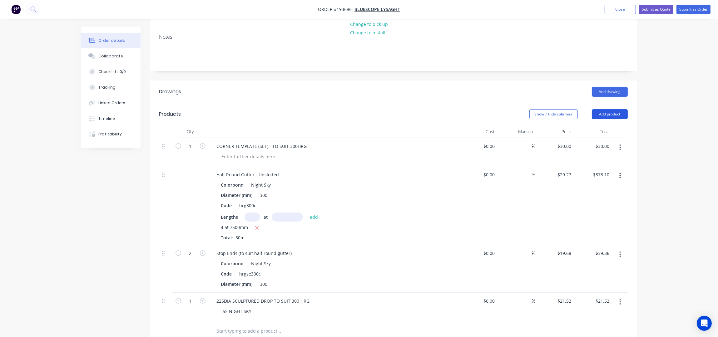
click at [603, 109] on button "Add product" at bounding box center [610, 114] width 36 height 10
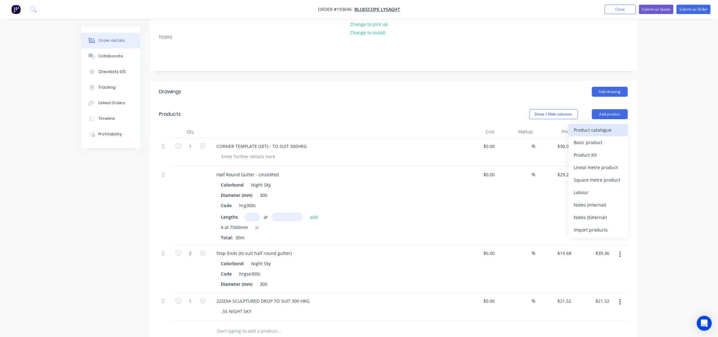
click at [603, 126] on div "Product catalogue" at bounding box center [598, 130] width 48 height 9
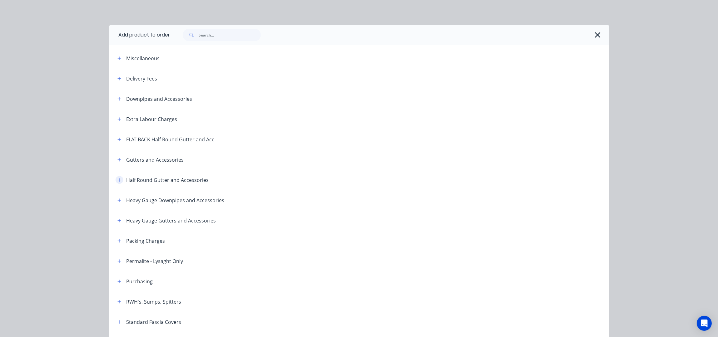
click at [117, 180] on icon "button" at bounding box center [118, 179] width 3 height 3
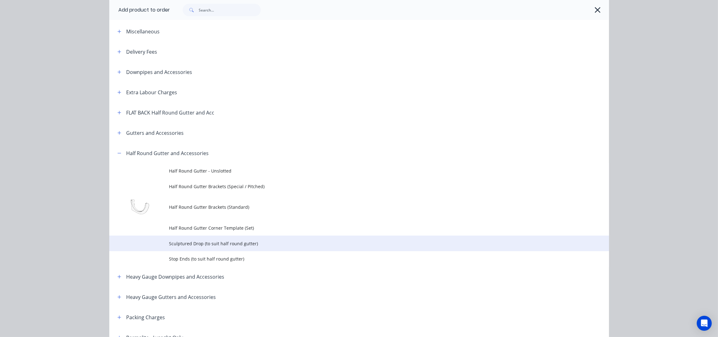
scroll to position [41, 0]
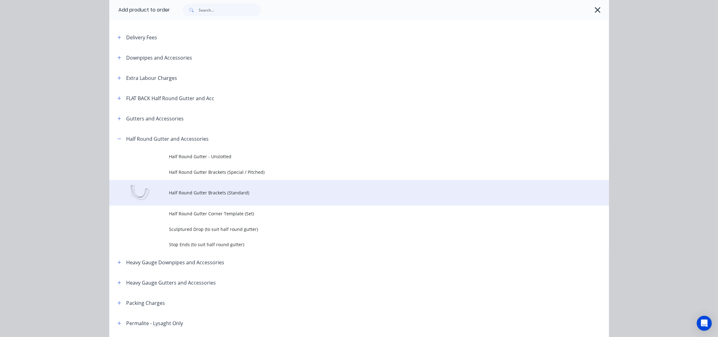
click at [240, 190] on span "Half Round Gutter Brackets (Standard)" at bounding box center [345, 193] width 352 height 7
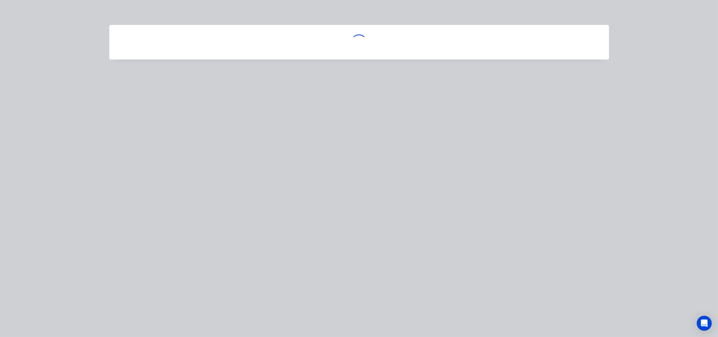
scroll to position [0, 0]
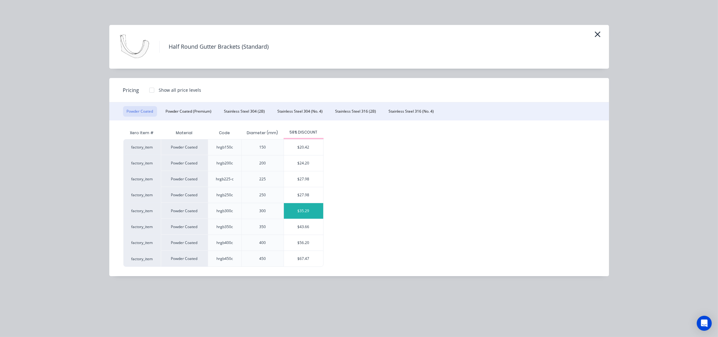
click at [313, 216] on div "$35.29" at bounding box center [303, 211] width 39 height 16
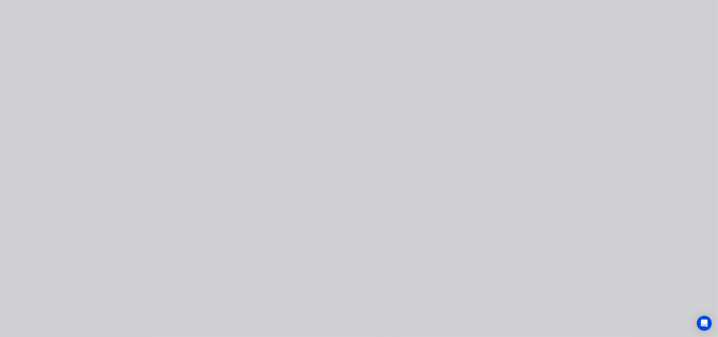
type input "$35.29"
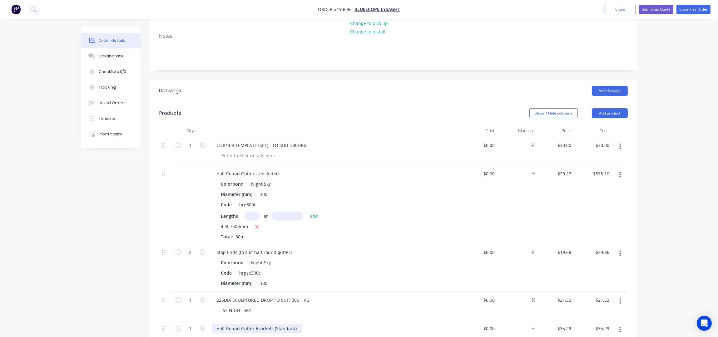
scroll to position [270, 0]
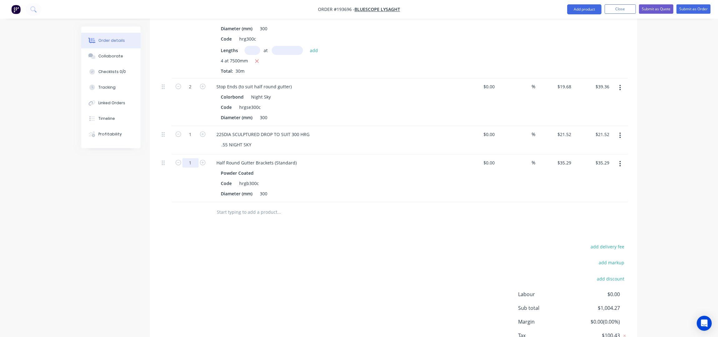
click at [194, 158] on input "1" at bounding box center [190, 162] width 16 height 9
type input "27"
type input "$952.83"
click at [284, 243] on div "add delivery fee add markup add discount Labour $0.00 Sub total $1,921.81 Margi…" at bounding box center [393, 303] width 468 height 121
drag, startPoint x: 233, startPoint y: 176, endPoint x: 206, endPoint y: 175, distance: 26.2
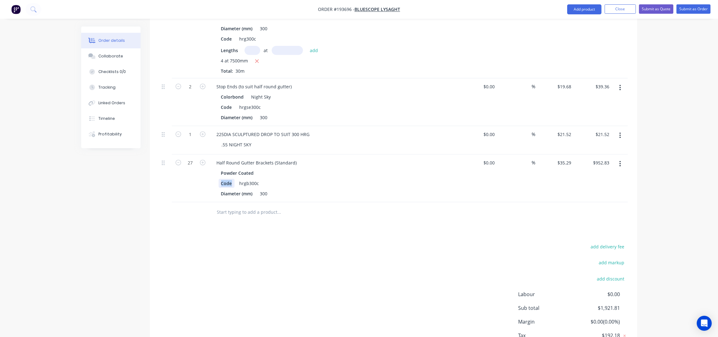
click at [206, 175] on div "27 Half Round Gutter Brackets (Standard) Powder Coated Code hrgb300c Diameter (…" at bounding box center [393, 179] width 468 height 48
click at [342, 225] on div "Drawings Add drawing Products Show / Hide columns Add product Qty Cost Markup P…" at bounding box center [393, 143] width 487 height 459
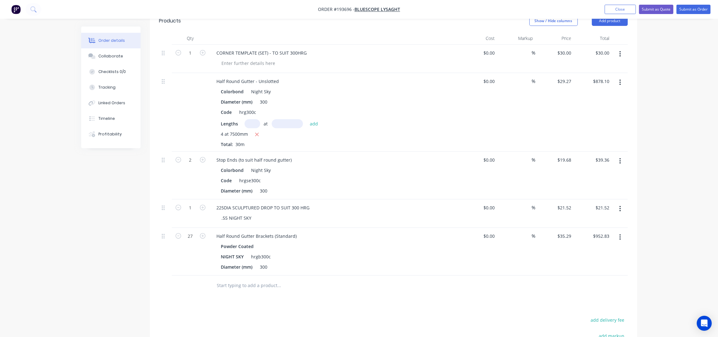
scroll to position [145, 0]
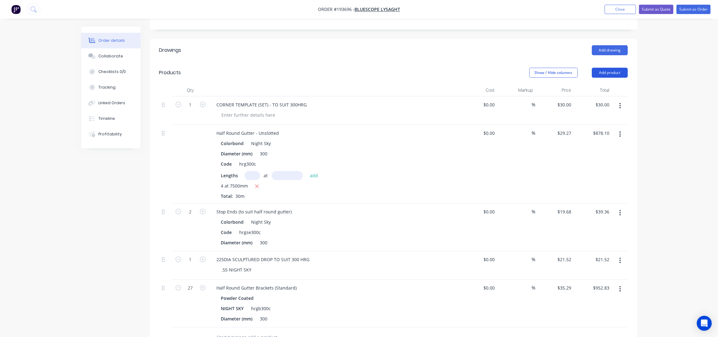
click at [611, 68] on button "Add product" at bounding box center [610, 73] width 36 height 10
click at [598, 84] on div "Product catalogue" at bounding box center [598, 88] width 48 height 9
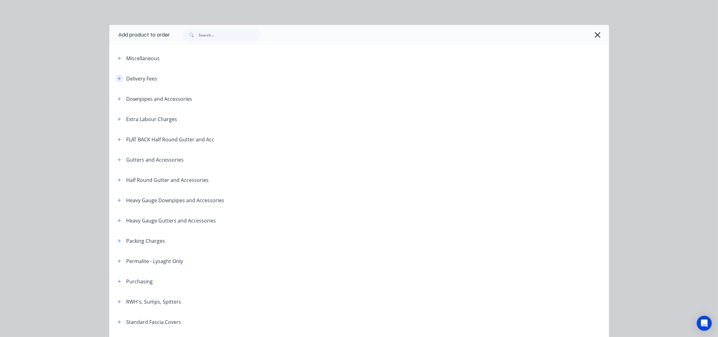
click at [117, 80] on icon "button" at bounding box center [119, 78] width 4 height 4
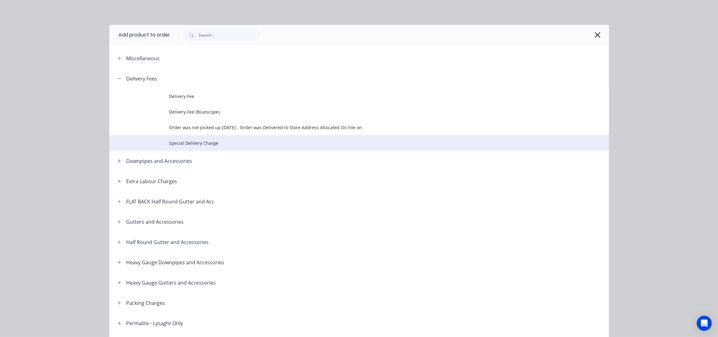
click at [222, 145] on span "Special Delivery Charge" at bounding box center [345, 143] width 352 height 7
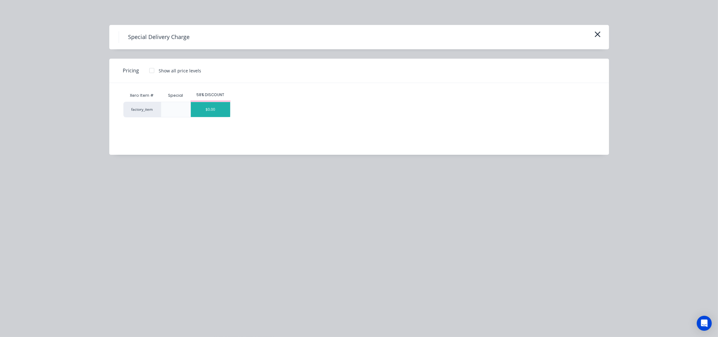
click at [220, 113] on div "$0.00" at bounding box center [210, 109] width 39 height 15
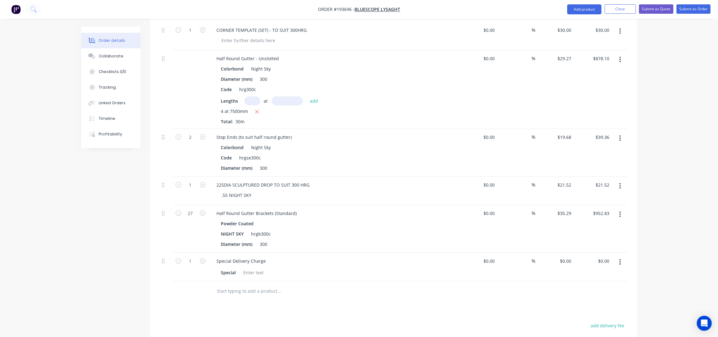
scroll to position [311, 0]
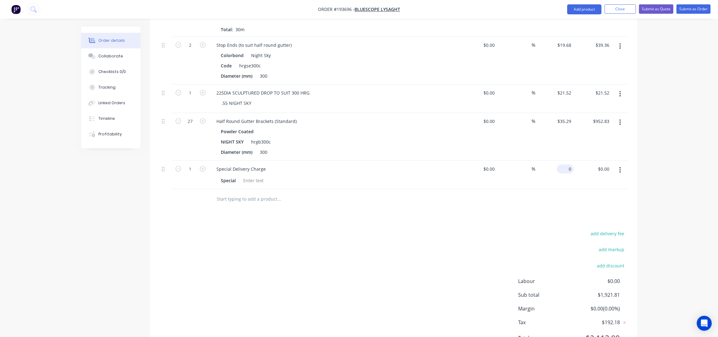
click at [569, 165] on input "0" at bounding box center [566, 169] width 14 height 9
type input "$140.00"
click at [667, 170] on div "Order details Collaborate Checklists 0/0 Tracking Linked Orders Timeline Profit…" at bounding box center [359, 29] width 718 height 680
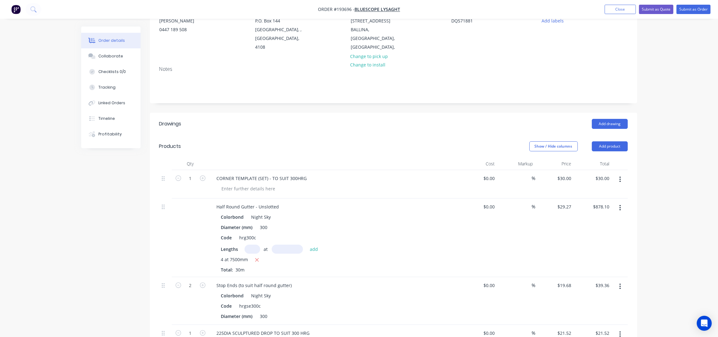
scroll to position [0, 0]
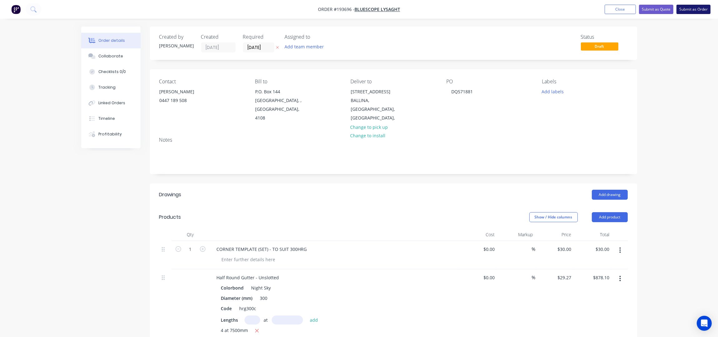
click at [689, 8] on button "Submit as Order" at bounding box center [693, 9] width 34 height 9
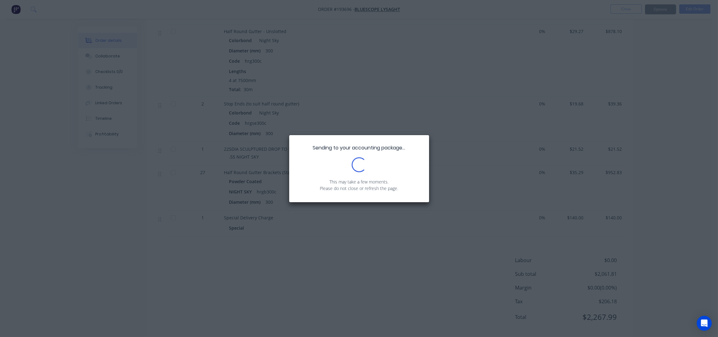
scroll to position [205, 0]
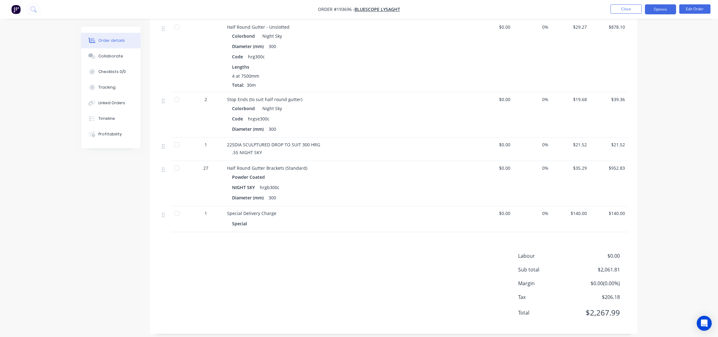
click at [664, 7] on button "Options" at bounding box center [660, 9] width 31 height 10
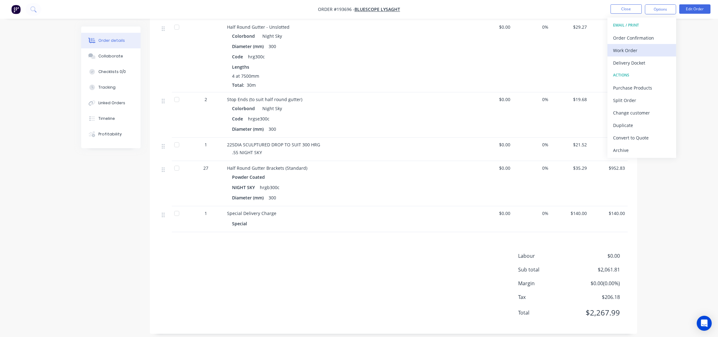
click at [632, 47] on div "Work Order" at bounding box center [641, 50] width 57 height 9
click at [641, 62] on div "Without pricing" at bounding box center [641, 62] width 57 height 9
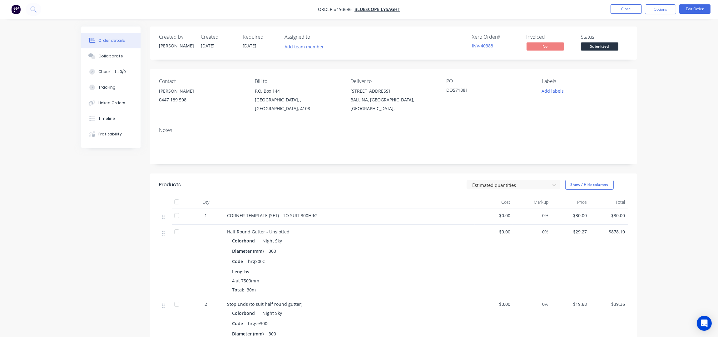
drag, startPoint x: 634, startPoint y: 2, endPoint x: 637, endPoint y: 18, distance: 16.4
click at [634, 1] on nav "Order #193696 - Bluescope Lysaght Close Options Edit Order" at bounding box center [359, 9] width 718 height 19
click at [627, 6] on button "Close" at bounding box center [625, 8] width 31 height 9
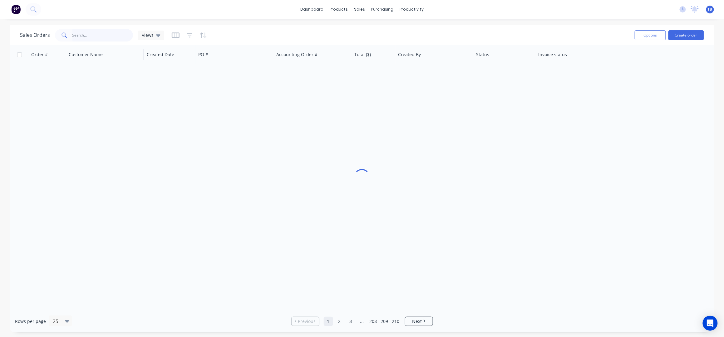
drag, startPoint x: 80, startPoint y: 38, endPoint x: 108, endPoint y: 46, distance: 28.9
click at [80, 38] on input "text" at bounding box center [102, 35] width 61 height 12
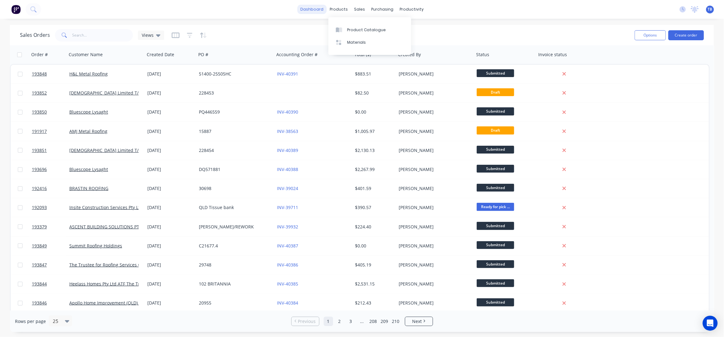
click at [313, 9] on link "dashboard" at bounding box center [311, 9] width 29 height 9
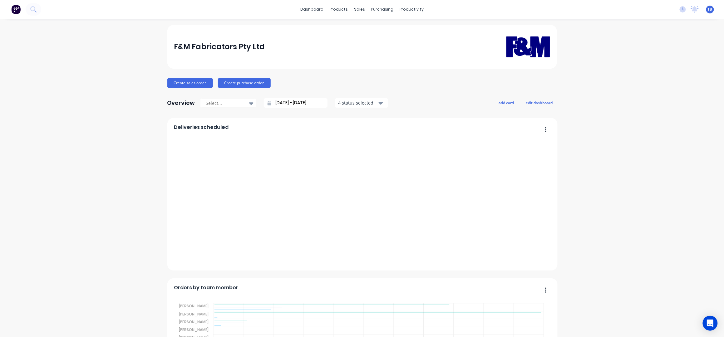
click at [276, 102] on input "[DATE] - [DATE]" at bounding box center [298, 102] width 54 height 9
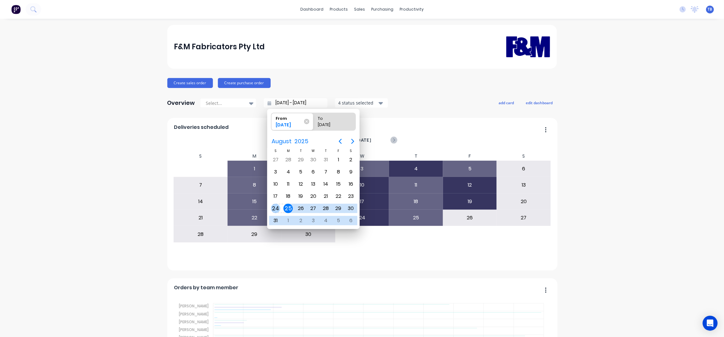
click at [277, 209] on div "24" at bounding box center [275, 208] width 9 height 9
click at [275, 207] on div "24" at bounding box center [275, 208] width 9 height 9
type input "[DATE] - [DATE]"
radio input "false"
radio input "true"
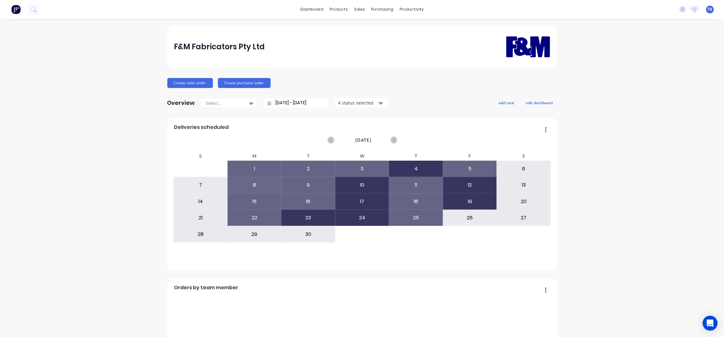
click at [275, 100] on input "[DATE] - [DATE]" at bounding box center [298, 102] width 54 height 9
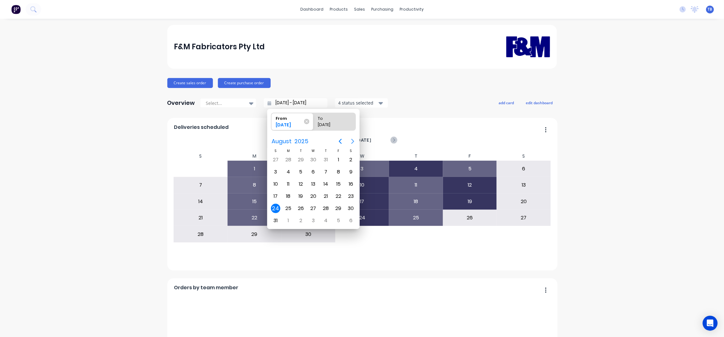
click at [351, 140] on icon "Next page" at bounding box center [352, 141] width 7 height 7
click at [312, 196] on div "24" at bounding box center [313, 196] width 9 height 9
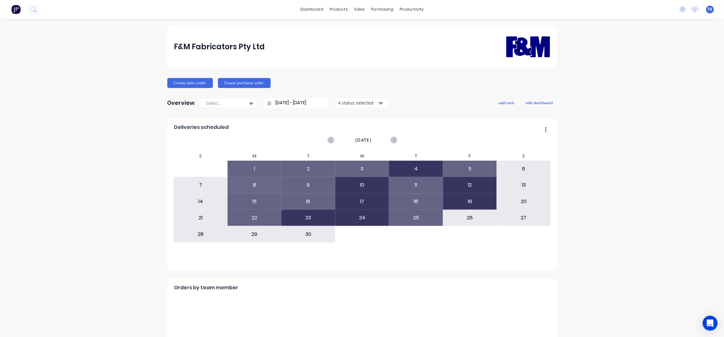
type input "[DATE] - [DATE]"
radio input "false"
radio input "true"
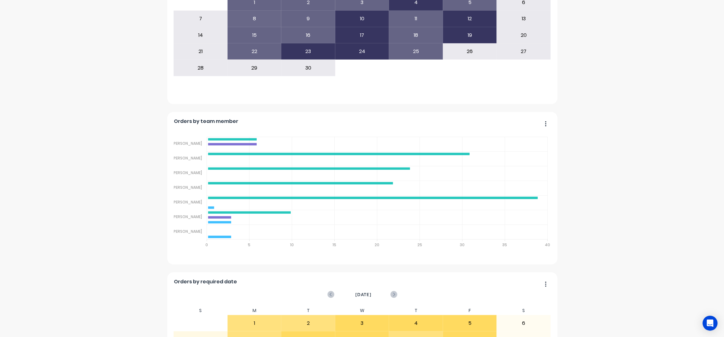
click at [650, 119] on div "F&M Fabricators Pty Ltd Create sales order Create purchase order Overview Selec…" at bounding box center [362, 222] width 724 height 727
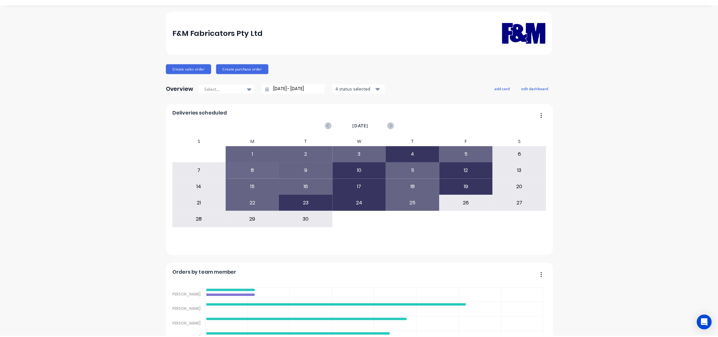
scroll to position [0, 0]
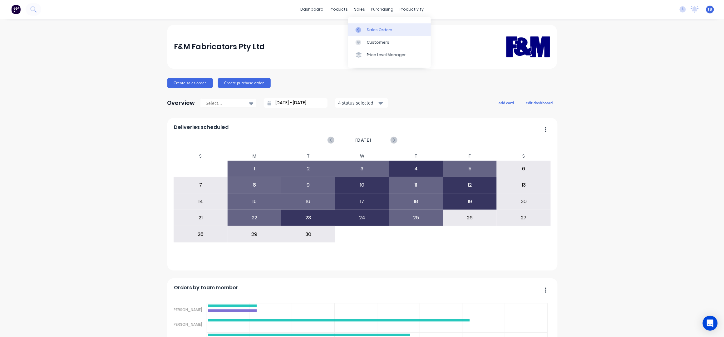
click at [367, 26] on link "Sales Orders" at bounding box center [389, 29] width 83 height 12
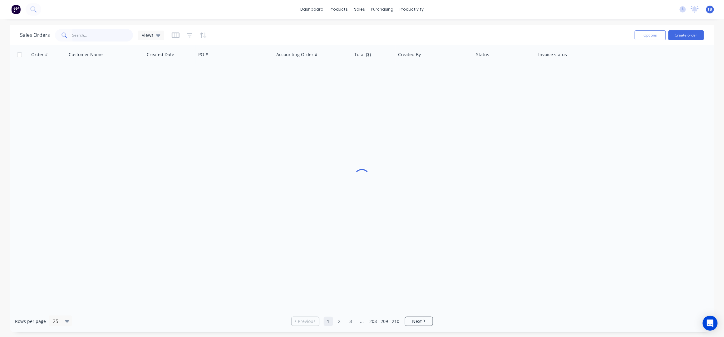
drag, startPoint x: 80, startPoint y: 31, endPoint x: 95, endPoint y: 40, distance: 17.9
click at [79, 31] on input "text" at bounding box center [102, 35] width 61 height 12
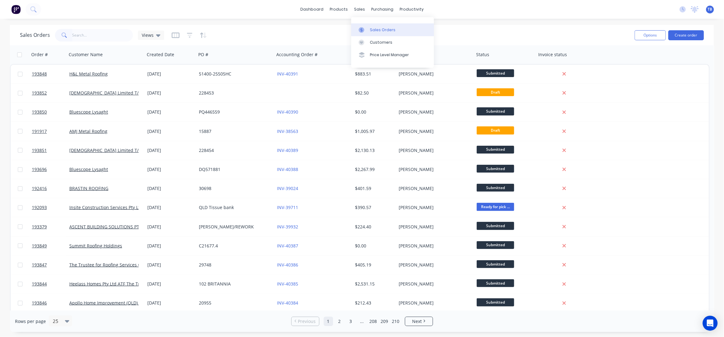
click at [375, 33] on link "Sales Orders" at bounding box center [392, 29] width 83 height 12
click at [680, 33] on button "Create order" at bounding box center [686, 35] width 36 height 10
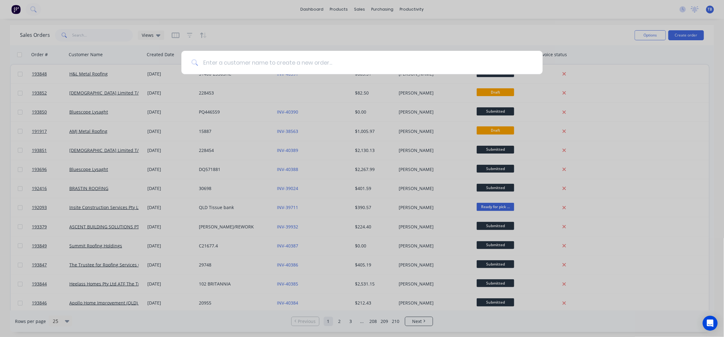
click at [270, 60] on input at bounding box center [365, 62] width 335 height 23
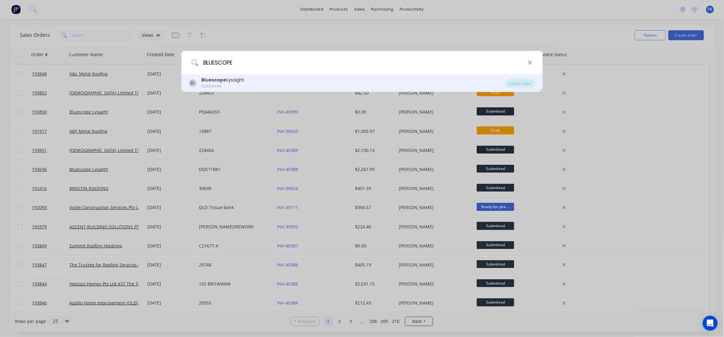
type input "BLUESCOPE"
click at [244, 83] on div "BL Bluescope Lysaght Customer" at bounding box center [347, 83] width 316 height 12
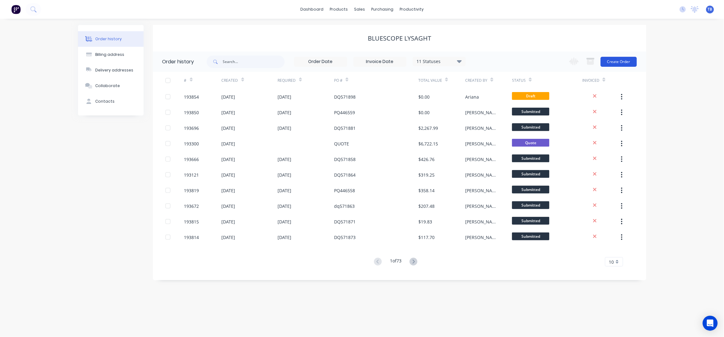
click at [616, 58] on button "Create Order" at bounding box center [619, 62] width 36 height 10
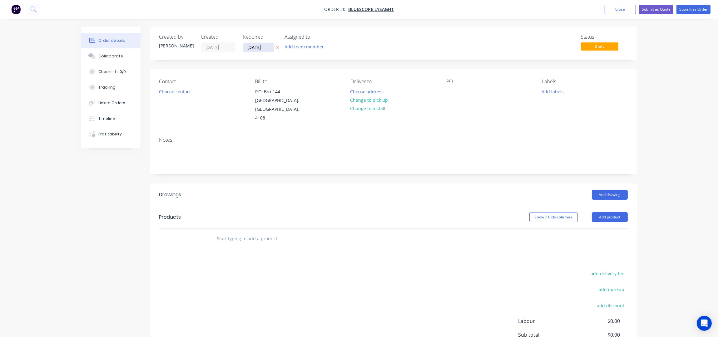
click at [249, 48] on input "[DATE]" at bounding box center [258, 47] width 31 height 9
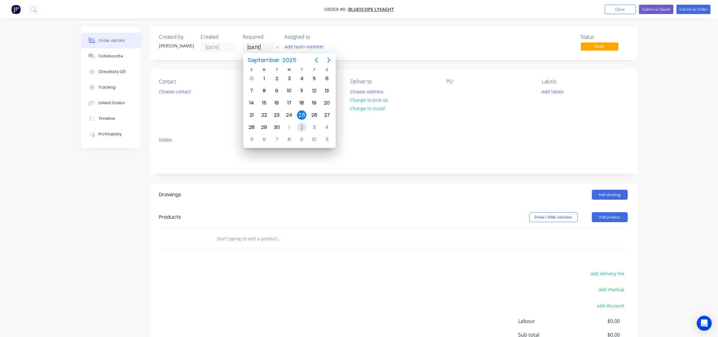
click at [312, 126] on div "3" at bounding box center [314, 127] width 9 height 9
type input "[DATE]"
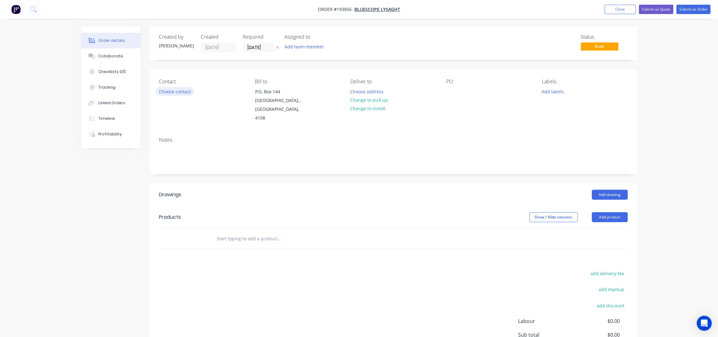
click at [180, 86] on div "Contact Choose contact" at bounding box center [202, 101] width 86 height 44
click at [185, 92] on button "Choose contact" at bounding box center [174, 91] width 38 height 8
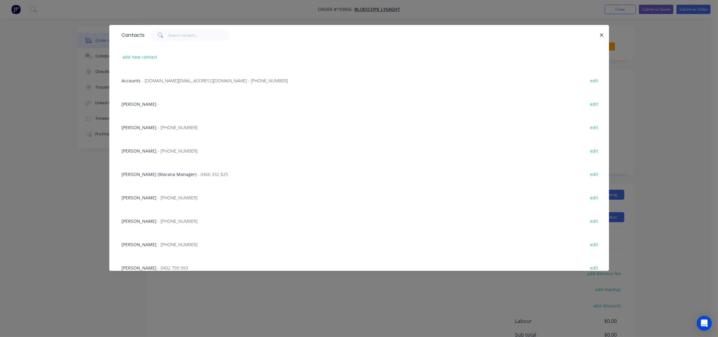
click at [143, 240] on div "NATALIE BULL - (07) 3365 7736 edit" at bounding box center [359, 244] width 481 height 23
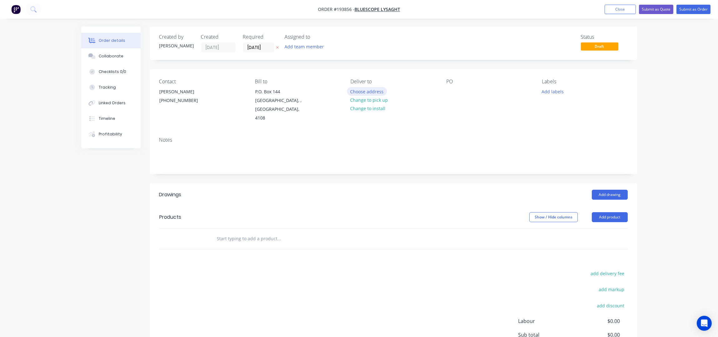
click at [358, 94] on button "Choose address" at bounding box center [367, 91] width 40 height 8
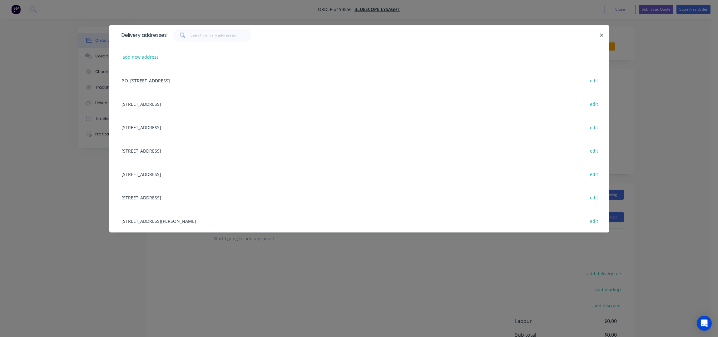
click at [156, 147] on div "12 PARKVIEW DR, ARCHERFIELD, Queensland, Australia, 4108 edit" at bounding box center [359, 150] width 481 height 23
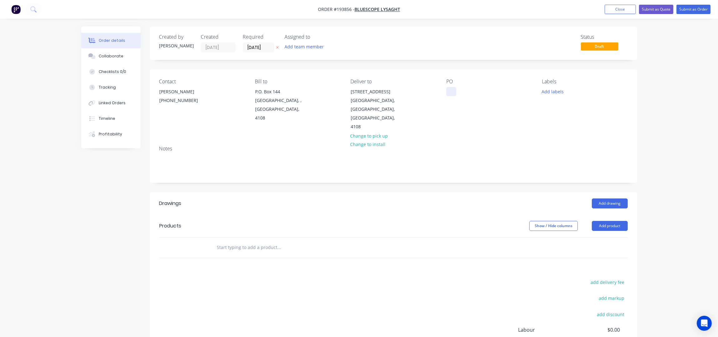
click at [447, 90] on div at bounding box center [451, 91] width 10 height 9
click at [547, 93] on button "Add labels" at bounding box center [552, 91] width 29 height 8
click at [577, 164] on div "ACA Store" at bounding box center [570, 164] width 23 height 7
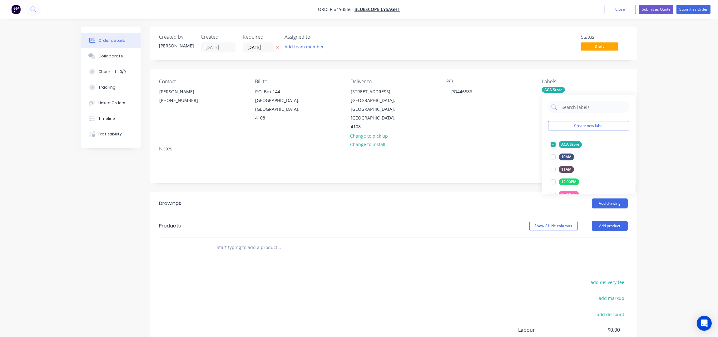
click at [399, 174] on div "Notes" at bounding box center [393, 162] width 487 height 42
click at [617, 221] on button "Add product" at bounding box center [610, 226] width 36 height 10
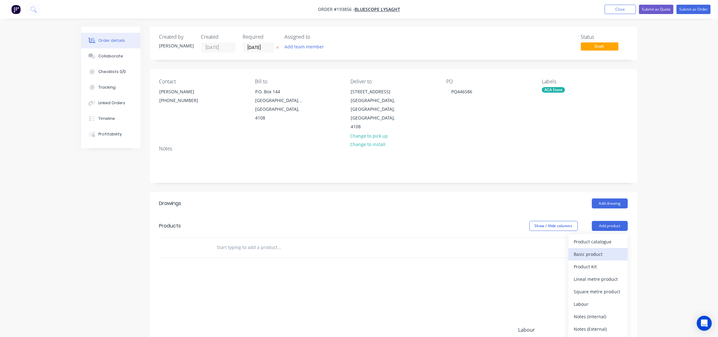
click at [588, 250] on div "Basic product" at bounding box center [598, 254] width 48 height 9
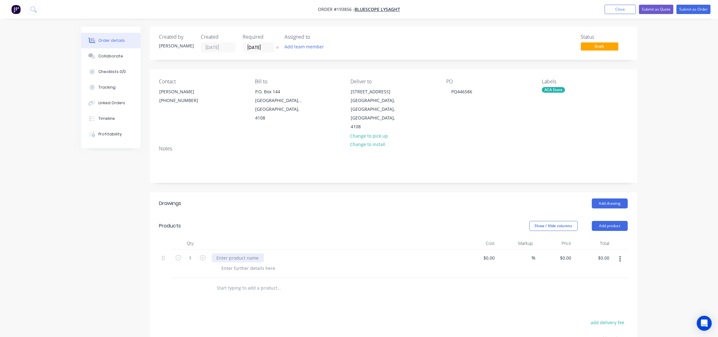
click at [231, 254] on div at bounding box center [238, 258] width 52 height 9
click at [622, 254] on button "button" at bounding box center [620, 259] width 15 height 11
click at [599, 297] on button "Delete" at bounding box center [597, 300] width 59 height 12
click at [299, 241] on input "text" at bounding box center [279, 247] width 125 height 12
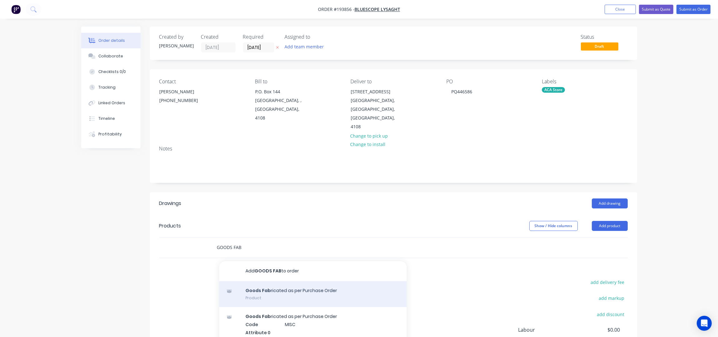
type input "GOODS FAB"
click at [307, 282] on div "Goods Fab ricated as per Purchase Order Product" at bounding box center [312, 294] width 187 height 26
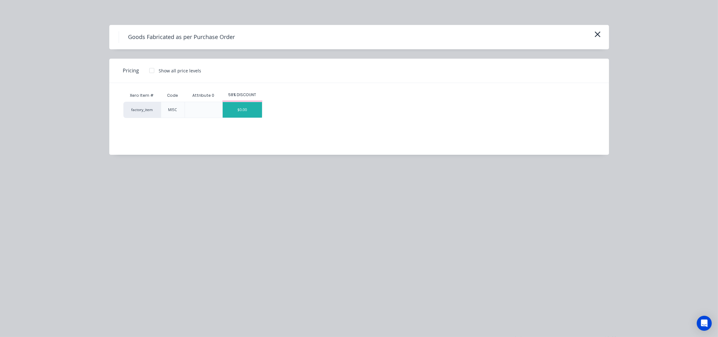
click at [233, 115] on div "$0.00" at bounding box center [242, 110] width 39 height 16
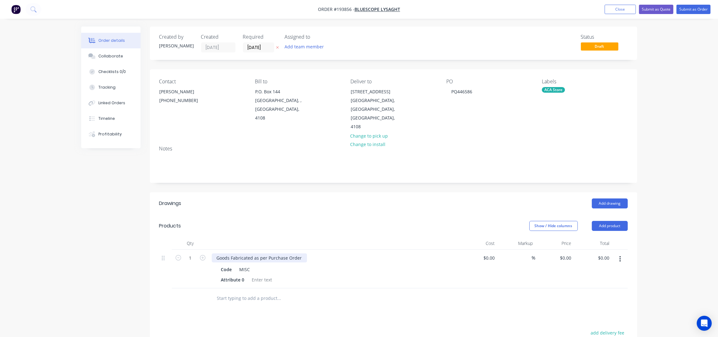
click at [302, 254] on div "Goods Fabricated as per Purchase Order" at bounding box center [259, 258] width 95 height 9
click at [569, 254] on input "0" at bounding box center [566, 258] width 14 height 9
type input "$38.58"
click at [662, 135] on div "Order details Collaborate Checklists 0/0 Tracking Linked Orders Timeline Profit…" at bounding box center [359, 234] width 718 height 468
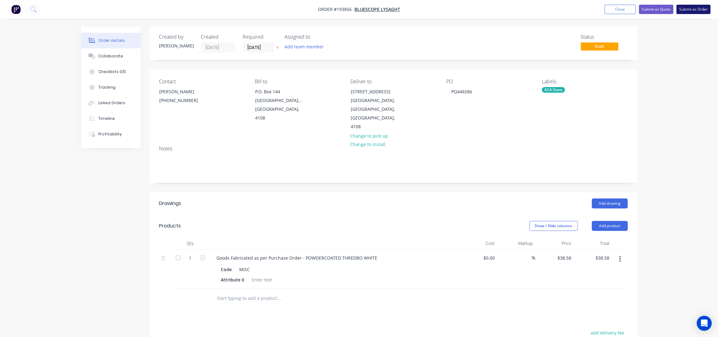
click at [692, 7] on button "Submit as Order" at bounding box center [693, 9] width 34 height 9
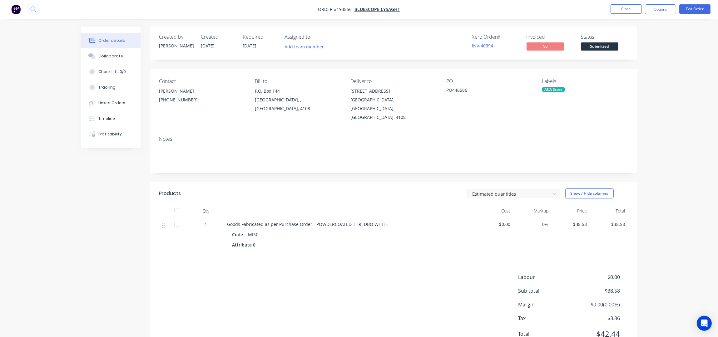
click at [656, 95] on div "Order details Collaborate Checklists 0/0 Tracking Linked Orders Timeline Profit…" at bounding box center [359, 182] width 718 height 365
click at [645, 6] on button "Options" at bounding box center [660, 9] width 31 height 10
click at [633, 51] on div "Work Order" at bounding box center [641, 50] width 57 height 9
click at [638, 59] on div "Without pricing" at bounding box center [641, 62] width 57 height 9
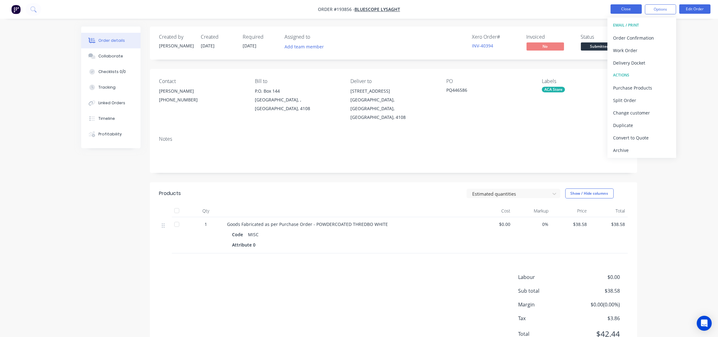
click at [624, 5] on button "Close" at bounding box center [625, 8] width 31 height 9
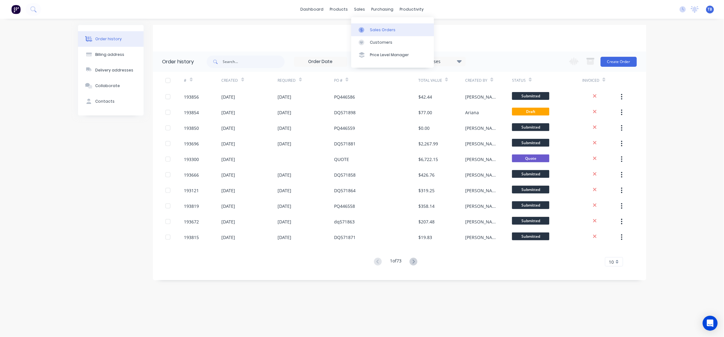
click at [381, 29] on div "Sales Orders" at bounding box center [383, 30] width 26 height 6
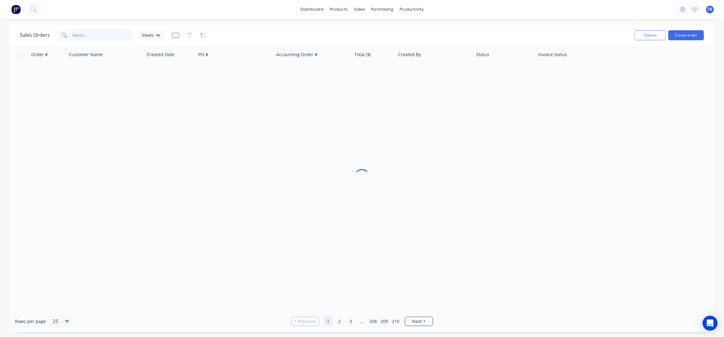
drag, startPoint x: 118, startPoint y: 34, endPoint x: 115, endPoint y: 29, distance: 5.7
click at [118, 34] on input "text" at bounding box center [102, 35] width 61 height 12
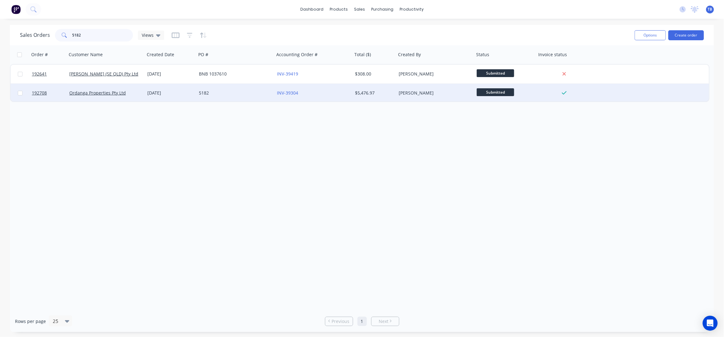
type input "5182"
click at [247, 93] on div "5182" at bounding box center [233, 93] width 69 height 6
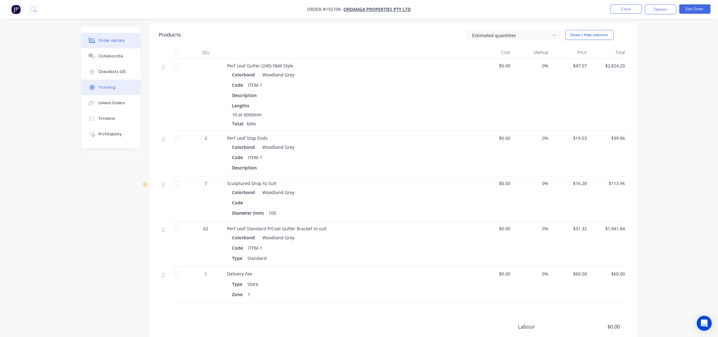
scroll to position [125, 0]
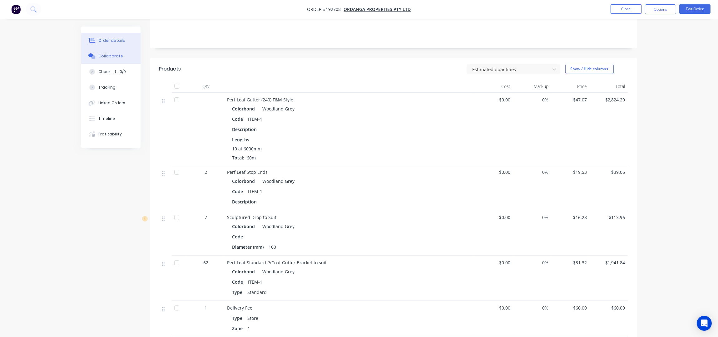
click at [101, 59] on div "Collaborate" at bounding box center [110, 56] width 25 height 6
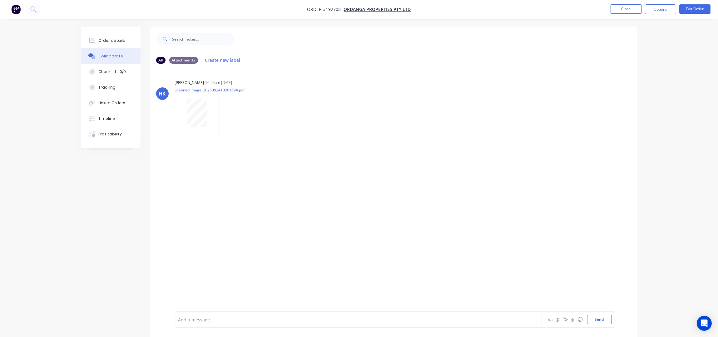
click at [137, 218] on div "All Attachments Create new label HK Hannah Kirk 10:24am 24/09/25 Scanned Image_…" at bounding box center [359, 187] width 556 height 320
click at [117, 37] on button "Order details" at bounding box center [110, 41] width 59 height 16
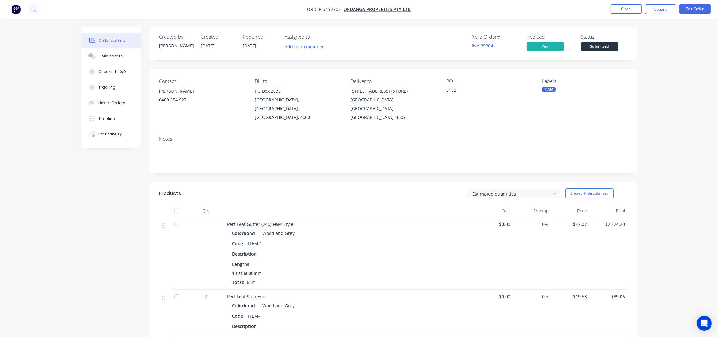
click at [188, 115] on div "Contact IAN SALMON 0400 654 927 Bill to PO Box 2038 Ashgrove, Queensland, Austr…" at bounding box center [393, 100] width 487 height 62
click at [89, 219] on div "Created by Taylor Created 15/09/25 Required 22/09/25 Assigned to Add team membe…" at bounding box center [359, 300] width 556 height 546
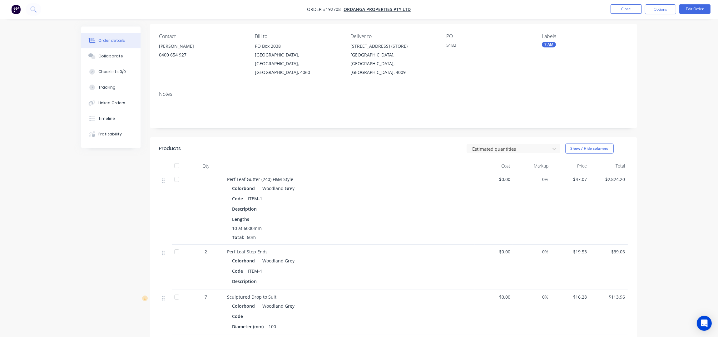
scroll to position [125, 0]
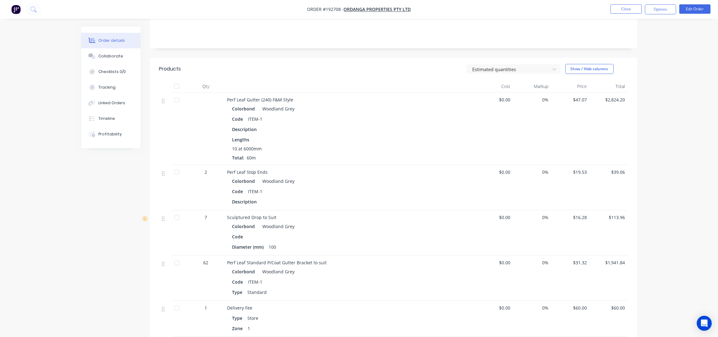
drag, startPoint x: 321, startPoint y: 67, endPoint x: 327, endPoint y: 54, distance: 13.8
click at [321, 80] on div at bounding box center [350, 86] width 250 height 12
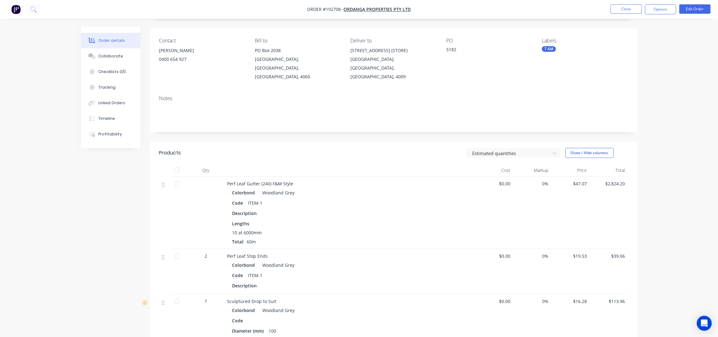
scroll to position [0, 0]
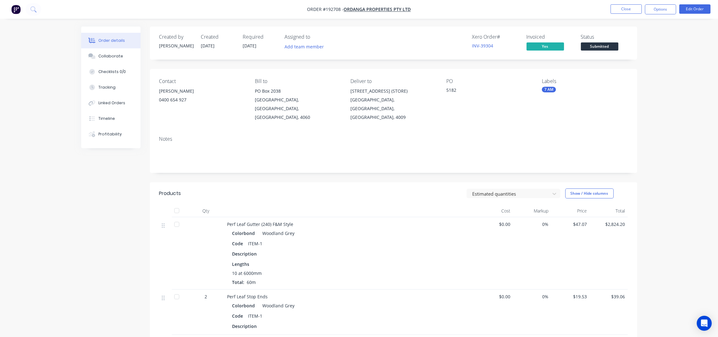
click at [645, 91] on div "Order details Collaborate Checklists 0/0 Tracking Linked Orders Timeline Profit…" at bounding box center [359, 286] width 718 height 573
click at [109, 56] on div "Collaborate" at bounding box center [110, 56] width 25 height 6
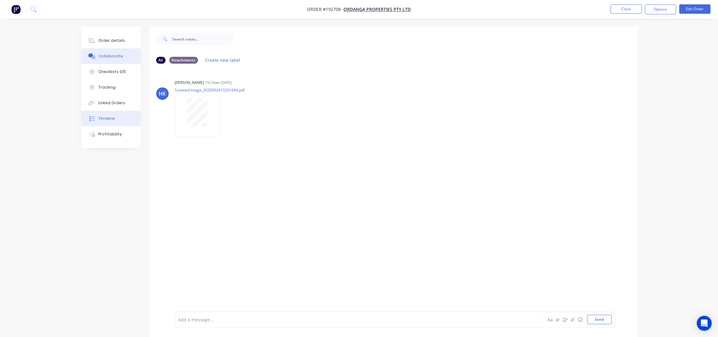
click at [112, 120] on div "Timeline" at bounding box center [106, 119] width 17 height 6
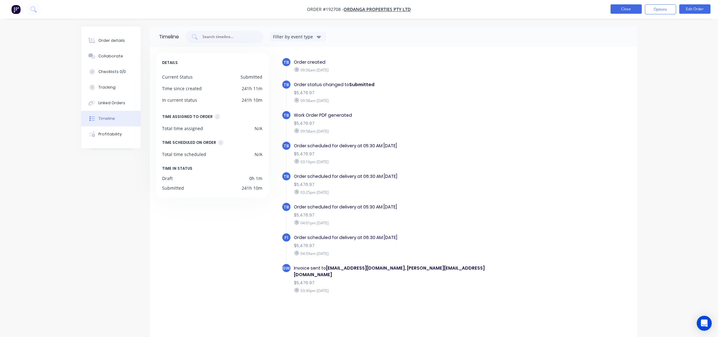
click at [625, 6] on button "Close" at bounding box center [625, 8] width 31 height 9
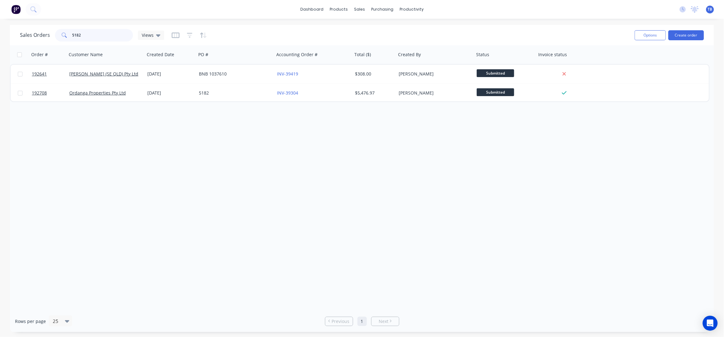
drag, startPoint x: 105, startPoint y: 34, endPoint x: 32, endPoint y: 42, distance: 72.8
click at [33, 42] on div "Sales Orders 5182 Views" at bounding box center [325, 34] width 610 height 15
click at [696, 33] on button "Create order" at bounding box center [686, 35] width 36 height 10
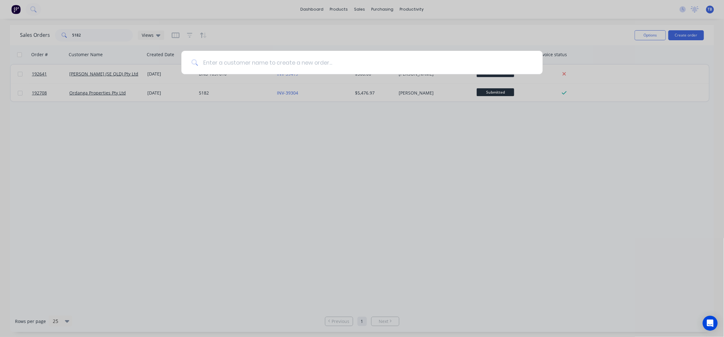
click at [327, 69] on input at bounding box center [365, 62] width 335 height 23
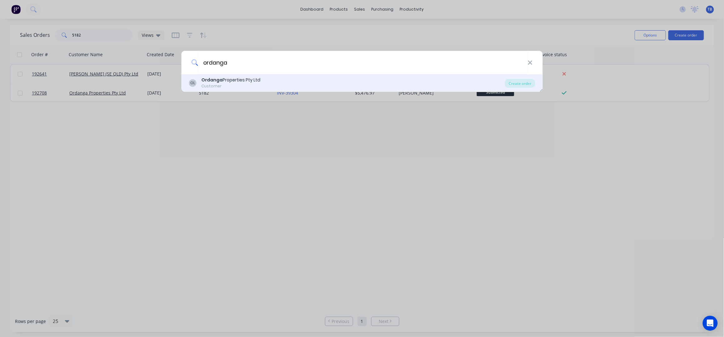
type input "ordanga"
click at [290, 82] on div "OL Ordanga Properties Pty Ltd Customer" at bounding box center [347, 83] width 316 height 12
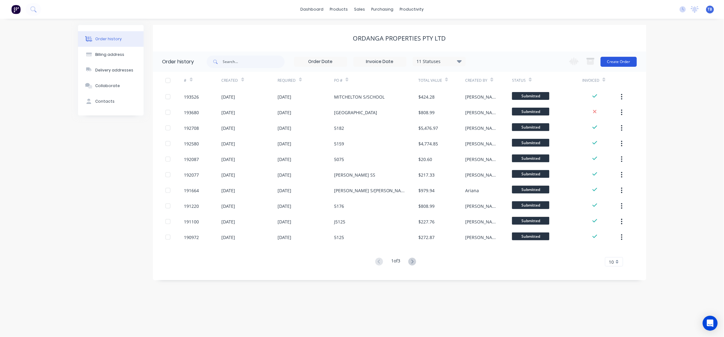
click at [622, 58] on button "Create Order" at bounding box center [619, 62] width 36 height 10
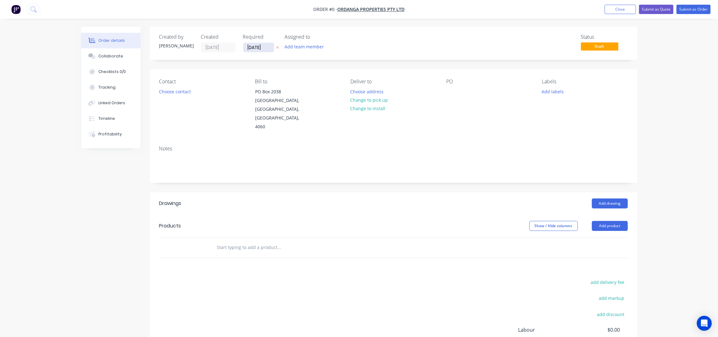
click at [251, 45] on input "[DATE]" at bounding box center [258, 47] width 31 height 9
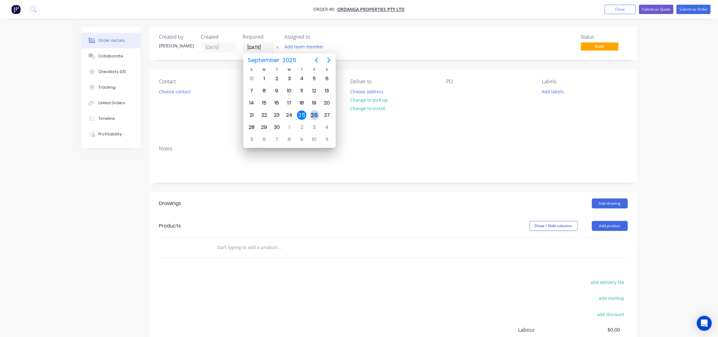
click at [311, 114] on div "26" at bounding box center [314, 115] width 9 height 9
type input "26/09/25"
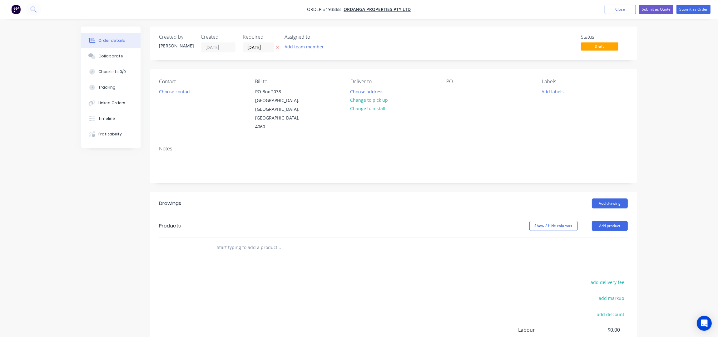
click at [170, 91] on button "Choose contact" at bounding box center [174, 91] width 38 height 8
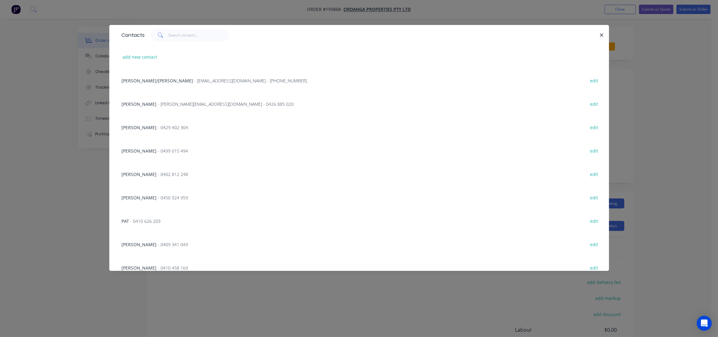
click at [169, 106] on span "- ianbuckler@live.com.au - 0426 885 020" at bounding box center [226, 104] width 136 height 6
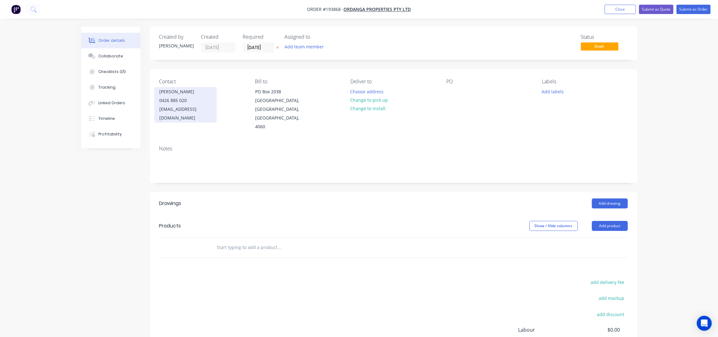
click at [168, 98] on div "0426 885 020" at bounding box center [186, 100] width 52 height 9
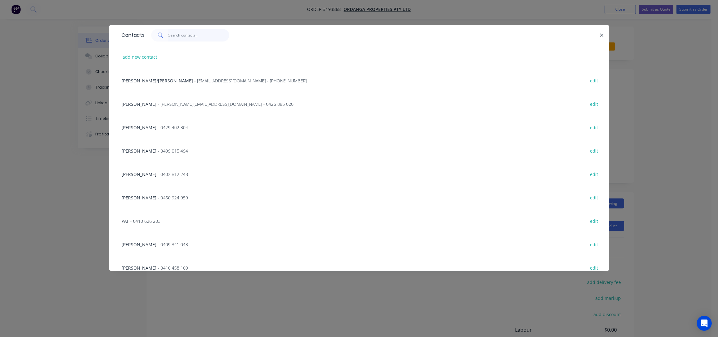
click at [203, 36] on input "text" at bounding box center [198, 35] width 61 height 12
type input "0"
click at [148, 56] on button "add new contact" at bounding box center [139, 57] width 41 height 8
select select "AU"
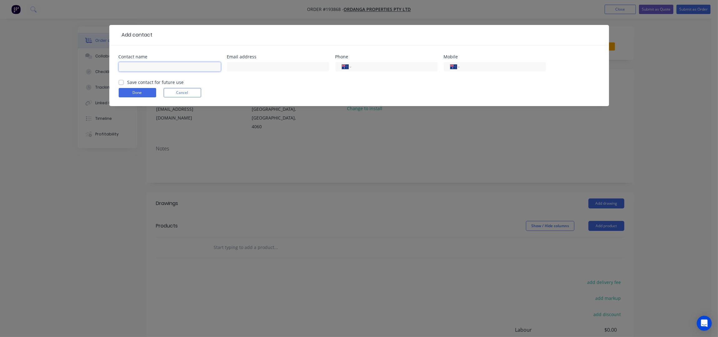
click at [141, 69] on input "text" at bounding box center [170, 66] width 102 height 9
type input "i"
type input "IAN"
type input "0400 654 927"
click at [149, 91] on button "Done" at bounding box center [137, 92] width 37 height 9
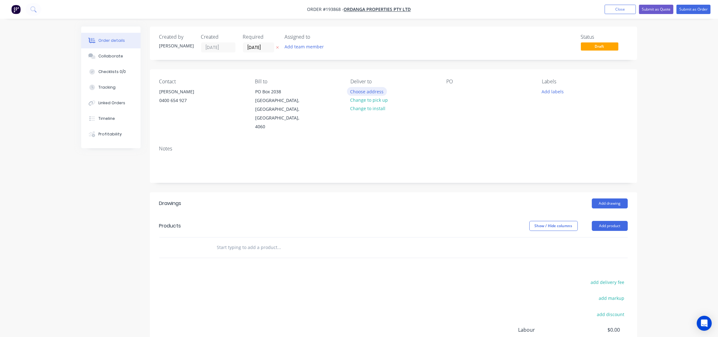
click at [368, 89] on button "Choose address" at bounding box center [367, 91] width 40 height 8
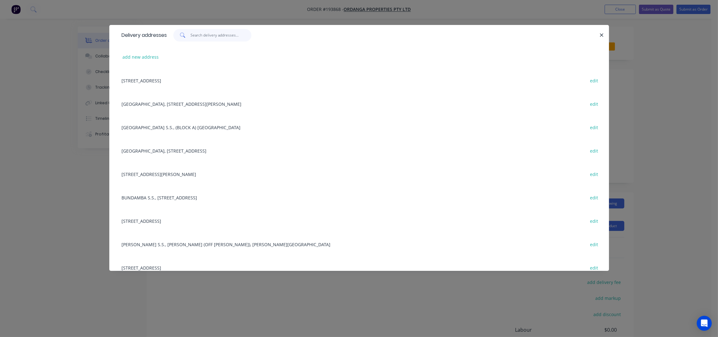
click at [216, 35] on input "text" at bounding box center [220, 35] width 61 height 12
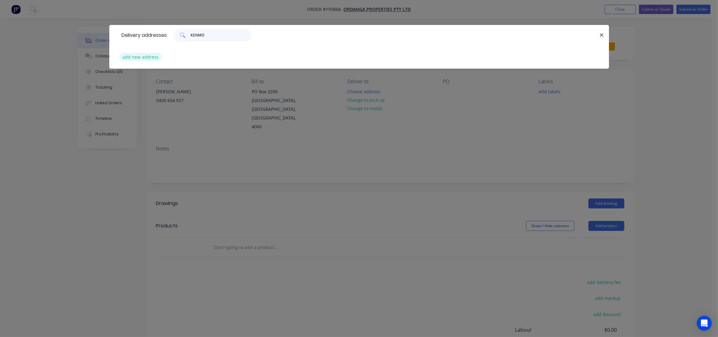
type input "KENMO"
click at [133, 60] on button "add new address" at bounding box center [140, 57] width 43 height 8
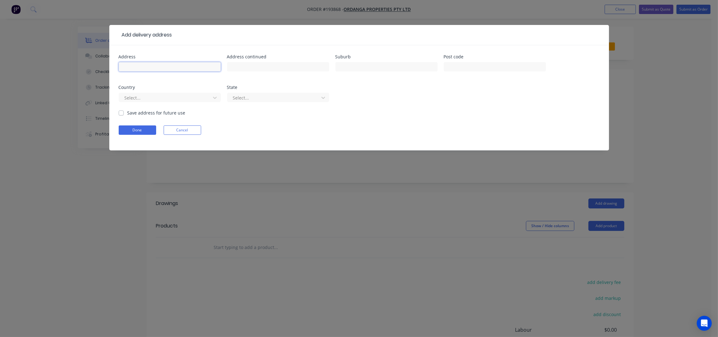
click at [138, 71] on input "text" at bounding box center [170, 66] width 102 height 9
type input "KENMORE SHS - MABB STREET"
click at [201, 66] on input "KENMORE SHS - MABB STREET" at bounding box center [170, 66] width 102 height 9
click at [372, 62] on input "text" at bounding box center [386, 66] width 102 height 9
type input "KENMORE"
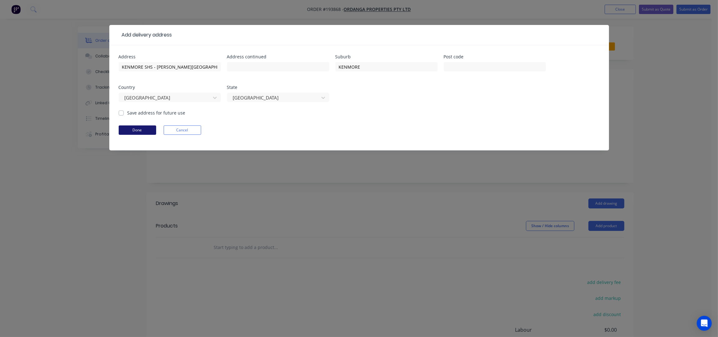
click at [144, 130] on button "Done" at bounding box center [137, 130] width 37 height 9
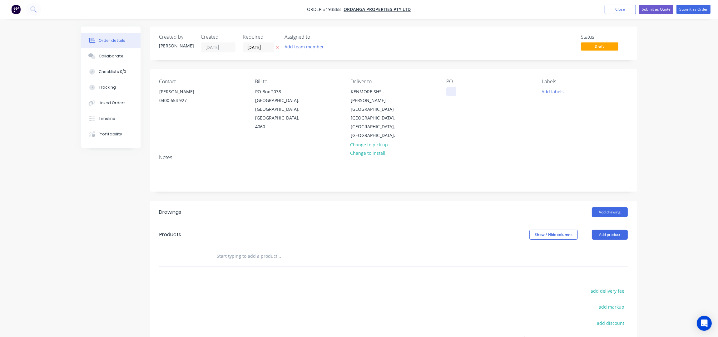
click at [452, 89] on div at bounding box center [451, 91] width 10 height 9
click at [475, 130] on div "Contact IAN 0400 654 927 Bill to PO Box 2038 Ashgrove, Queensland, Australia, 4…" at bounding box center [393, 109] width 487 height 80
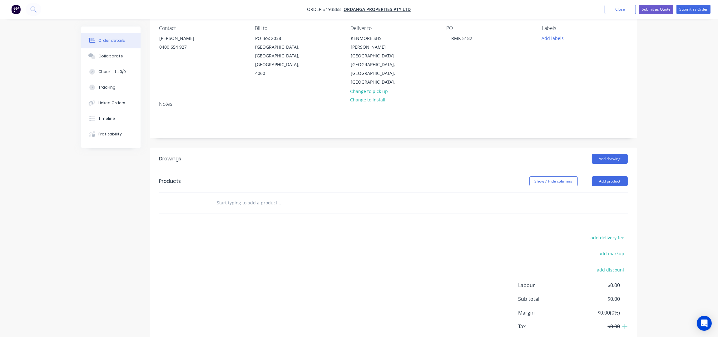
scroll to position [72, 0]
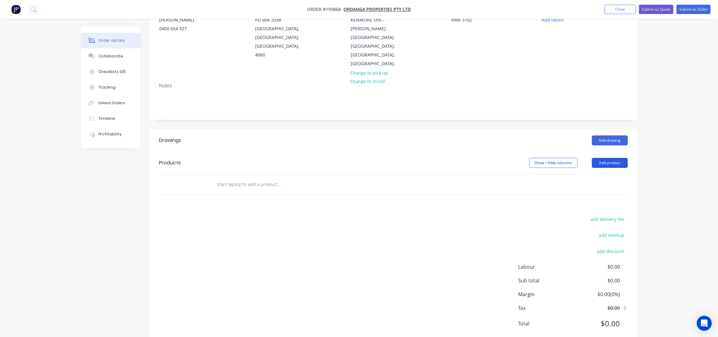
click at [599, 158] on button "Add product" at bounding box center [610, 163] width 36 height 10
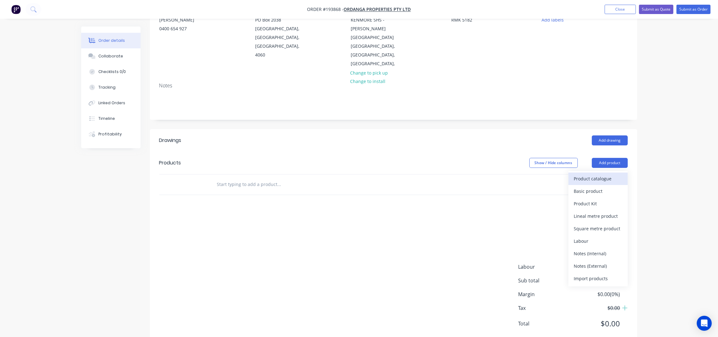
click at [597, 174] on div "Product catalogue" at bounding box center [598, 178] width 48 height 9
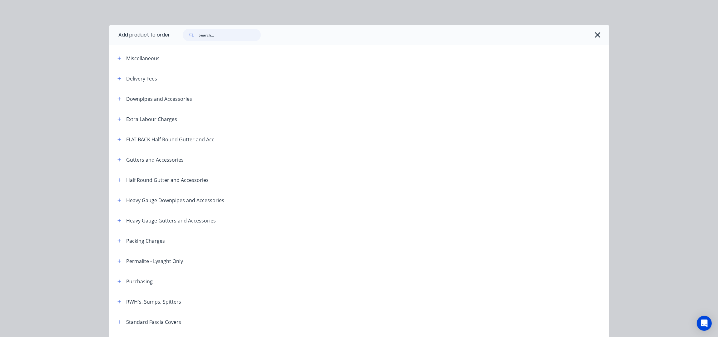
click at [206, 40] on input "text" at bounding box center [230, 35] width 62 height 12
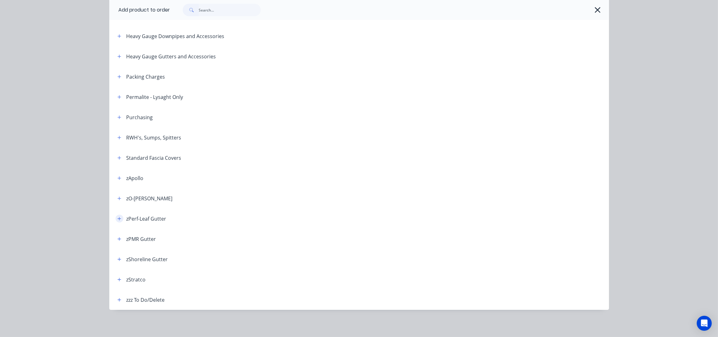
click at [117, 217] on icon "button" at bounding box center [119, 219] width 4 height 4
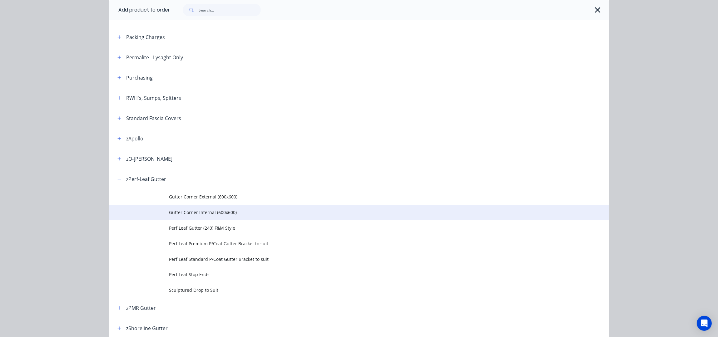
scroll to position [248, 0]
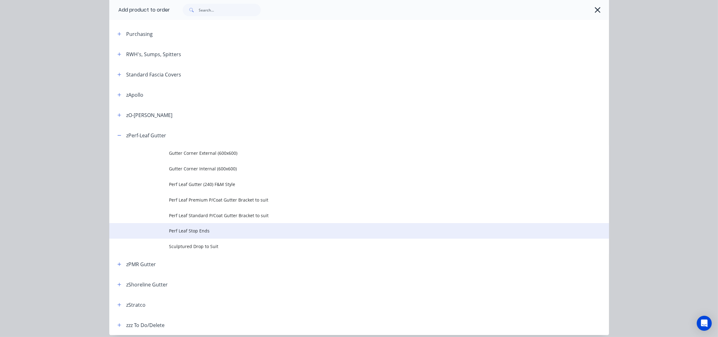
click at [209, 233] on span "Perf Leaf Stop Ends" at bounding box center [345, 231] width 352 height 7
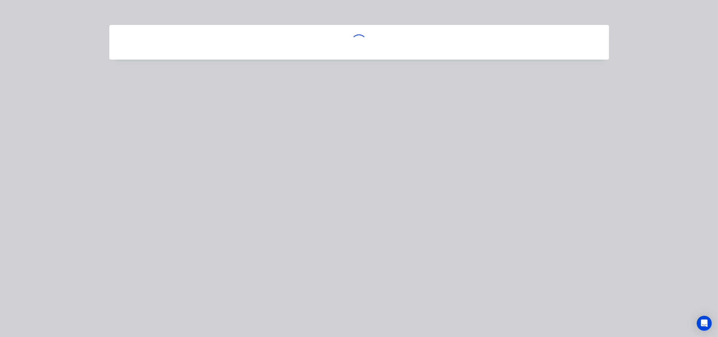
scroll to position [0, 0]
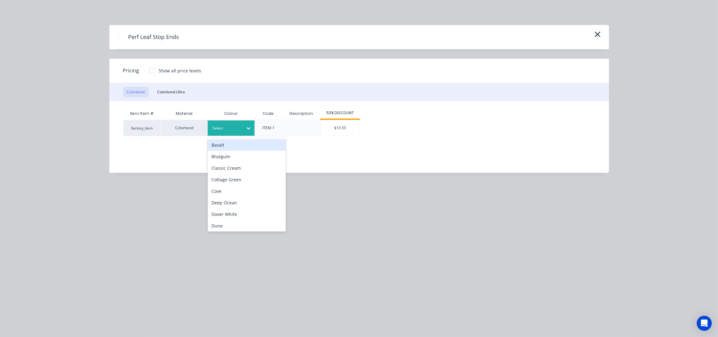
click at [249, 124] on div at bounding box center [248, 128] width 11 height 10
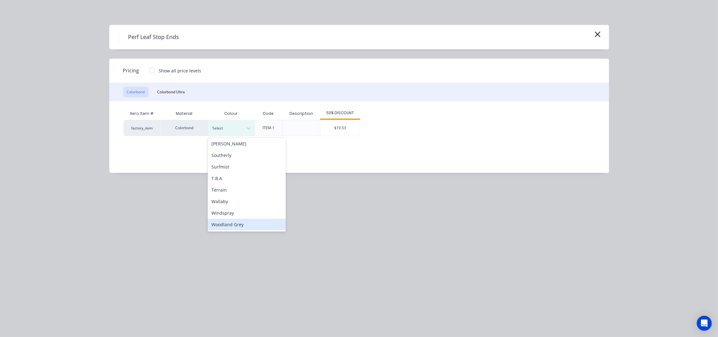
click at [237, 224] on div "Woodland Grey" at bounding box center [247, 225] width 78 height 12
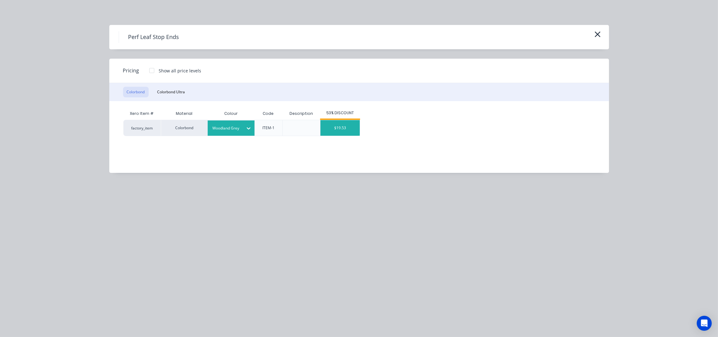
click at [347, 121] on div "$19.53" at bounding box center [339, 128] width 39 height 16
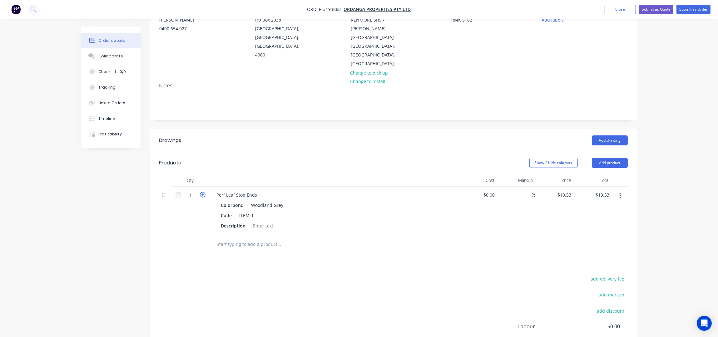
click at [202, 192] on icon "button" at bounding box center [203, 195] width 6 height 6
type input "2"
type input "$39.06"
click at [293, 158] on div "Show / Hide columns Add product" at bounding box center [442, 163] width 369 height 10
click at [258, 190] on div "Perf Leaf Stop Ends" at bounding box center [237, 194] width 51 height 9
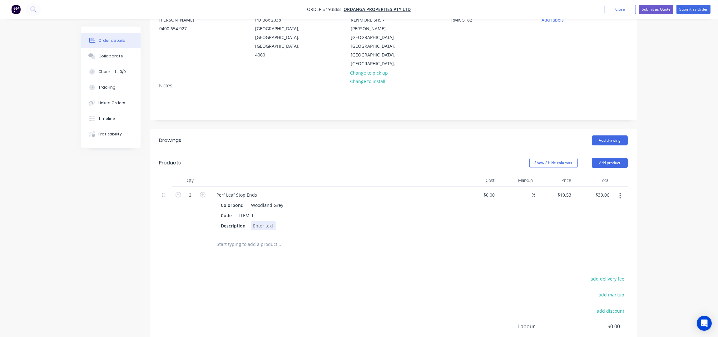
click at [260, 221] on div at bounding box center [263, 225] width 25 height 9
click at [306, 158] on div "Show / Hide columns Add product" at bounding box center [442, 163] width 369 height 10
click at [619, 158] on button "Add product" at bounding box center [610, 163] width 36 height 10
click at [525, 275] on div "add delivery fee add markup add discount Labour $0.00 Sub total $39.06 Margin $…" at bounding box center [393, 335] width 468 height 121
click at [613, 158] on button "Add product" at bounding box center [610, 163] width 36 height 10
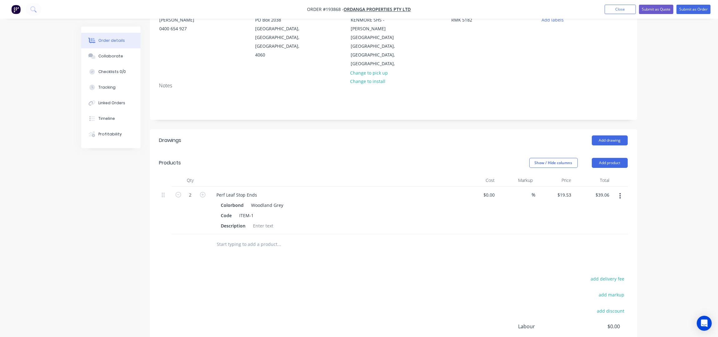
click at [484, 275] on div "add delivery fee add markup add discount Labour $0.00 Sub total $39.06 Margin $…" at bounding box center [393, 335] width 468 height 121
click at [613, 307] on button "add discount" at bounding box center [610, 311] width 34 height 8
type input "REMAKE"
type input "100"
click input "submit" at bounding box center [0, 0] width 0 height 0
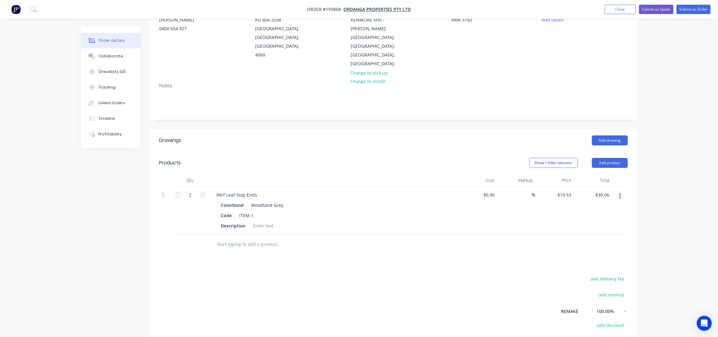
drag, startPoint x: 679, startPoint y: 202, endPoint x: 682, endPoint y: 190, distance: 12.9
click at [679, 202] on div "Order details Collaborate Checklists 0/0 Tracking Linked Orders Timeline Profit…" at bounding box center [359, 178] width 718 height 500
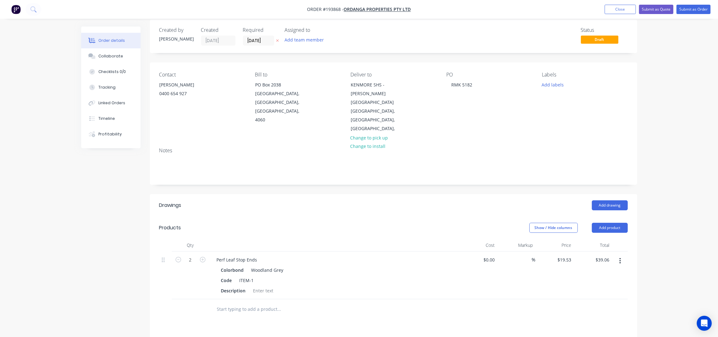
scroll to position [0, 0]
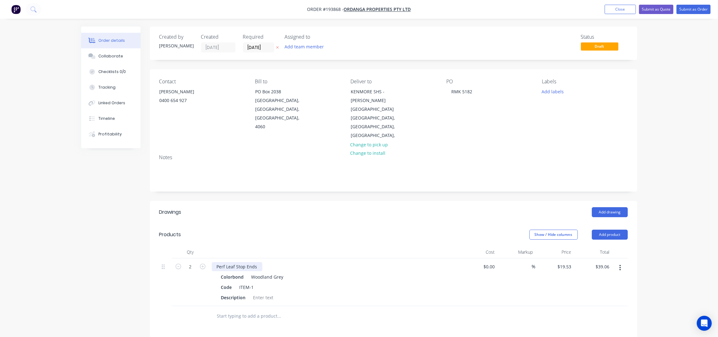
click at [259, 262] on div "Perf Leaf Stop Ends" at bounding box center [237, 266] width 51 height 9
click at [692, 8] on button "Submit as Order" at bounding box center [693, 9] width 34 height 9
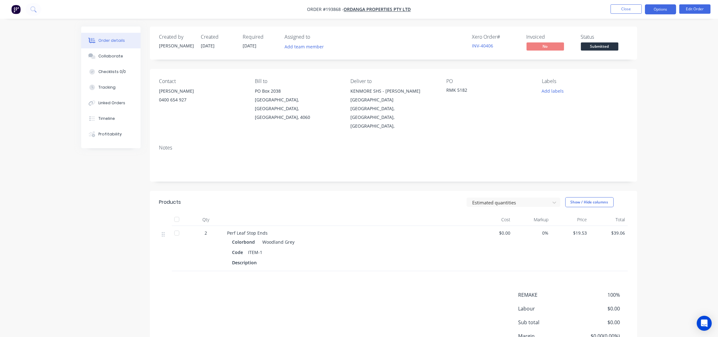
click at [667, 9] on button "Options" at bounding box center [660, 9] width 31 height 10
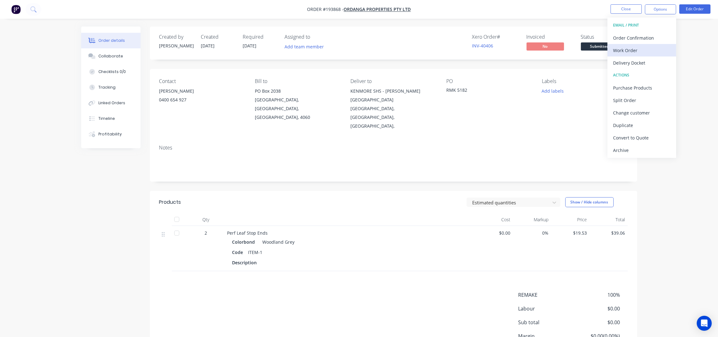
click at [632, 48] on div "Work Order" at bounding box center [641, 50] width 57 height 9
click at [638, 68] on button "Without pricing" at bounding box center [641, 63] width 69 height 12
click at [554, 145] on div "Notes" at bounding box center [393, 148] width 468 height 6
click at [548, 77] on div "Contact IAN 0400 654 927 Bill to PO Box 2038 Ashgrove, Queensland, Australia, 4…" at bounding box center [393, 104] width 487 height 71
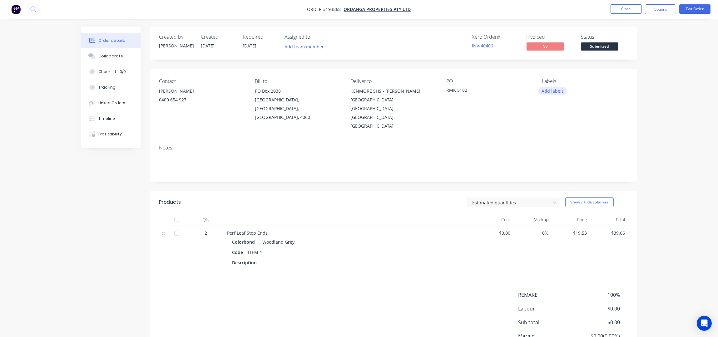
click at [556, 91] on button "Add labels" at bounding box center [552, 91] width 29 height 8
click at [567, 126] on div "8AM" at bounding box center [565, 126] width 13 height 7
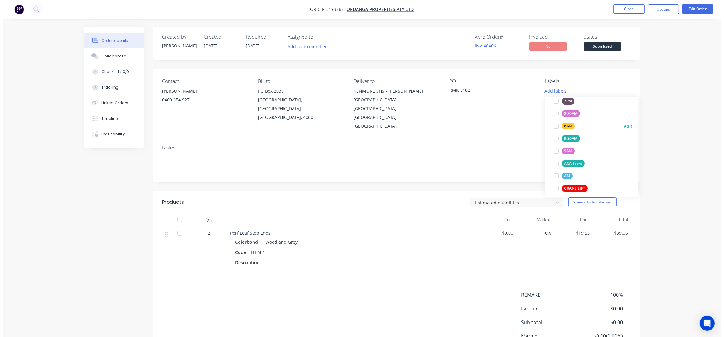
scroll to position [21, 0]
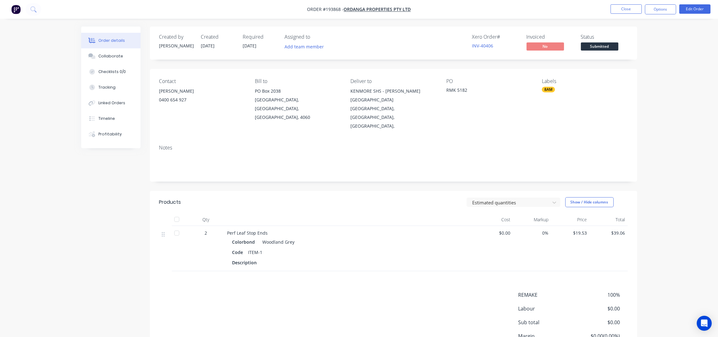
click at [676, 108] on div "Order details Collaborate Checklists 0/0 Tracking Linked Orders Timeline Profit…" at bounding box center [359, 198] width 718 height 396
click at [622, 7] on button "Close" at bounding box center [625, 8] width 31 height 9
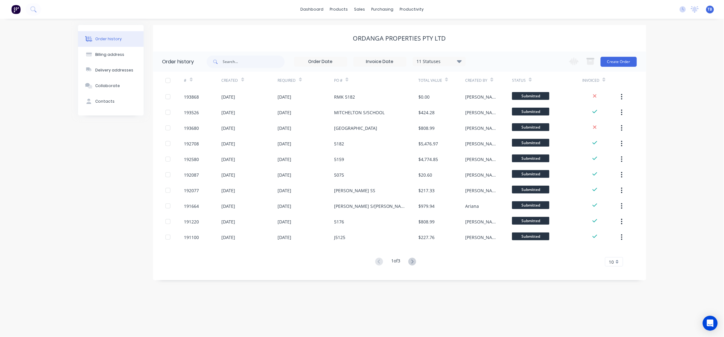
click at [494, 28] on div "Ordanga Properties Pty Ltd" at bounding box center [399, 38] width 493 height 27
click at [525, 25] on div "Ordanga Properties Pty Ltd" at bounding box center [399, 38] width 493 height 27
click at [356, 12] on div "sales" at bounding box center [359, 9] width 17 height 9
click at [377, 32] on div "Sales Orders" at bounding box center [383, 30] width 26 height 6
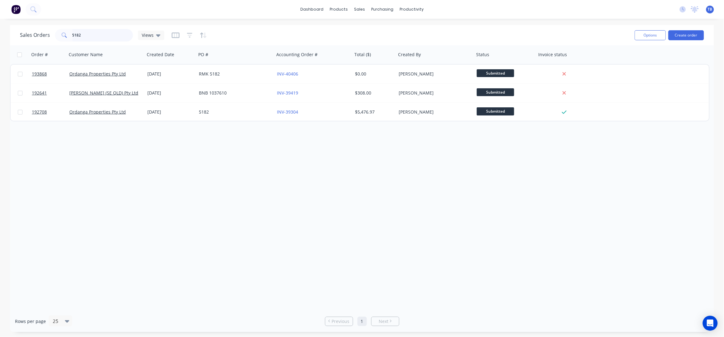
click at [116, 38] on input "5182" at bounding box center [102, 35] width 61 height 12
type input "5"
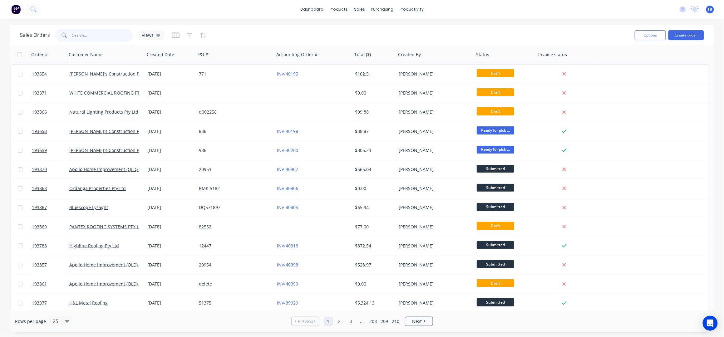
click at [88, 38] on input "text" at bounding box center [102, 35] width 61 height 12
click at [97, 34] on input "text" at bounding box center [102, 35] width 61 height 12
click at [88, 35] on input "text" at bounding box center [102, 35] width 61 height 12
click at [114, 33] on input "text" at bounding box center [102, 35] width 61 height 12
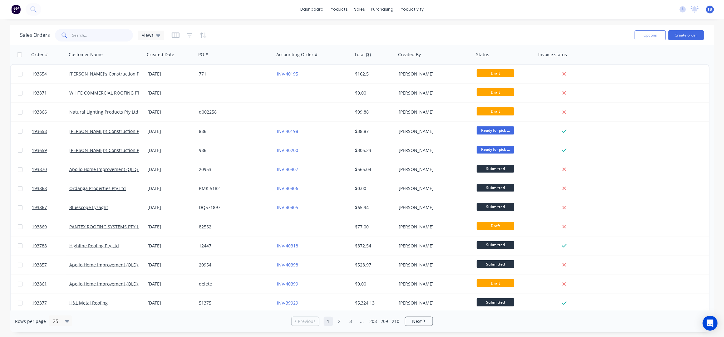
click at [114, 33] on input "text" at bounding box center [102, 35] width 61 height 12
click at [380, 23] on div "Sales Orders Customers Price Level Manager" at bounding box center [392, 42] width 83 height 50
click at [382, 26] on link "Sales Orders" at bounding box center [392, 29] width 83 height 12
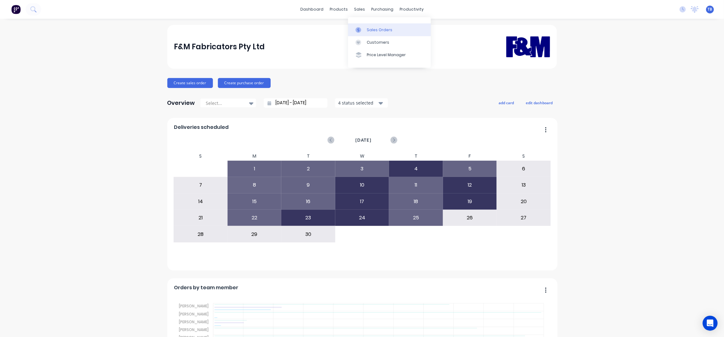
click at [384, 35] on link "Sales Orders" at bounding box center [389, 29] width 83 height 12
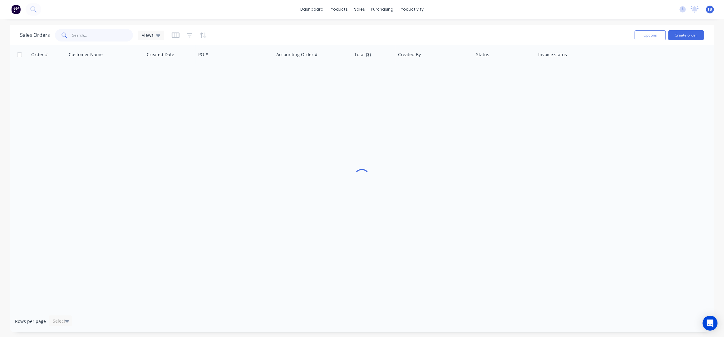
click at [91, 31] on input "text" at bounding box center [102, 35] width 61 height 12
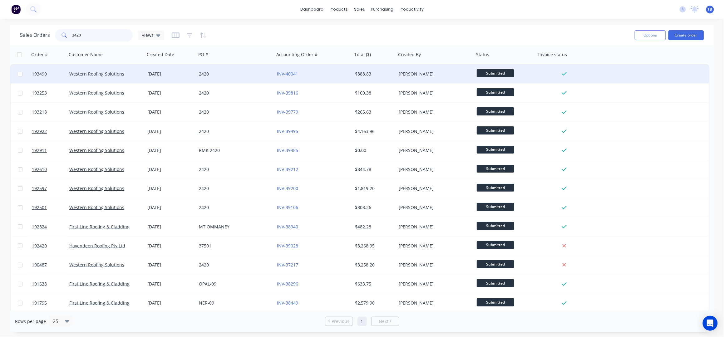
type input "2420"
click at [229, 78] on div "2420" at bounding box center [235, 74] width 78 height 19
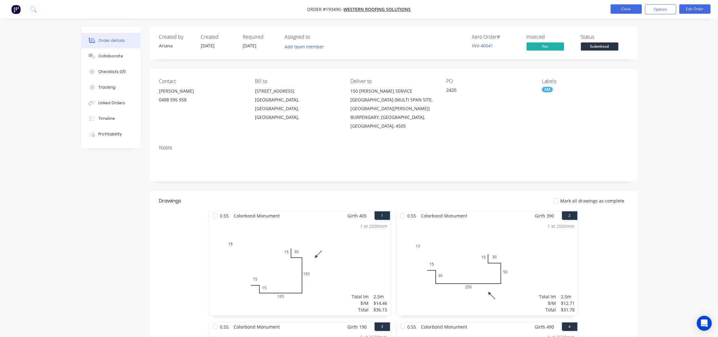
click at [624, 6] on button "Close" at bounding box center [625, 8] width 31 height 9
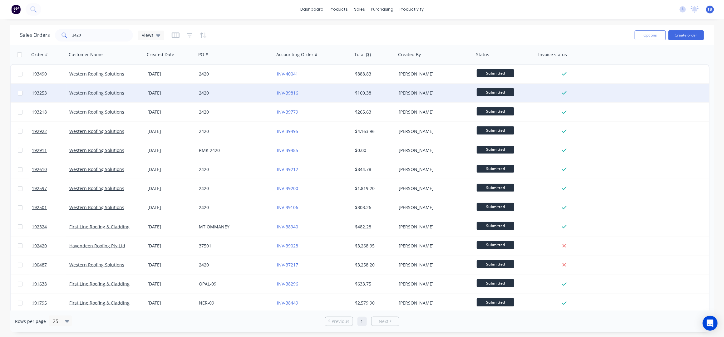
click at [235, 96] on div "2420" at bounding box center [235, 93] width 78 height 19
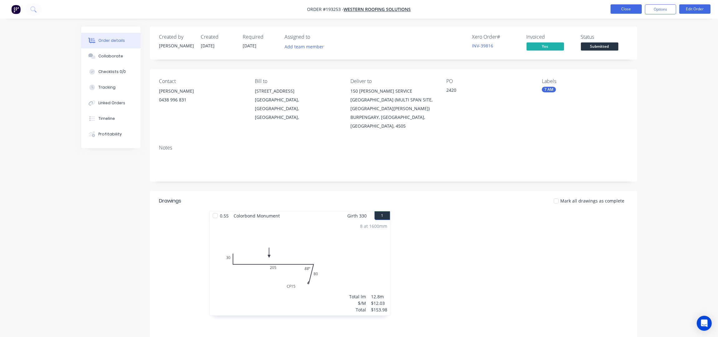
click at [624, 4] on button "Close" at bounding box center [625, 8] width 31 height 9
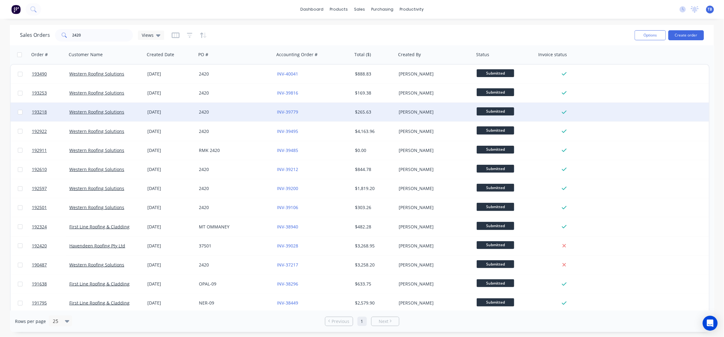
click at [229, 115] on div "2420" at bounding box center [233, 112] width 69 height 6
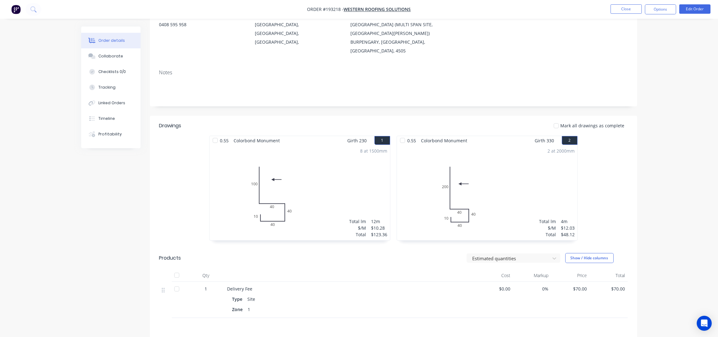
scroll to position [159, 0]
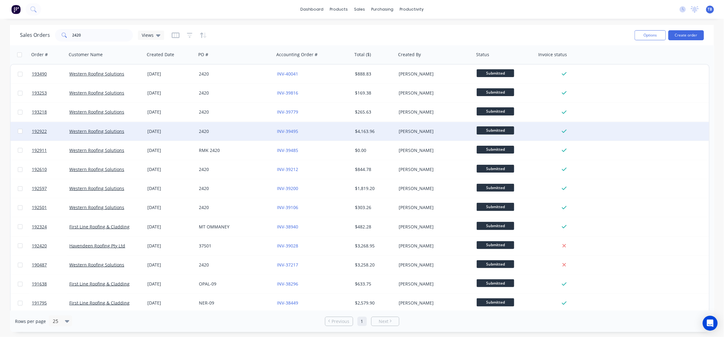
click at [234, 130] on div "2420" at bounding box center [233, 131] width 69 height 6
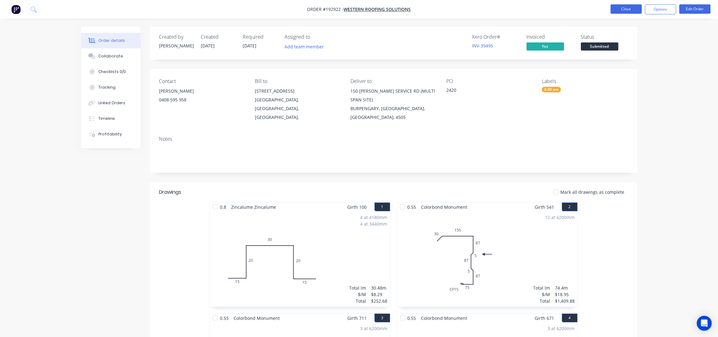
click at [619, 5] on button "Close" at bounding box center [625, 8] width 31 height 9
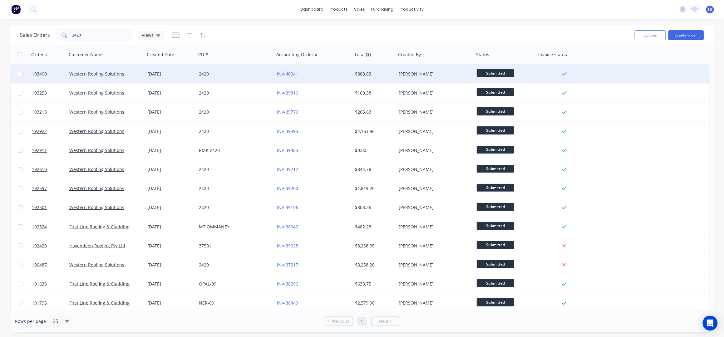
click at [240, 78] on div "2420" at bounding box center [235, 74] width 78 height 19
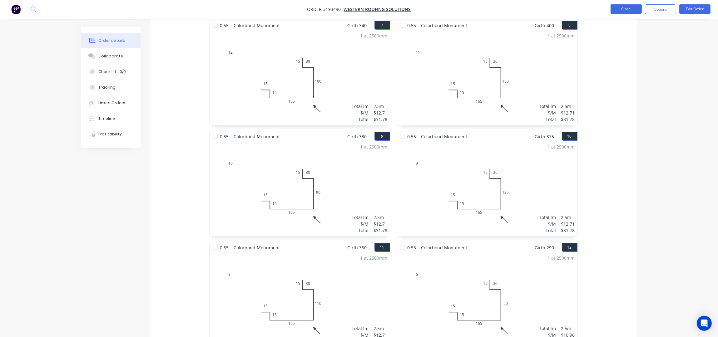
scroll to position [466, 0]
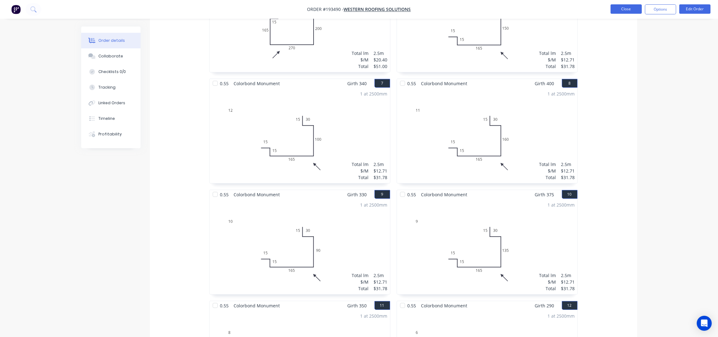
click at [620, 10] on button "Close" at bounding box center [625, 8] width 31 height 9
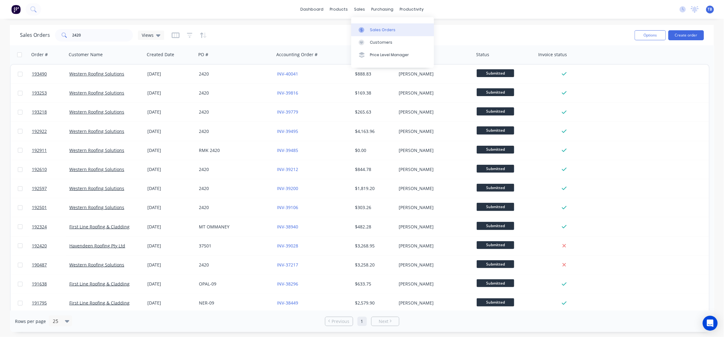
click at [370, 27] on div "Sales Orders" at bounding box center [383, 30] width 26 height 6
drag, startPoint x: 544, startPoint y: 14, endPoint x: 381, endPoint y: 19, distance: 164.0
click at [544, 14] on div "dashboard products sales purchasing productivity dashboard products Product Cat…" at bounding box center [362, 9] width 724 height 19
click at [379, 24] on link "Sales Orders" at bounding box center [392, 29] width 83 height 12
click at [101, 35] on input "2420" at bounding box center [102, 35] width 61 height 12
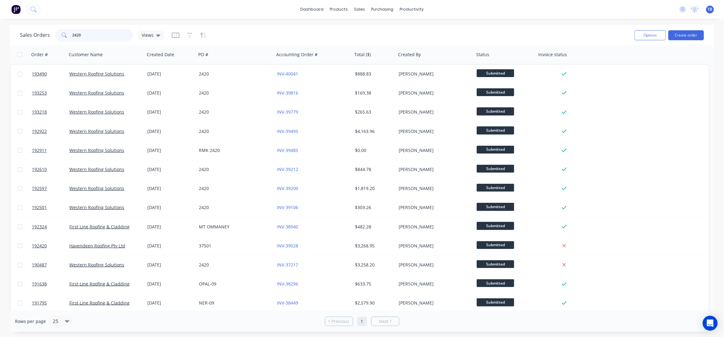
drag, startPoint x: 101, startPoint y: 35, endPoint x: 7, endPoint y: 41, distance: 93.8
click at [7, 40] on div "Sales Orders 2420 Views Options Create order Order # Customer Name Created Date…" at bounding box center [362, 178] width 724 height 307
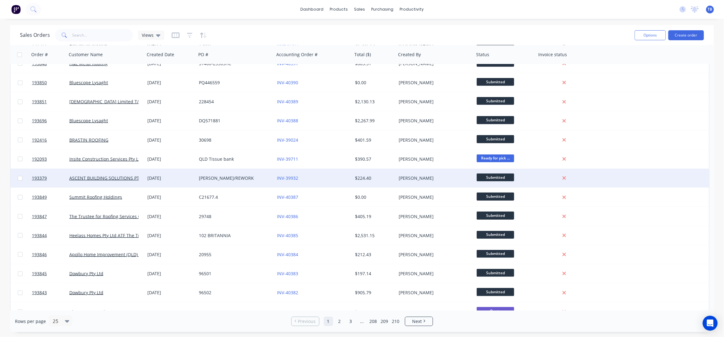
scroll to position [231, 0]
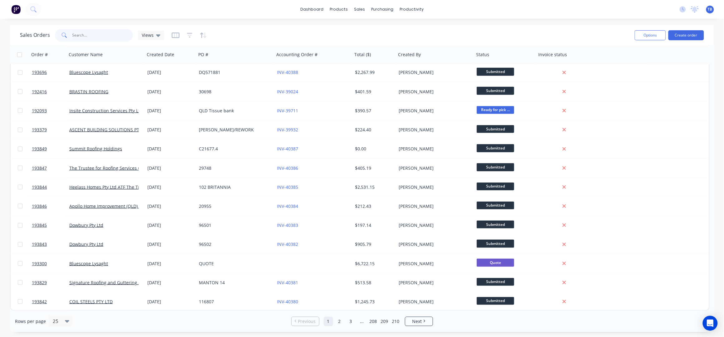
drag, startPoint x: 92, startPoint y: 40, endPoint x: 100, endPoint y: 40, distance: 7.8
click at [92, 40] on input "text" at bounding box center [102, 35] width 61 height 12
click at [379, 28] on div "Sales Orders" at bounding box center [383, 30] width 26 height 6
click at [390, 27] on link "Sales Orders" at bounding box center [392, 29] width 83 height 12
click at [678, 36] on button "Create order" at bounding box center [686, 35] width 36 height 10
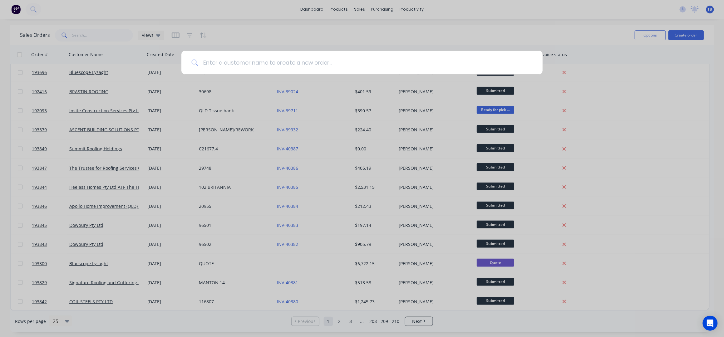
click at [285, 65] on input at bounding box center [365, 62] width 335 height 23
click at [250, 59] on input at bounding box center [365, 62] width 335 height 23
click at [275, 60] on input at bounding box center [365, 62] width 335 height 23
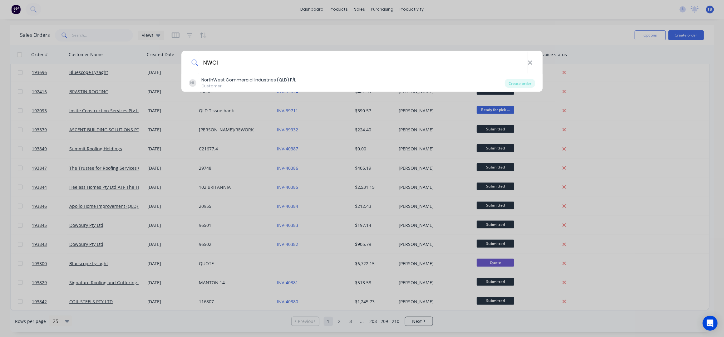
type input "NWCI"
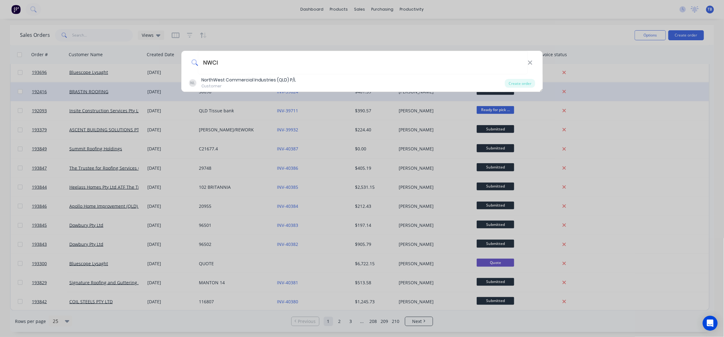
drag, startPoint x: 590, startPoint y: 10, endPoint x: 372, endPoint y: 96, distance: 234.3
click at [590, 9] on div "NWCI NL NorthWest Commercial Industries (QLD) P/L Customer Create order" at bounding box center [362, 168] width 724 height 337
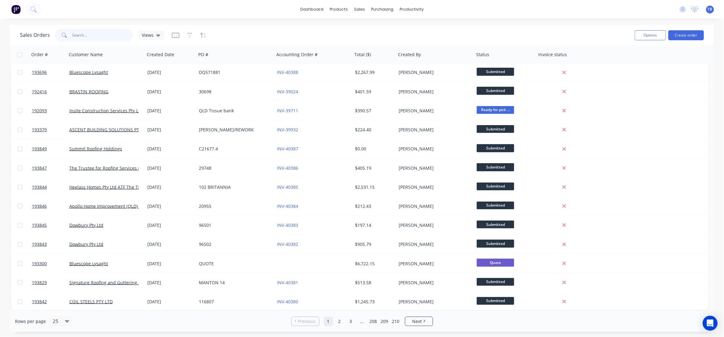
click at [85, 32] on input "text" at bounding box center [102, 35] width 61 height 12
click at [377, 27] on div "Sales Orders" at bounding box center [383, 30] width 26 height 6
click at [91, 34] on input "text" at bounding box center [102, 35] width 61 height 12
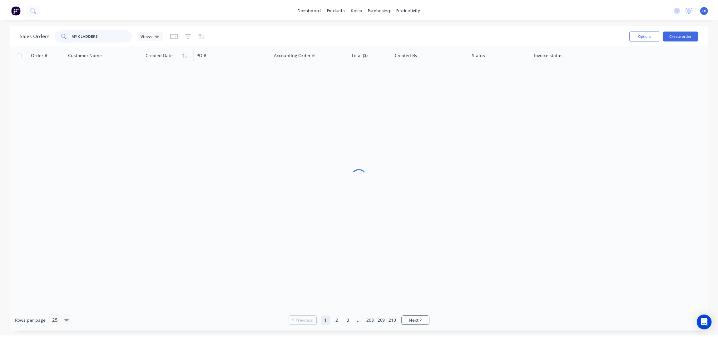
scroll to position [0, 0]
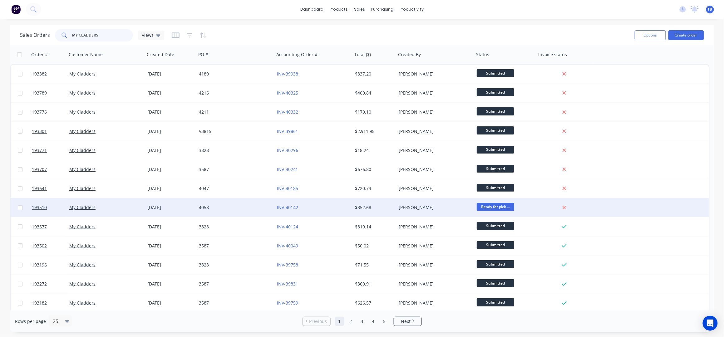
type input "MY CLADDERS"
click at [228, 209] on div "4058" at bounding box center [233, 207] width 69 height 6
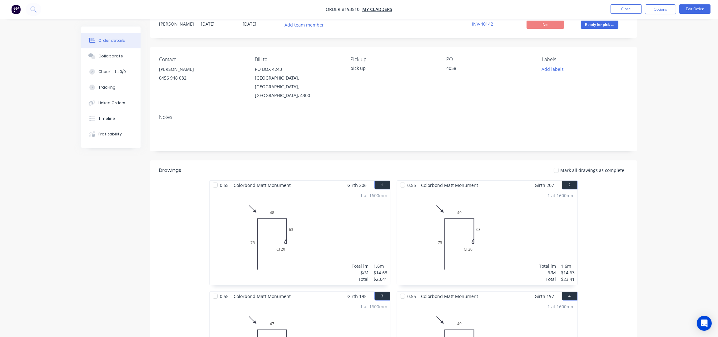
scroll to position [41, 0]
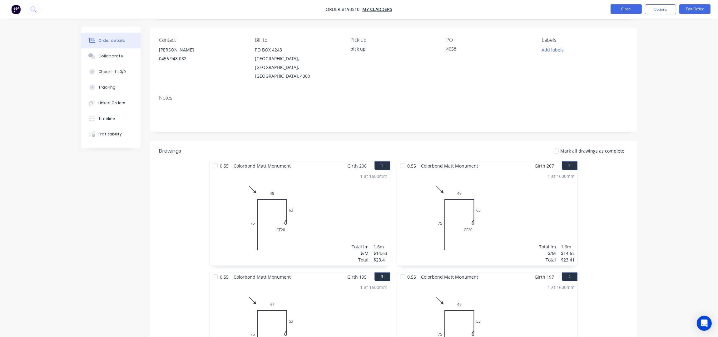
drag, startPoint x: 624, startPoint y: 4, endPoint x: 627, endPoint y: 7, distance: 4.6
click at [624, 3] on nav "Order #193510 - My Cladders Close Options Edit Order" at bounding box center [359, 9] width 718 height 19
click at [628, 10] on button "Close" at bounding box center [625, 8] width 31 height 9
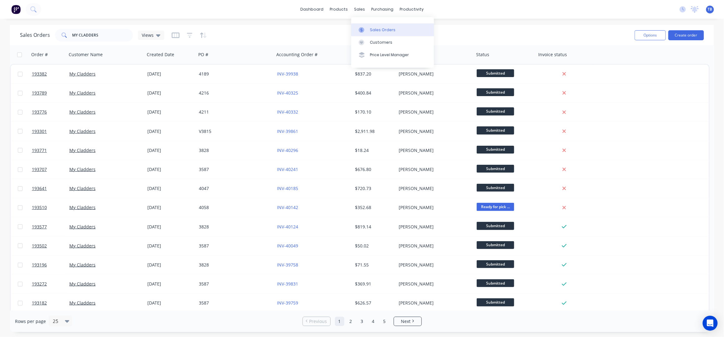
click at [389, 31] on div "Sales Orders" at bounding box center [383, 30] width 26 height 6
click at [694, 32] on button "Create order" at bounding box center [686, 35] width 36 height 10
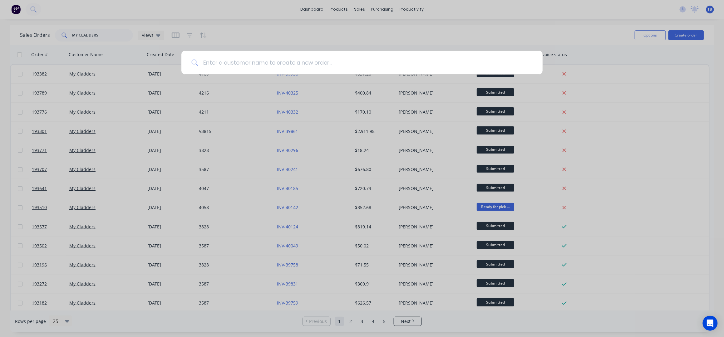
click at [210, 62] on input at bounding box center [365, 62] width 335 height 23
click at [375, 62] on input at bounding box center [365, 62] width 335 height 23
click at [353, 2] on div at bounding box center [362, 168] width 724 height 337
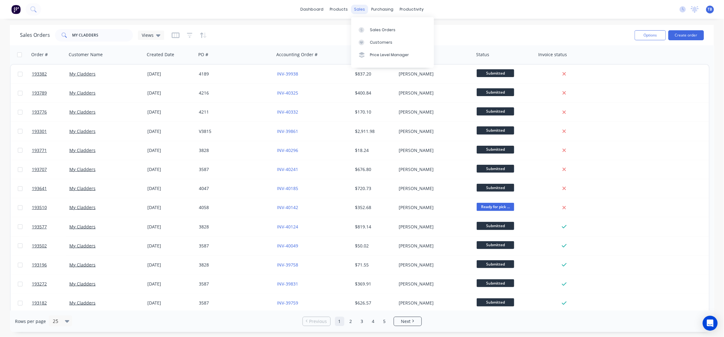
click at [359, 10] on div "sales" at bounding box center [359, 9] width 17 height 9
click at [375, 25] on link "Sales Orders" at bounding box center [392, 29] width 83 height 12
click at [376, 28] on div "Sales Orders" at bounding box center [383, 30] width 26 height 6
click at [24, 35] on div "Sales Orders MY CLADDERS Views" at bounding box center [92, 35] width 144 height 12
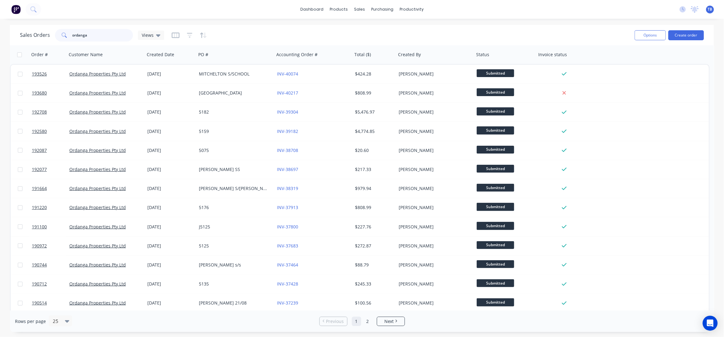
type input "ordanga"
click at [263, 33] on div "Sales Orders ordanga Views" at bounding box center [325, 34] width 610 height 15
drag, startPoint x: 117, startPoint y: 33, endPoint x: 0, endPoint y: 33, distance: 116.8
click at [0, 33] on div "Sales Orders ordanga Views Options Create order Order # Customer Name Created D…" at bounding box center [362, 178] width 724 height 307
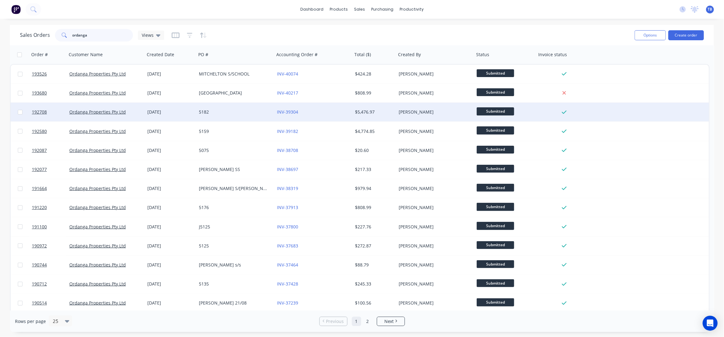
type input "ordanga"
click at [215, 119] on div "5182" at bounding box center [235, 112] width 78 height 19
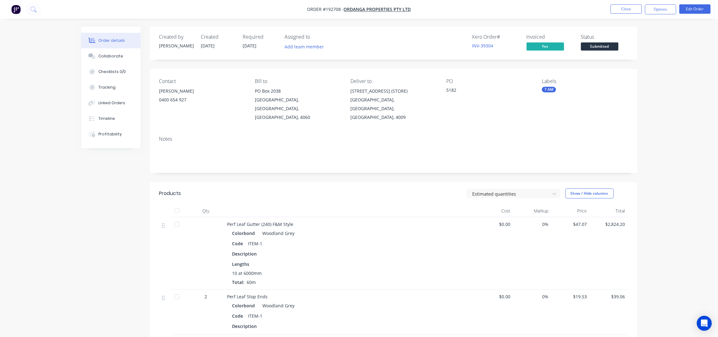
click at [681, 95] on div "Order details Collaborate Checklists 0/0 Tracking Linked Orders Timeline Profit…" at bounding box center [359, 286] width 718 height 573
click at [669, 102] on div "Order details Collaborate Checklists 0/0 Tracking Linked Orders Timeline Profit…" at bounding box center [359, 286] width 718 height 573
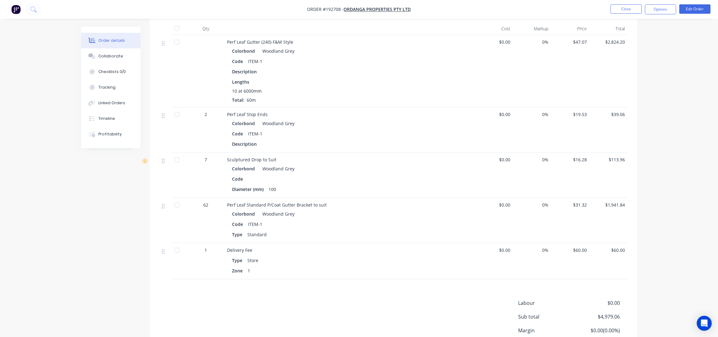
scroll to position [208, 0]
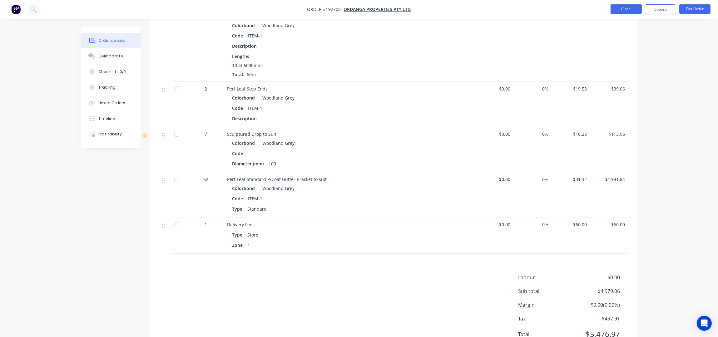
click at [621, 7] on button "Close" at bounding box center [625, 8] width 31 height 9
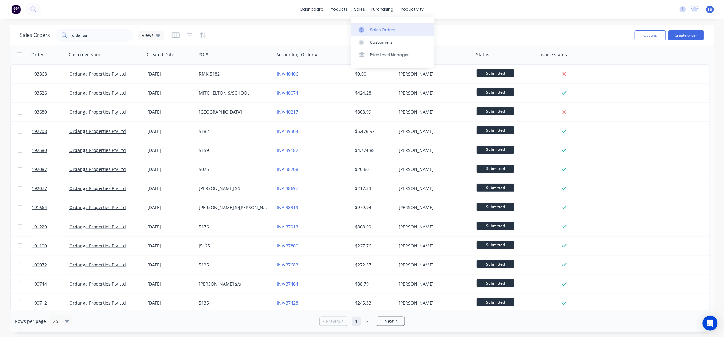
click at [376, 27] on div "Sales Orders" at bounding box center [383, 30] width 26 height 6
click at [376, 33] on link "Sales Orders" at bounding box center [392, 29] width 83 height 12
click at [699, 33] on button "Create order" at bounding box center [686, 35] width 36 height 10
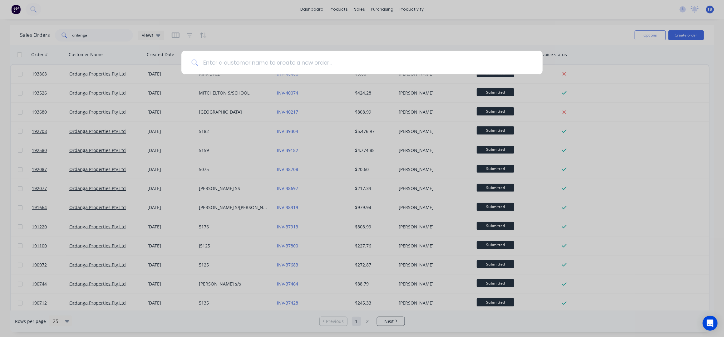
click at [242, 62] on input at bounding box center [365, 62] width 335 height 23
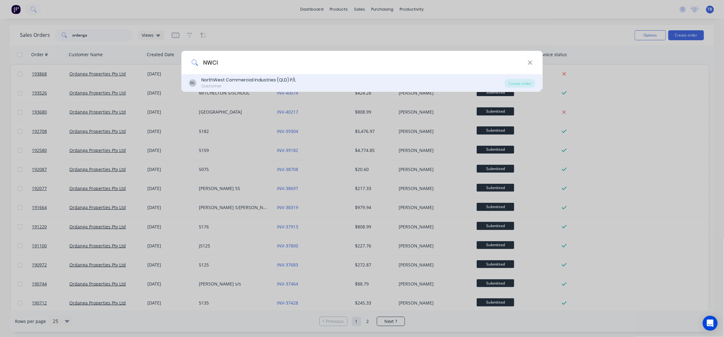
type input "NWCI"
click at [250, 78] on div "NorthWest Commercial Industries (QLD) P/L" at bounding box center [248, 80] width 95 height 7
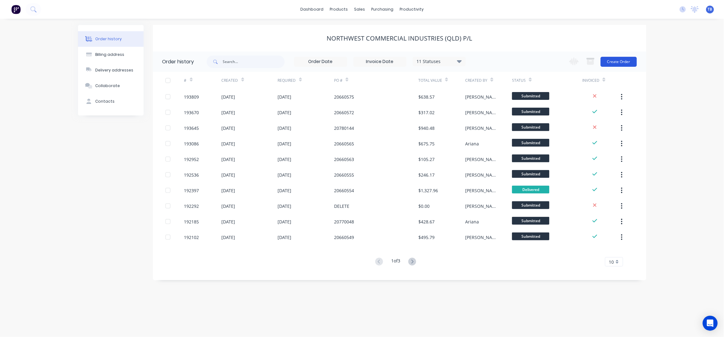
click at [617, 61] on button "Create Order" at bounding box center [619, 62] width 36 height 10
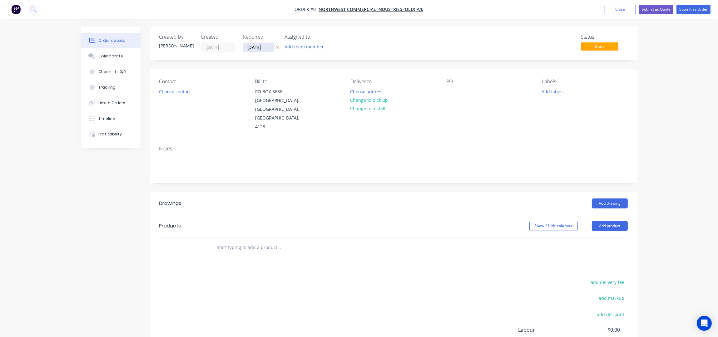
click at [249, 51] on input "[DATE]" at bounding box center [258, 47] width 31 height 9
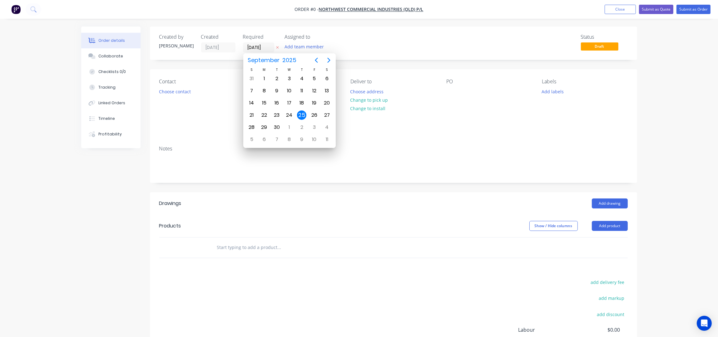
click at [451, 56] on div "Created by [PERSON_NAME] Created [DATE] Required [DATE] Assigned to Add team me…" at bounding box center [393, 43] width 487 height 33
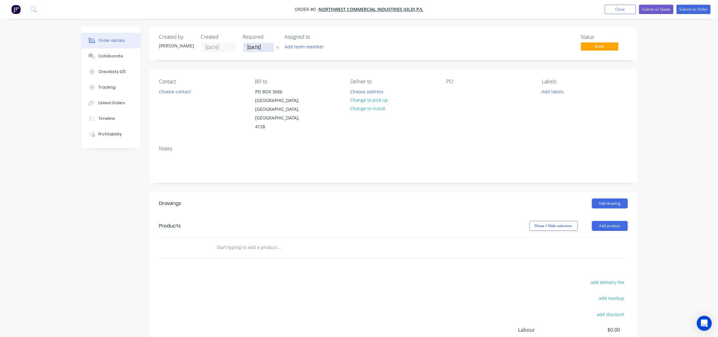
click at [250, 49] on input "[DATE]" at bounding box center [258, 47] width 31 height 9
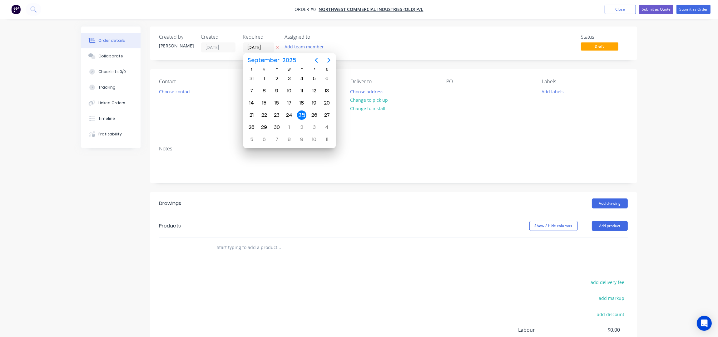
click at [208, 86] on div "Contact Choose contact" at bounding box center [202, 105] width 86 height 53
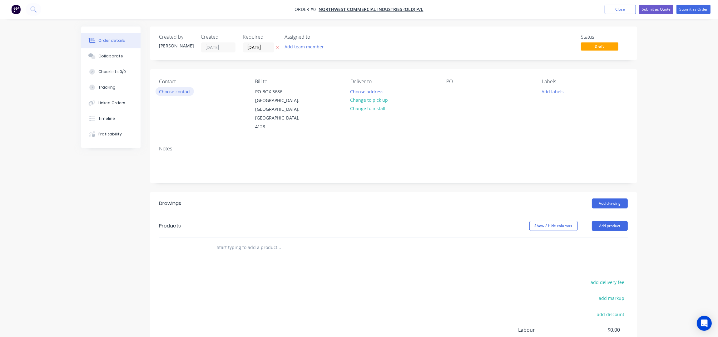
click at [177, 89] on button "Choose contact" at bounding box center [174, 91] width 38 height 8
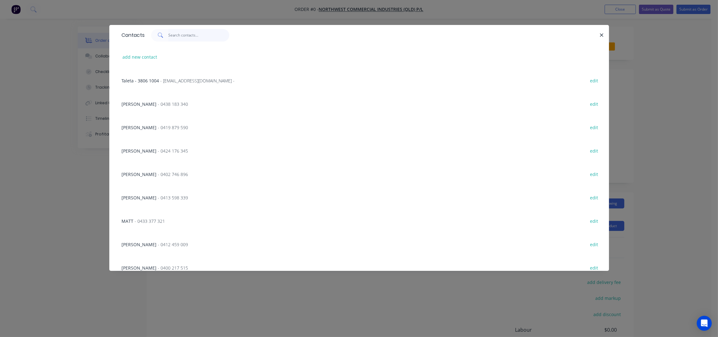
click at [188, 36] on input "text" at bounding box center [198, 35] width 61 height 12
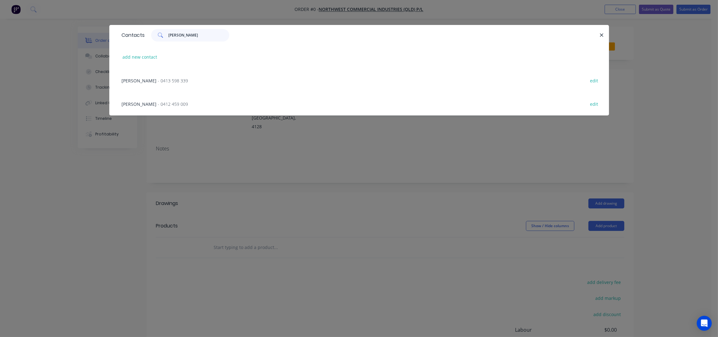
type input "[PERSON_NAME]"
click at [159, 84] on div "[PERSON_NAME] - 0413 598 339 edit" at bounding box center [359, 80] width 481 height 23
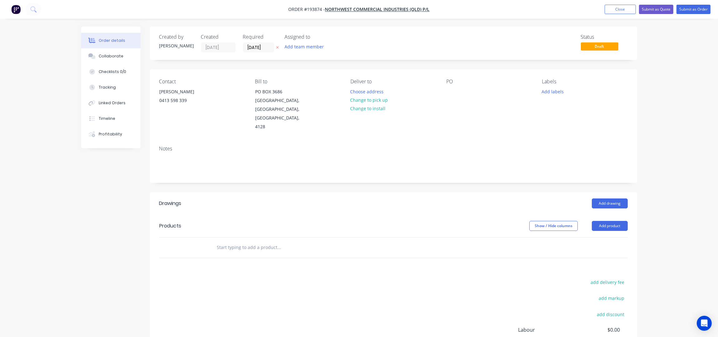
click at [370, 92] on button "Choose address" at bounding box center [367, 91] width 40 height 8
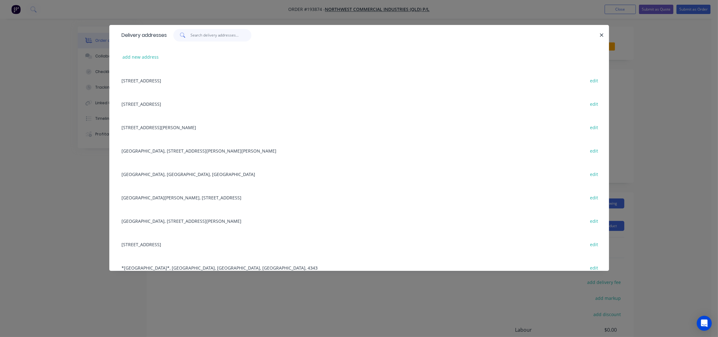
click at [224, 31] on input "text" at bounding box center [220, 35] width 61 height 12
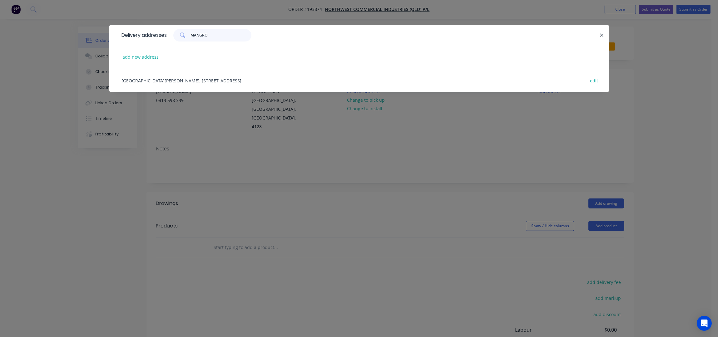
type input "MANGRO"
click at [192, 81] on div "[GEOGRAPHIC_DATA][PERSON_NAME], [STREET_ADDRESS] edit" at bounding box center [359, 80] width 481 height 23
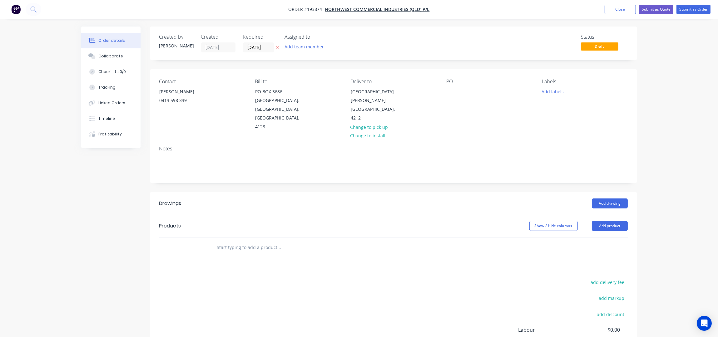
click at [451, 85] on div "PO" at bounding box center [489, 105] width 86 height 53
click at [453, 91] on div at bounding box center [451, 91] width 10 height 9
click at [488, 119] on div "PO 20780146" at bounding box center [489, 105] width 86 height 53
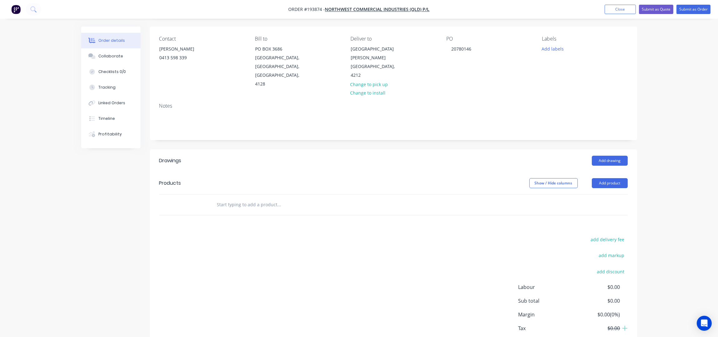
scroll to position [72, 0]
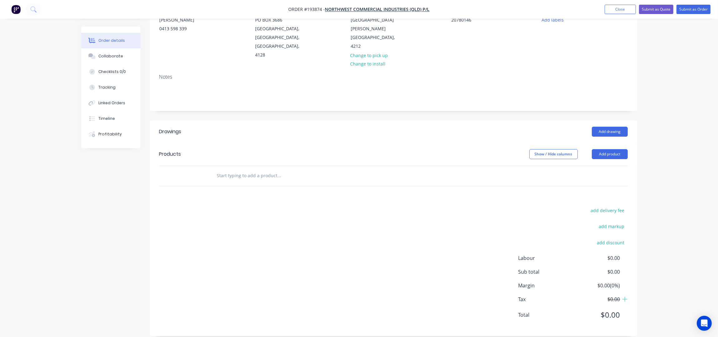
click at [618, 143] on header "Products Show / Hide columns Add product" at bounding box center [393, 154] width 487 height 22
click at [617, 149] on button "Add product" at bounding box center [610, 154] width 36 height 10
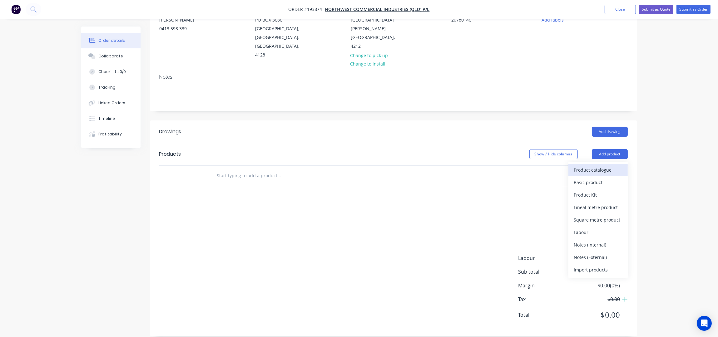
click at [612, 165] on div "Product catalogue" at bounding box center [598, 169] width 48 height 9
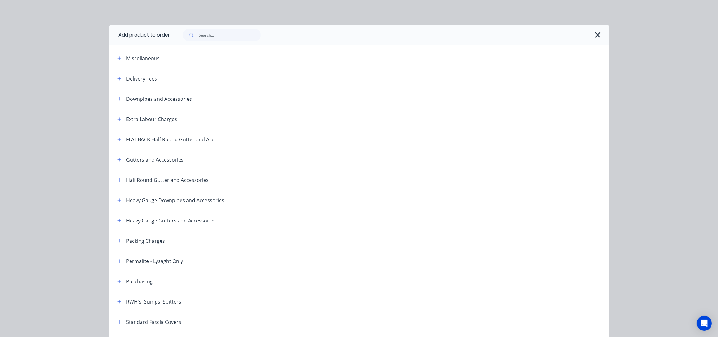
click at [119, 80] on span at bounding box center [120, 79] width 8 height 8
click at [117, 78] on icon "button" at bounding box center [119, 78] width 4 height 4
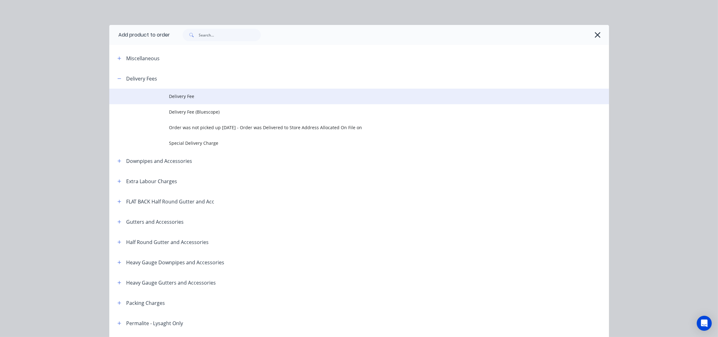
click at [183, 98] on span "Delivery Fee" at bounding box center [345, 96] width 352 height 7
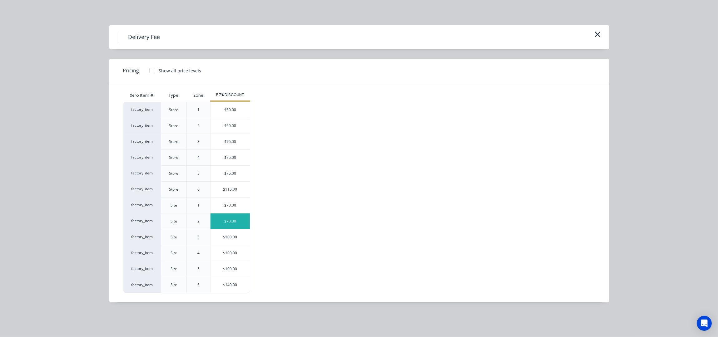
click at [244, 228] on div "$70.00" at bounding box center [229, 222] width 39 height 16
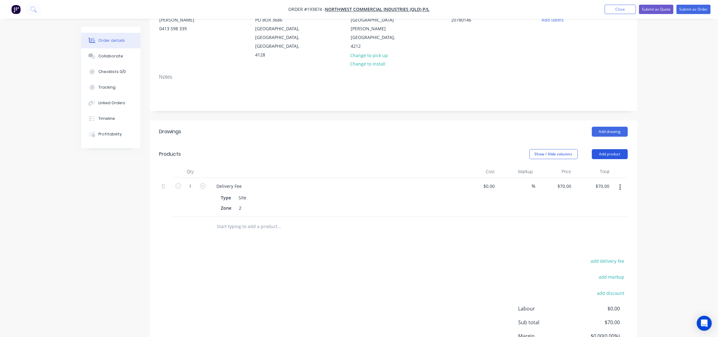
click at [617, 149] on button "Add product" at bounding box center [610, 154] width 36 height 10
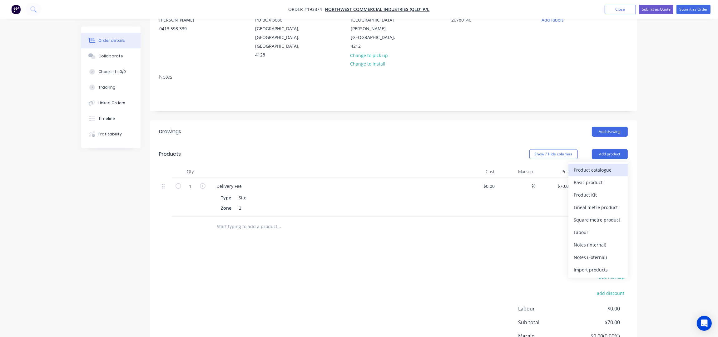
click at [614, 165] on div "Product catalogue" at bounding box center [598, 169] width 48 height 9
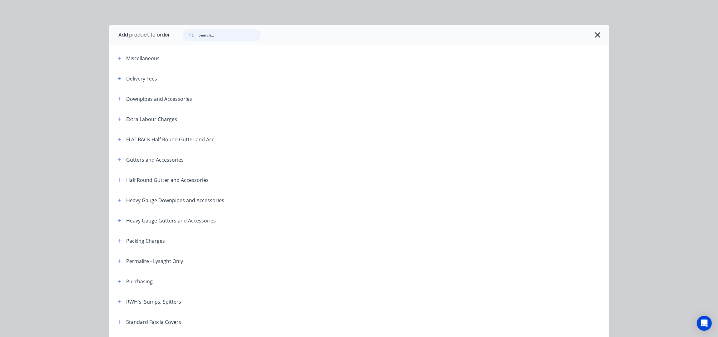
click at [202, 39] on input "text" at bounding box center [230, 35] width 62 height 12
type input "S"
click at [117, 76] on icon "button" at bounding box center [119, 78] width 4 height 4
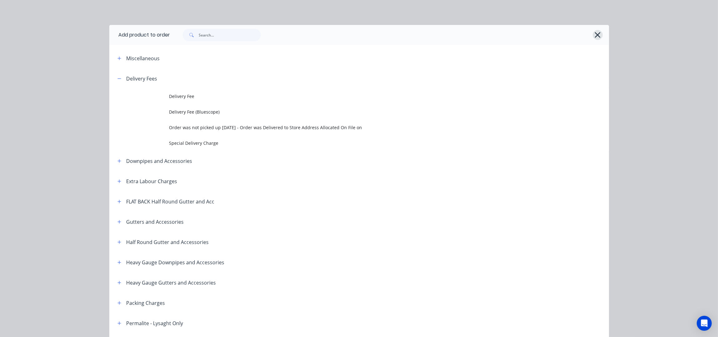
click at [595, 35] on icon "button" at bounding box center [598, 35] width 6 height 6
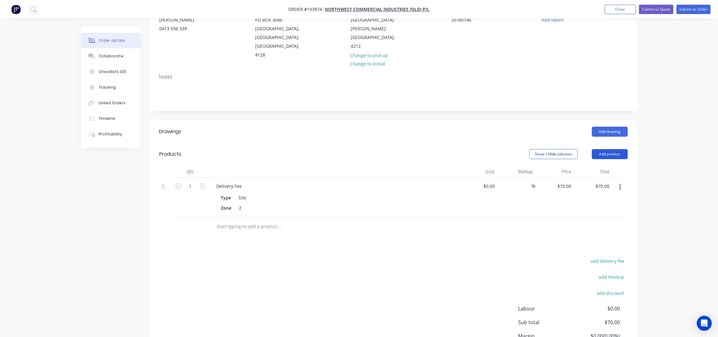
click at [607, 149] on button "Add product" at bounding box center [610, 154] width 36 height 10
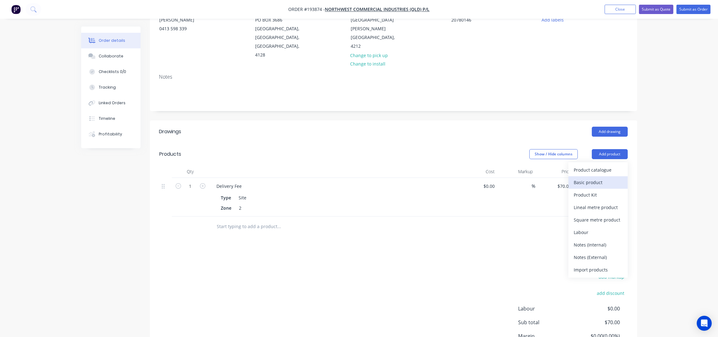
click at [591, 178] on div "Basic product" at bounding box center [598, 182] width 48 height 9
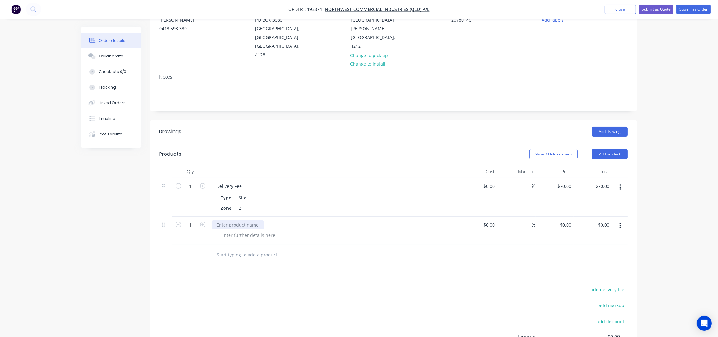
click at [224, 220] on div at bounding box center [238, 224] width 52 height 9
drag, startPoint x: 239, startPoint y: 224, endPoint x: 272, endPoint y: 251, distance: 42.4
click at [239, 231] on div at bounding box center [249, 235] width 64 height 9
drag, startPoint x: 192, startPoint y: 216, endPoint x: 194, endPoint y: 219, distance: 3.9
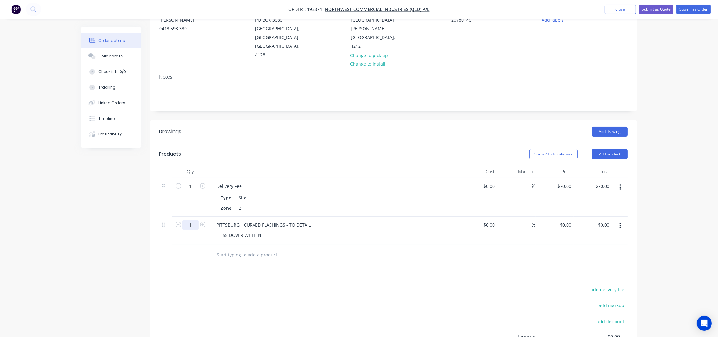
click at [192, 220] on input "1" at bounding box center [190, 224] width 16 height 9
click at [297, 262] on div "Drawings Add drawing Products Show / Hide columns Add product Qty Cost Markup P…" at bounding box center [393, 268] width 487 height 295
click at [309, 220] on div "PITTSBURGH CURVED FLASHINGS - TO DETAIL" at bounding box center [264, 224] width 104 height 9
click at [194, 220] on input "50" at bounding box center [190, 224] width 16 height 9
click at [226, 276] on div "Drawings Add drawing Products Show / Hide columns Add product Qty Cost Markup P…" at bounding box center [393, 268] width 487 height 295
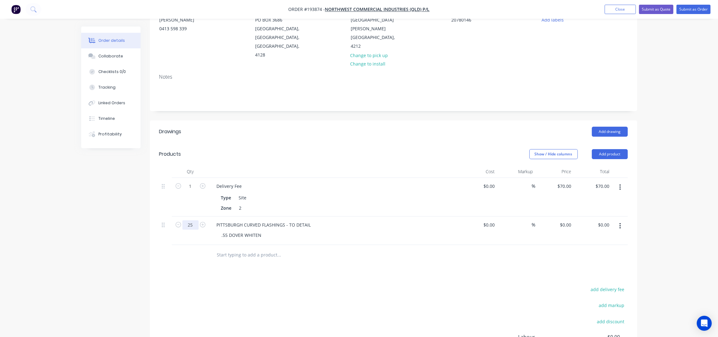
click at [193, 220] on input "25" at bounding box center [190, 224] width 16 height 9
type input "50"
click at [306, 220] on div "PITTSBURGH CURVED FLASHINGS - TO DETAIL" at bounding box center [264, 224] width 104 height 9
drag, startPoint x: 310, startPoint y: 216, endPoint x: 320, endPoint y: 236, distance: 22.3
click at [310, 220] on div "PITTSBURGH CURVED FLASHINGS - TO DETAIL" at bounding box center [264, 224] width 104 height 9
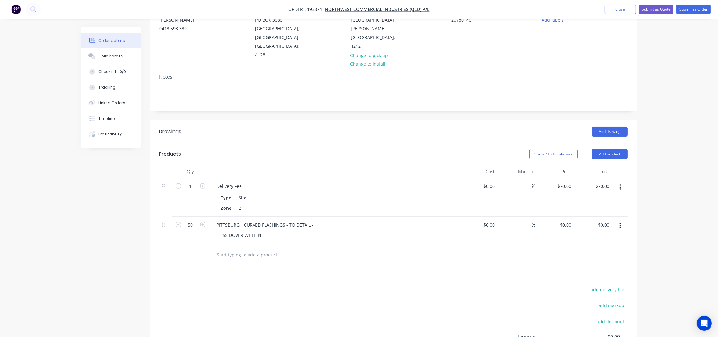
click at [451, 104] on div "Created by [PERSON_NAME] Created [DATE] Required [DATE] Assigned to Add team me…" at bounding box center [393, 185] width 487 height 460
drag, startPoint x: 165, startPoint y: 215, endPoint x: 164, endPoint y: 170, distance: 44.7
click at [164, 178] on div "1 Delivery Fee Type Site Zone 2 $0.00 $0.00 % $70.00 $70.00 $70.00 $70.00 50 PI…" at bounding box center [393, 211] width 468 height 67
click at [664, 118] on div "Order details Collaborate Checklists 0/0 Tracking Linked Orders Timeline Profit…" at bounding box center [359, 176] width 718 height 496
click at [266, 131] on header "Drawings Add drawing" at bounding box center [393, 132] width 487 height 22
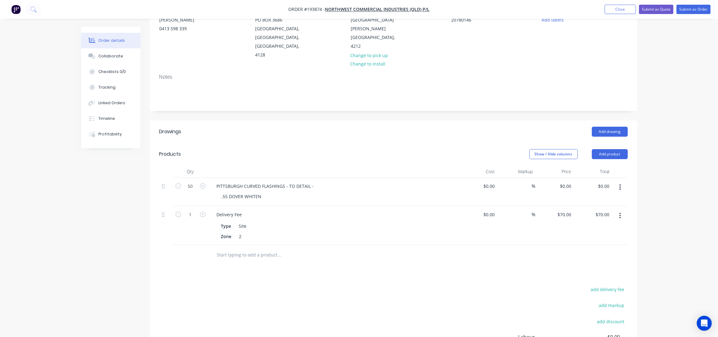
click at [667, 113] on div "Order details Collaborate Checklists 0/0 Tracking Linked Orders Timeline Profit…" at bounding box center [359, 176] width 718 height 496
click at [341, 149] on div "Show / Hide columns Add product" at bounding box center [442, 154] width 369 height 10
click at [689, 102] on div "Order details Collaborate Checklists 0/0 Tracking Linked Orders Timeline Profit…" at bounding box center [359, 176] width 718 height 496
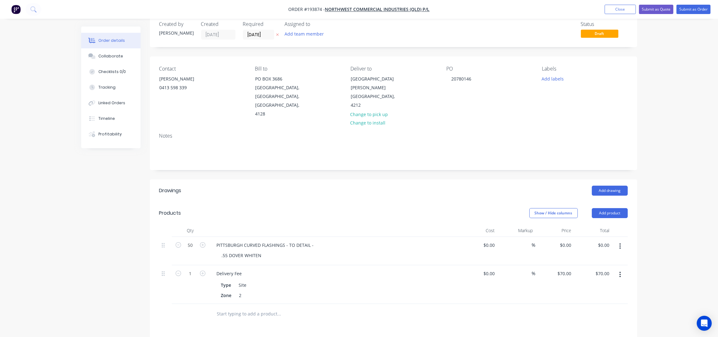
scroll to position [12, 0]
click at [215, 181] on header "Drawings Add drawing" at bounding box center [393, 192] width 487 height 22
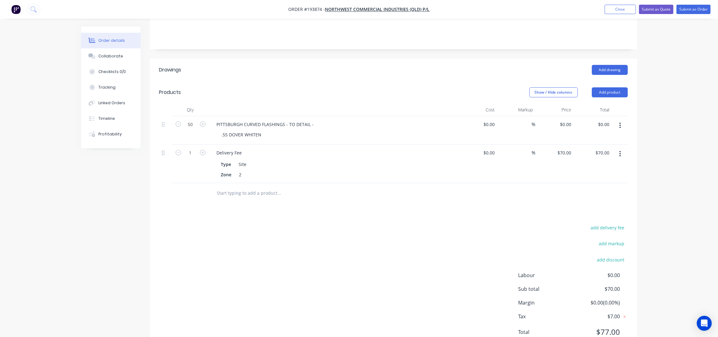
scroll to position [151, 0]
